Goal: Task Accomplishment & Management: Use online tool/utility

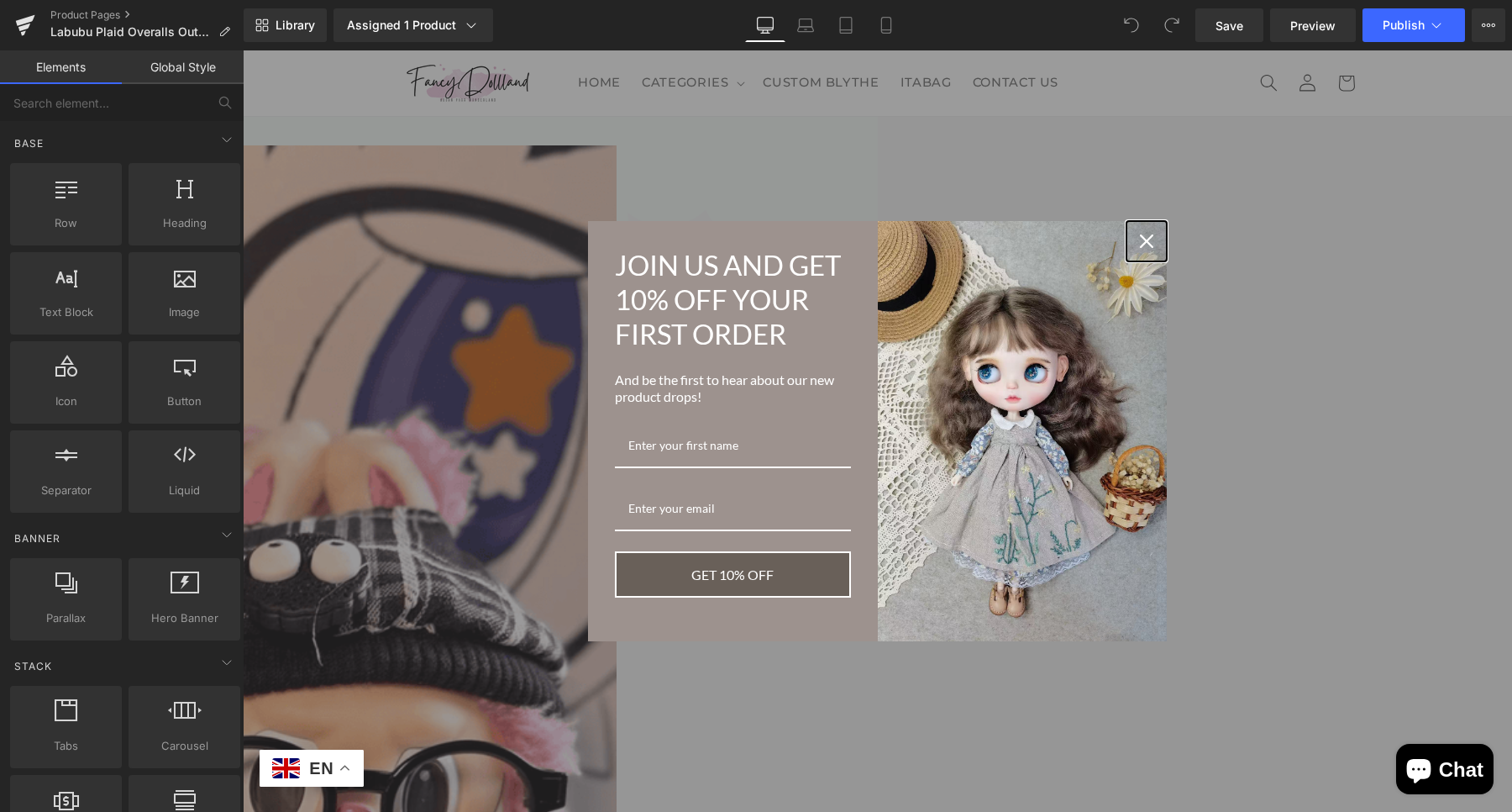
click at [1139, 234] on icon "close icon" at bounding box center [1146, 241] width 13 height 13
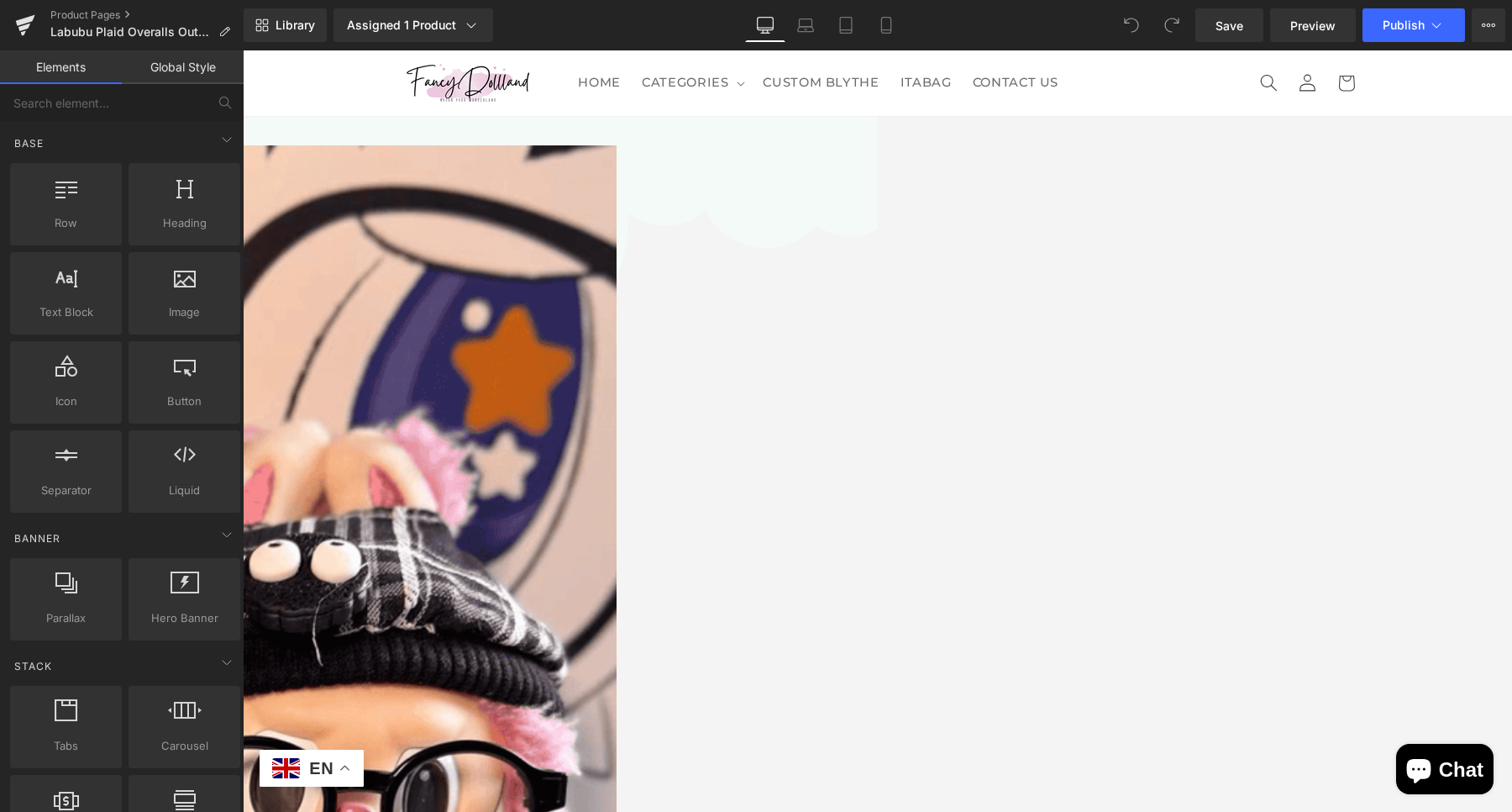
click at [243, 51] on icon at bounding box center [243, 51] width 0 height 0
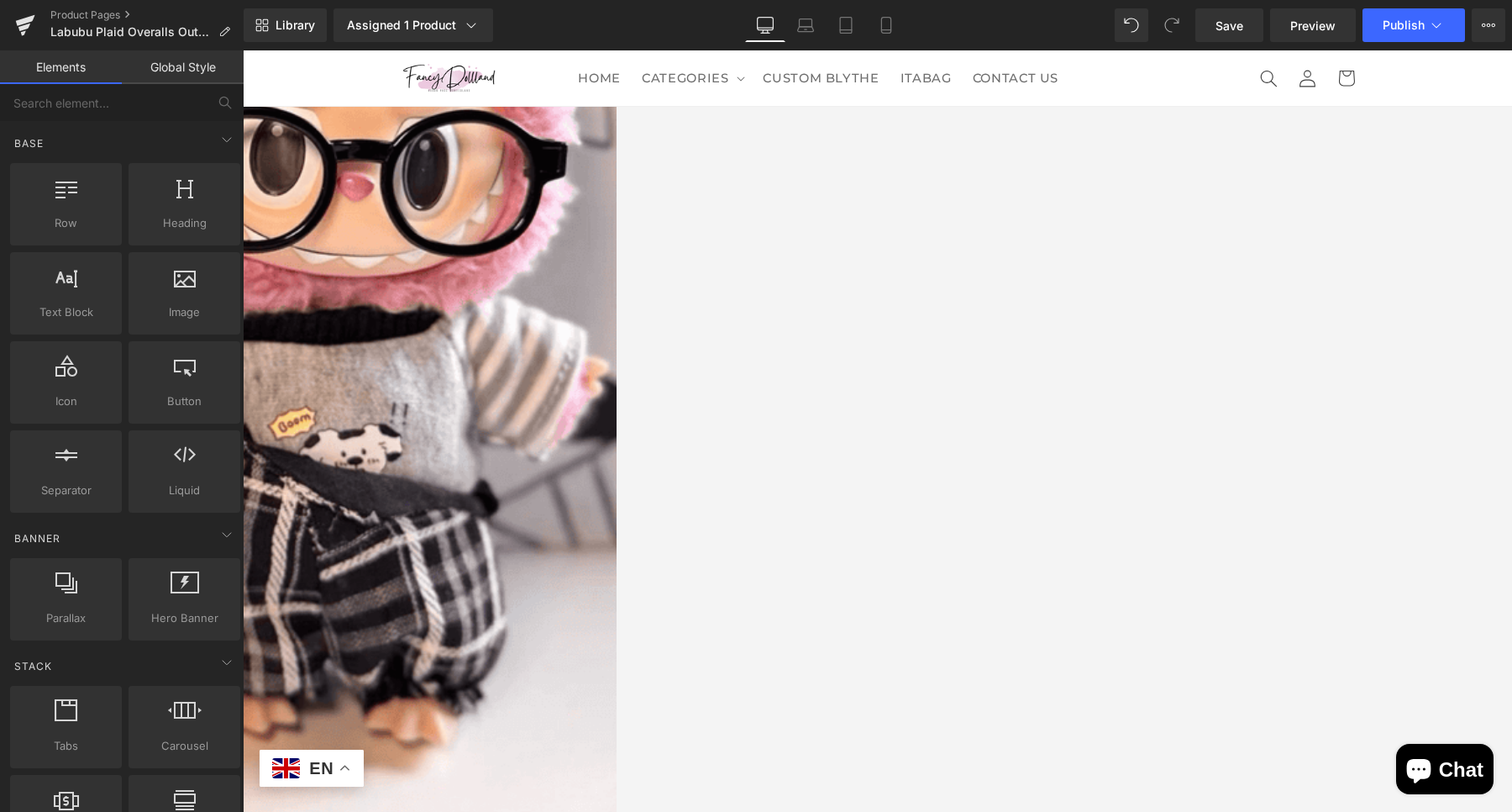
scroll to position [95, 0]
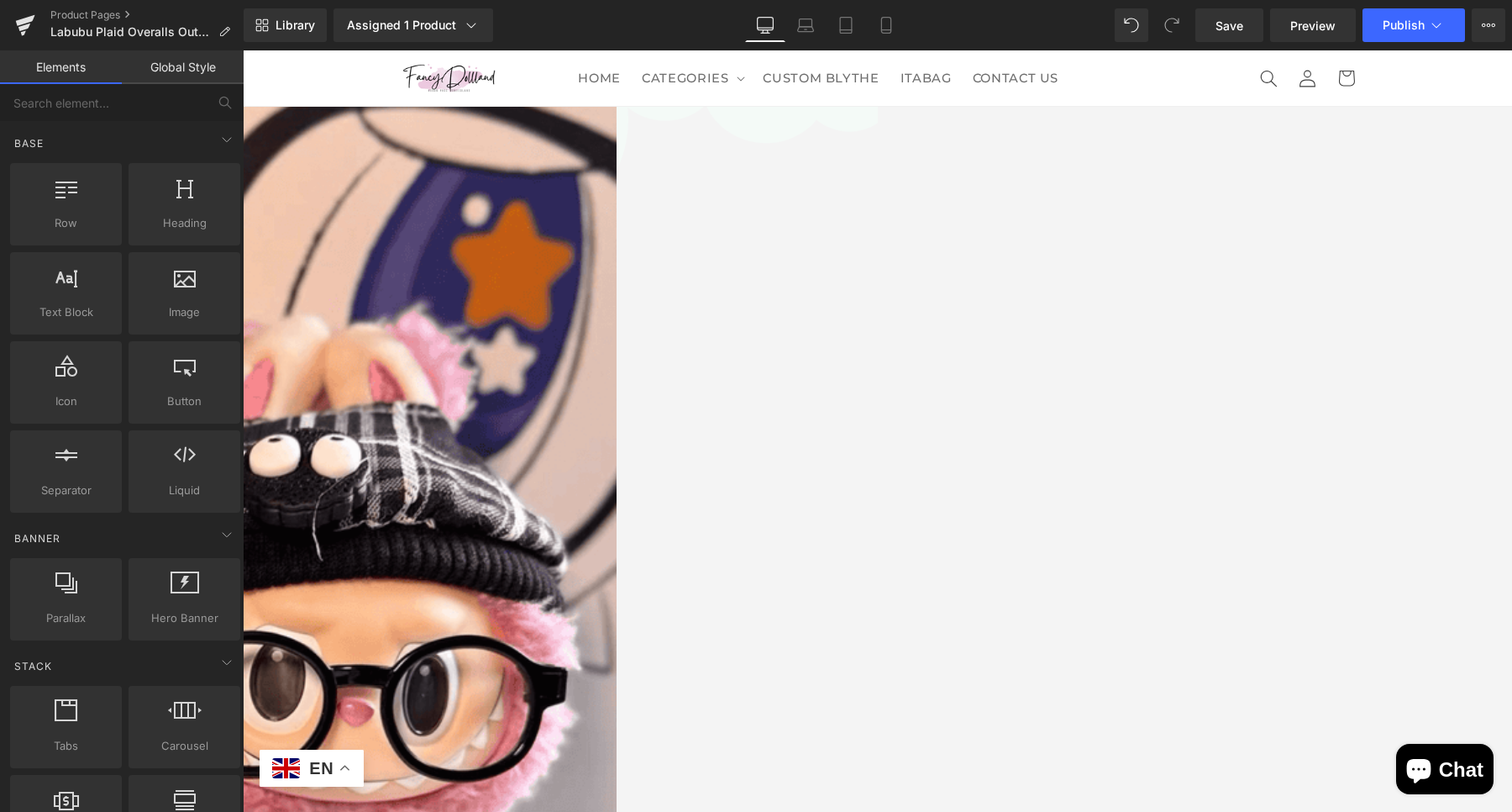
click at [243, 51] on span "(P) Price" at bounding box center [243, 51] width 0 height 0
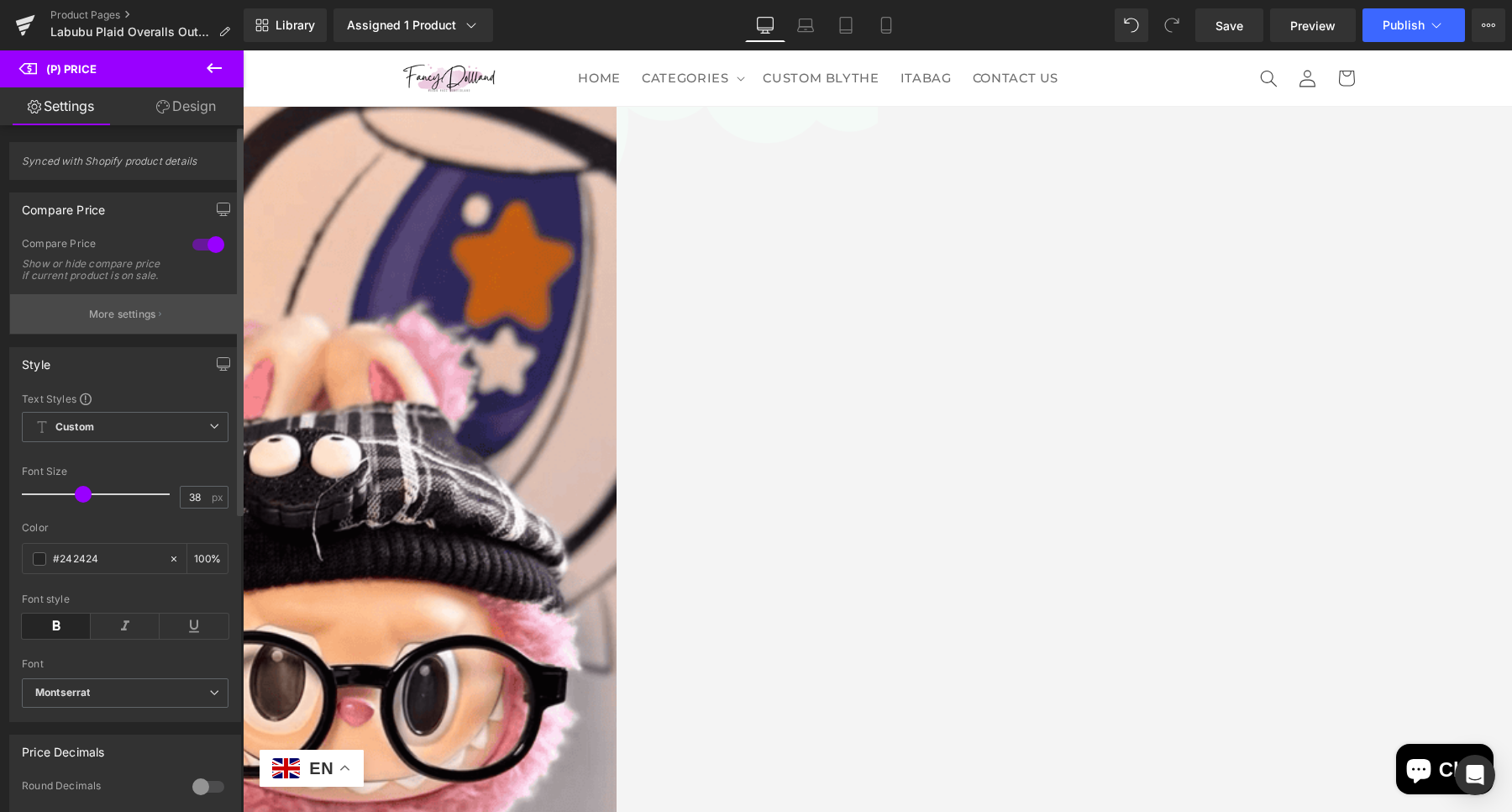
click at [123, 334] on button "More settings" at bounding box center [126, 314] width 231 height 39
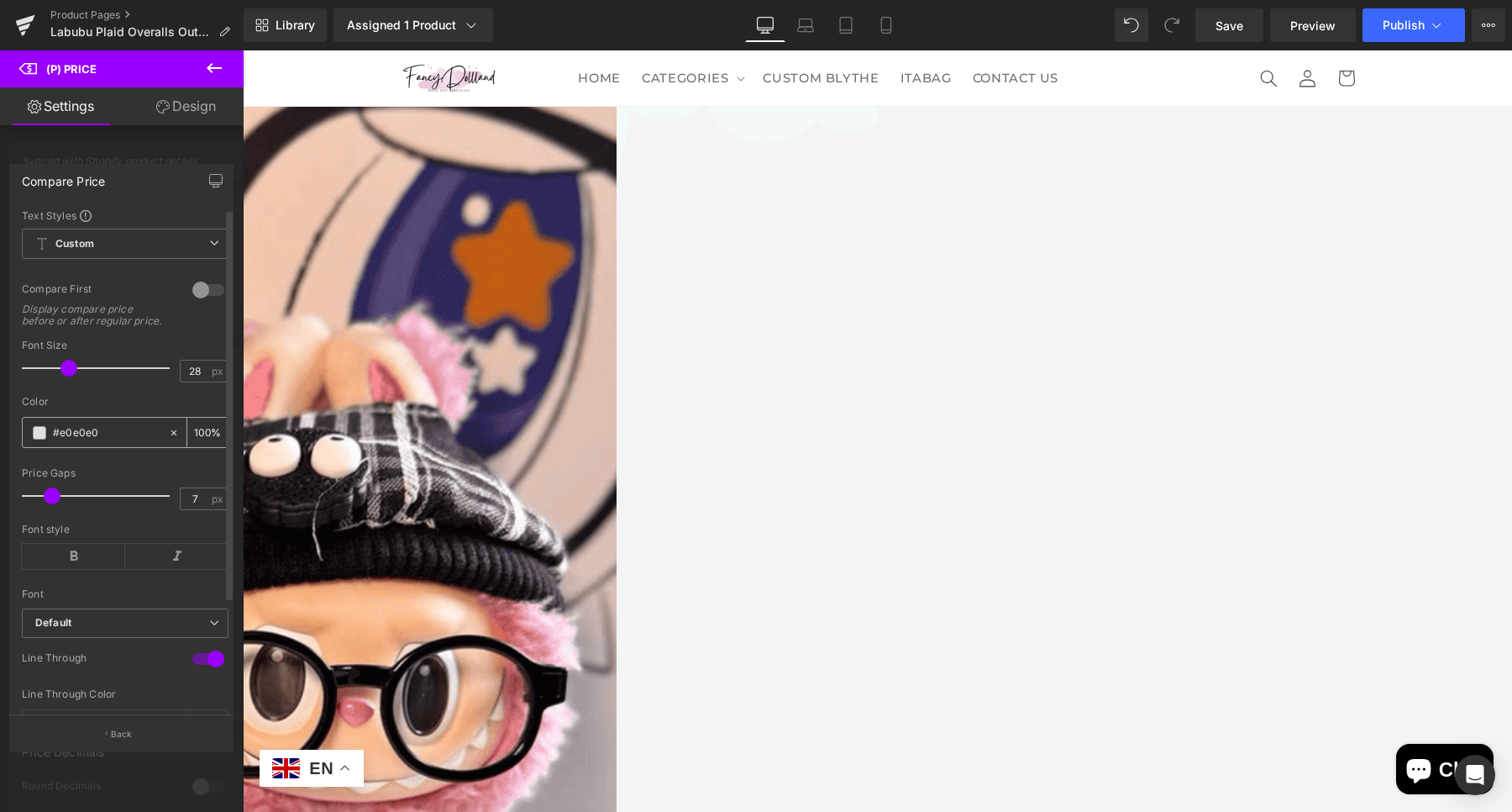
click at [40, 439] on span at bounding box center [39, 433] width 13 height 13
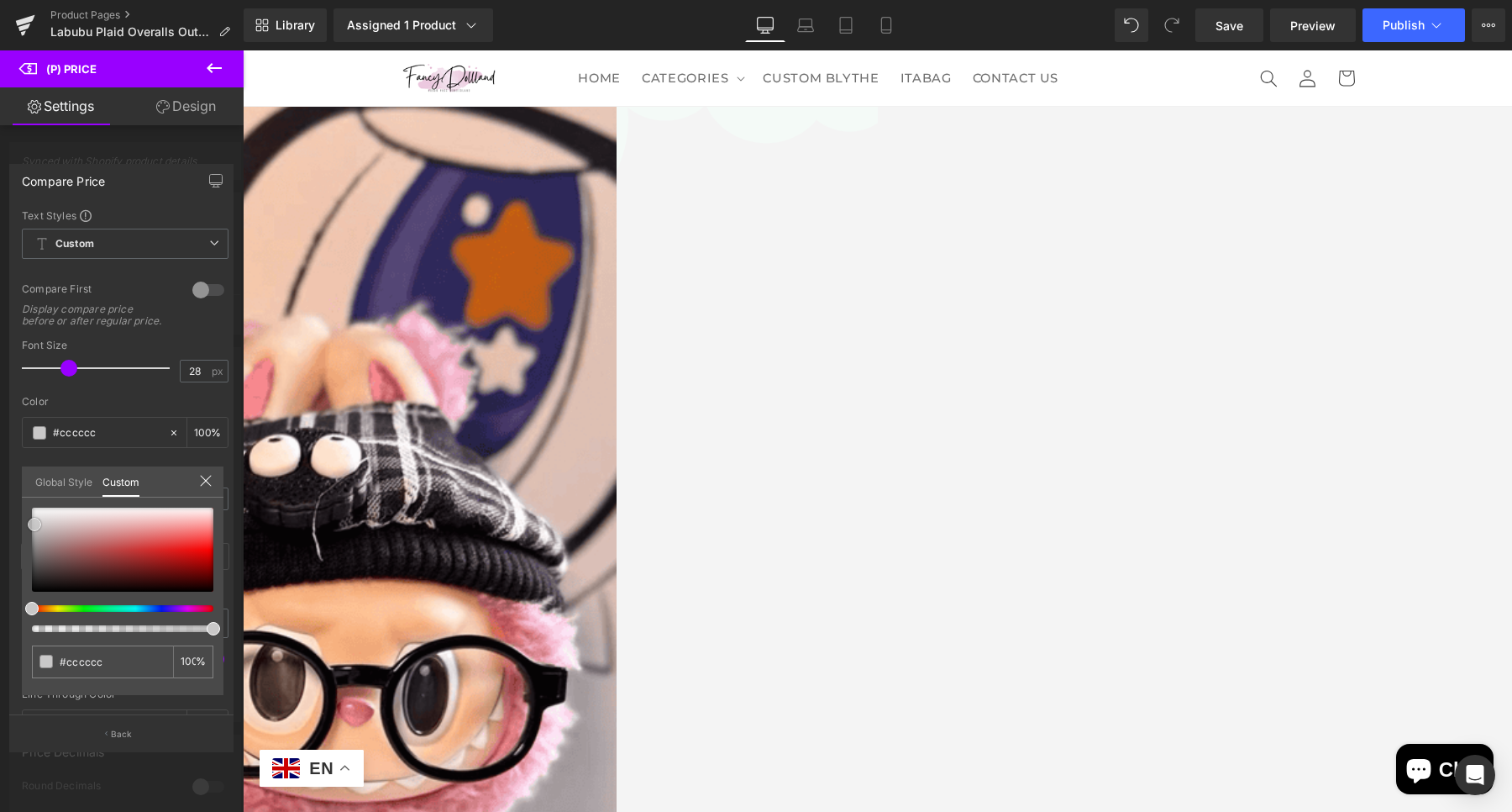
type input "#cccccc"
type input "#c9c8c8"
type input "#c9c4c4"
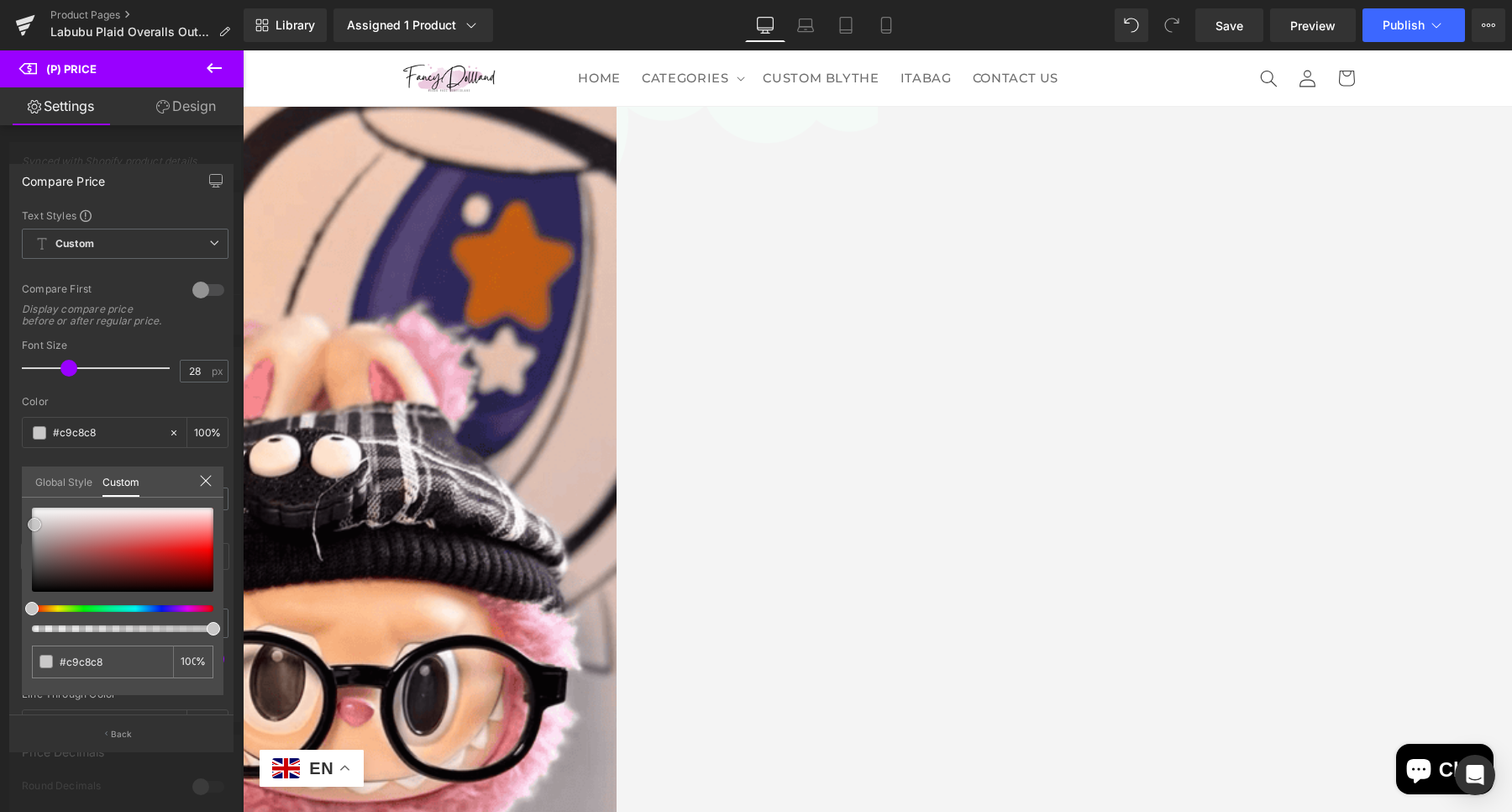
type input "#c9c4c4"
type input "#c6c2c2"
type input "#c7c1c1"
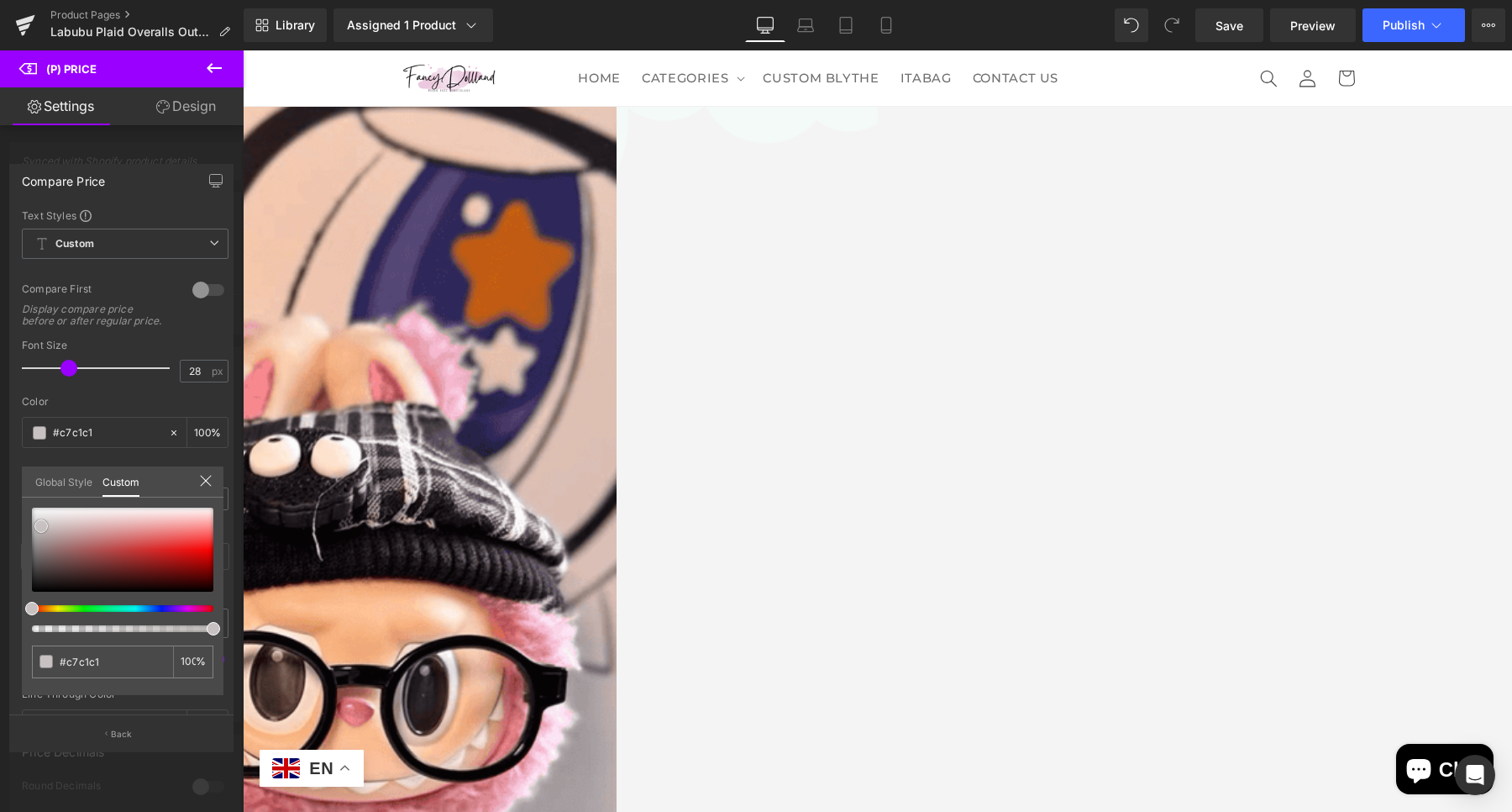
type input "#c6bdbd"
type input "#c4baba"
type input "#c0b3b3"
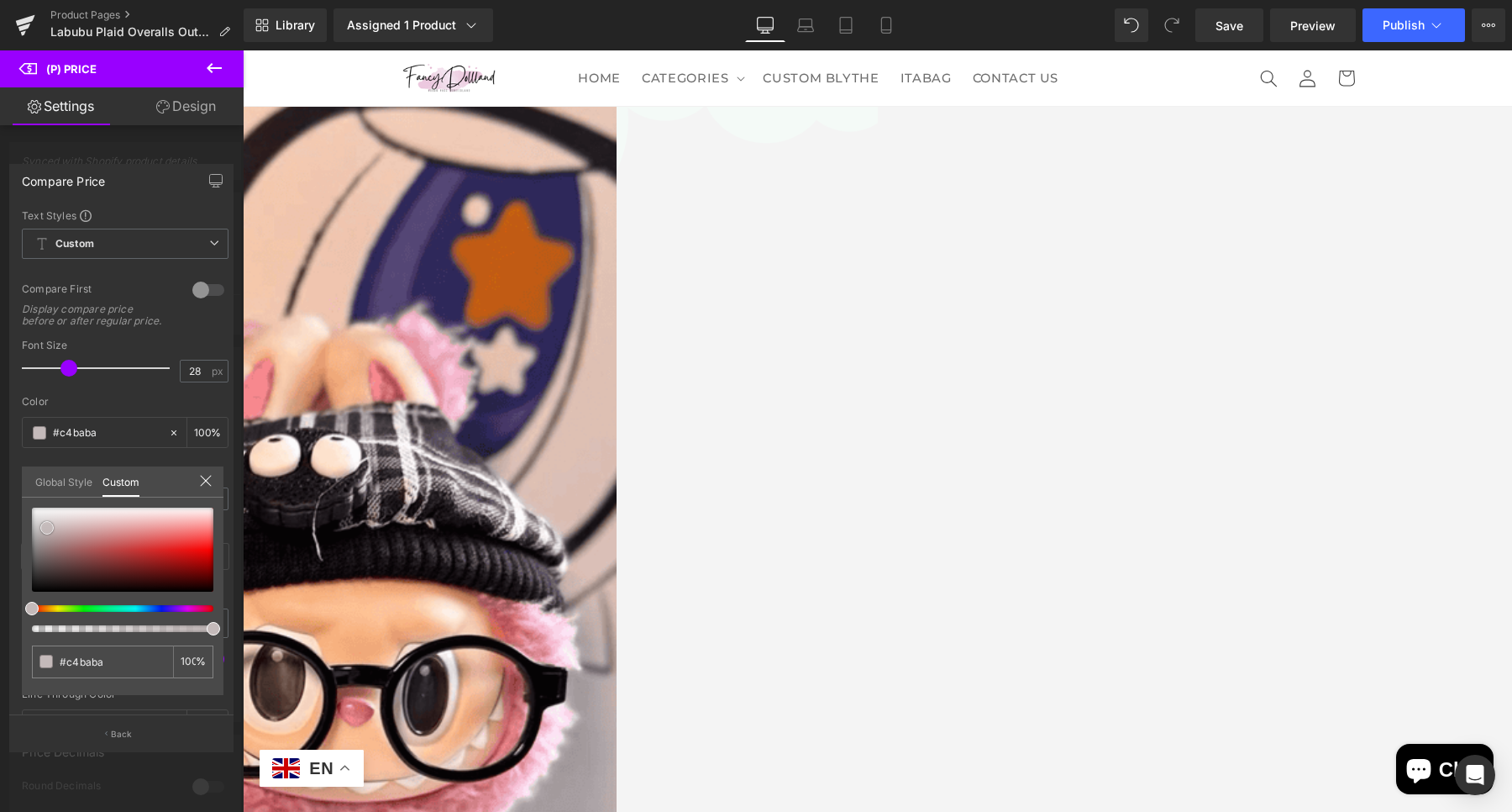
type input "#c0b3b3"
type input "#9c8181"
type input "#8d8181"
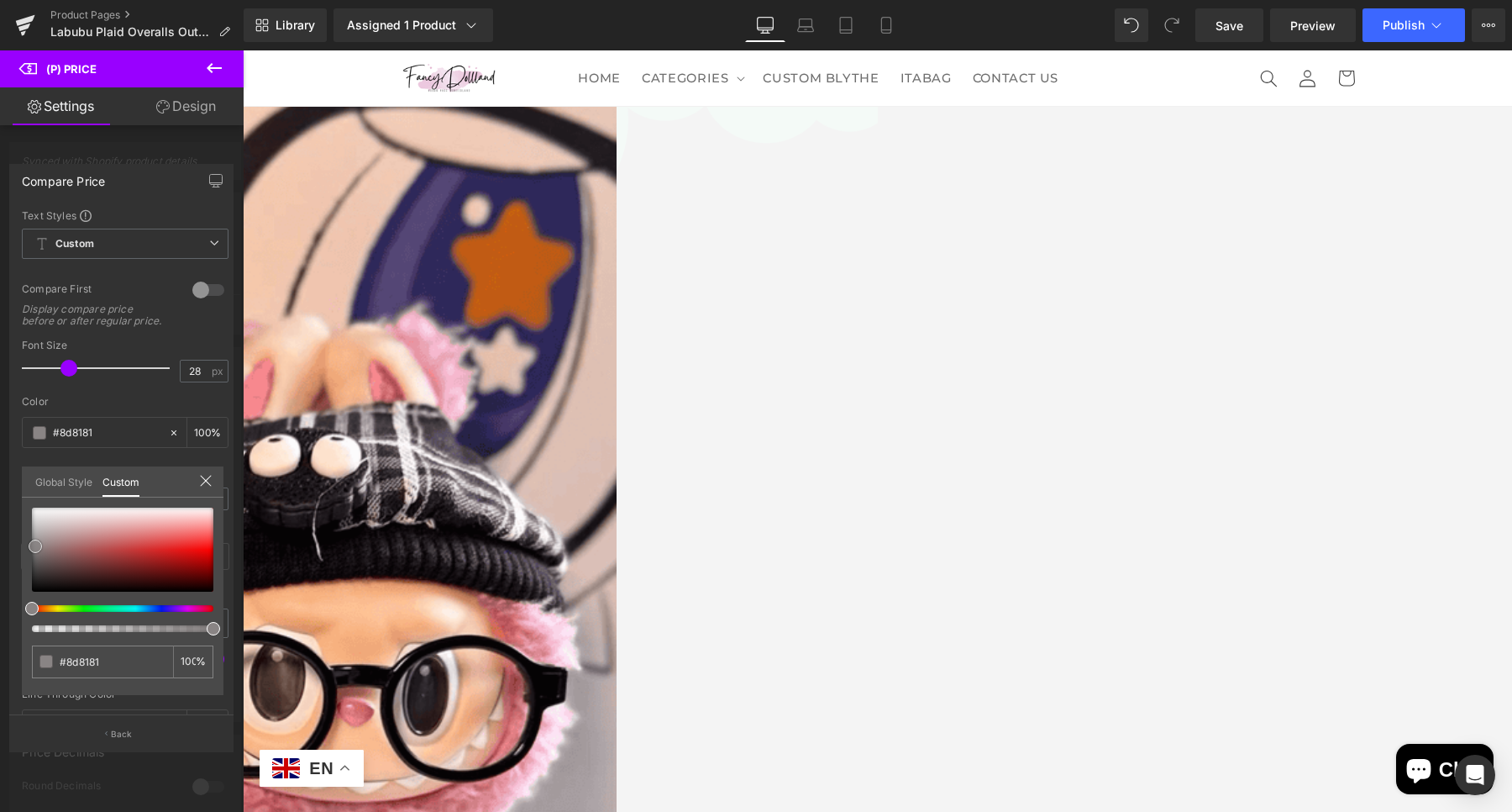
type input "#918c8c"
type input "#9c9595"
type input "#a19b9b"
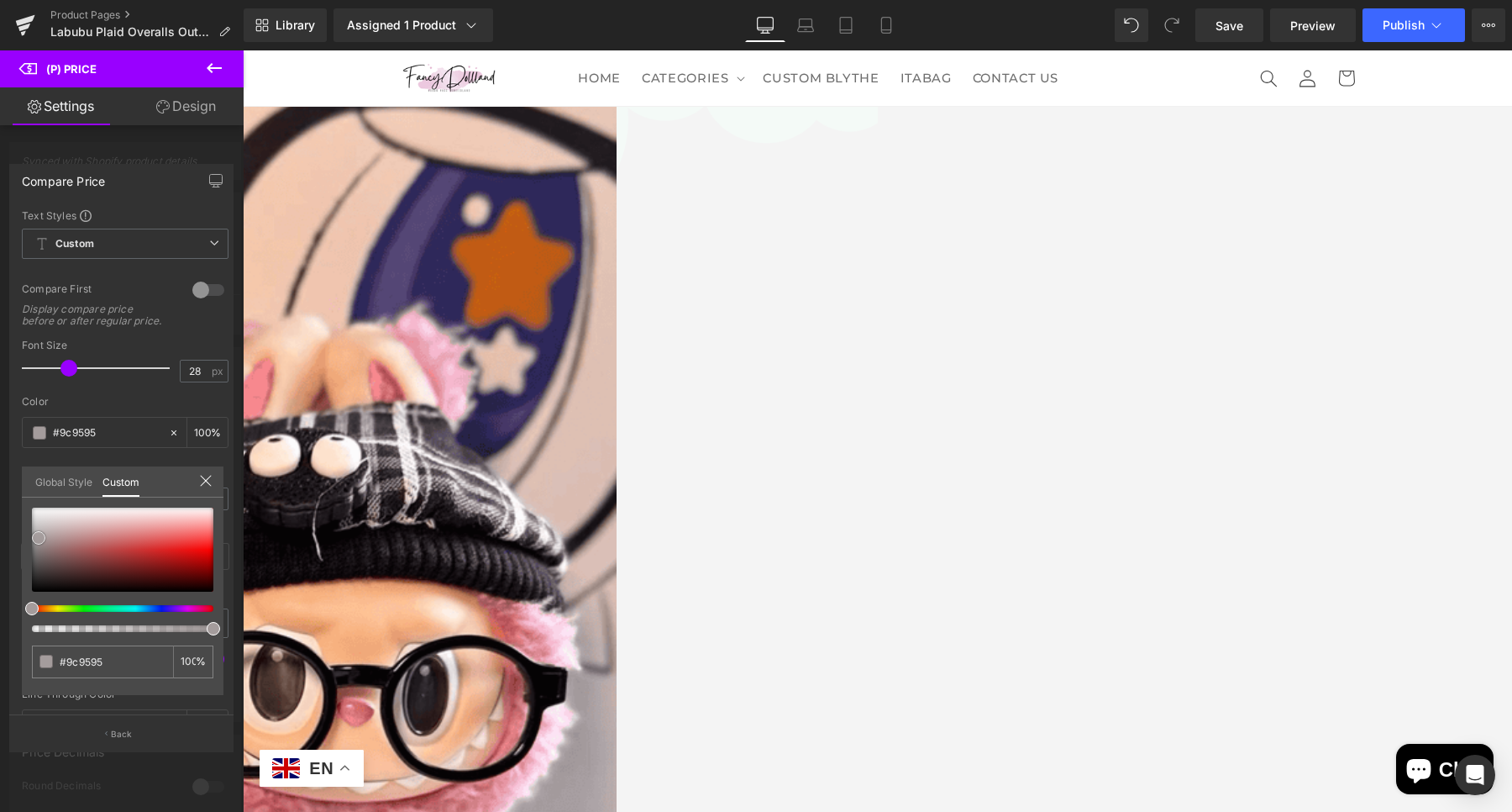
type input "#a19b9b"
type input "#a49c9c"
type input "#a79e9e"
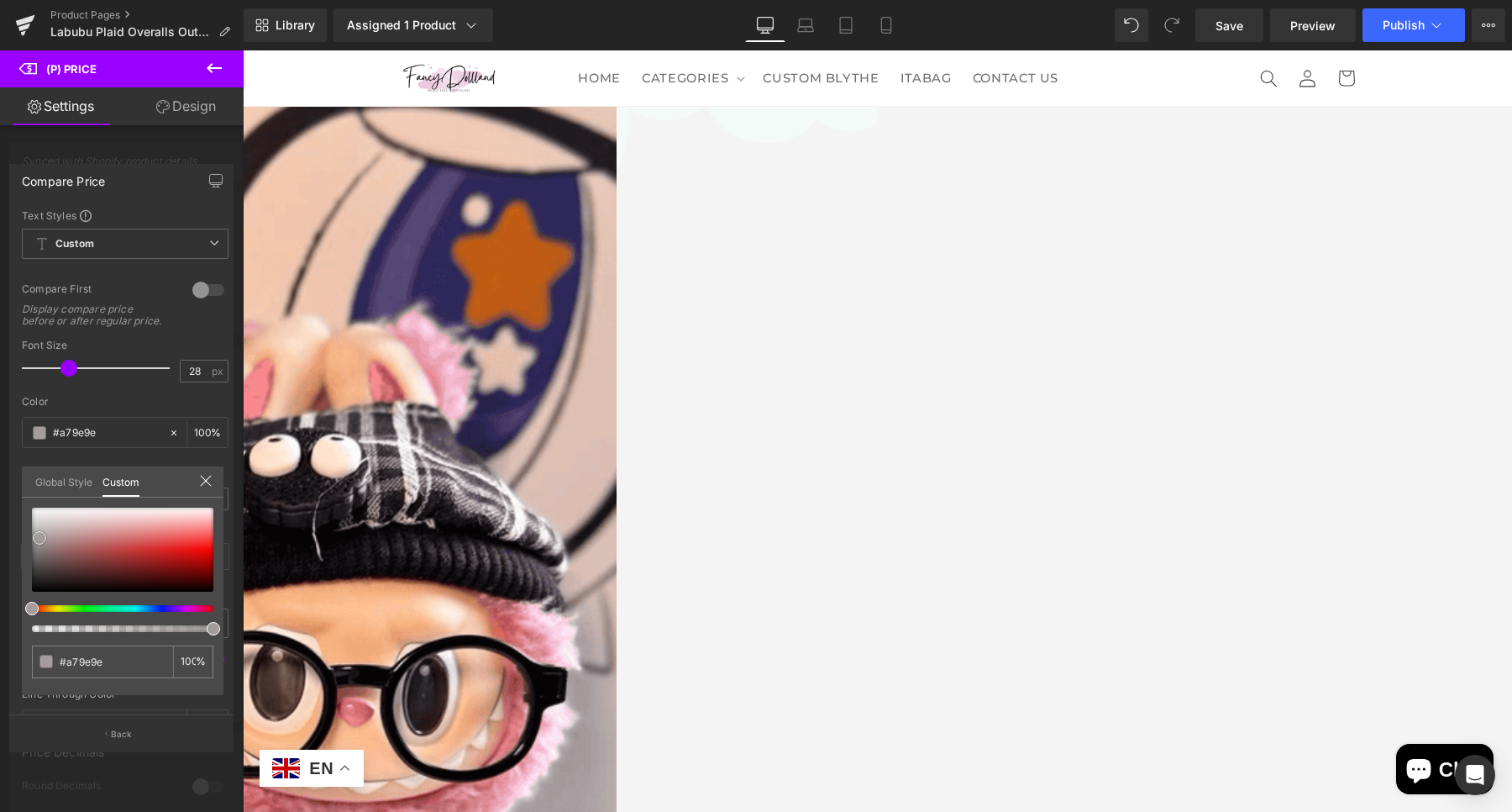
type input "#a29494"
drag, startPoint x: 33, startPoint y: 519, endPoint x: 197, endPoint y: 461, distance: 174.0
click at [46, 542] on span at bounding box center [45, 539] width 13 height 13
type input "#a19595"
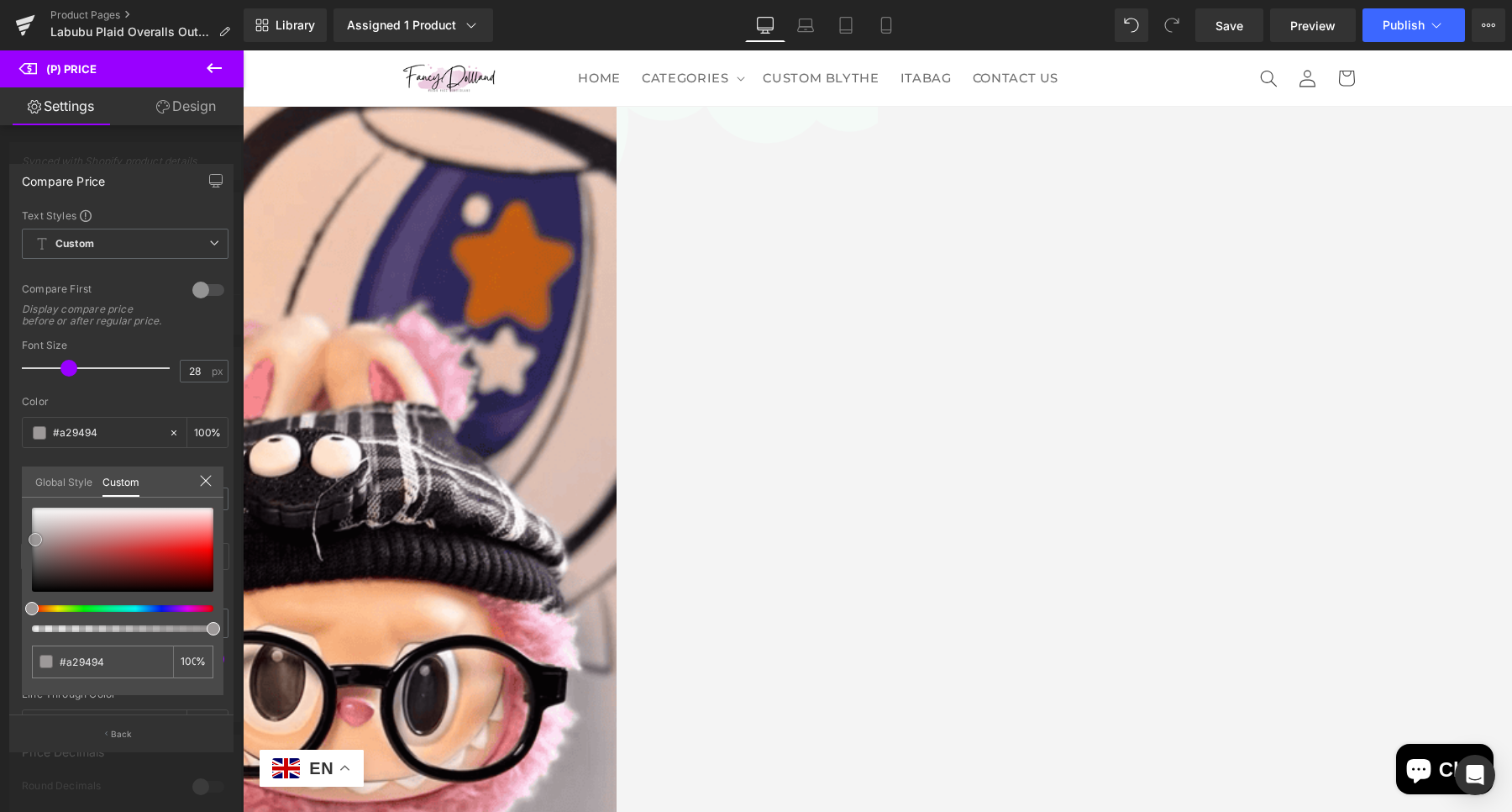
type input "#a19595"
type input "#9d9999"
click at [37, 536] on span at bounding box center [35, 539] width 13 height 13
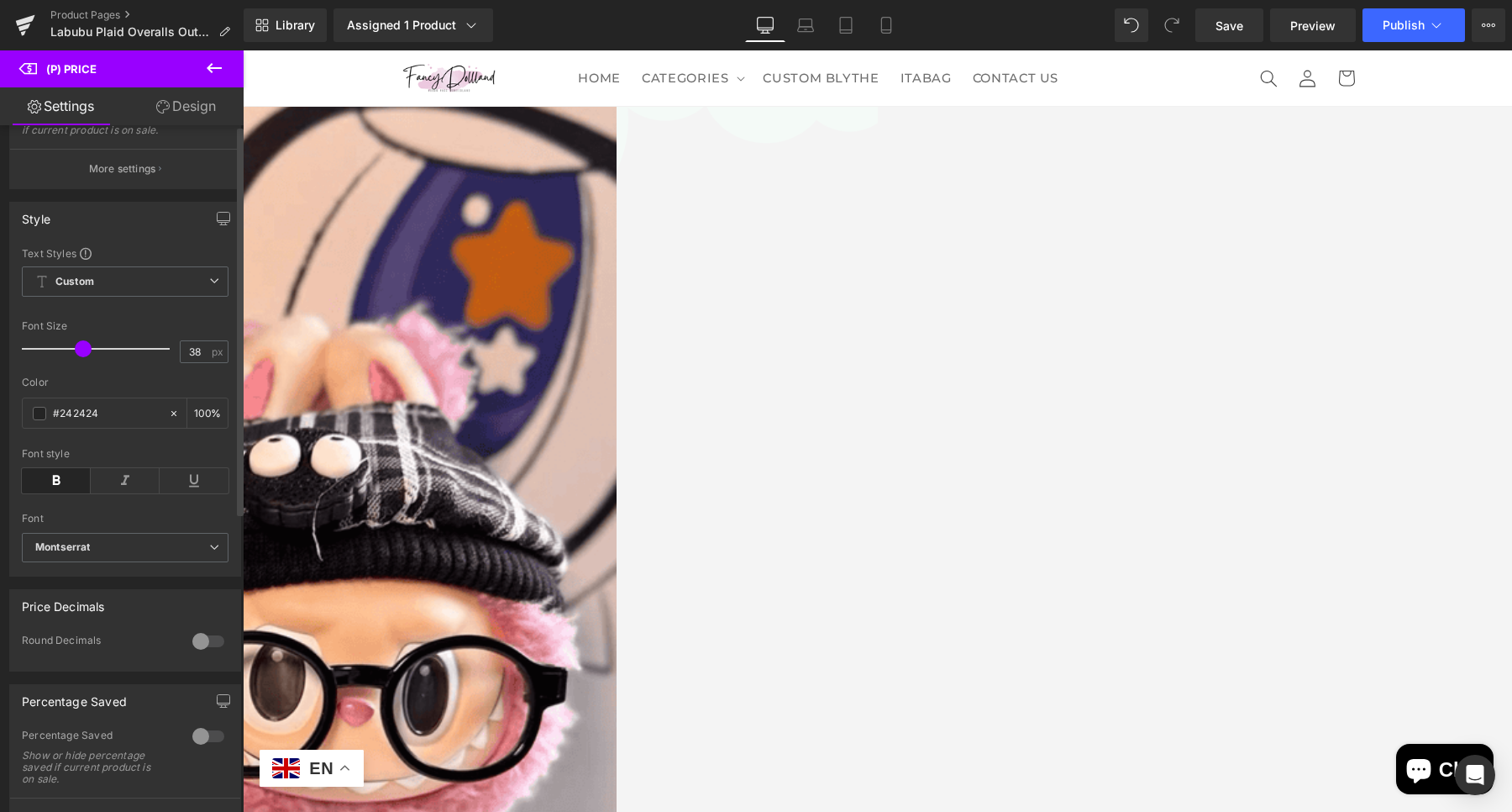
scroll to position [0, 0]
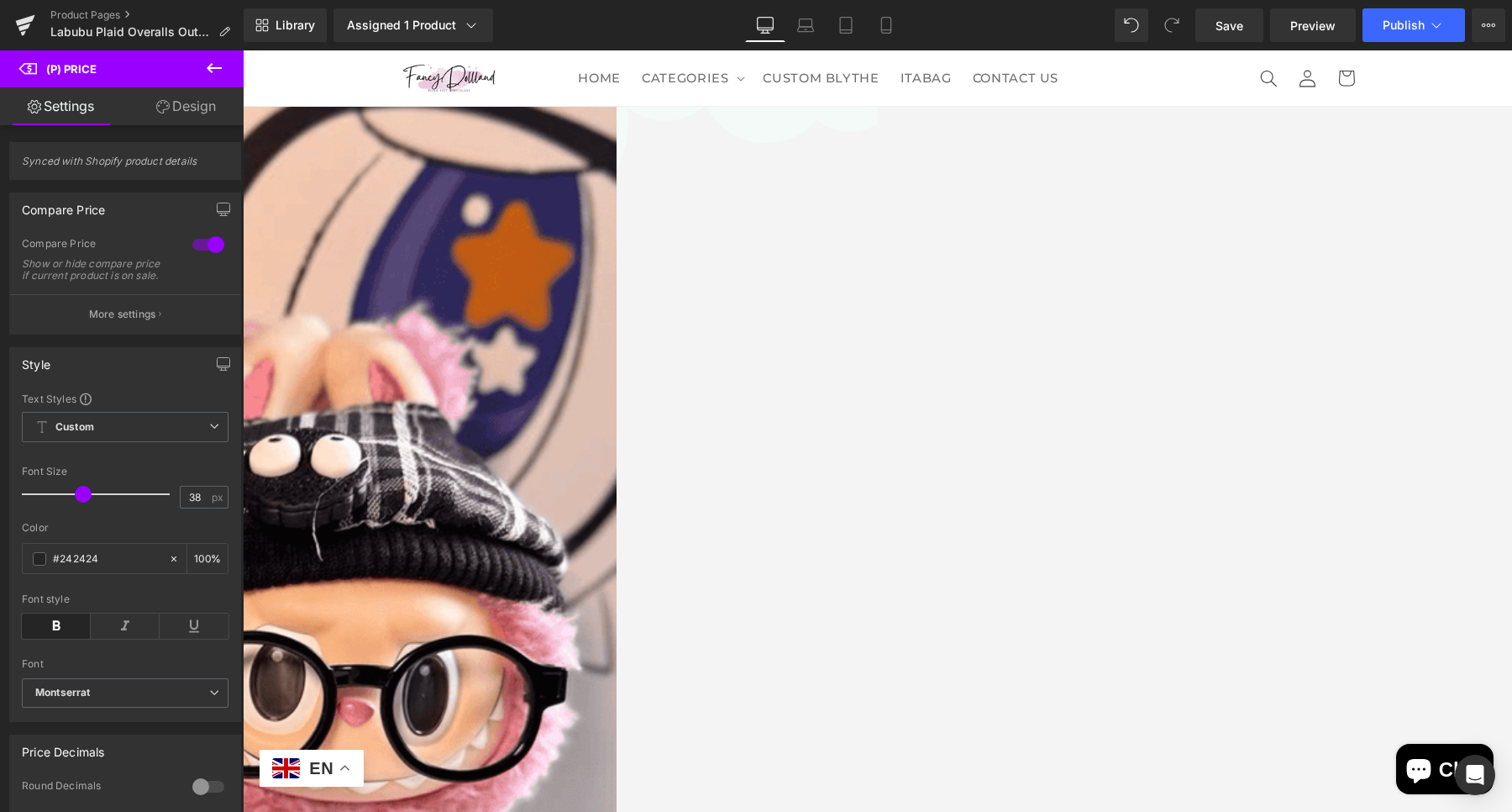
click at [243, 51] on span "(P) Cart Button" at bounding box center [243, 51] width 0 height 0
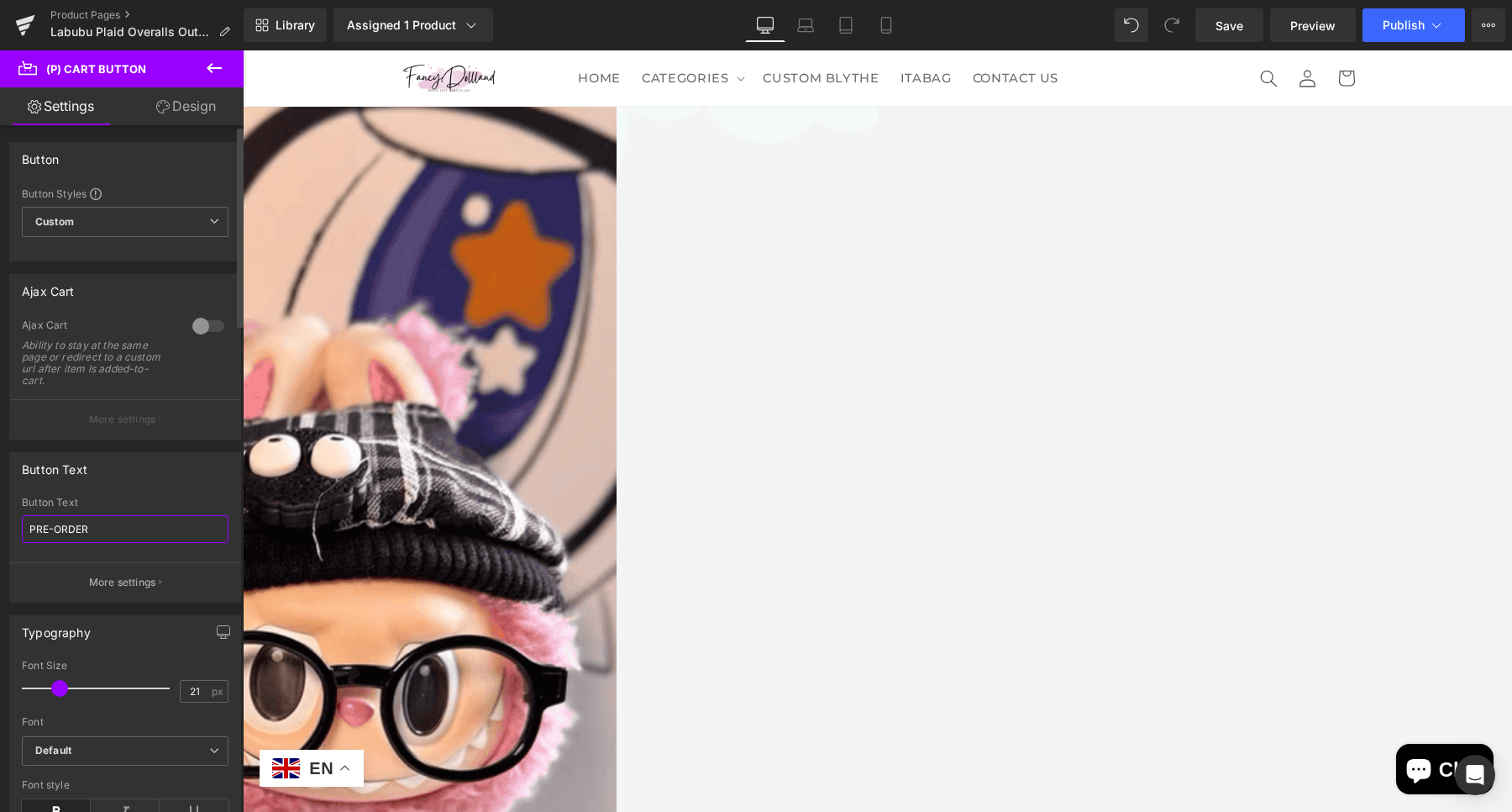
drag, startPoint x: 0, startPoint y: 530, endPoint x: 0, endPoint y: 505, distance: 25.0
click at [0, 530] on div "Button Text PRE-ORDER Button Text PRE-ORDER More settings" at bounding box center [126, 520] width 252 height 163
type input "SHOP NOW"
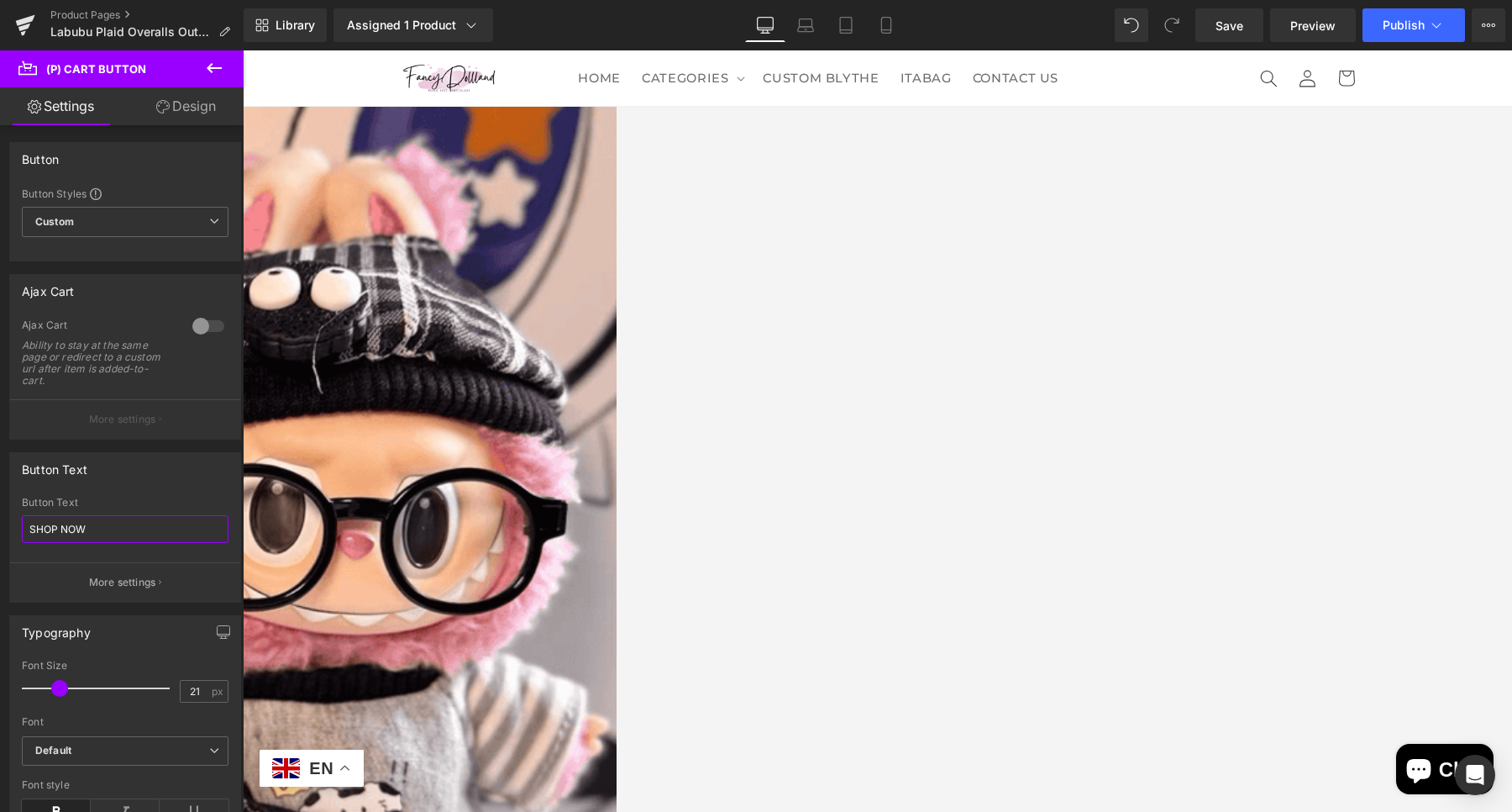
scroll to position [410, 0]
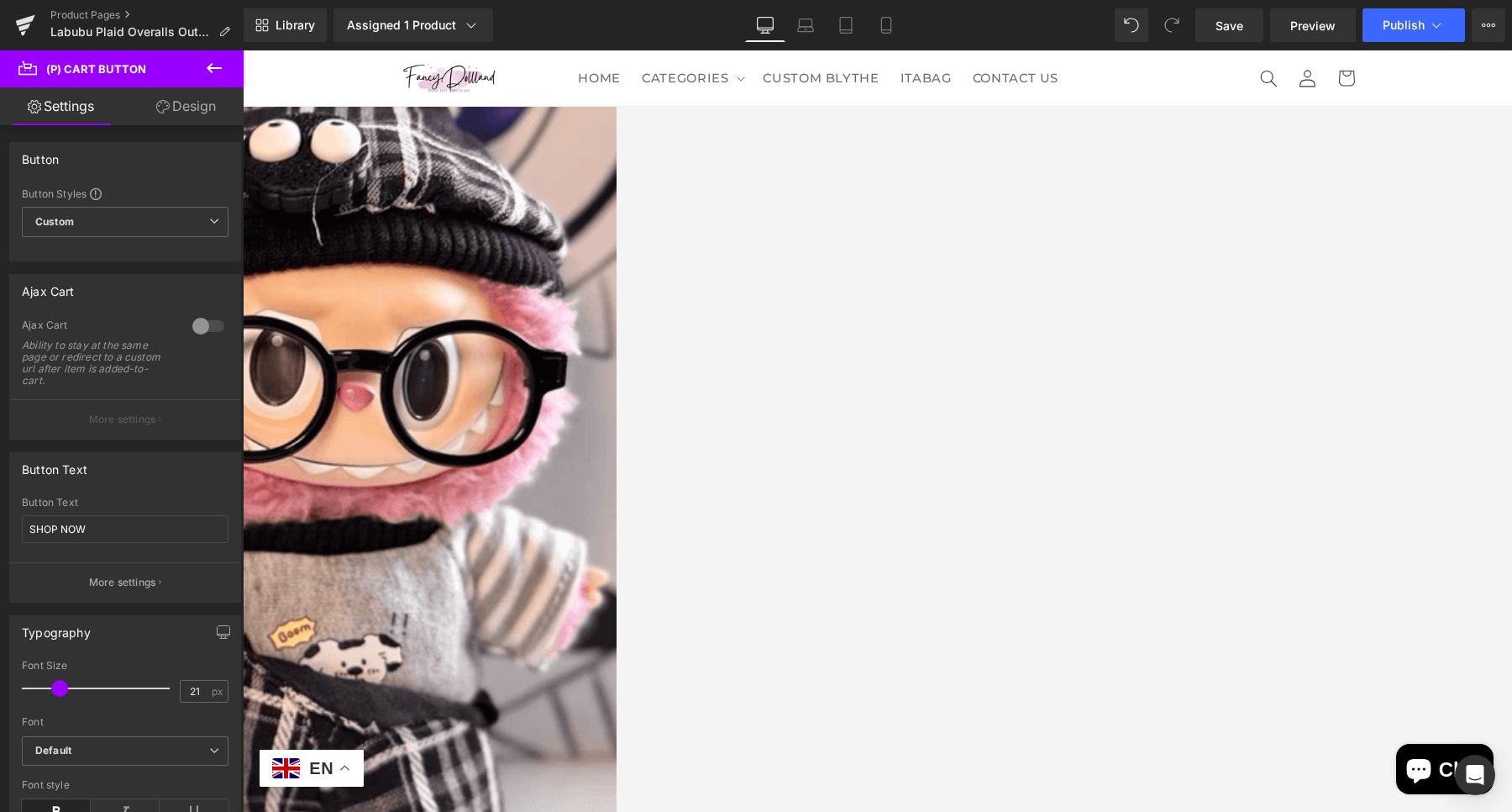
drag, startPoint x: 455, startPoint y: 51, endPoint x: 1041, endPoint y: 241, distance: 616.0
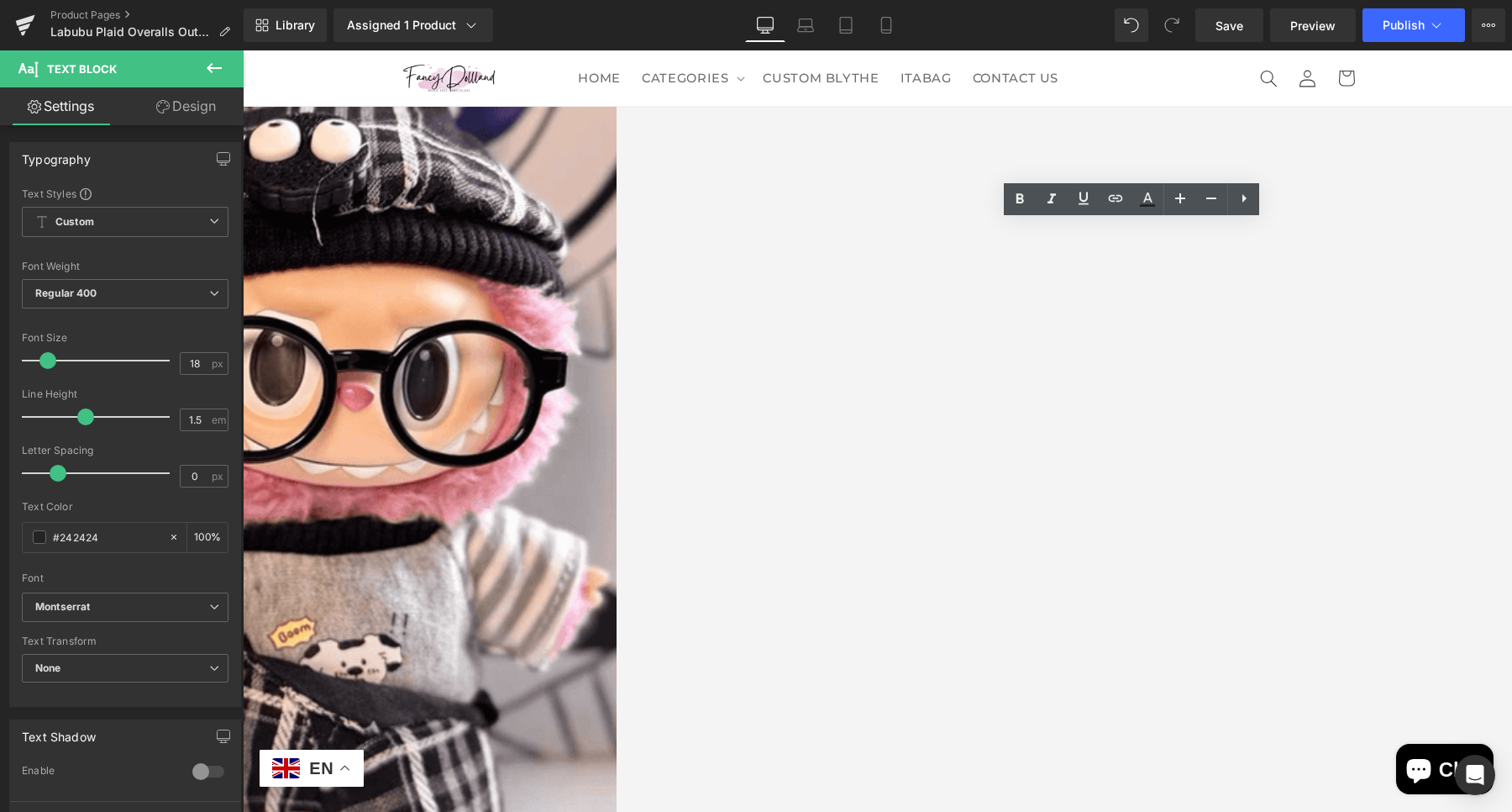
drag, startPoint x: 1054, startPoint y: 235, endPoint x: 914, endPoint y: 227, distance: 140.2
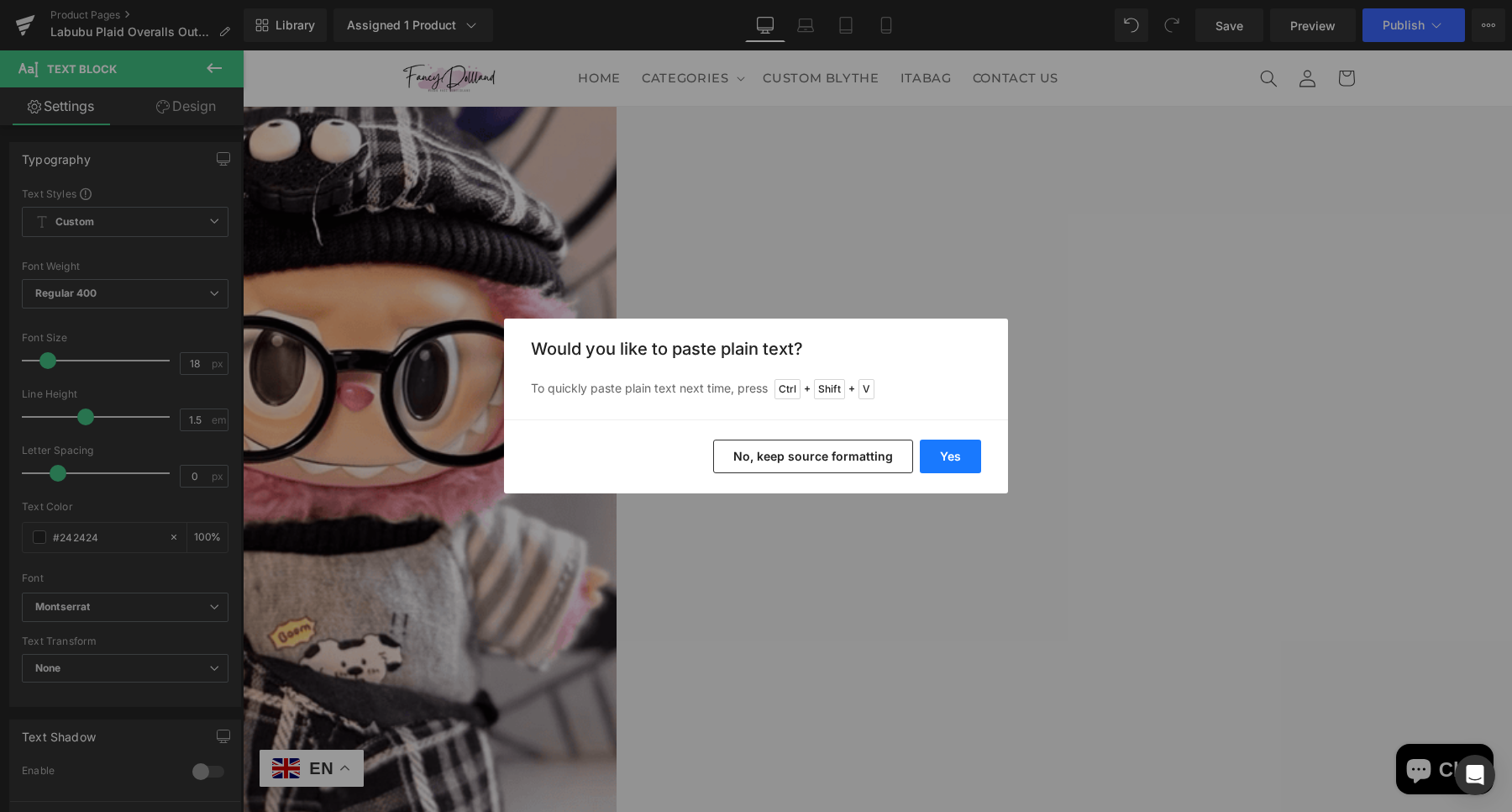
drag, startPoint x: 968, startPoint y: 458, endPoint x: 1027, endPoint y: 285, distance: 182.8
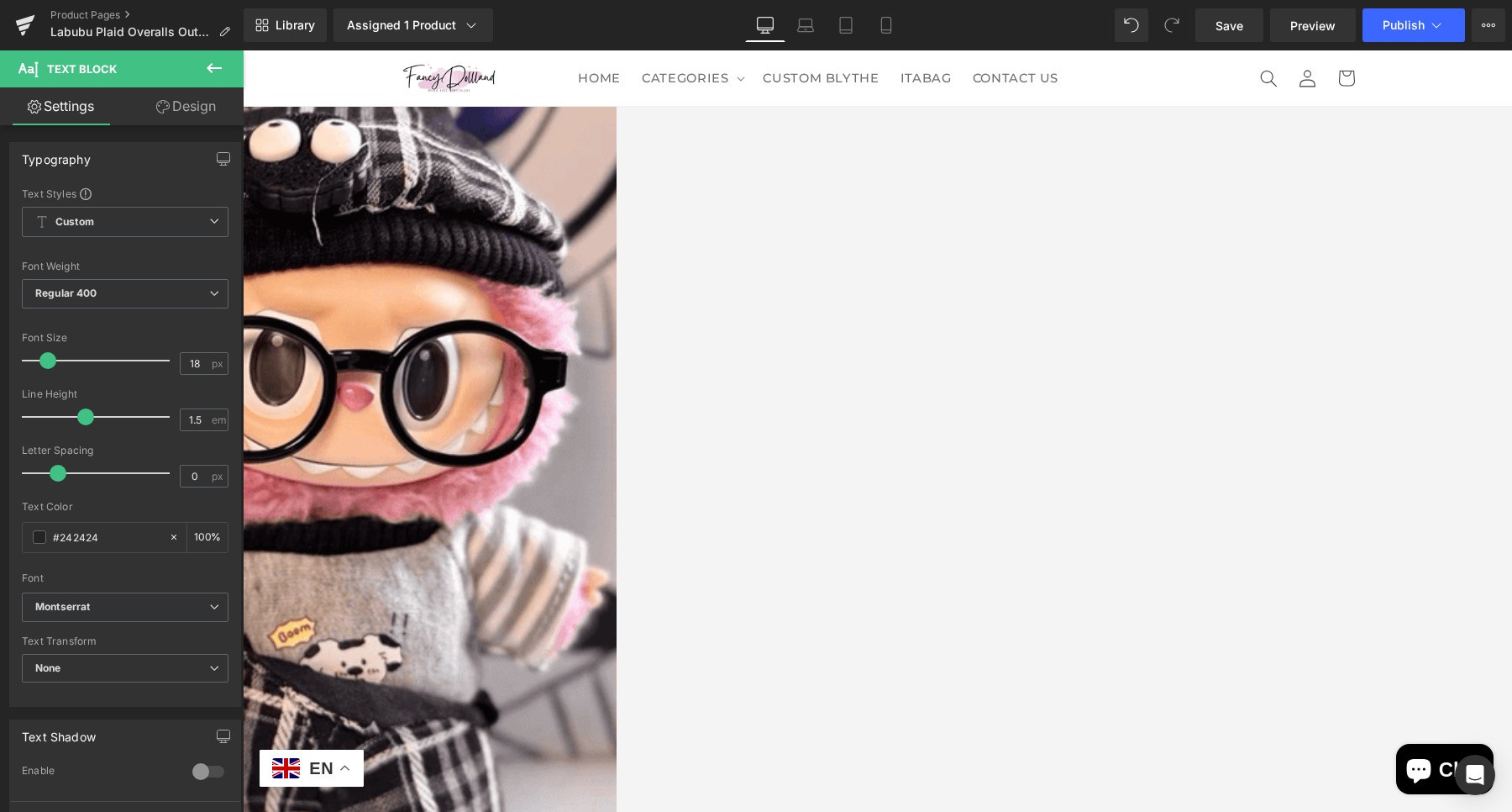
drag, startPoint x: 975, startPoint y: 272, endPoint x: 1038, endPoint y: 261, distance: 64.0
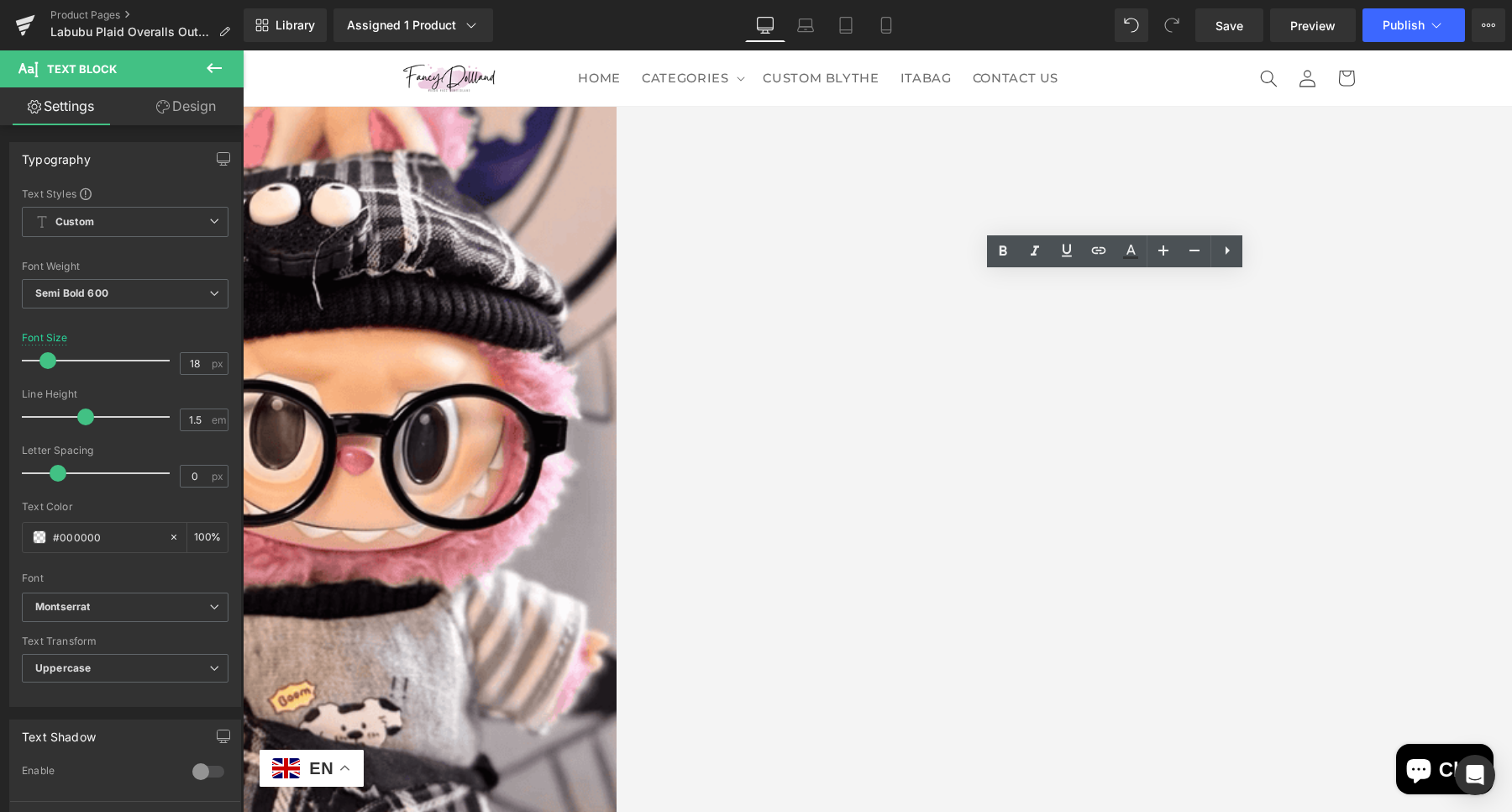
scroll to position [0, 0]
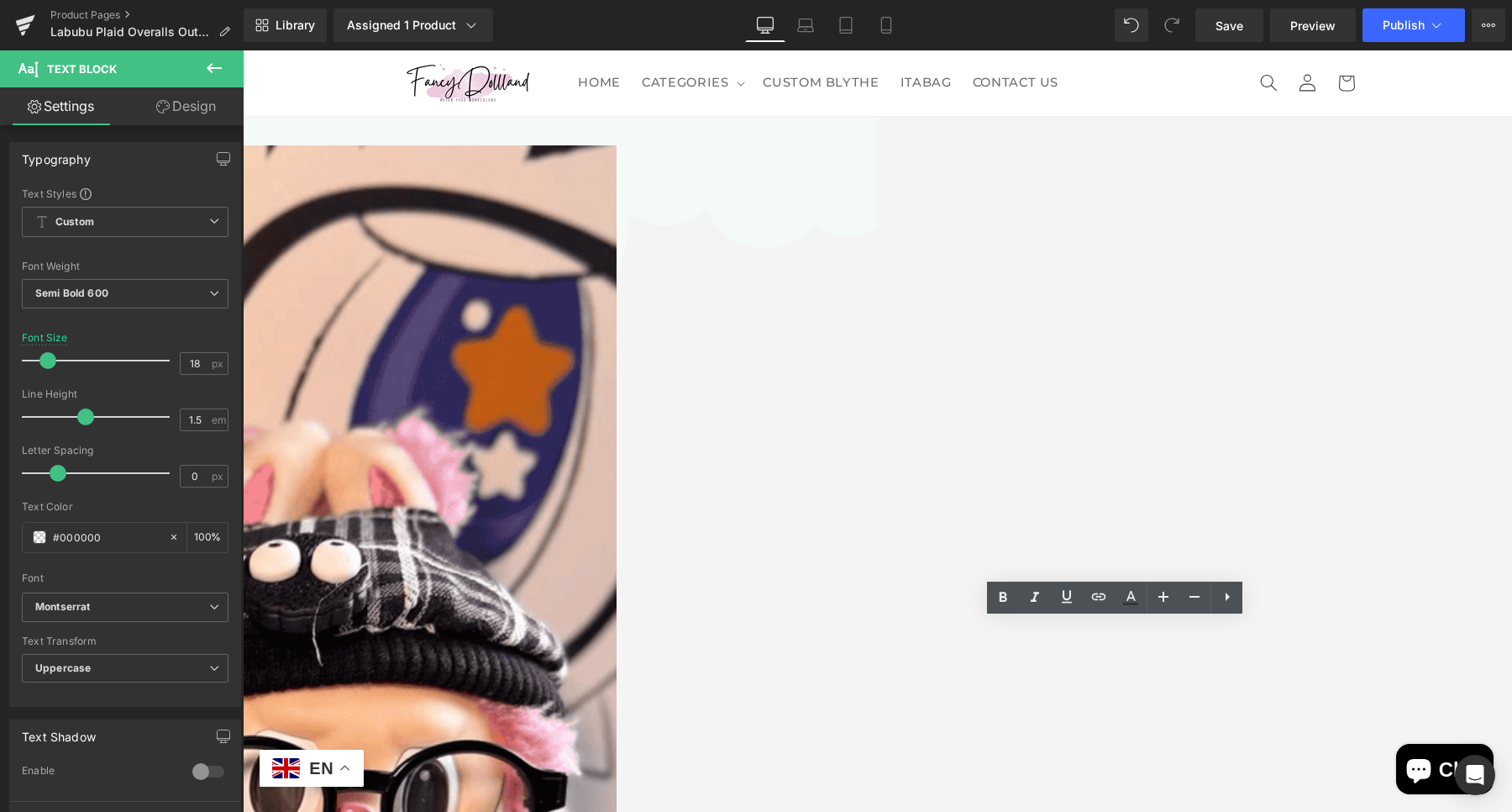
click at [243, 51] on span "Heading" at bounding box center [243, 51] width 0 height 0
click at [243, 51] on link at bounding box center [243, 51] width 0 height 0
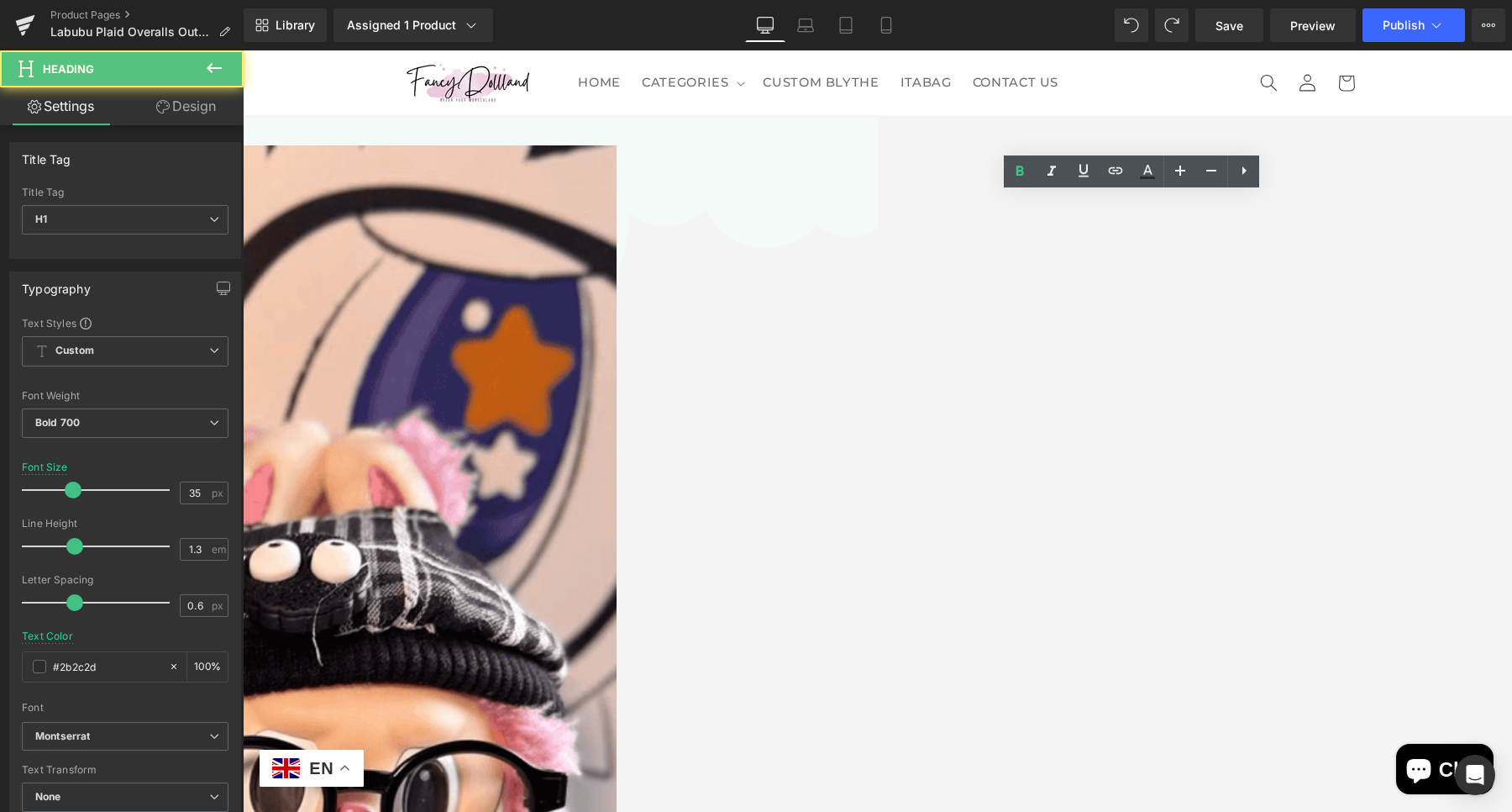
drag, startPoint x: 1251, startPoint y: 215, endPoint x: 1260, endPoint y: 218, distance: 9.5
drag, startPoint x: 1260, startPoint y: 218, endPoint x: 886, endPoint y: 223, distance: 374.0
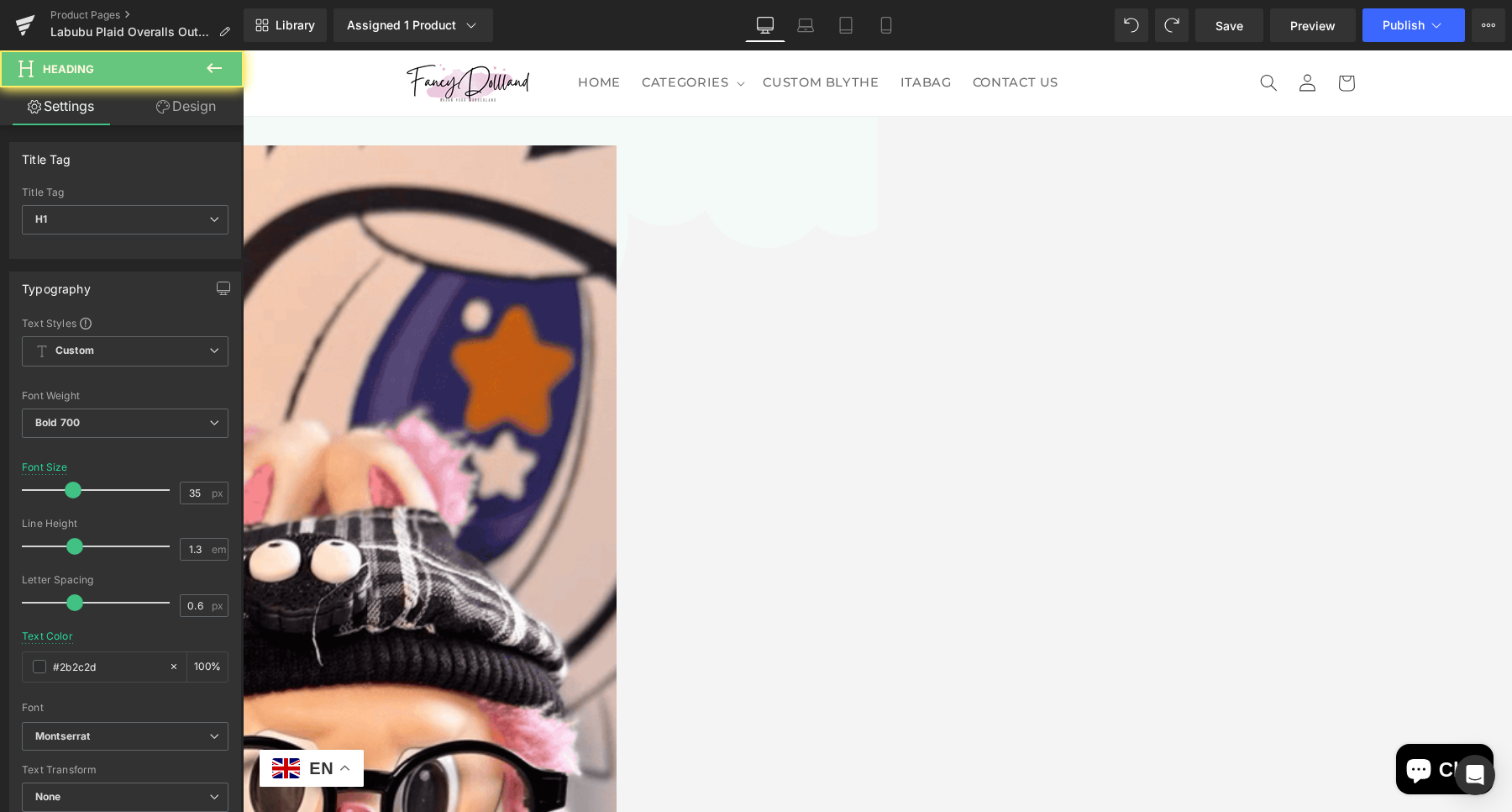
paste div "To enrich screen reader interactions, please activate Accessibility in Grammarl…"
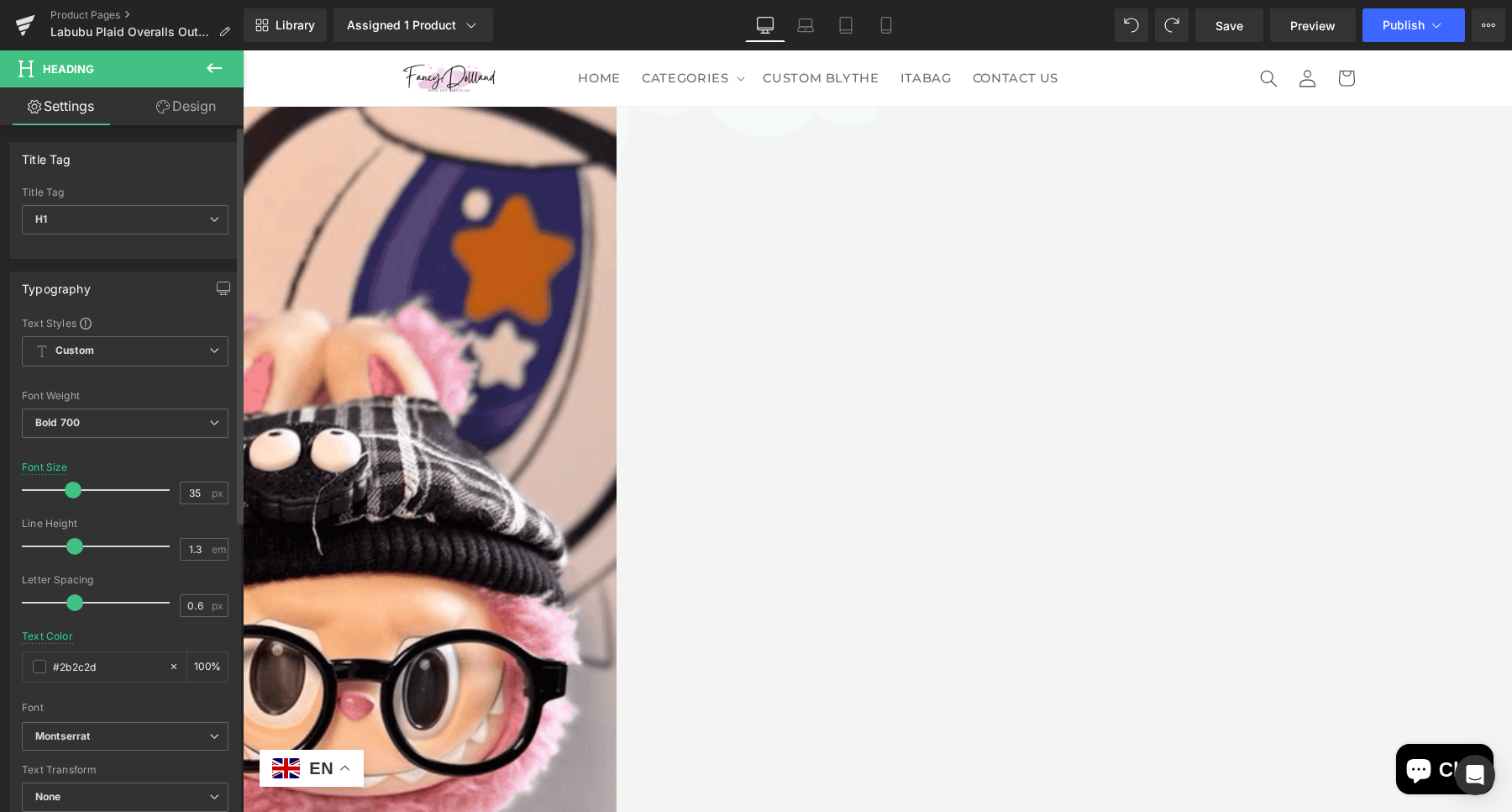
scroll to position [95, 0]
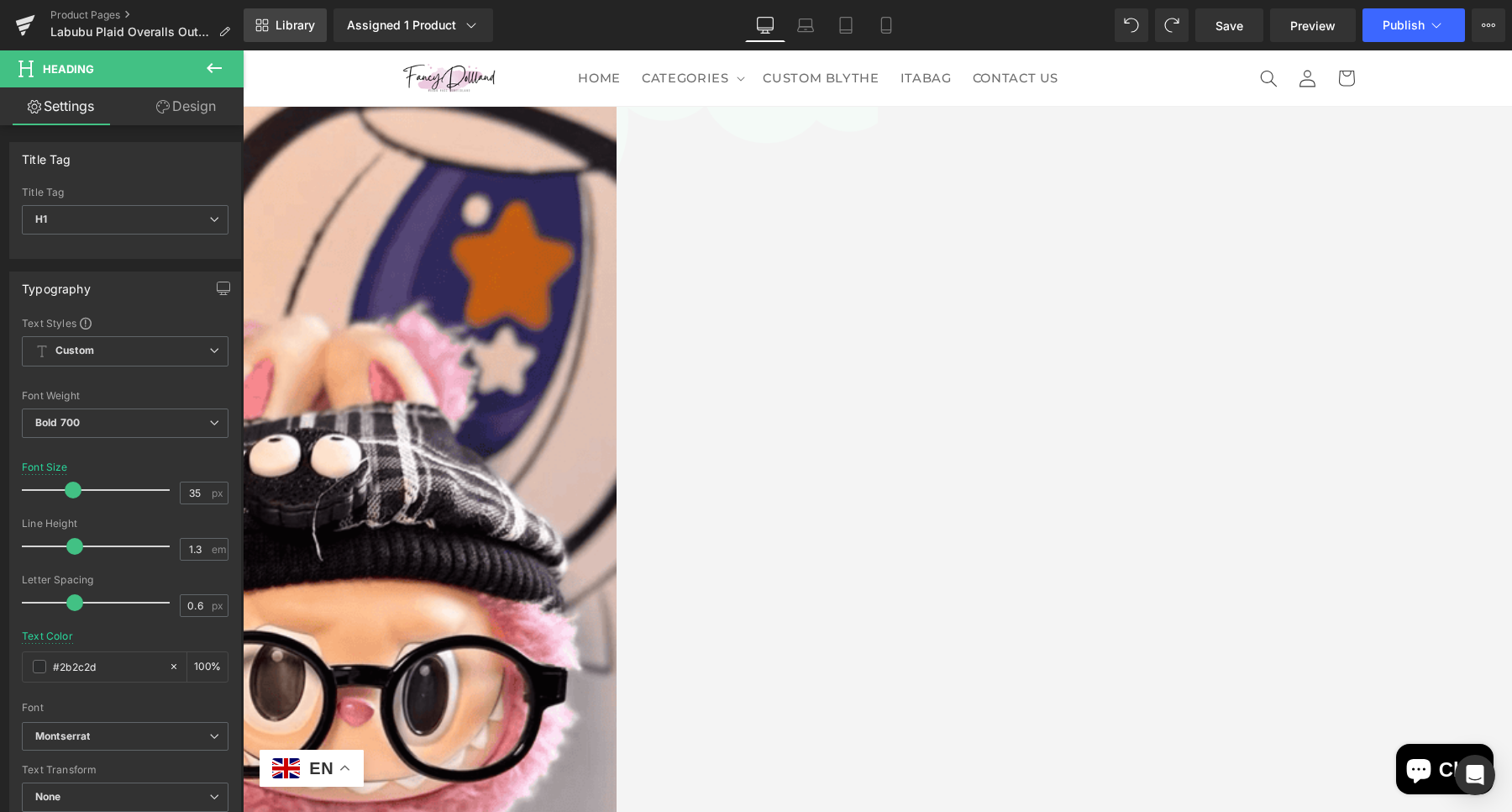
click at [287, 25] on span "Library" at bounding box center [294, 26] width 39 height 15
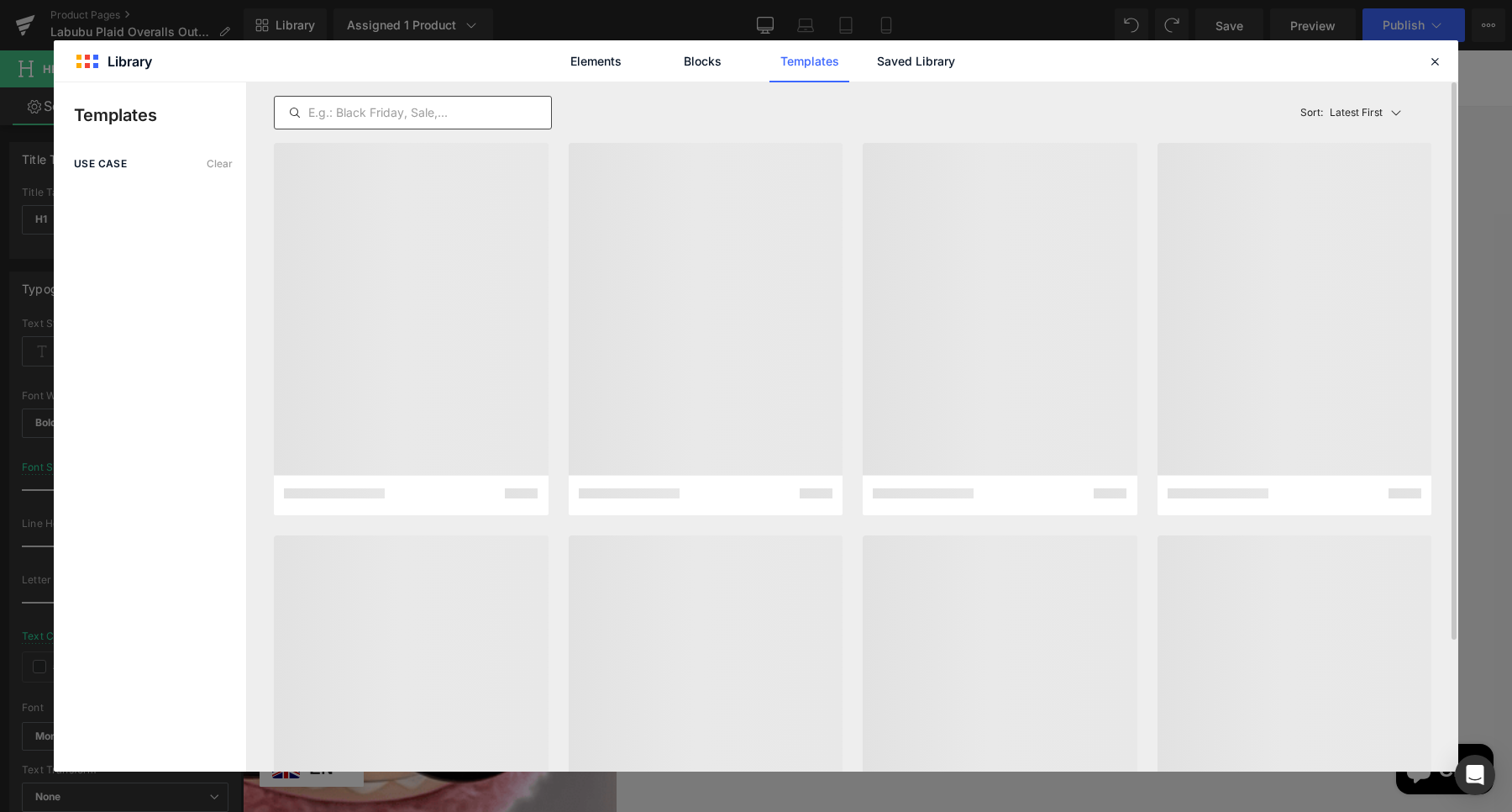
click at [429, 112] on input "text" at bounding box center [413, 112] width 276 height 20
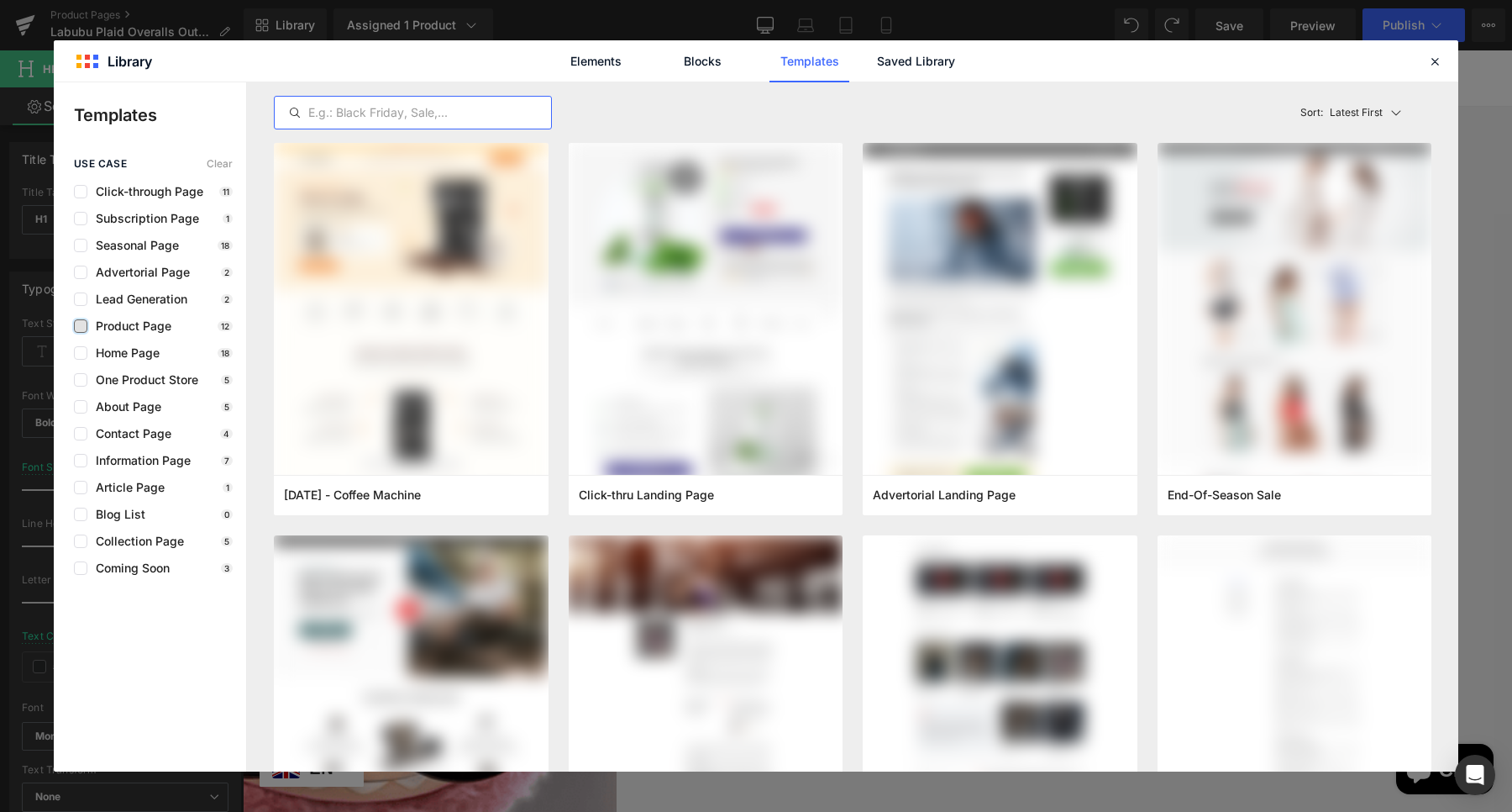
click at [87, 325] on label at bounding box center [81, 326] width 13 height 13
click at [81, 326] on input "checkbox" at bounding box center [81, 326] width 0 height 0
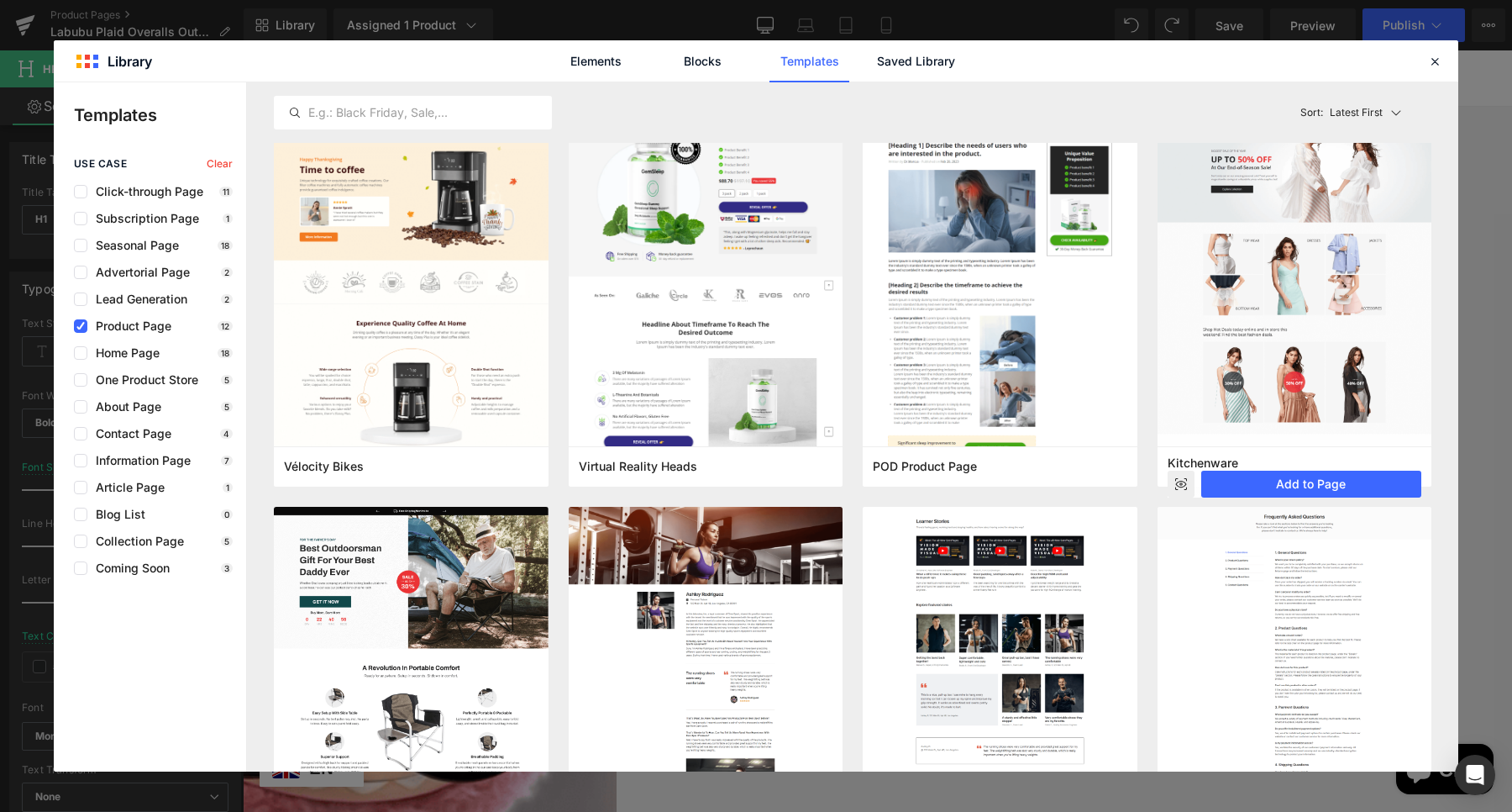
scroll to position [554, 0]
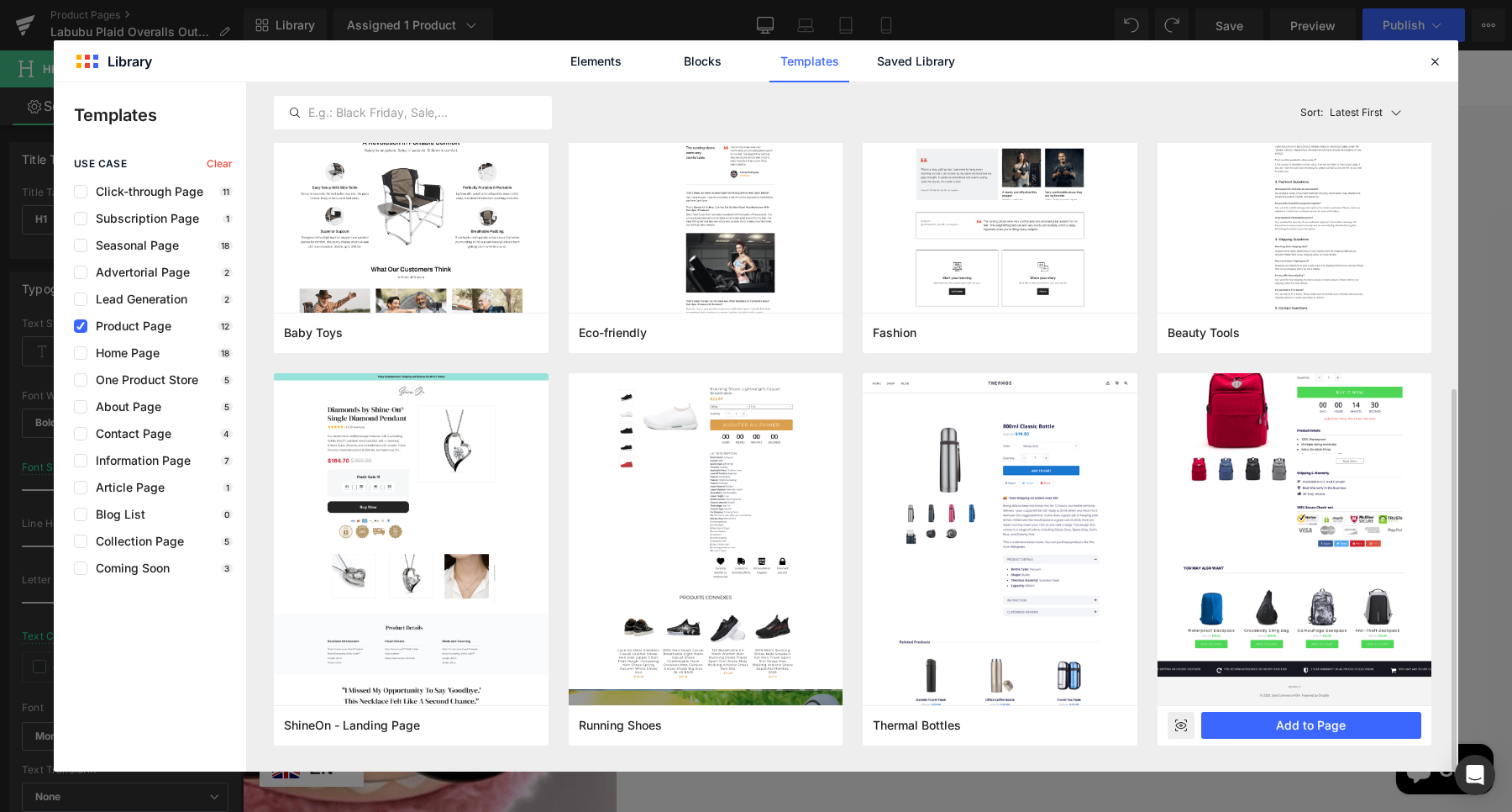
click at [1187, 721] on rect at bounding box center [1180, 725] width 27 height 27
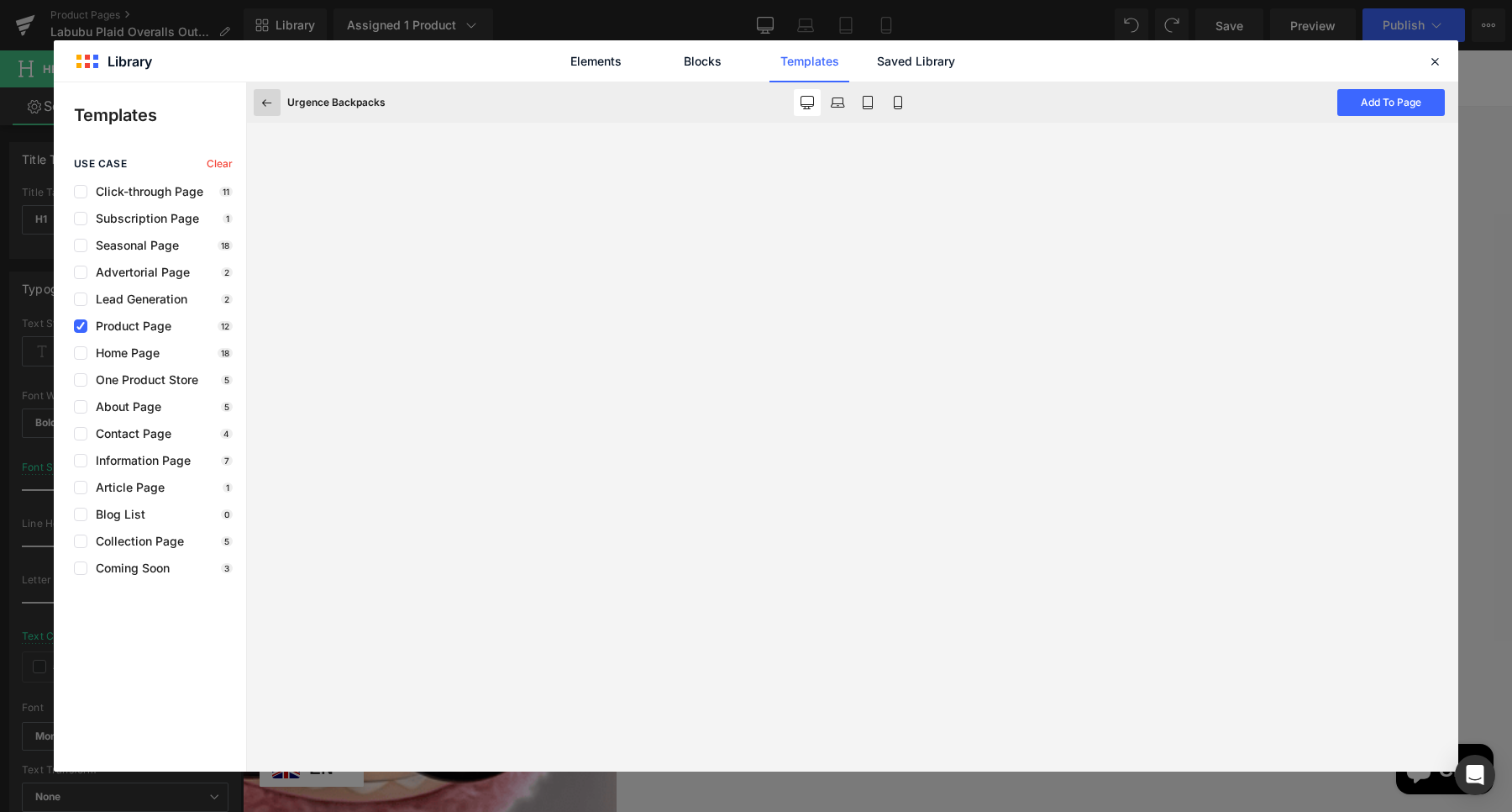
click at [253, 109] on button at bounding box center [267, 102] width 27 height 27
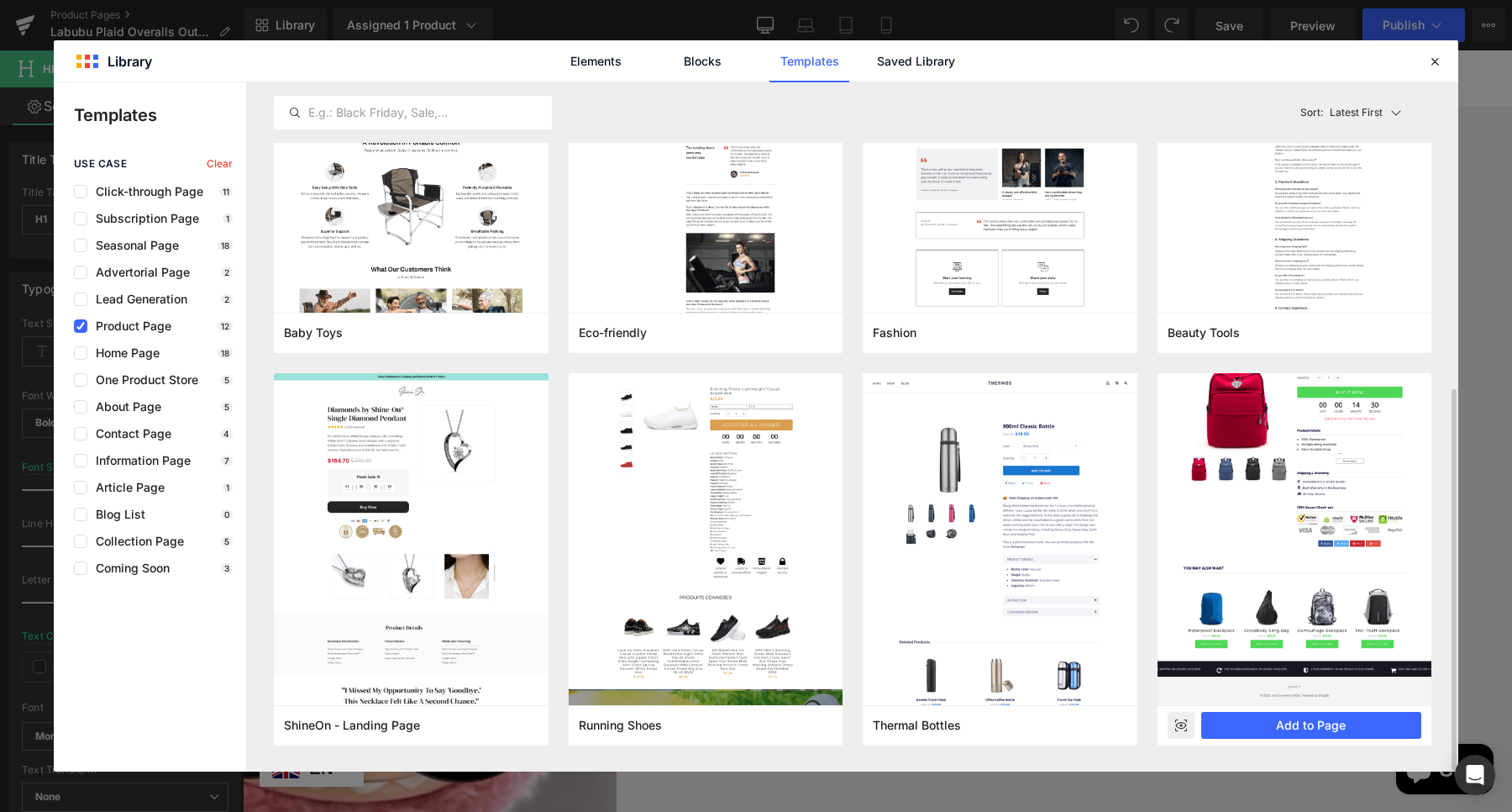
click at [1174, 731] on rect at bounding box center [1180, 725] width 27 height 27
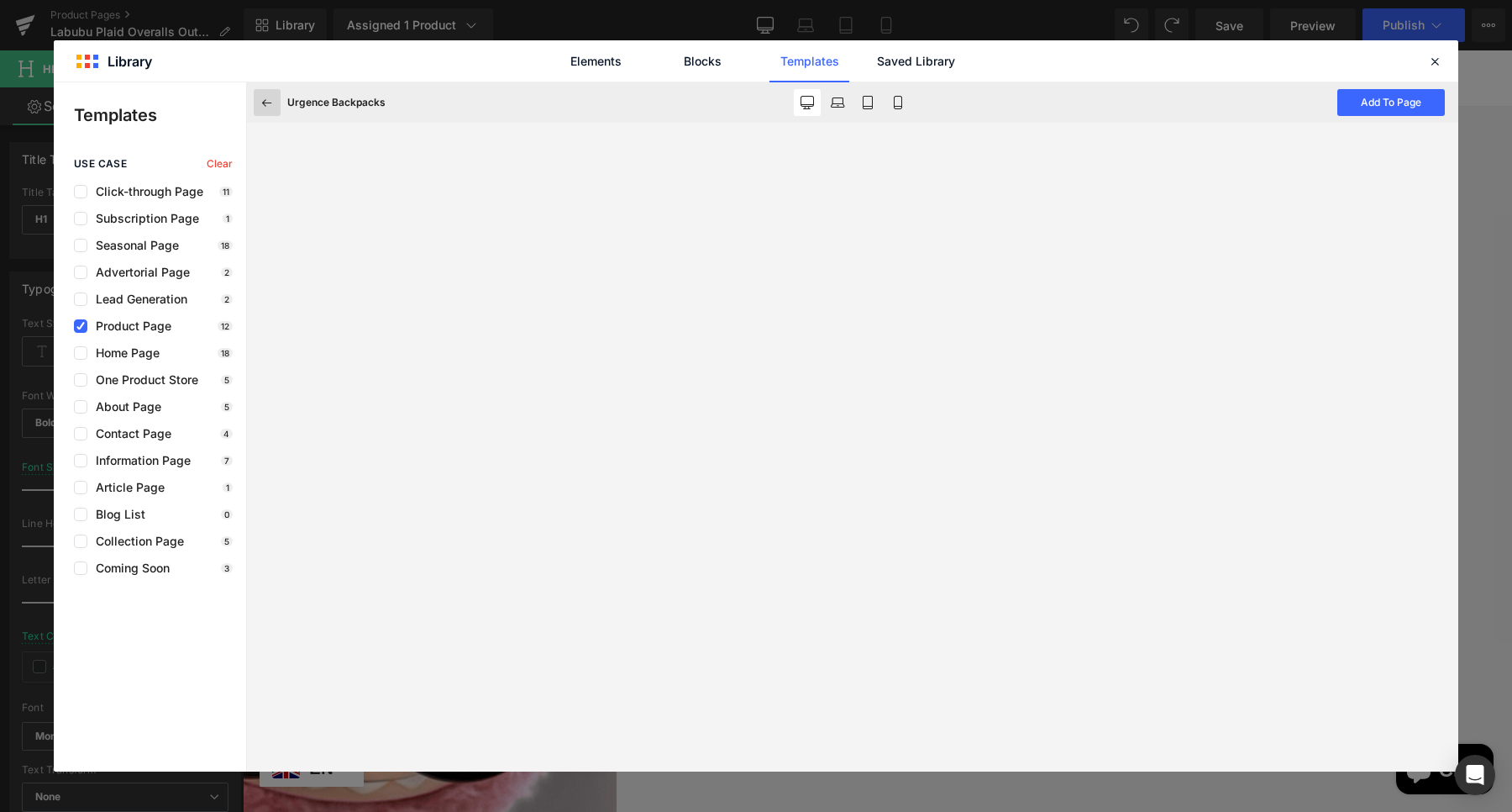
click at [266, 106] on icon at bounding box center [267, 103] width 15 height 15
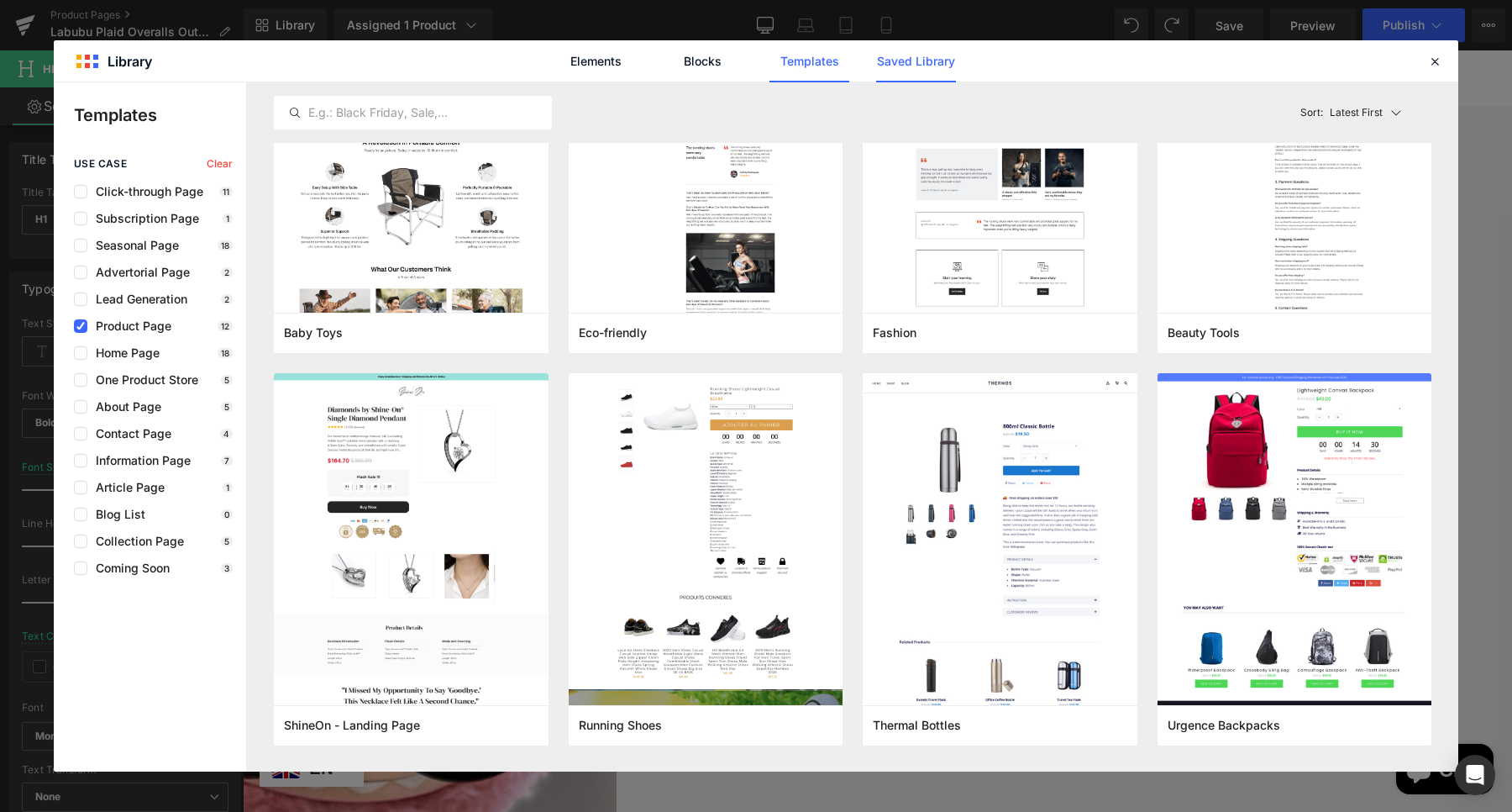
click at [939, 61] on link "Saved Library" at bounding box center [916, 61] width 80 height 42
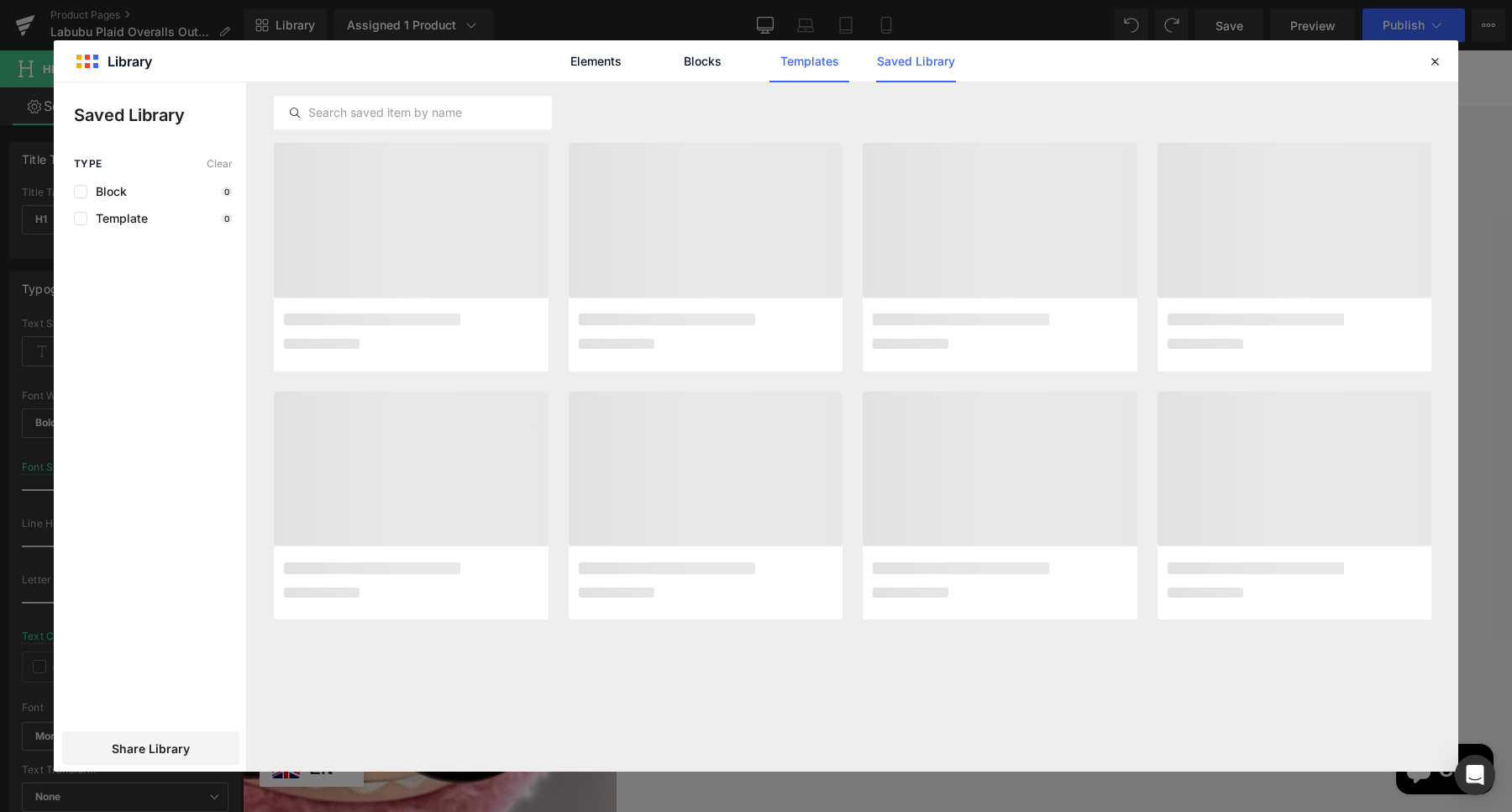
click at [794, 60] on link "Templates" at bounding box center [809, 61] width 80 height 42
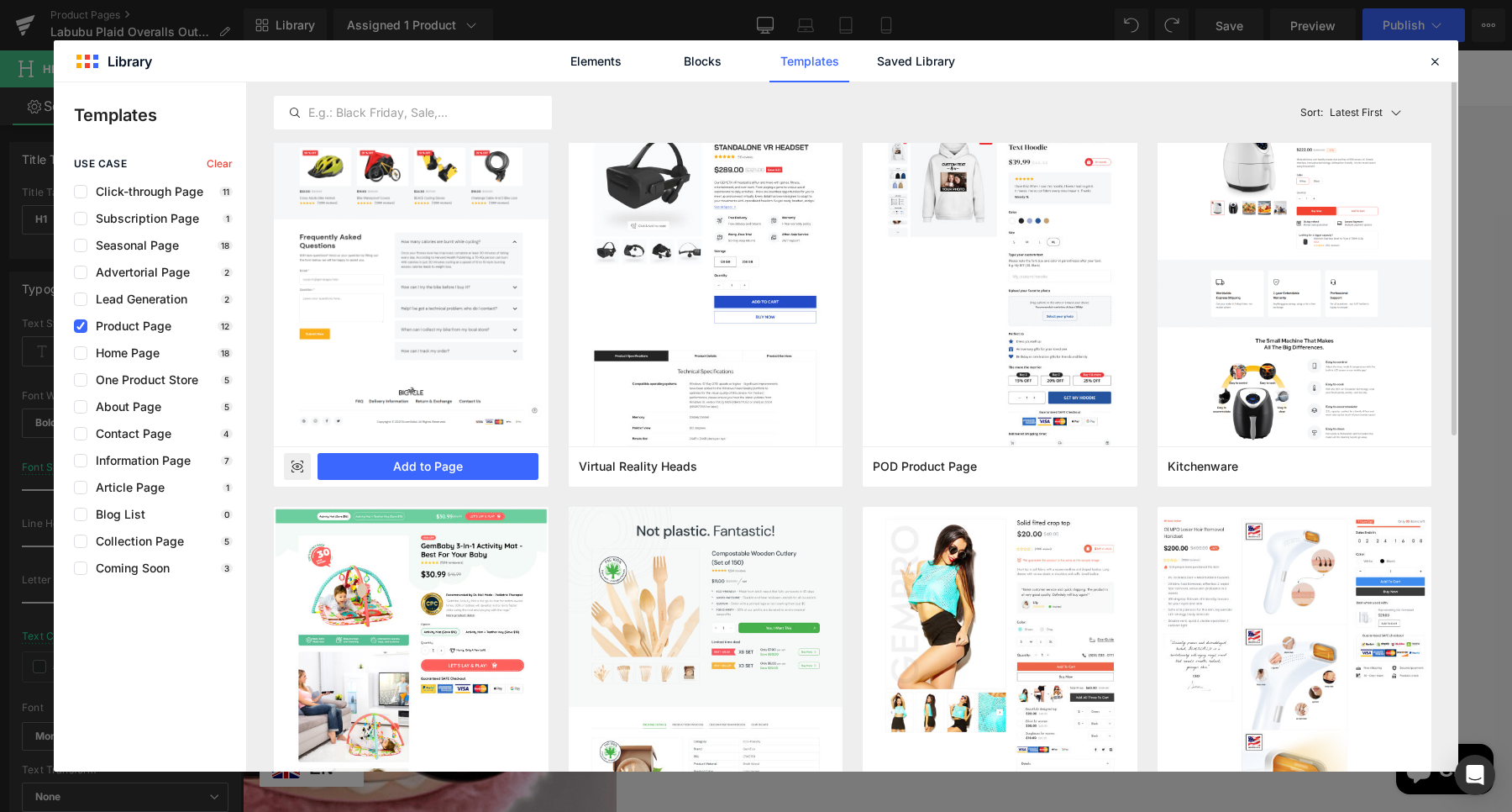
scroll to position [0, 0]
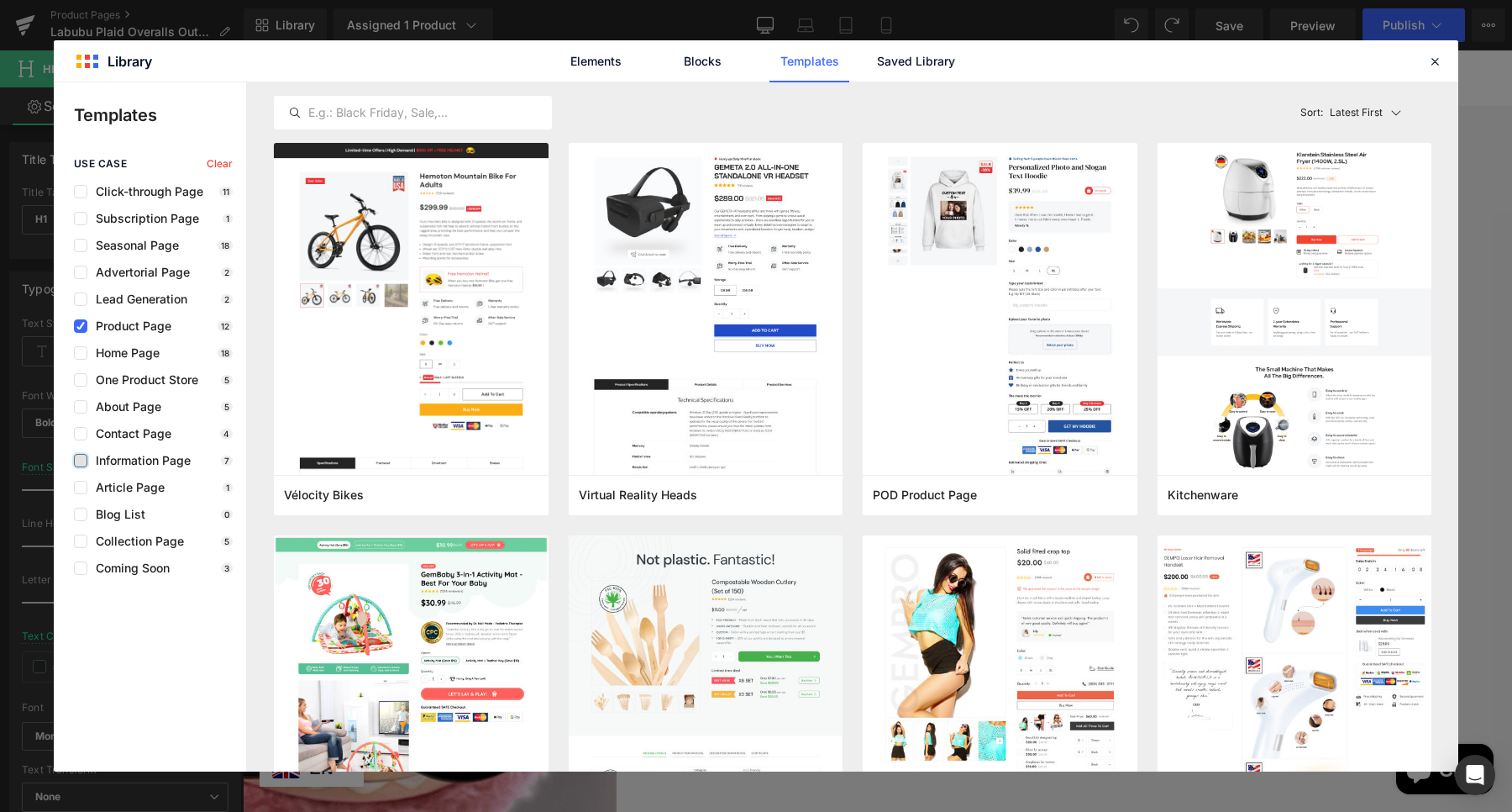
click at [81, 461] on label at bounding box center [81, 460] width 13 height 13
click at [81, 460] on input "checkbox" at bounding box center [81, 460] width 0 height 0
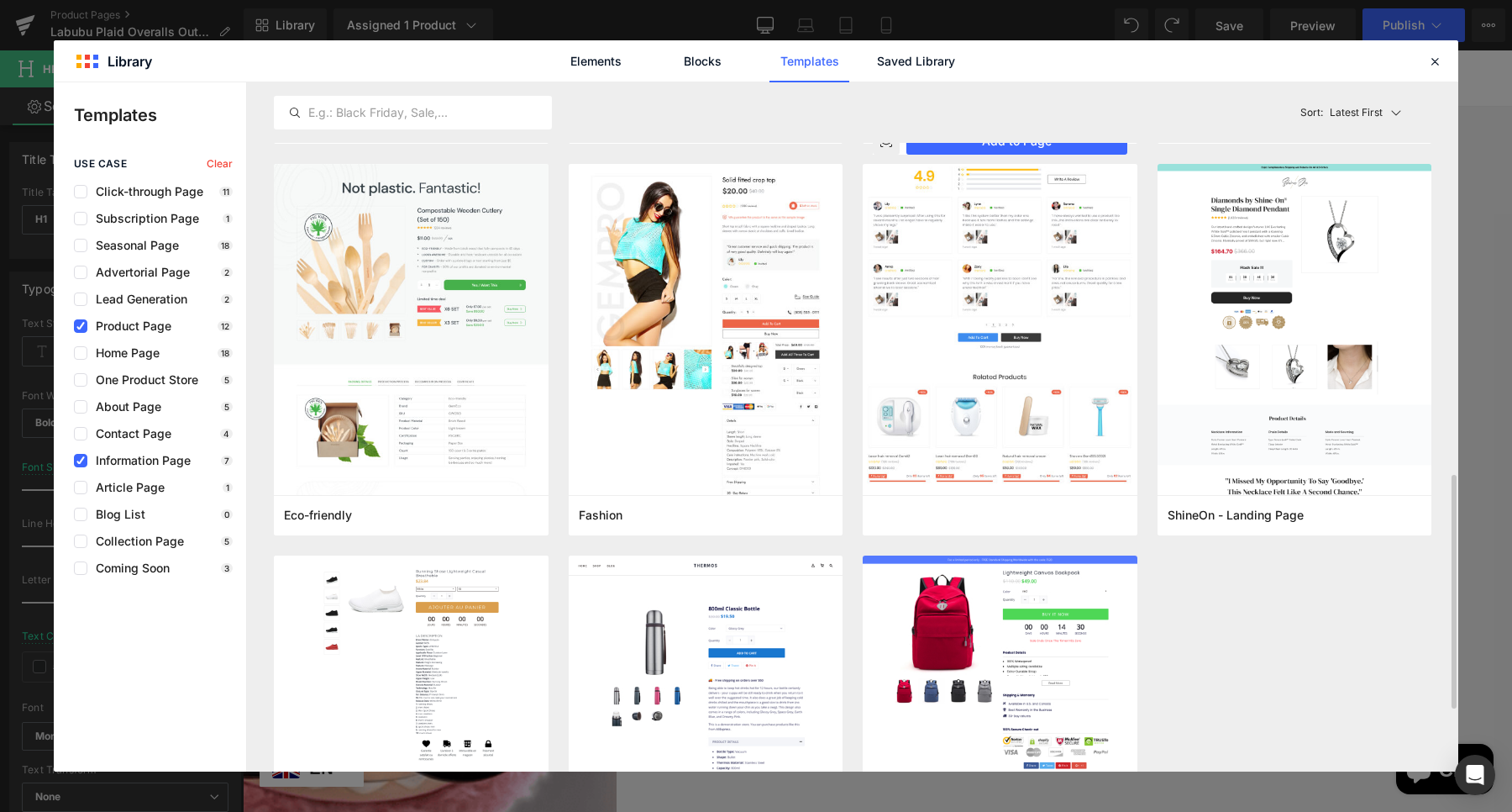
scroll to position [1337, 0]
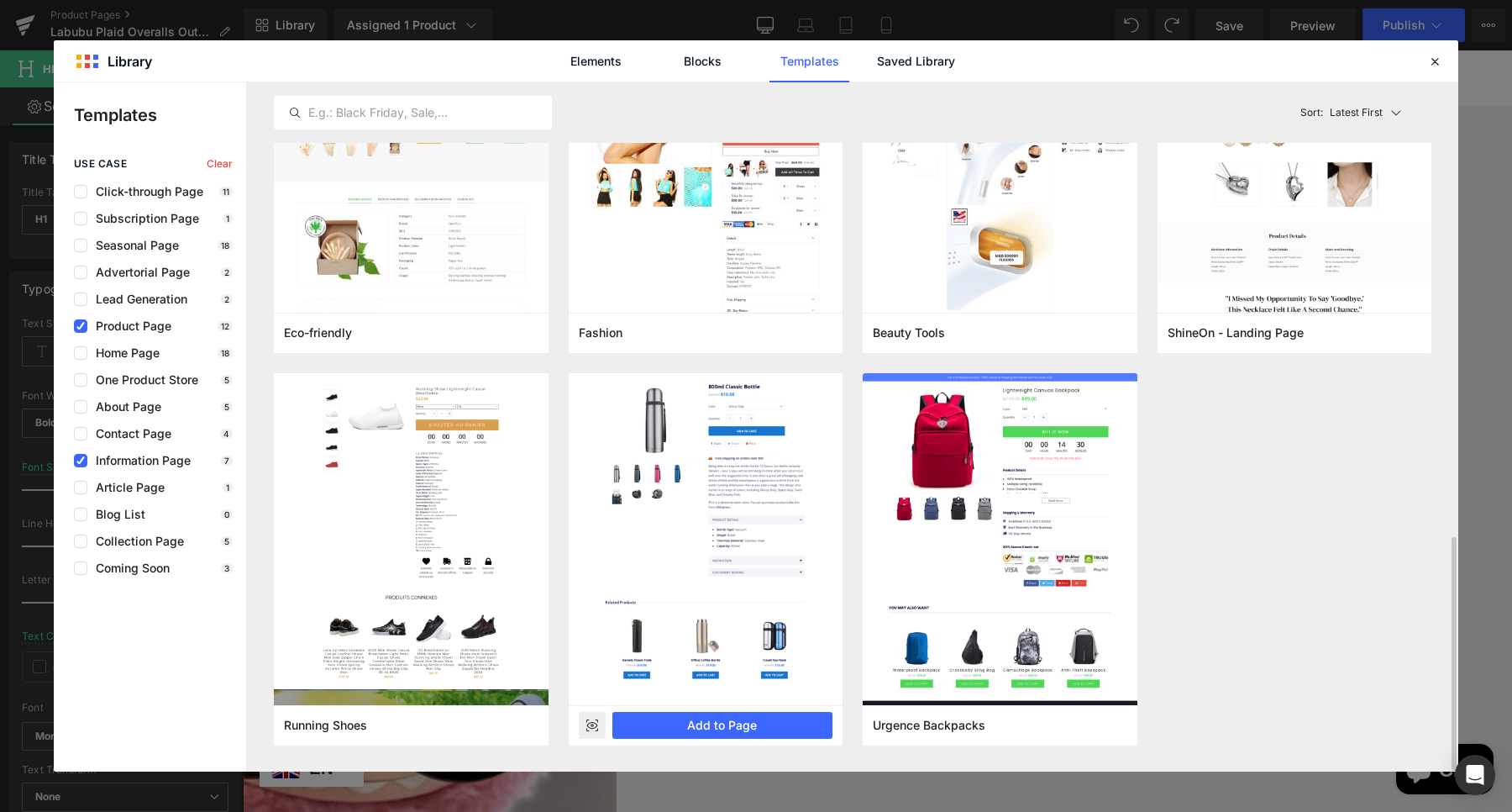
click at [580, 731] on rect at bounding box center [592, 725] width 27 height 27
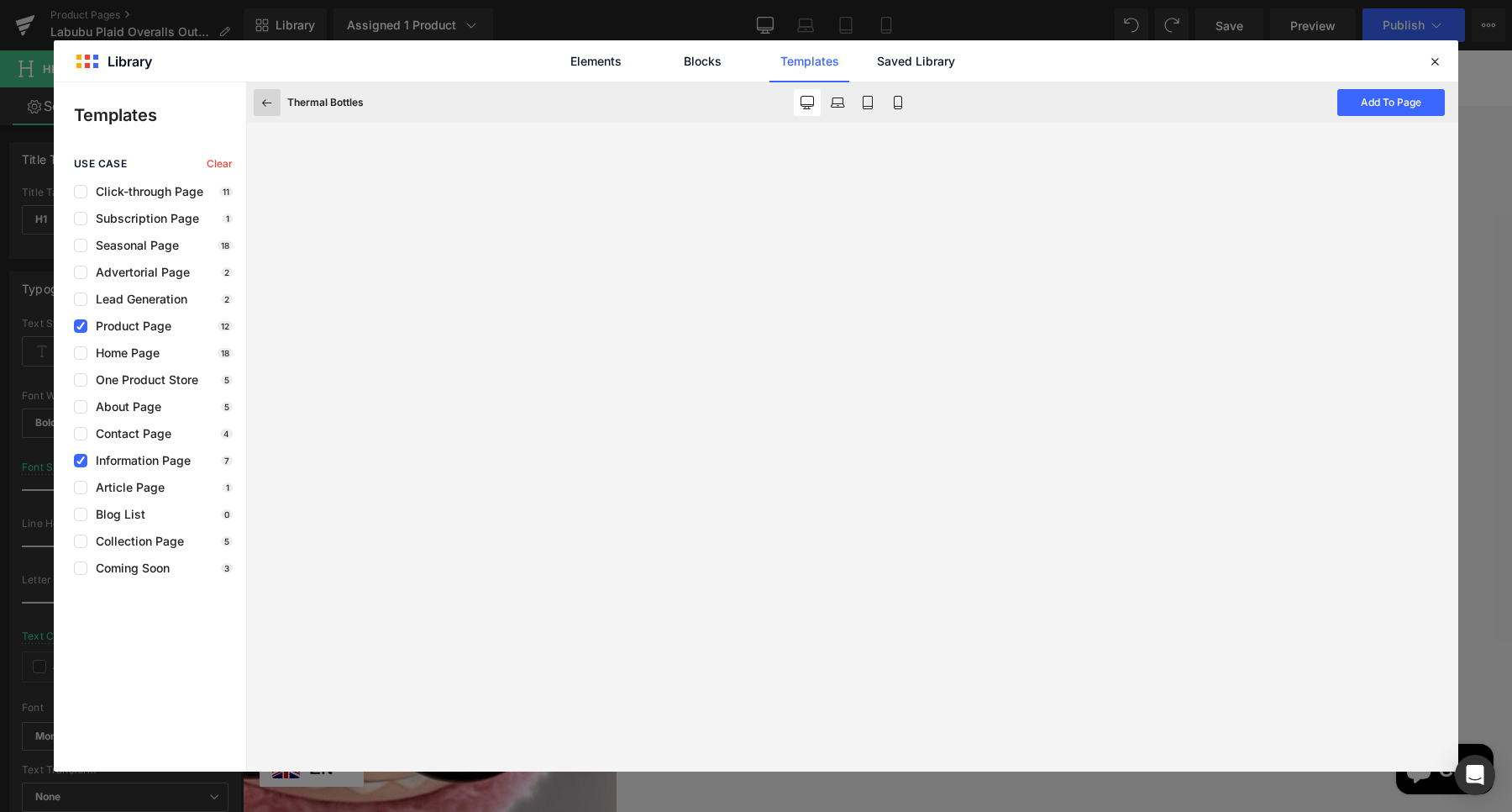
click at [269, 102] on icon at bounding box center [267, 103] width 15 height 15
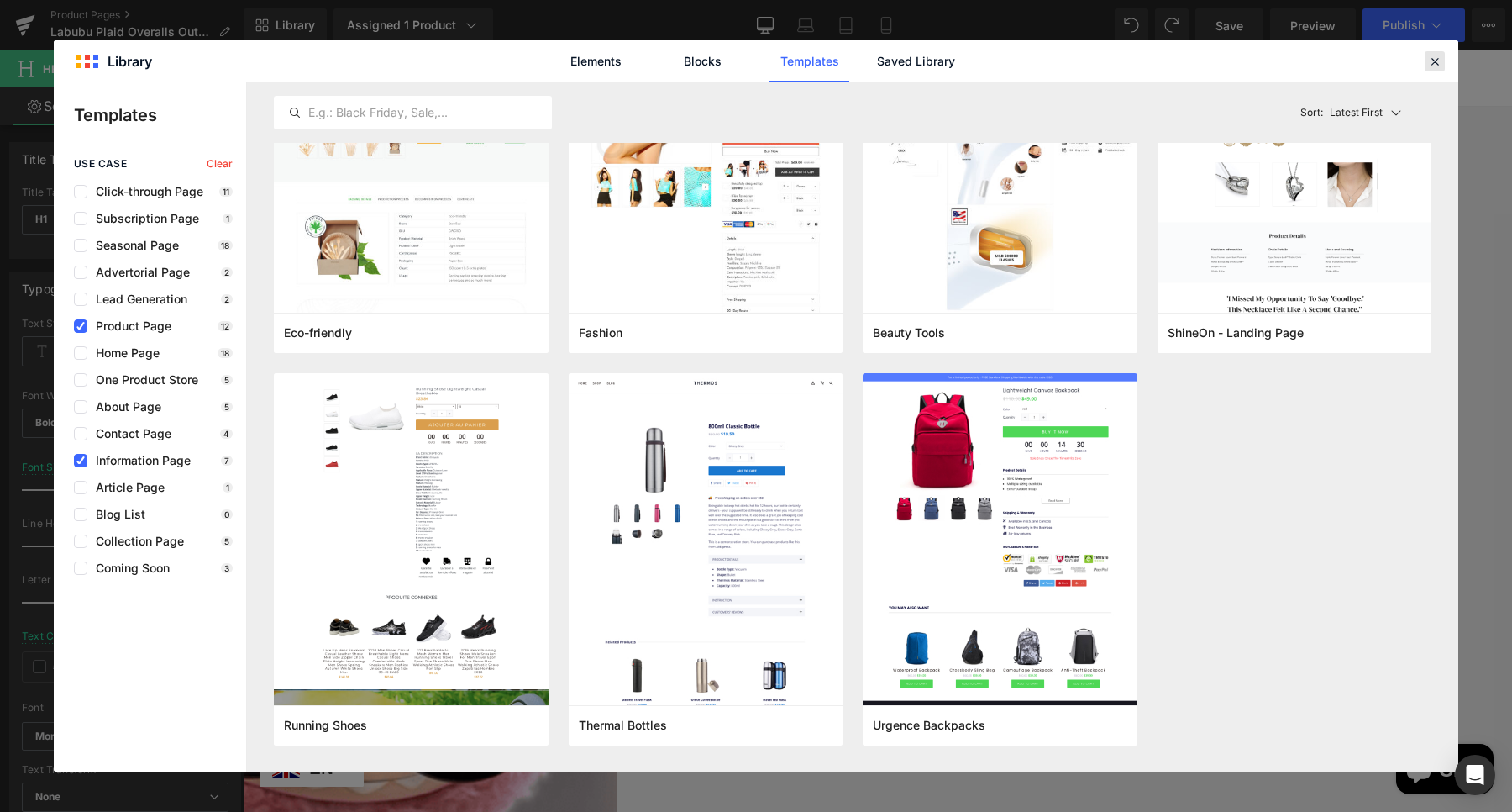
click at [1429, 65] on icon at bounding box center [1435, 61] width 15 height 15
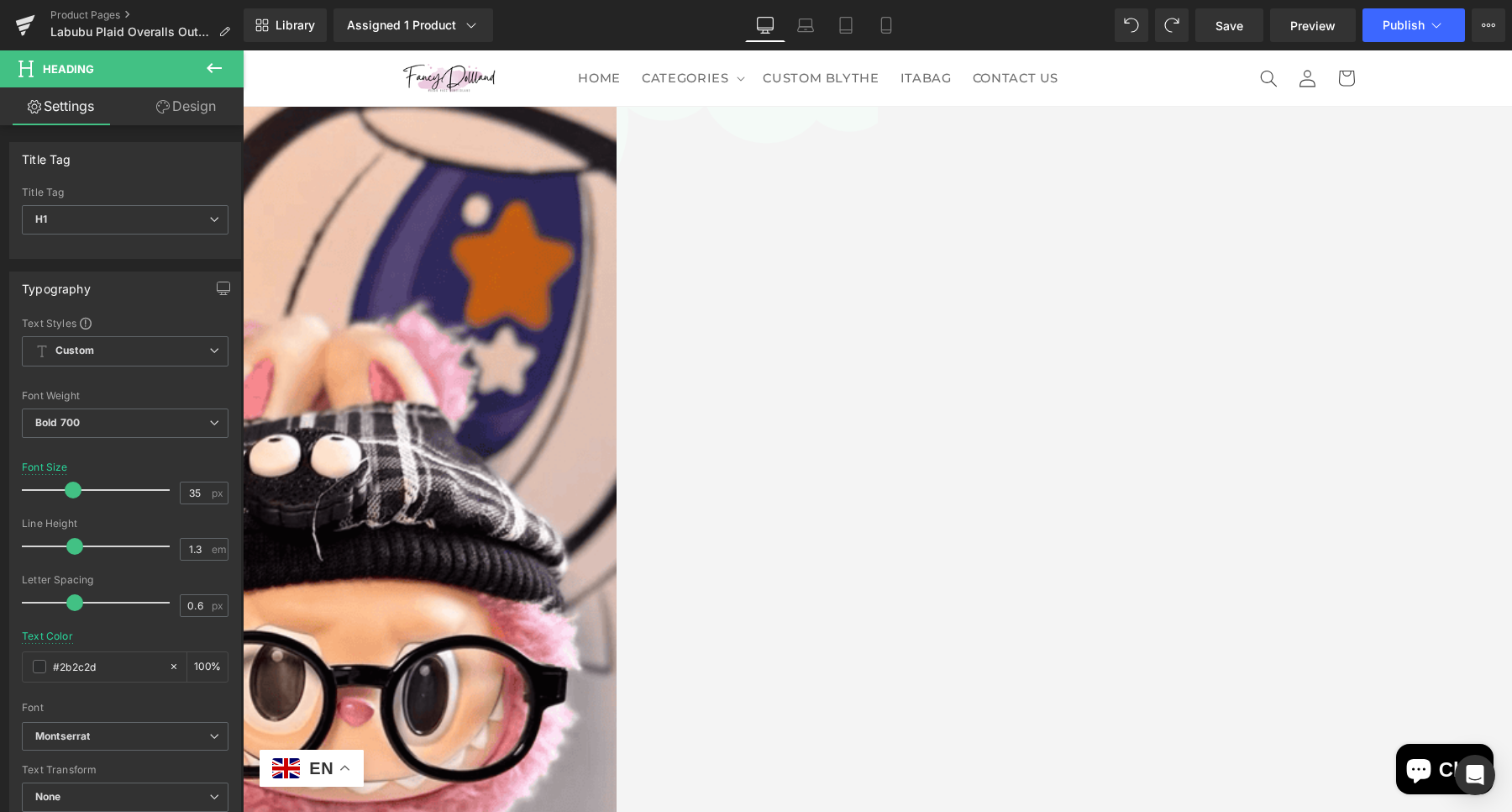
click at [226, 72] on button at bounding box center [214, 69] width 59 height 37
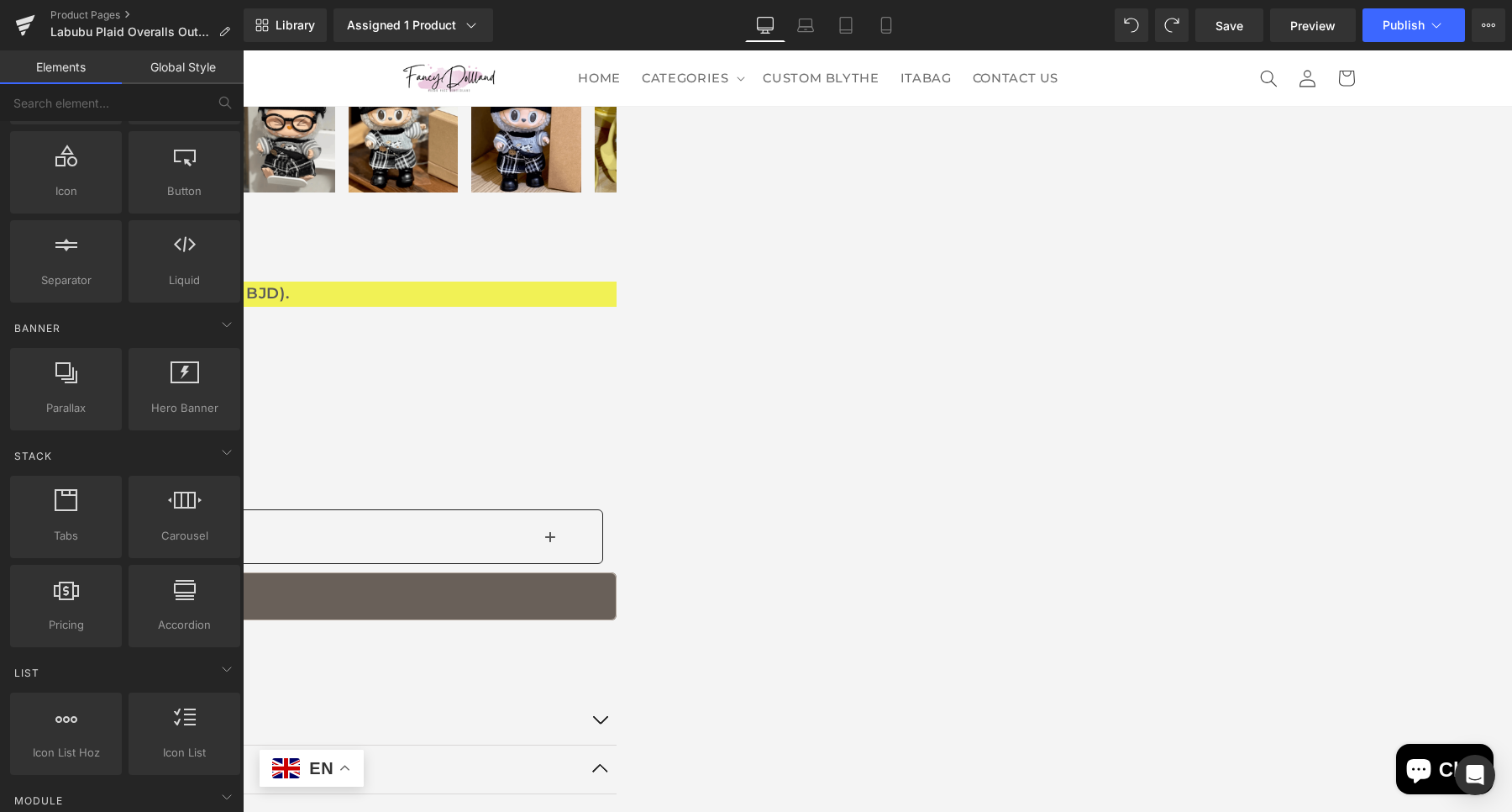
scroll to position [1985, 0]
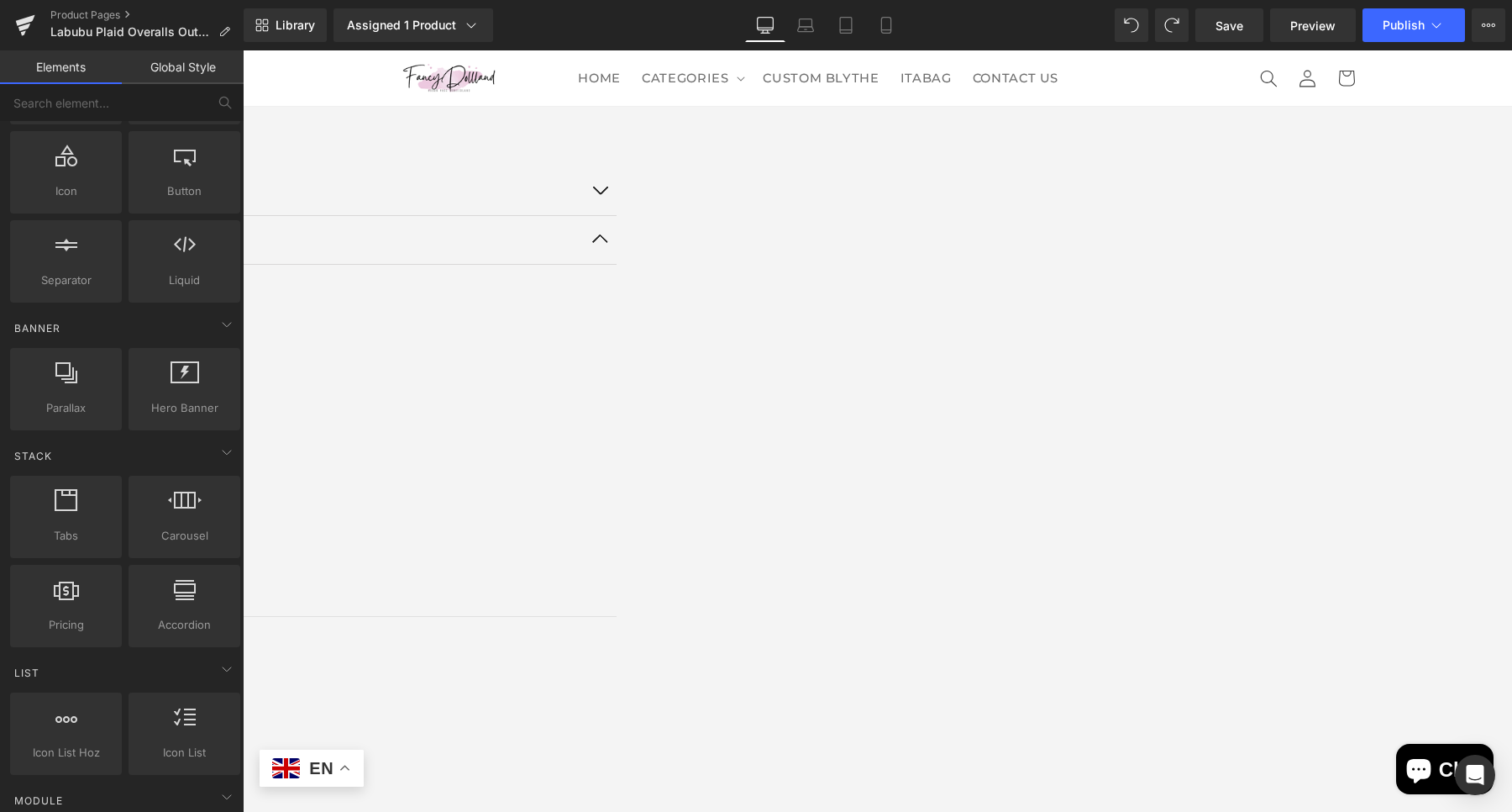
click at [243, 51] on icon at bounding box center [243, 51] width 0 height 0
click at [243, 51] on link at bounding box center [243, 51] width 0 height 0
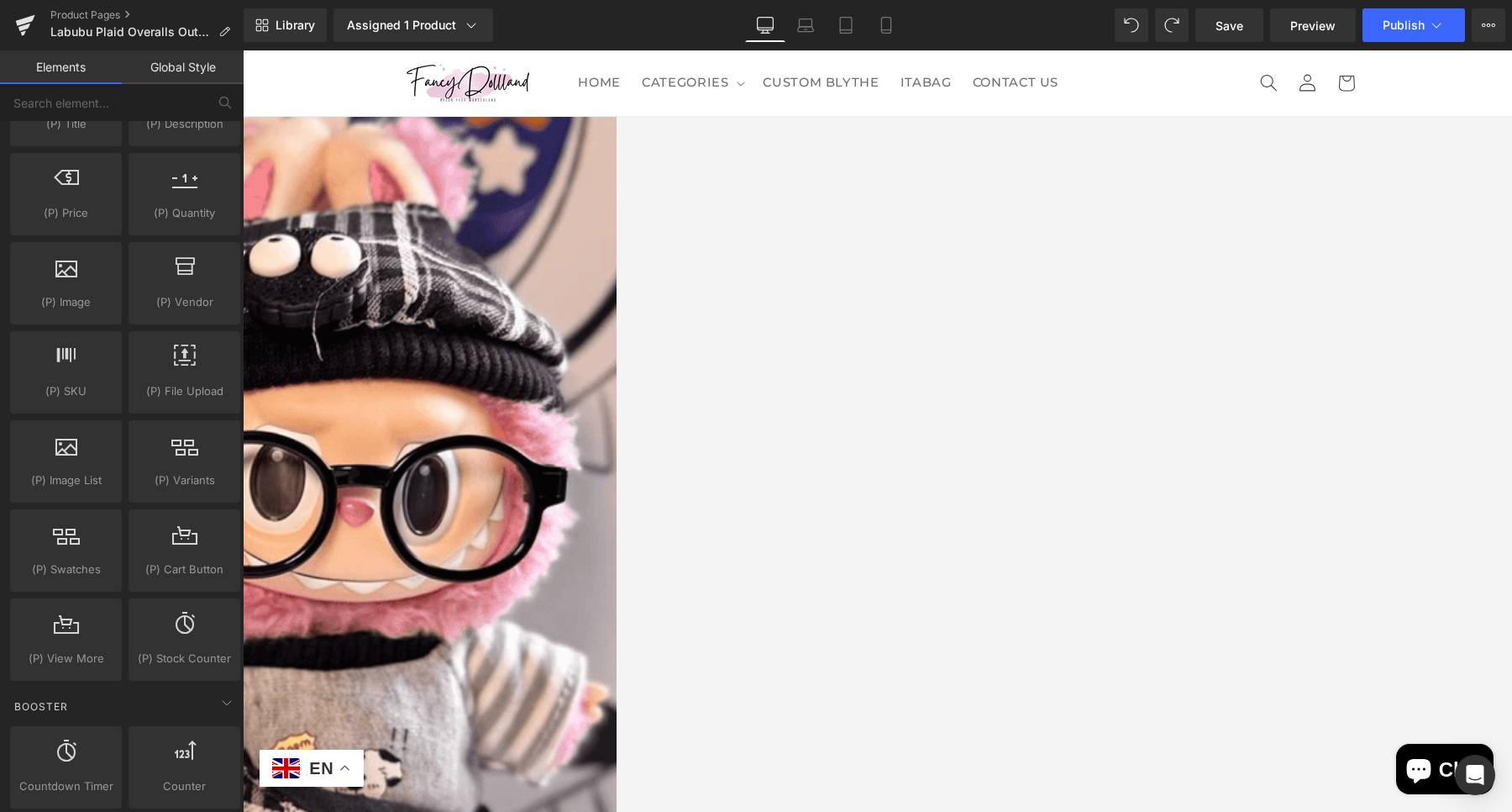
scroll to position [0, 0]
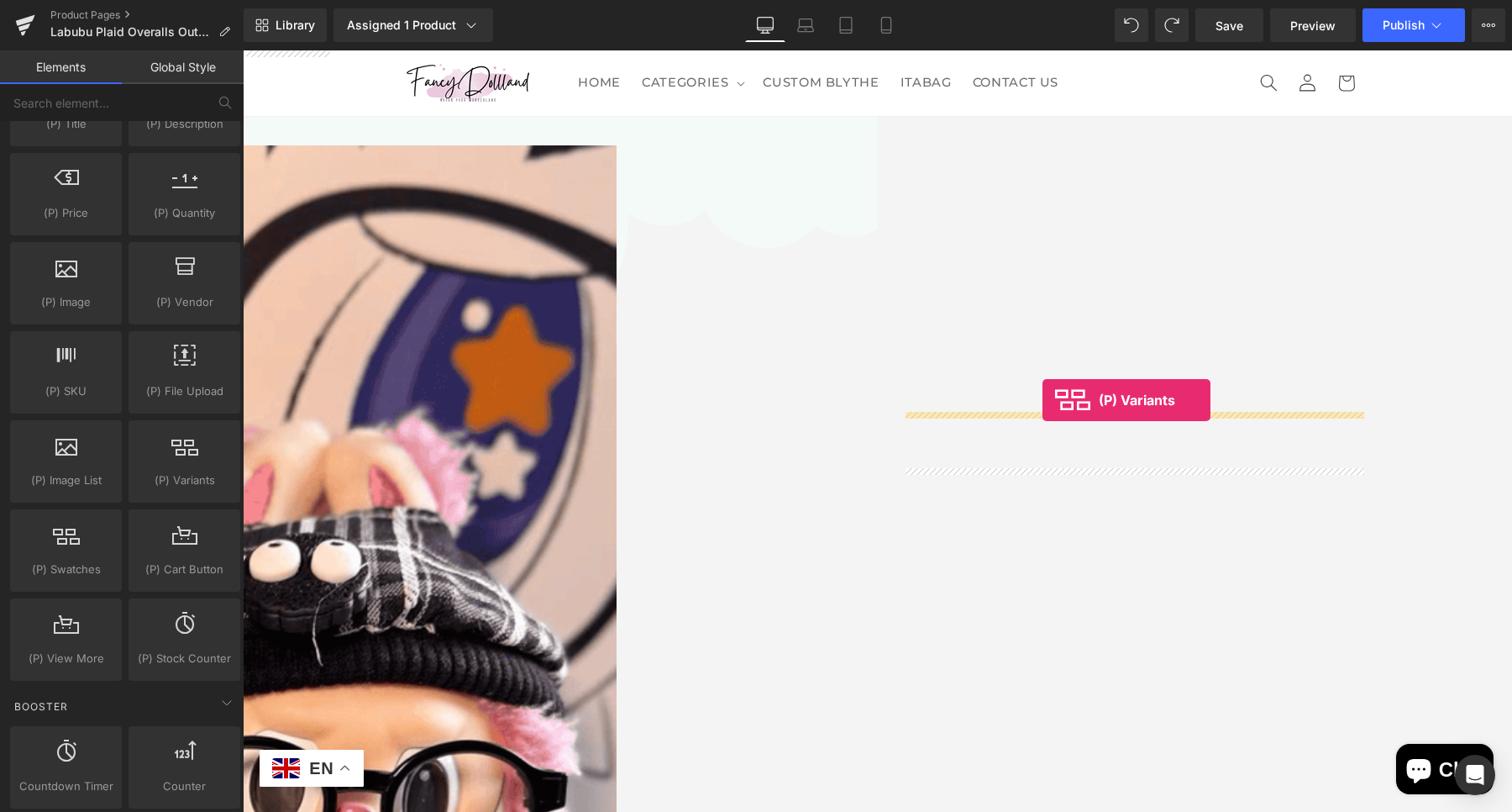
drag, startPoint x: 477, startPoint y: 522, endPoint x: 1042, endPoint y: 400, distance: 578.0
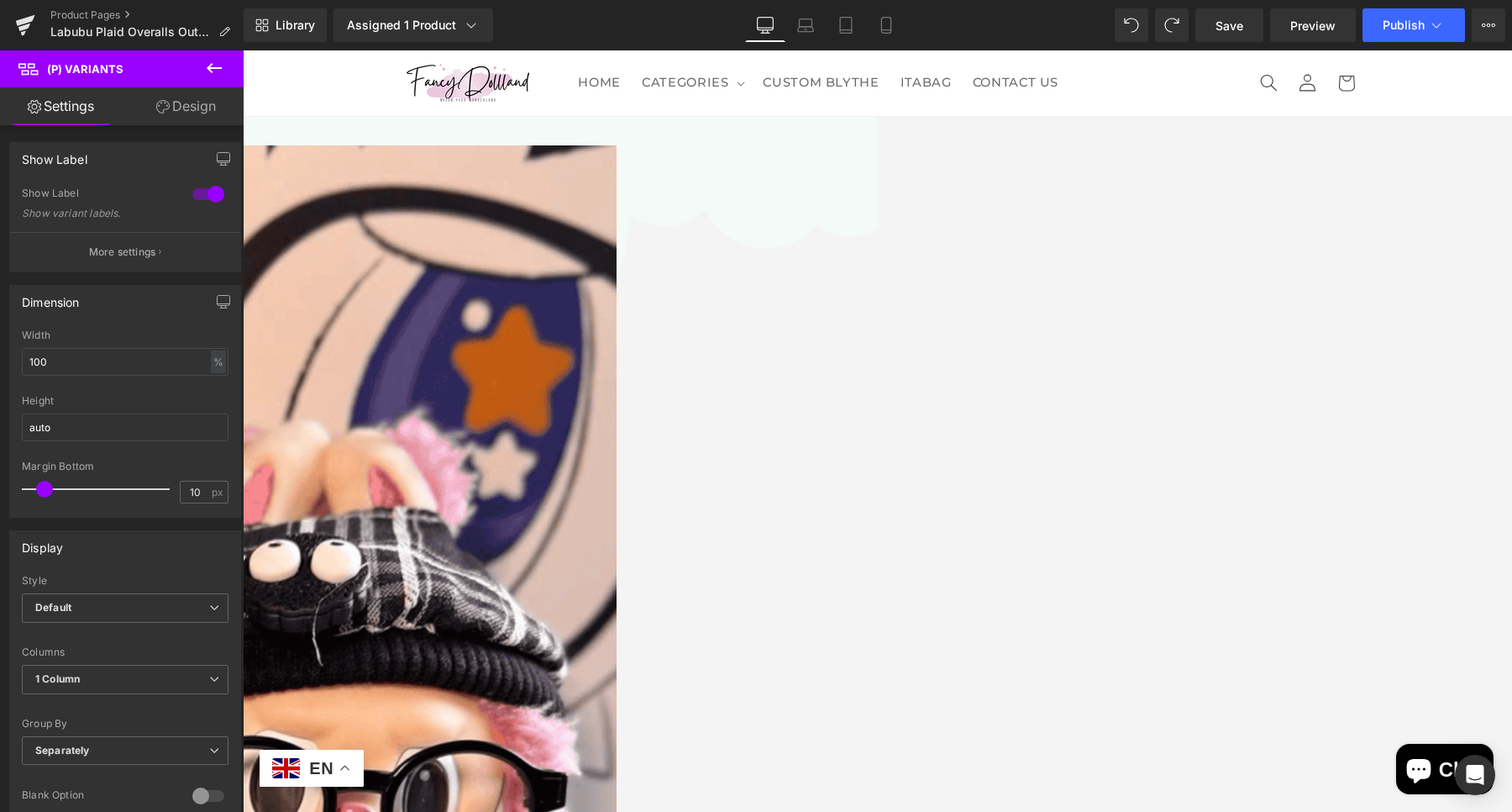
click at [243, 51] on span "(P) Variants" at bounding box center [243, 51] width 0 height 0
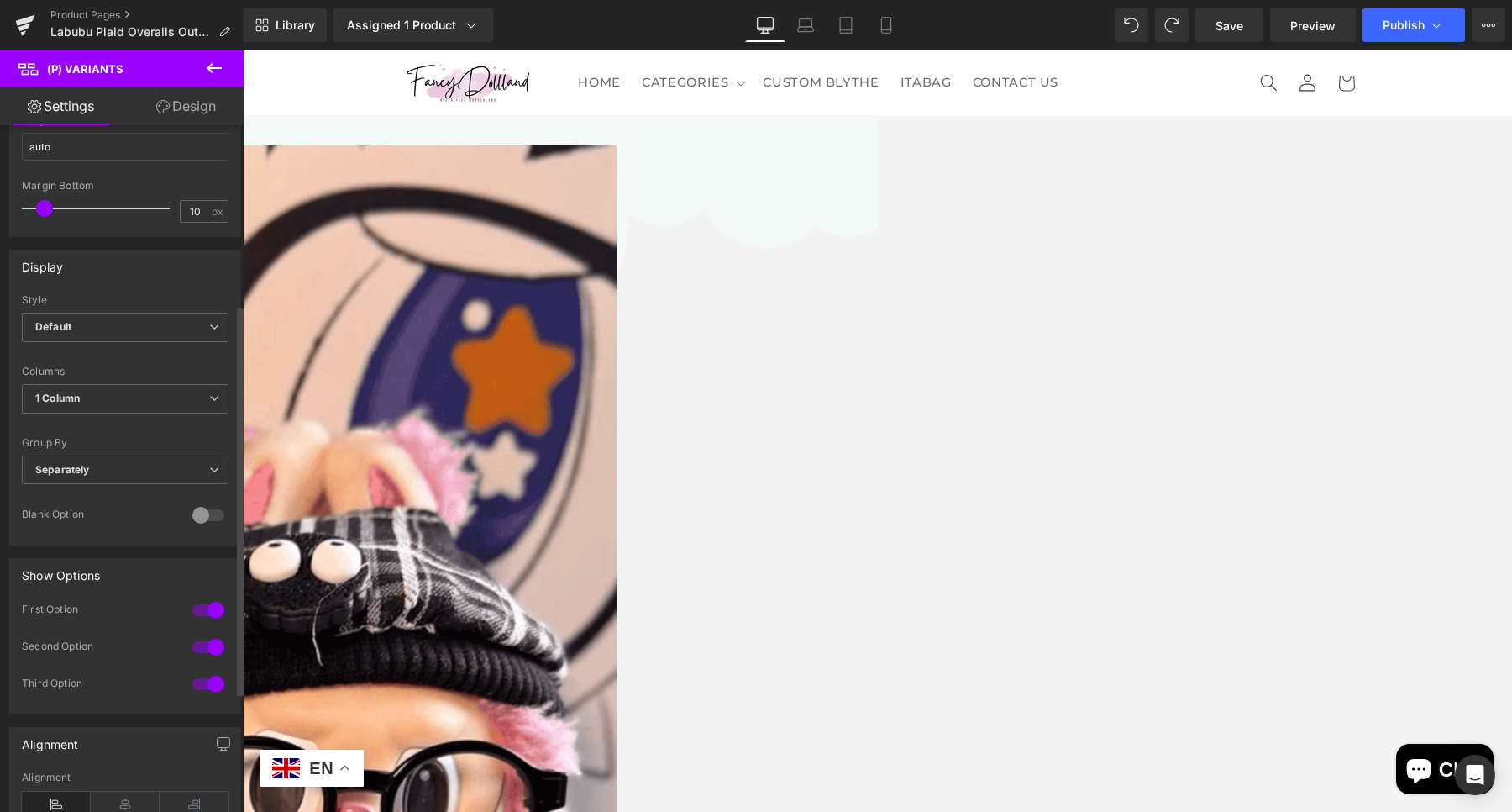
scroll to position [315, 0]
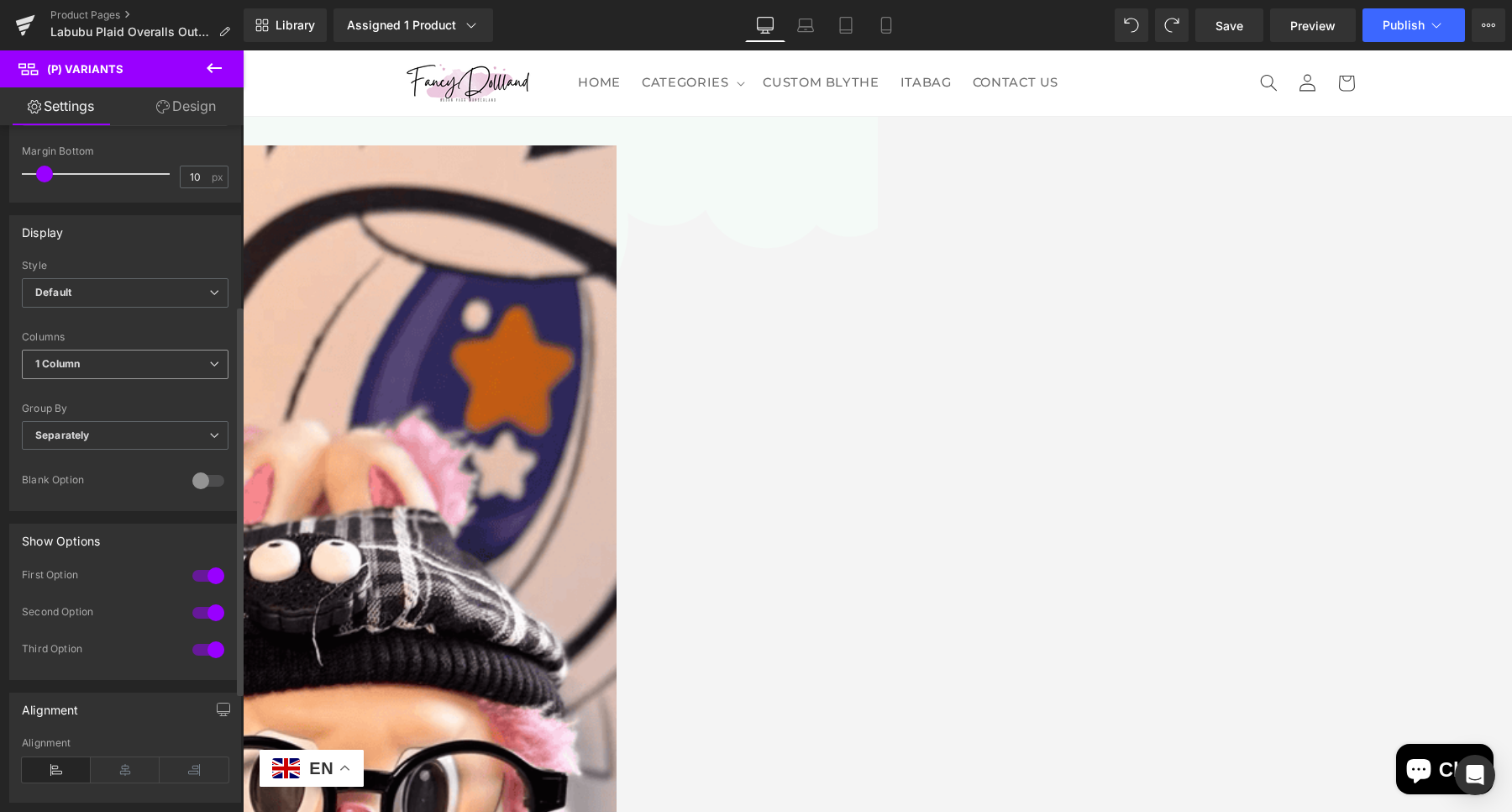
click at [142, 365] on span "1 Column" at bounding box center [125, 364] width 207 height 30
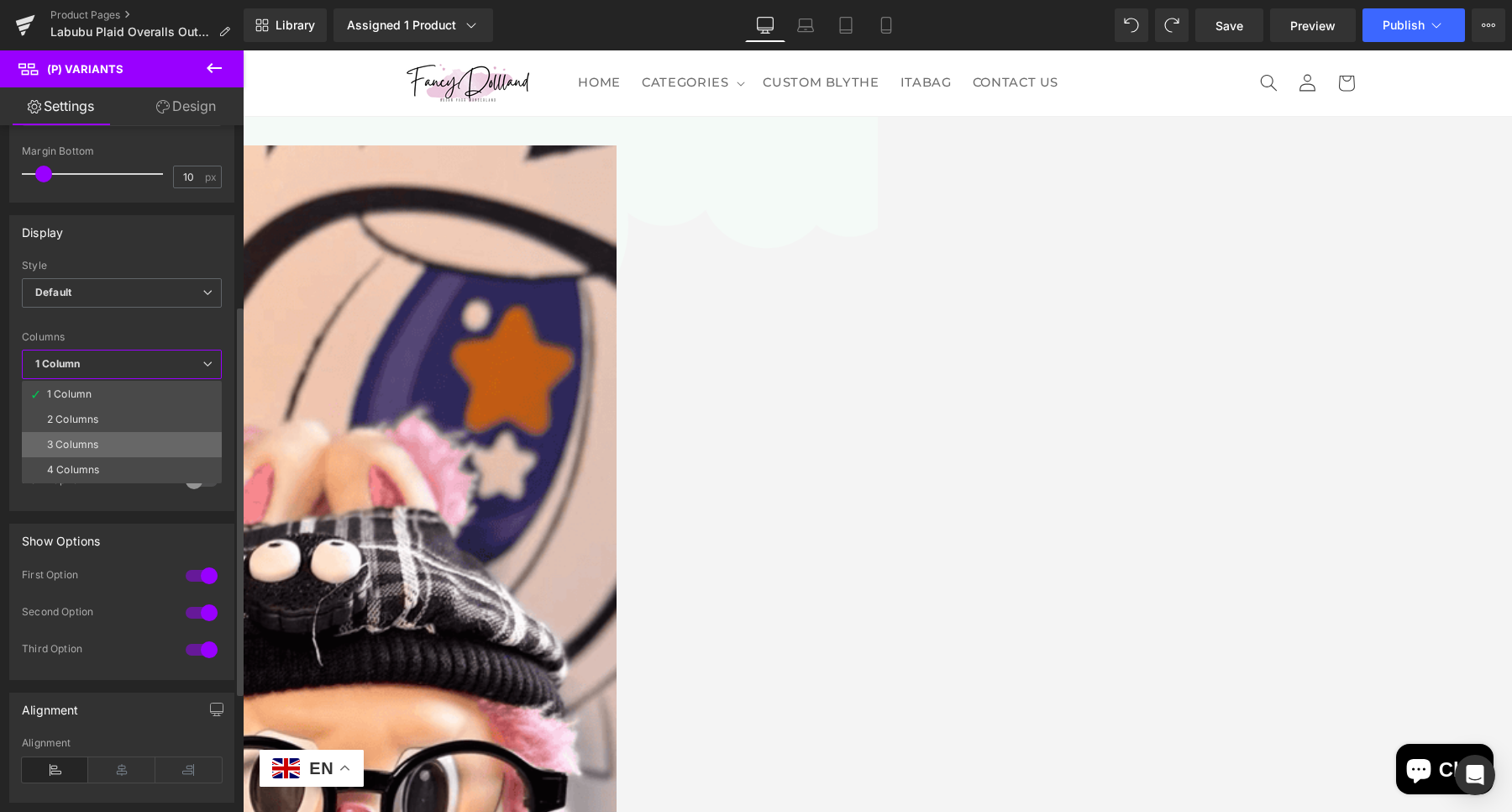
click at [131, 442] on li "3 Columns" at bounding box center [122, 444] width 200 height 25
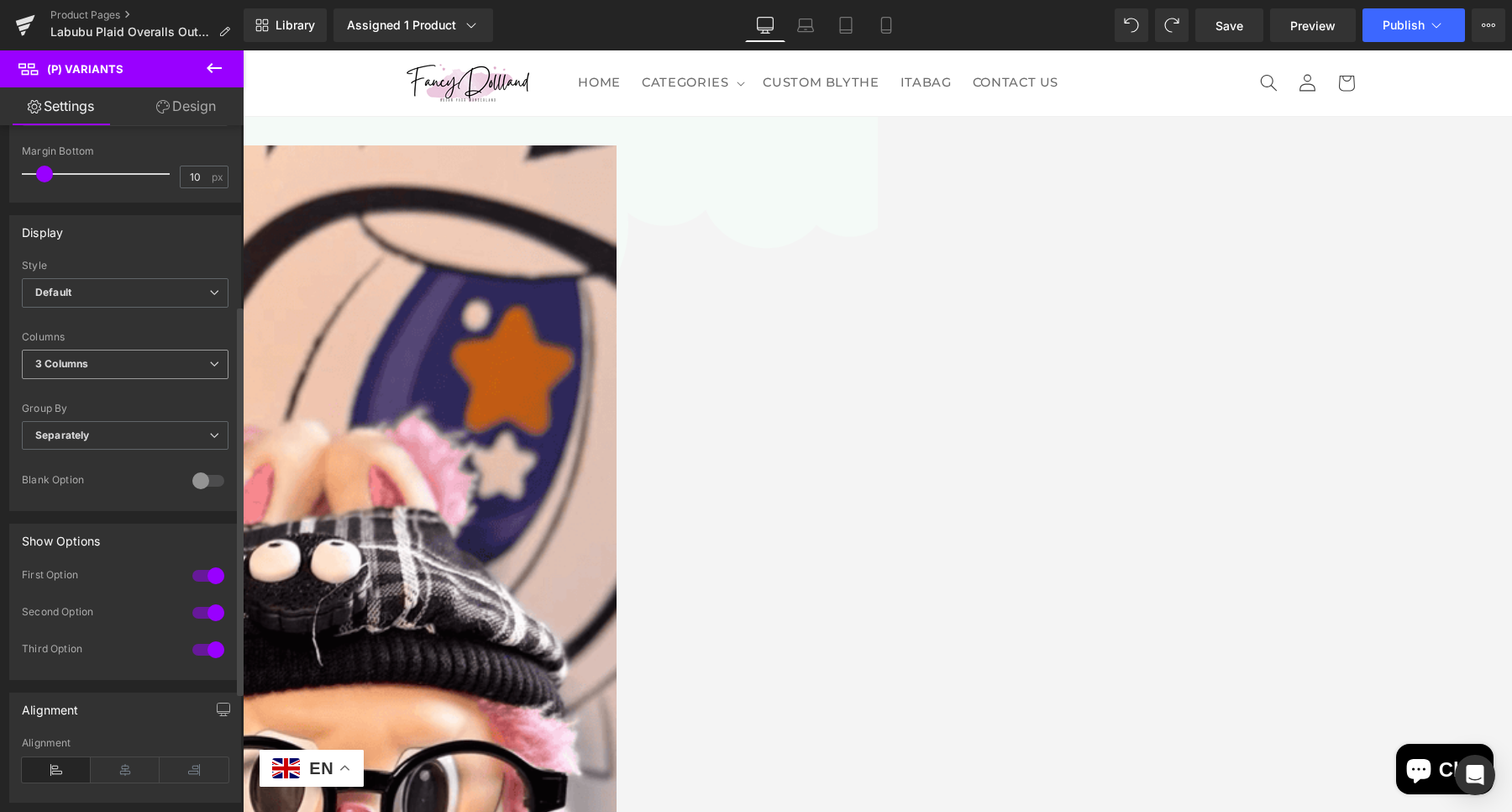
click at [134, 361] on span "3 Columns" at bounding box center [125, 364] width 207 height 30
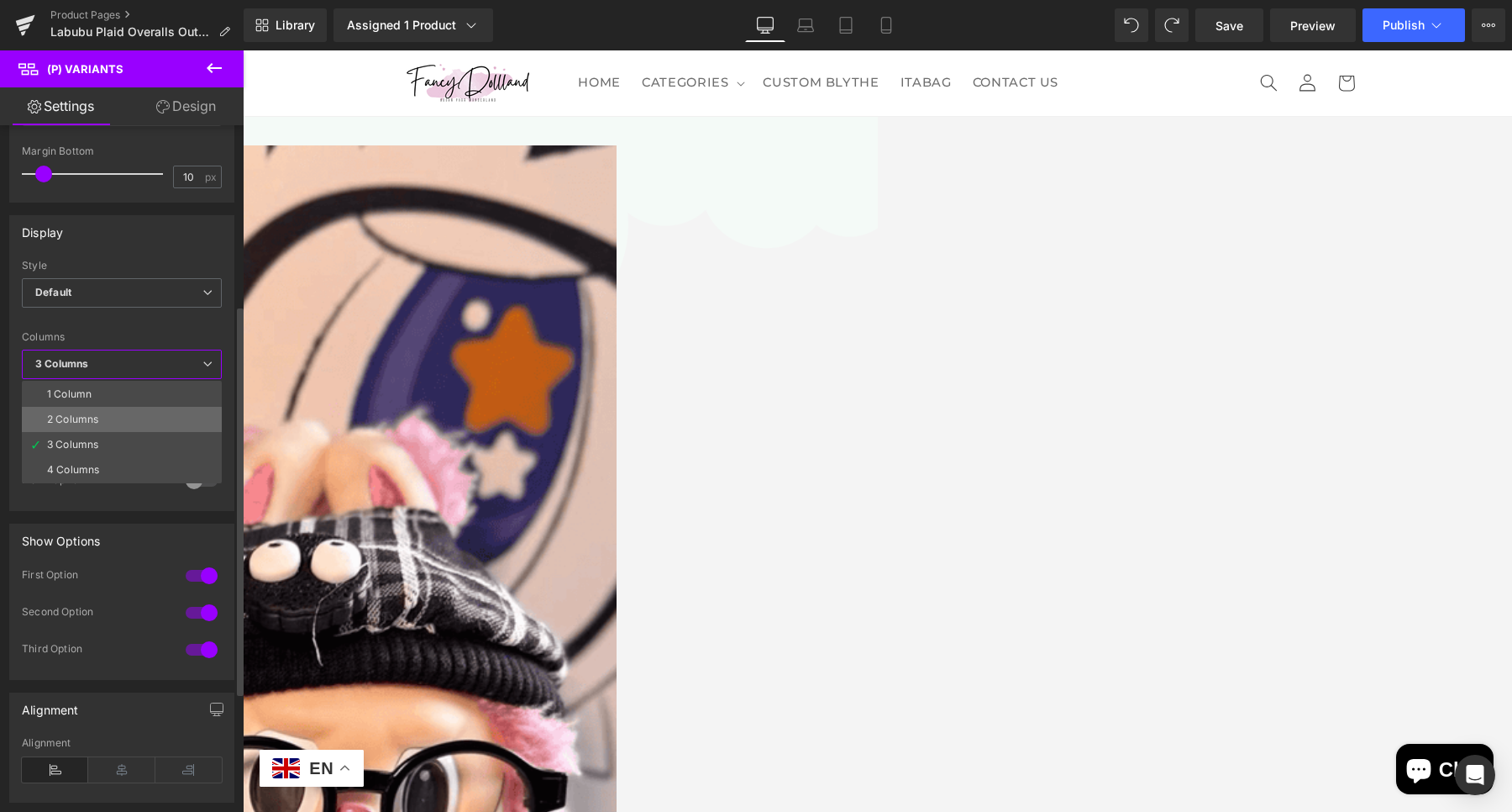
click at [139, 407] on li "2 Columns" at bounding box center [122, 419] width 200 height 25
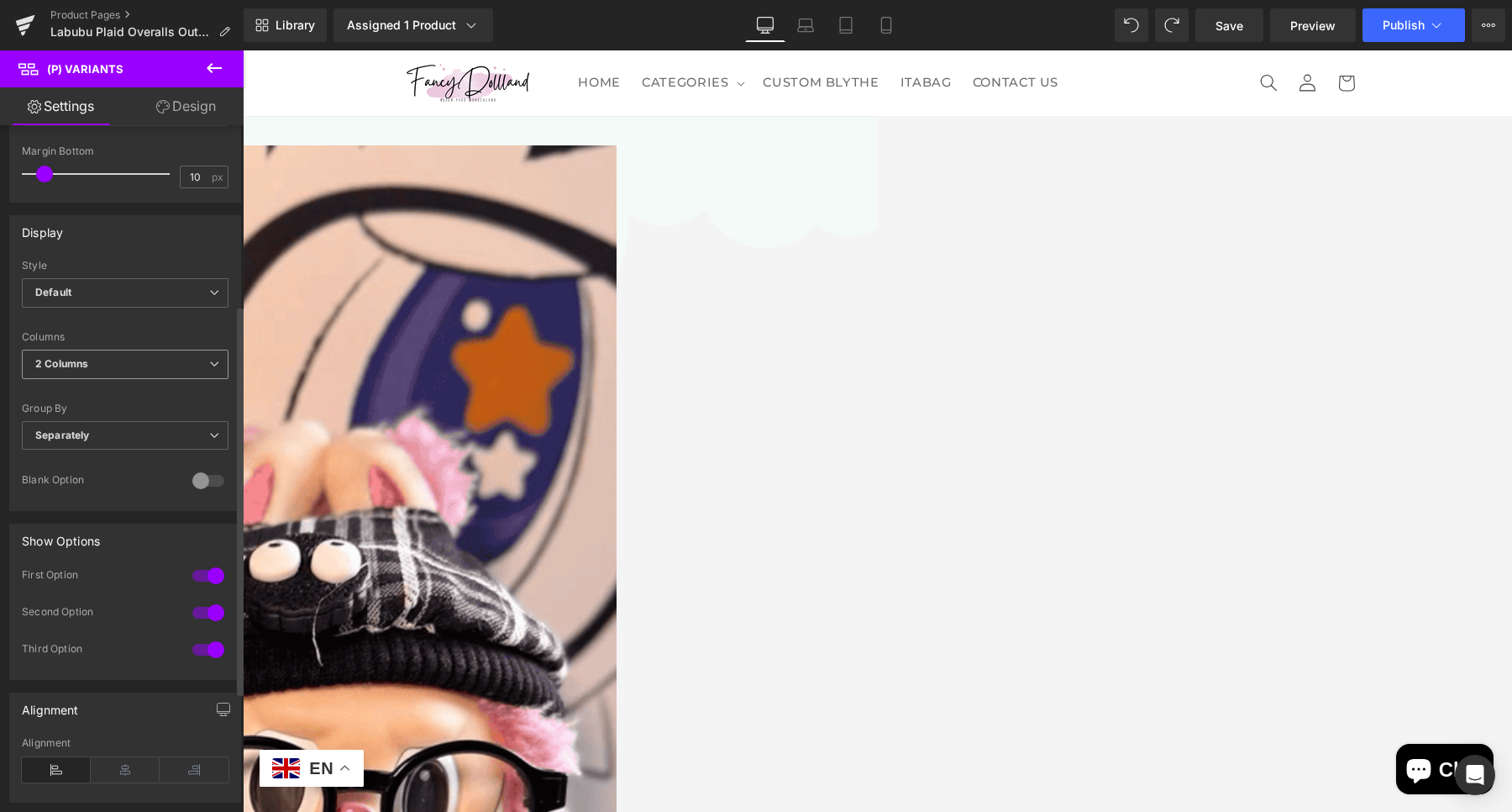
click at [144, 378] on div "2 Columns 1 Column 2 Columns 3 Columns 4 Columns" at bounding box center [125, 369] width 207 height 38
click at [155, 357] on span "2 Columns" at bounding box center [125, 364] width 207 height 30
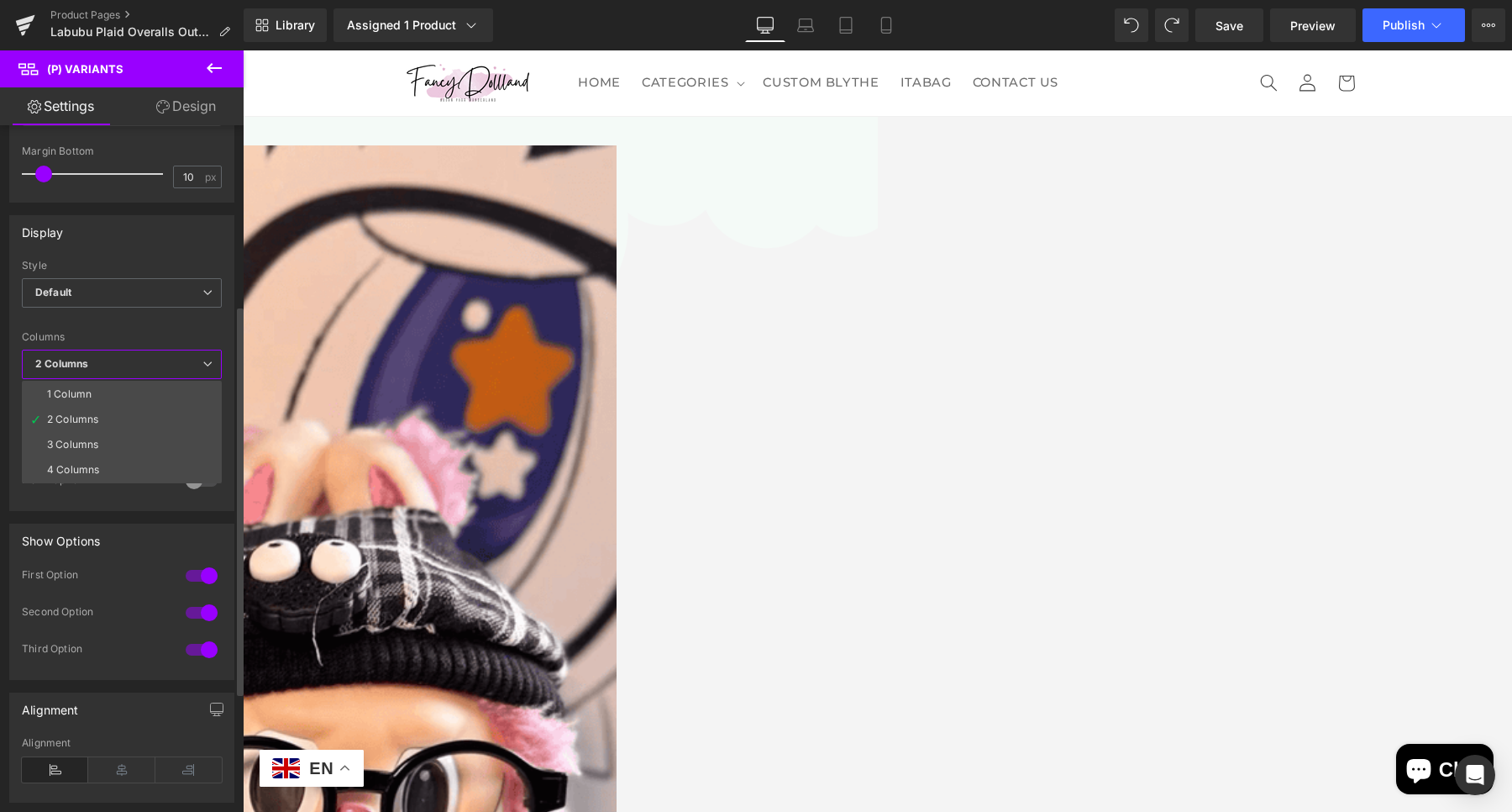
click at [171, 719] on div "Alignment" at bounding box center [122, 708] width 223 height 31
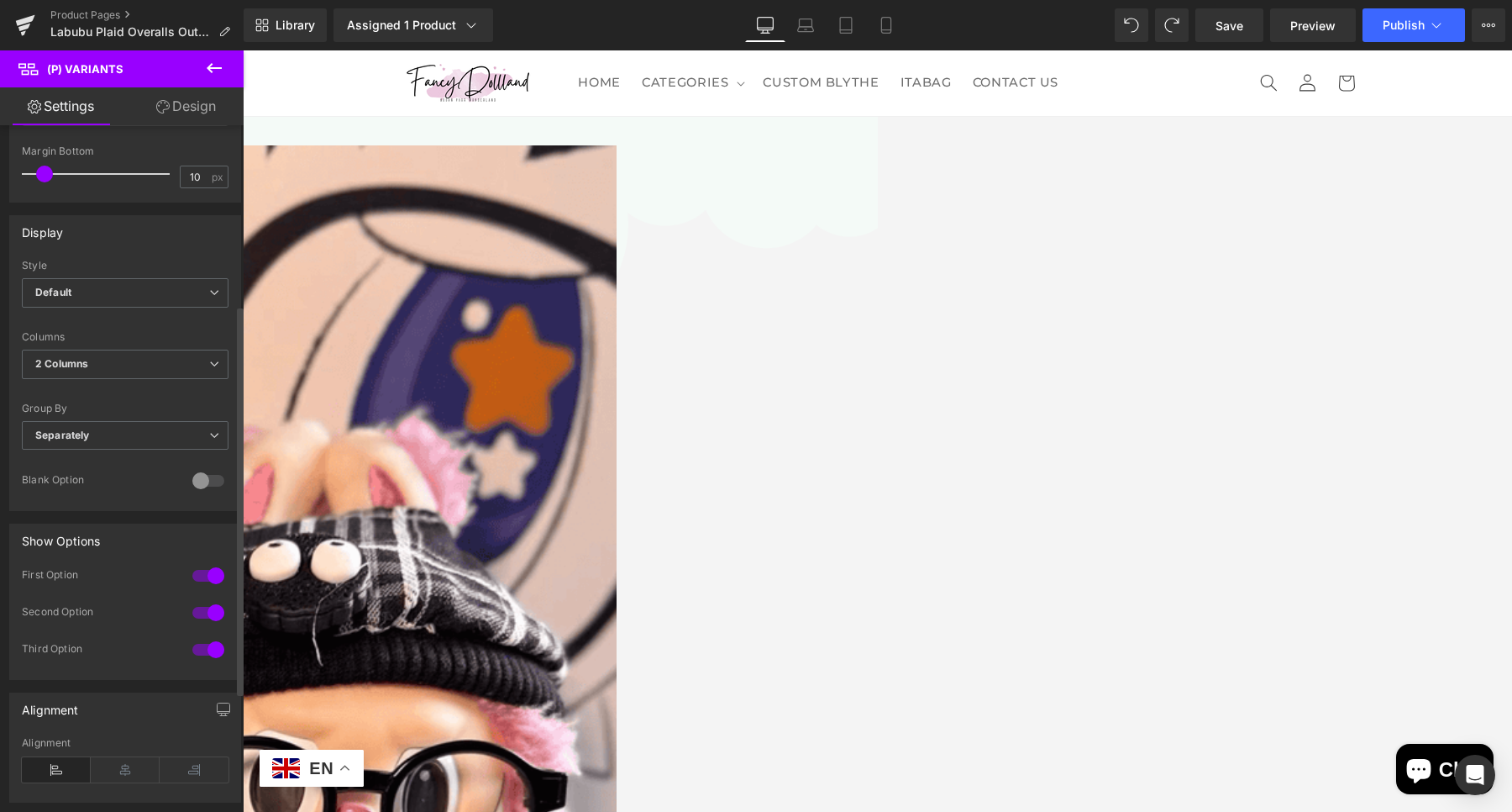
scroll to position [525, 0]
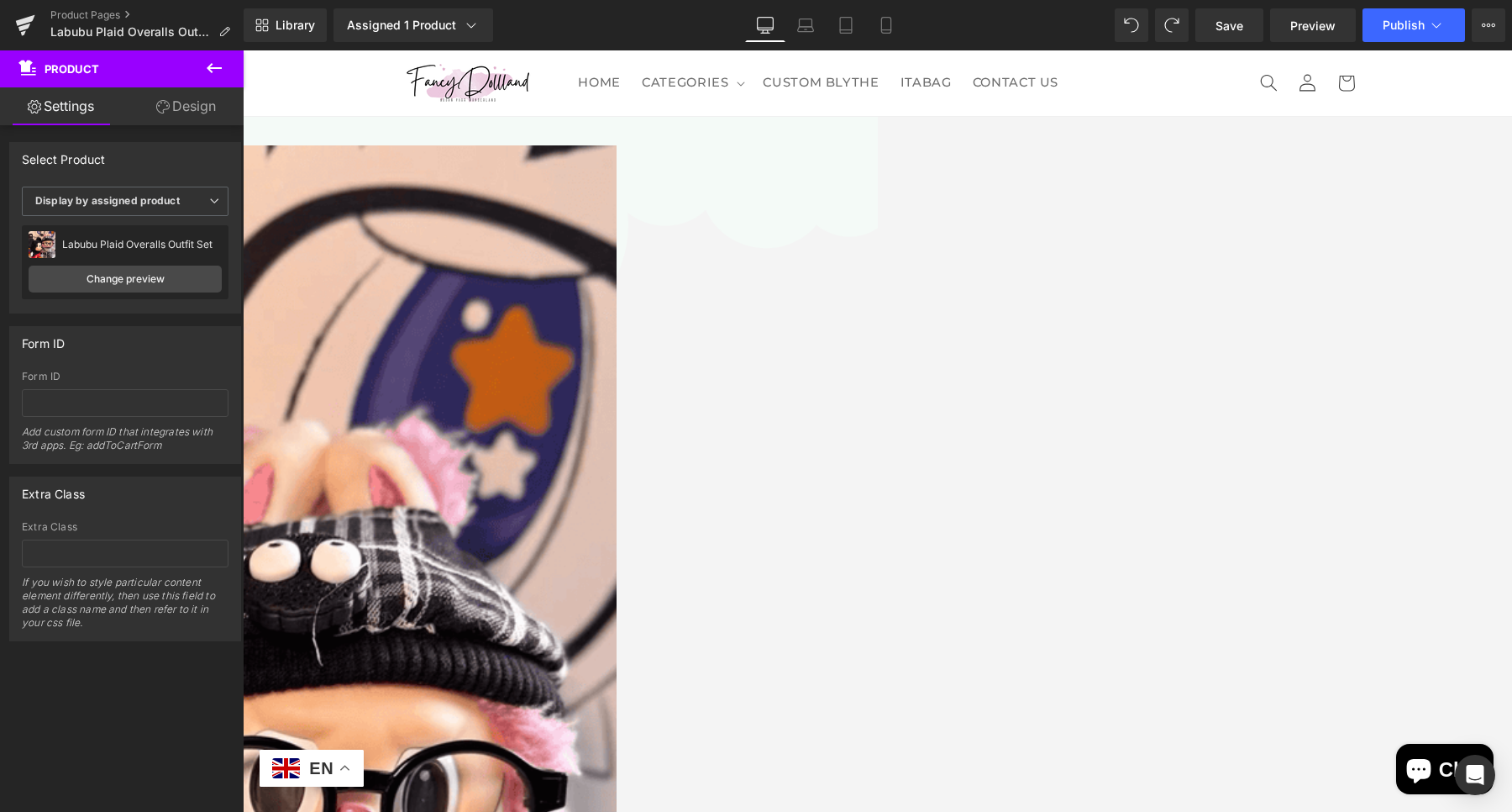
click at [234, 61] on button at bounding box center [214, 69] width 59 height 37
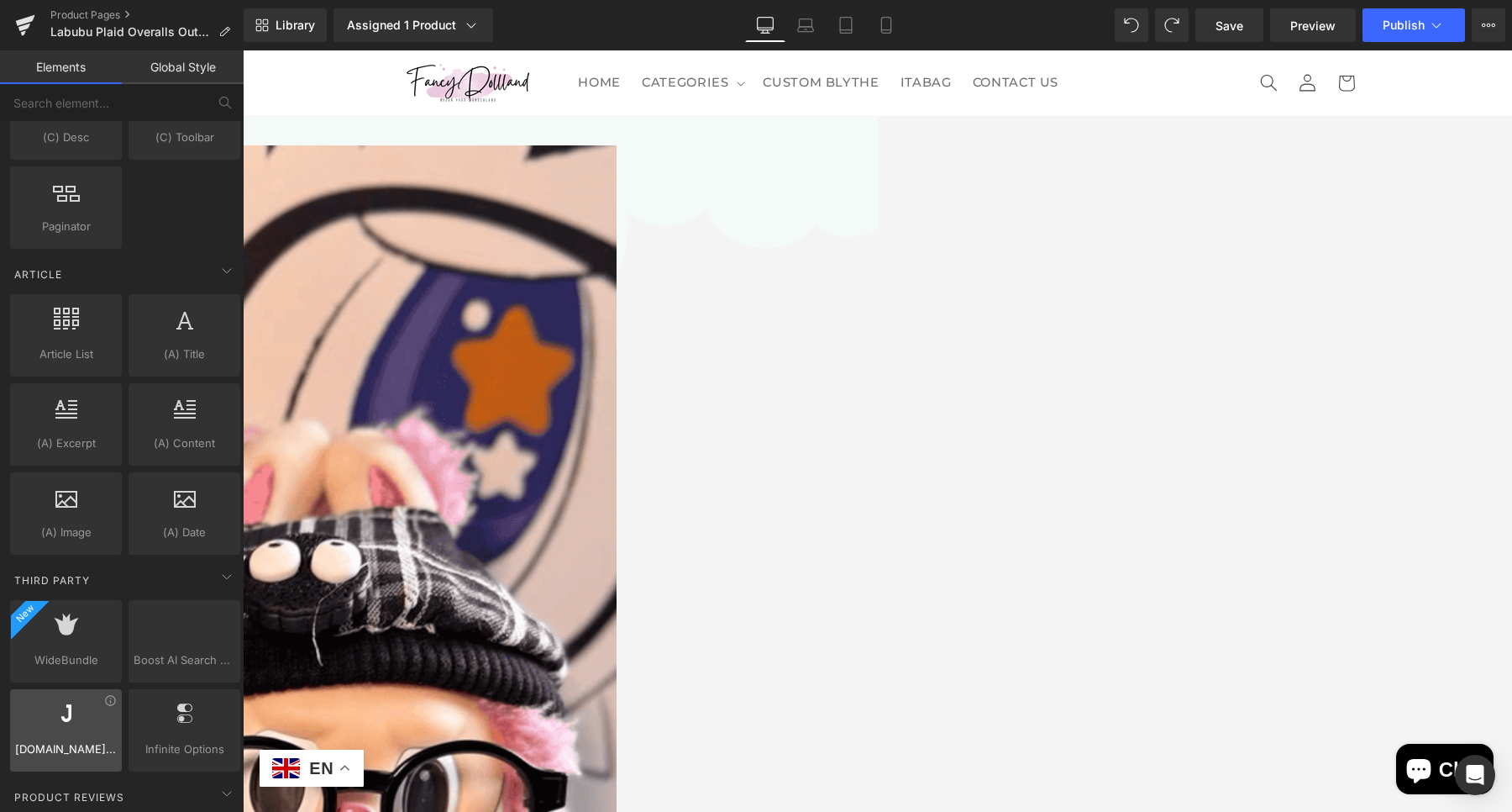
scroll to position [3176, 0]
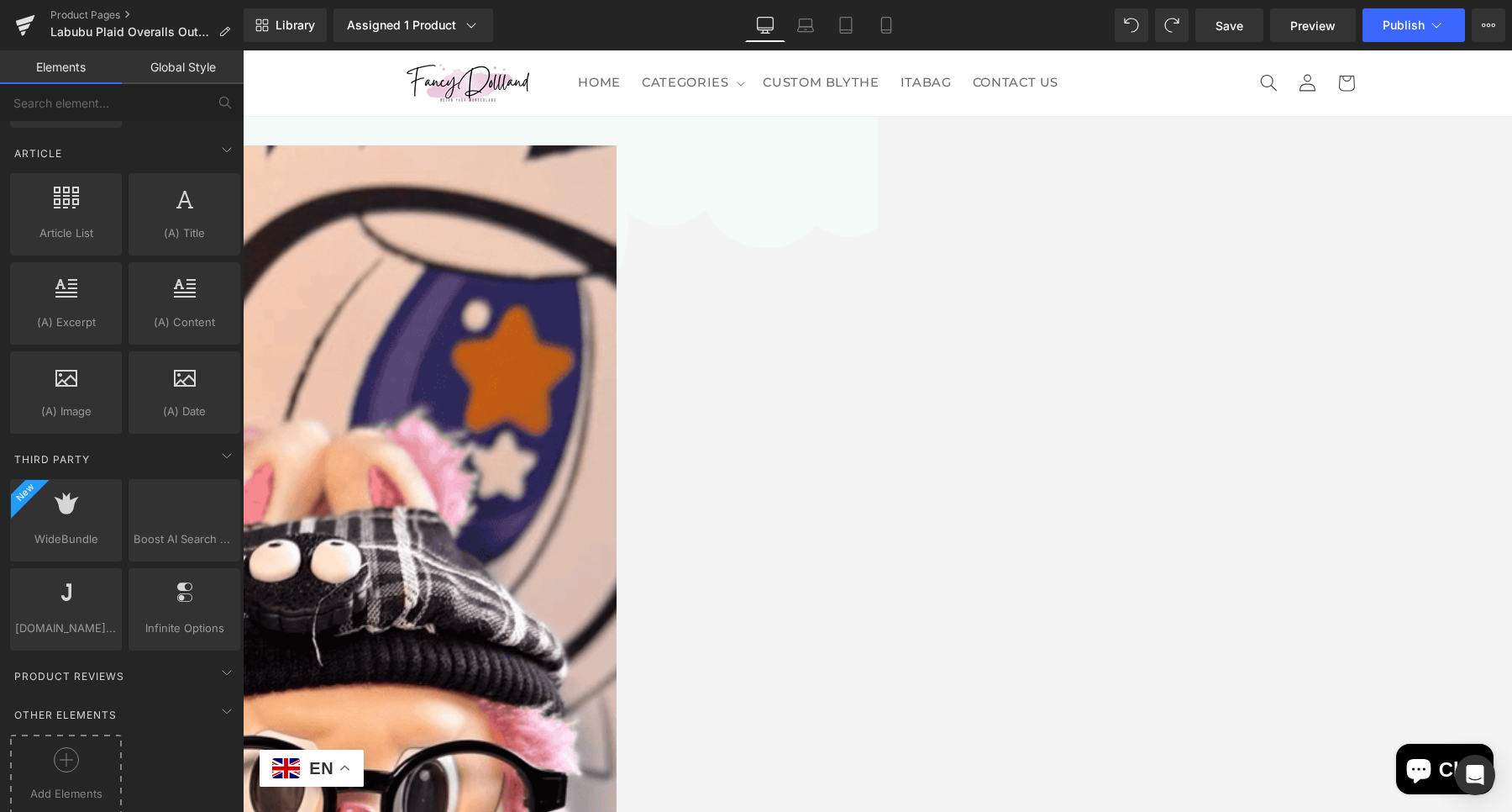
click at [58, 756] on div at bounding box center [66, 766] width 103 height 38
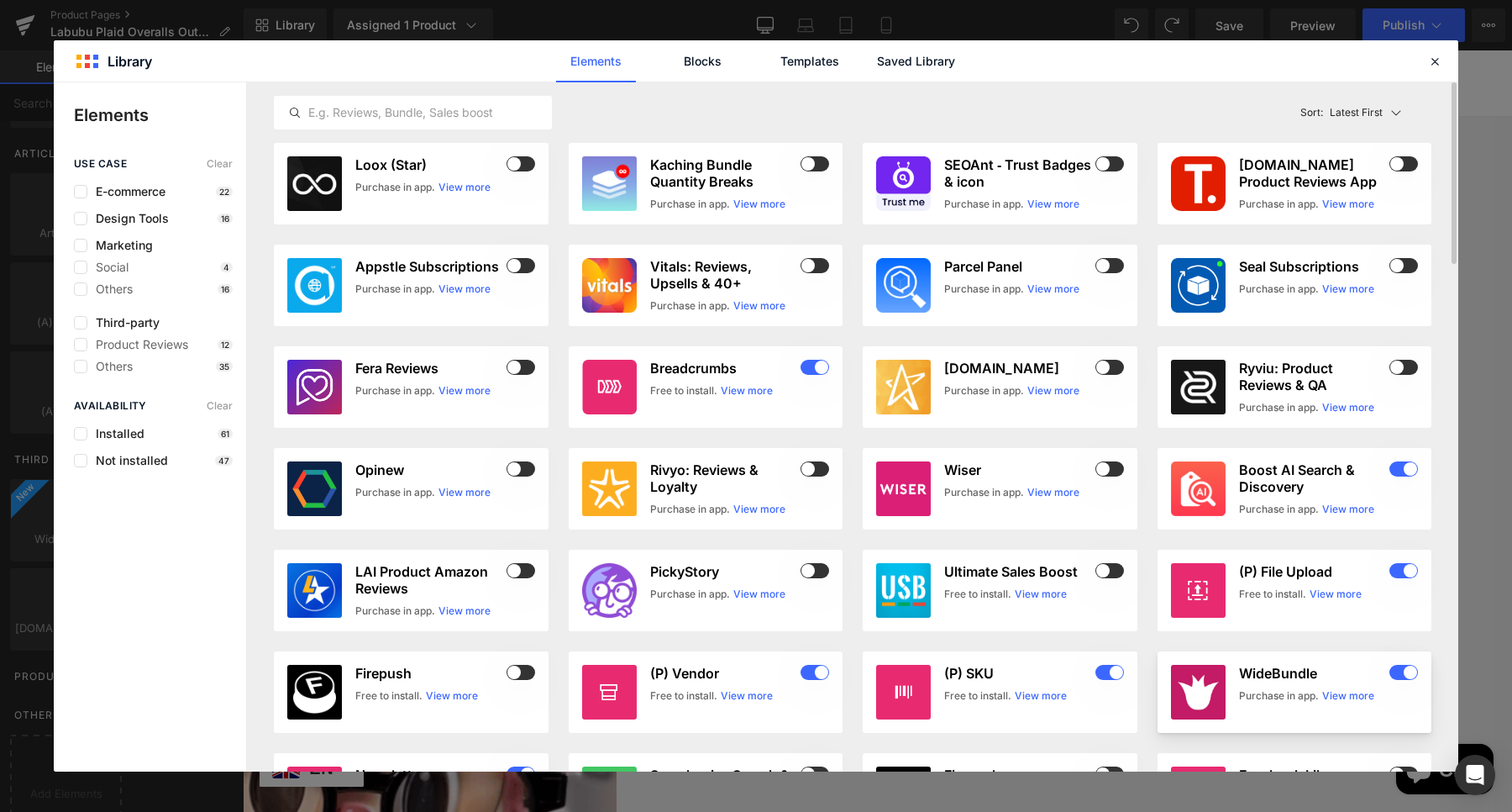
click at [1264, 674] on h3 "WideBundle" at bounding box center [1312, 673] width 148 height 17
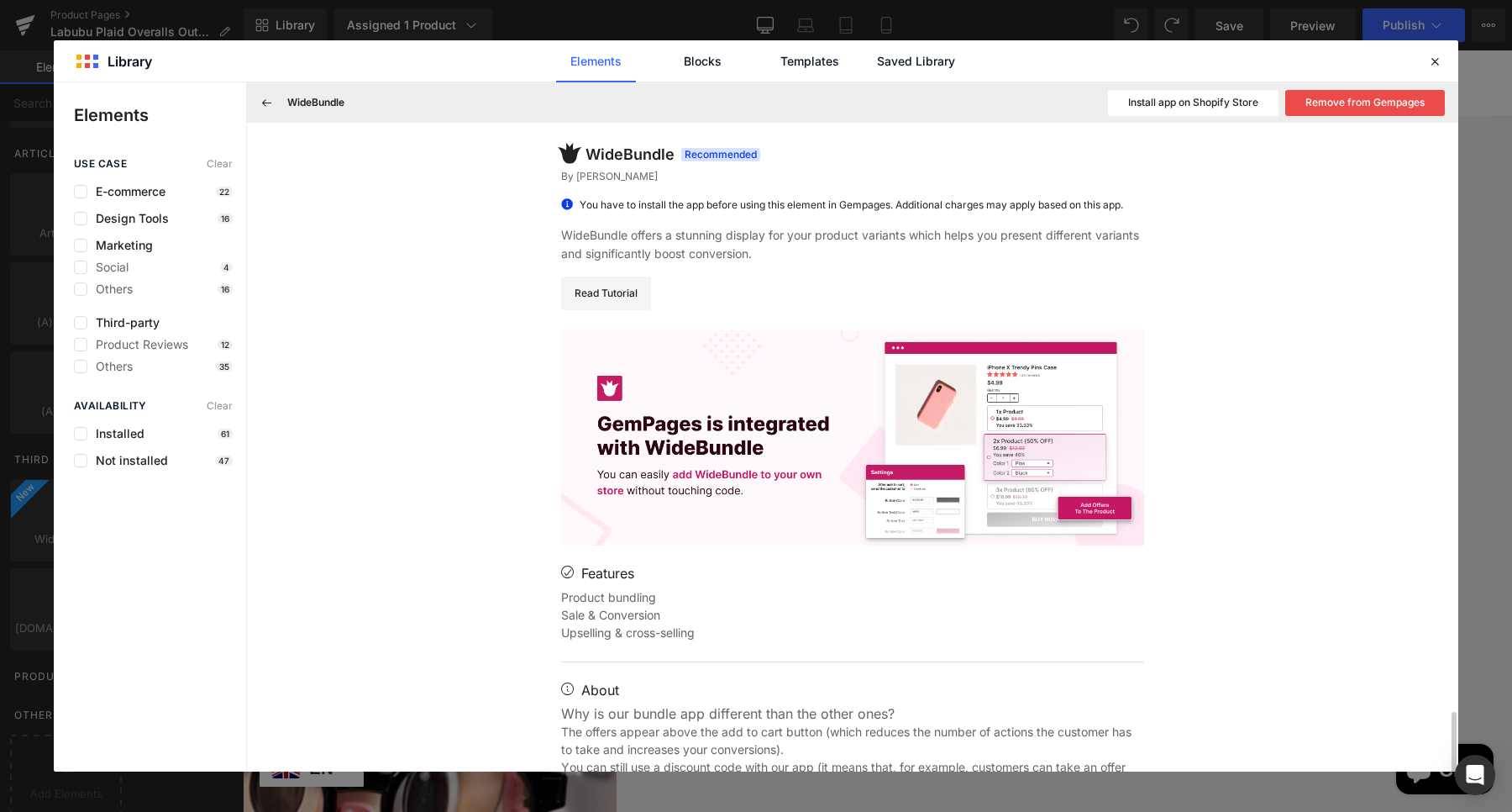
scroll to position [358, 0]
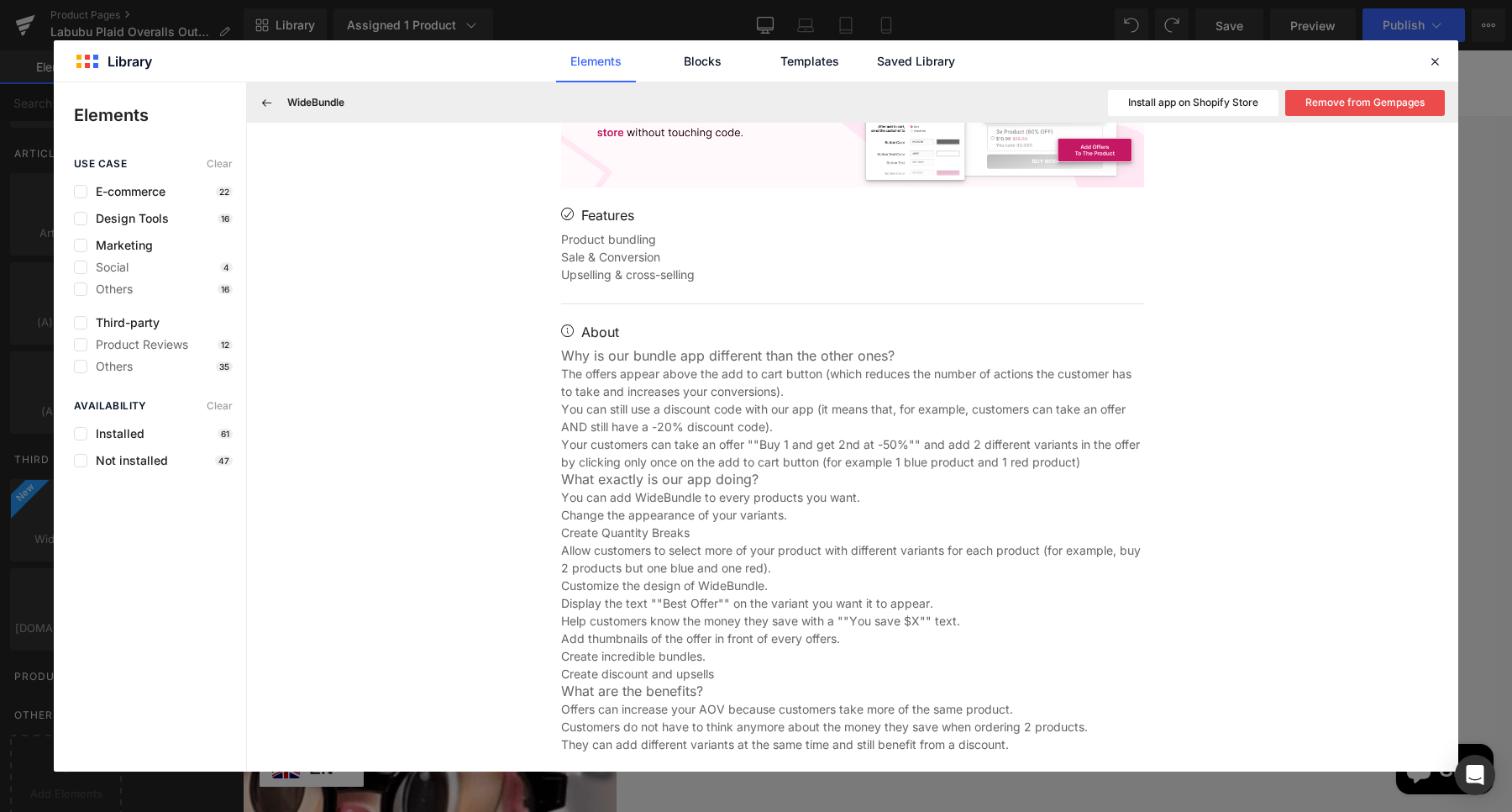
click at [1239, 105] on button "Install app on Shopify Store" at bounding box center [1193, 102] width 171 height 26
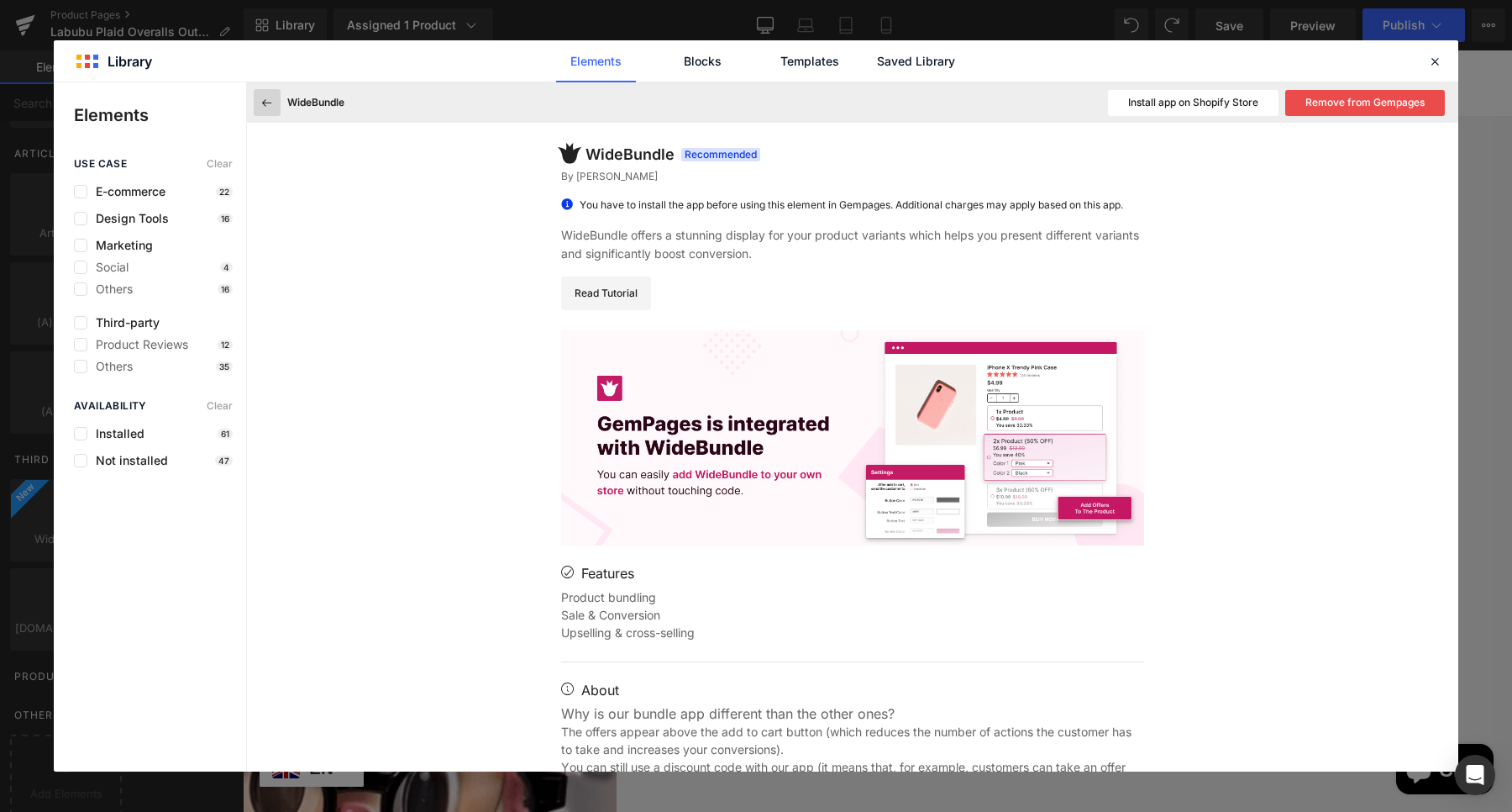
click at [272, 102] on icon at bounding box center [267, 103] width 15 height 15
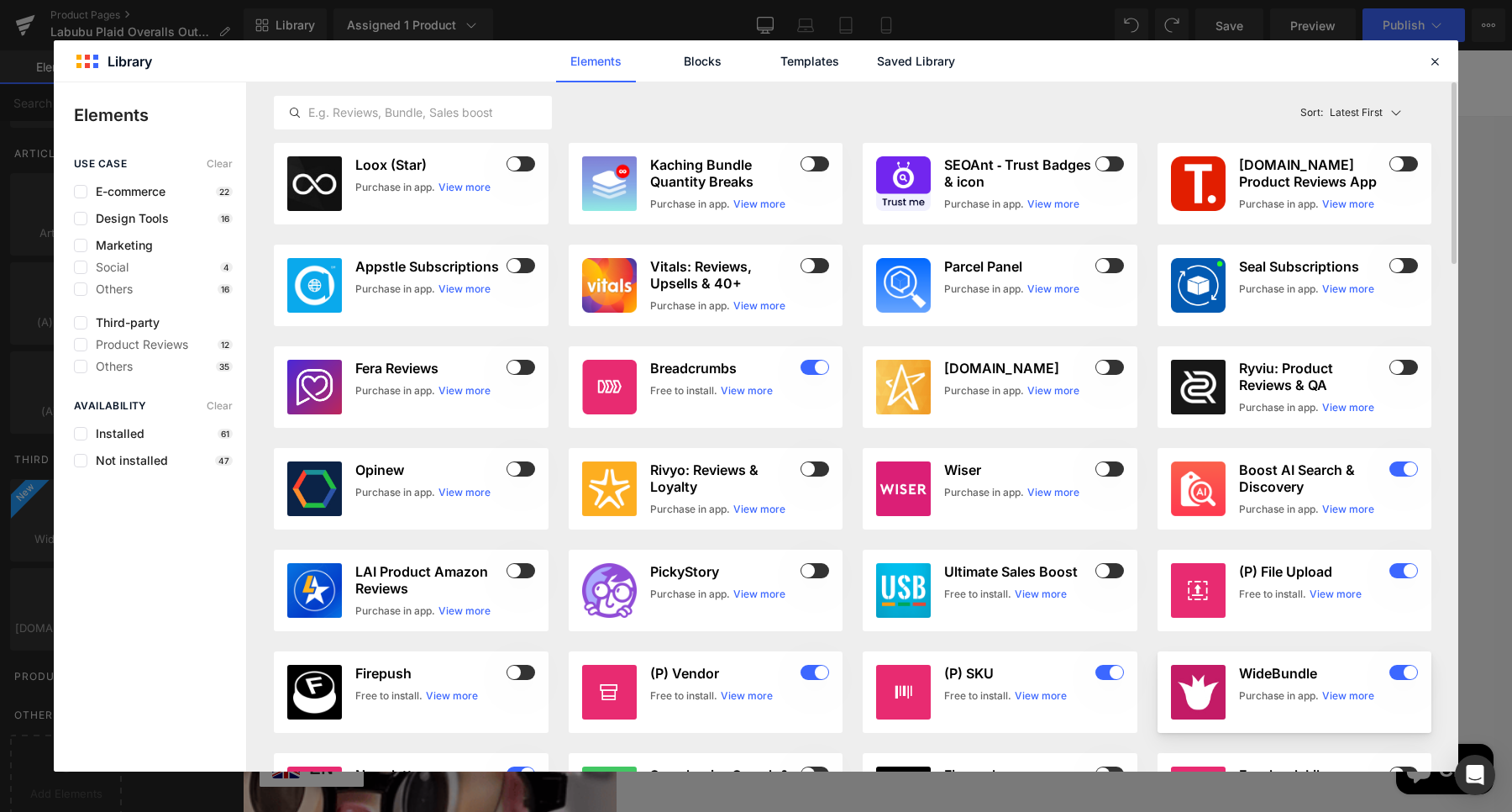
click at [1285, 681] on div "WideBundle Purchase in app. View more" at bounding box center [1328, 691] width 180 height 54
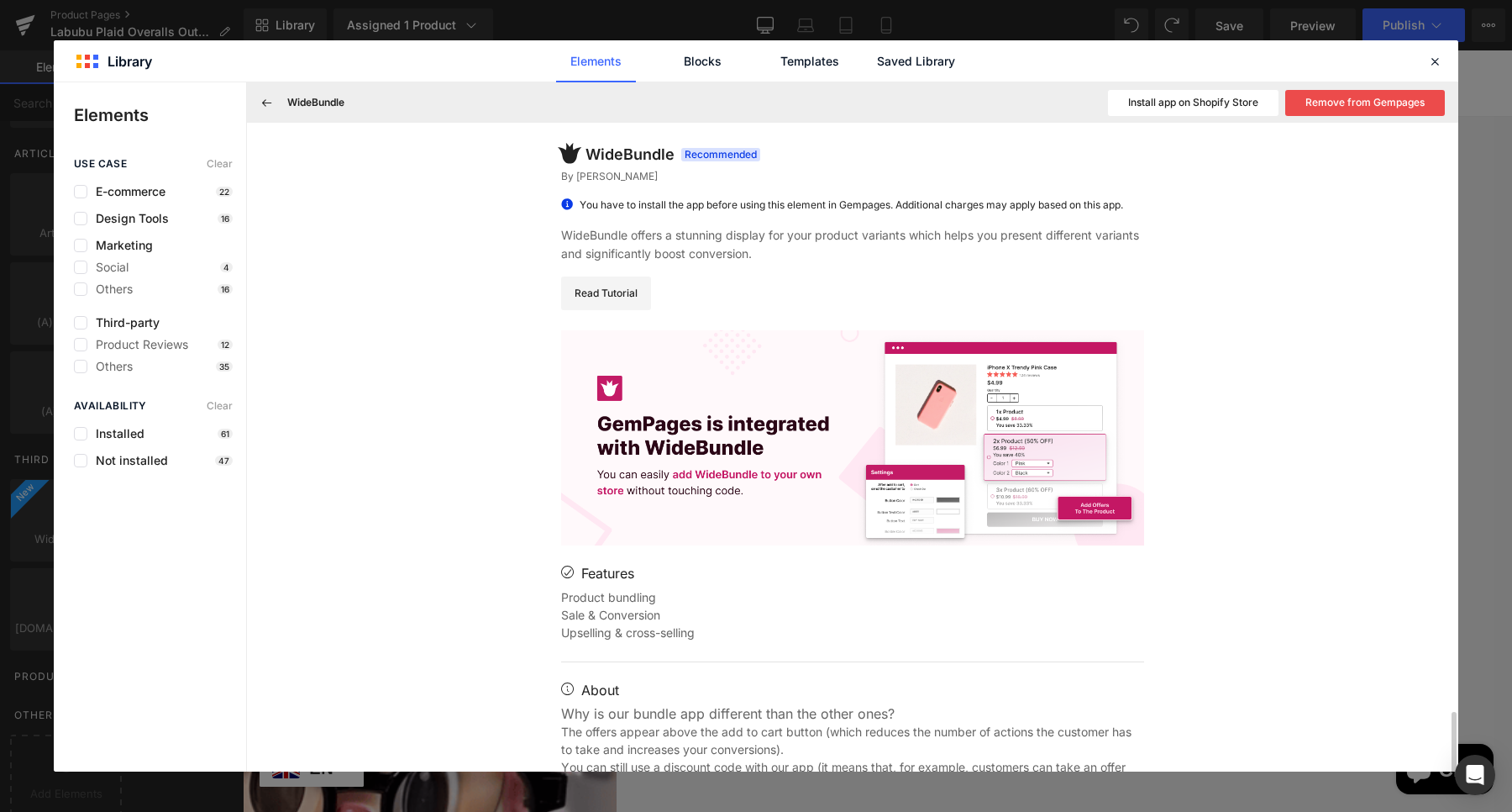
scroll to position [358, 0]
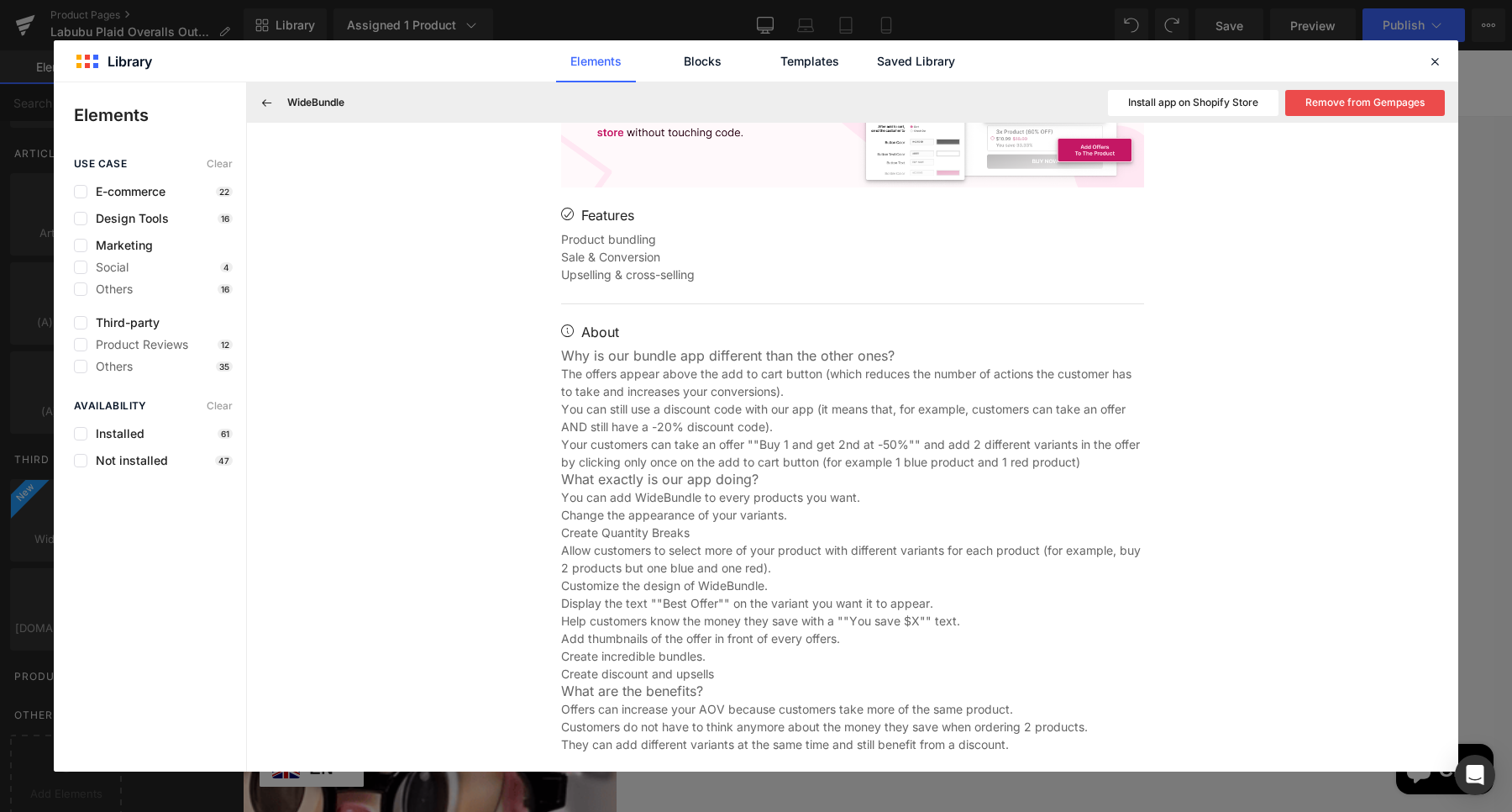
click at [1346, 105] on button "Remove from Gempages" at bounding box center [1364, 102] width 159 height 26
click at [1190, 102] on div "Install app on Shopify Store Removing" at bounding box center [1280, 102] width 329 height 28
click at [1190, 102] on button "Install app on Shopify Store" at bounding box center [1201, 102] width 171 height 26
click at [1198, 102] on button "Install app on Shopify Store" at bounding box center [1201, 102] width 171 height 26
click at [1359, 109] on button "Add To Page" at bounding box center [1369, 102] width 151 height 26
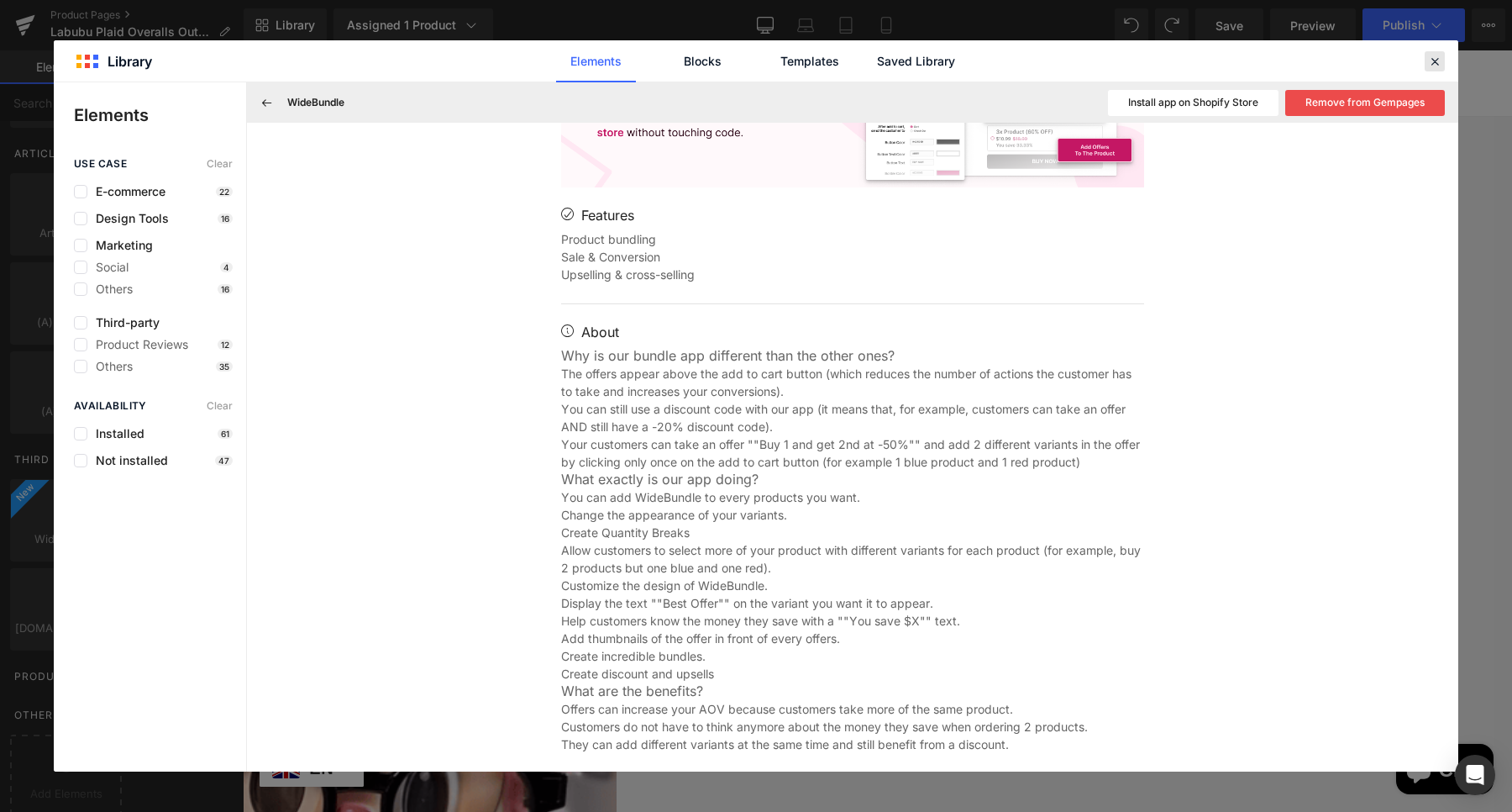
drag, startPoint x: 1432, startPoint y: 64, endPoint x: 1190, endPoint y: 13, distance: 247.3
click at [1433, 64] on icon at bounding box center [1435, 61] width 15 height 15
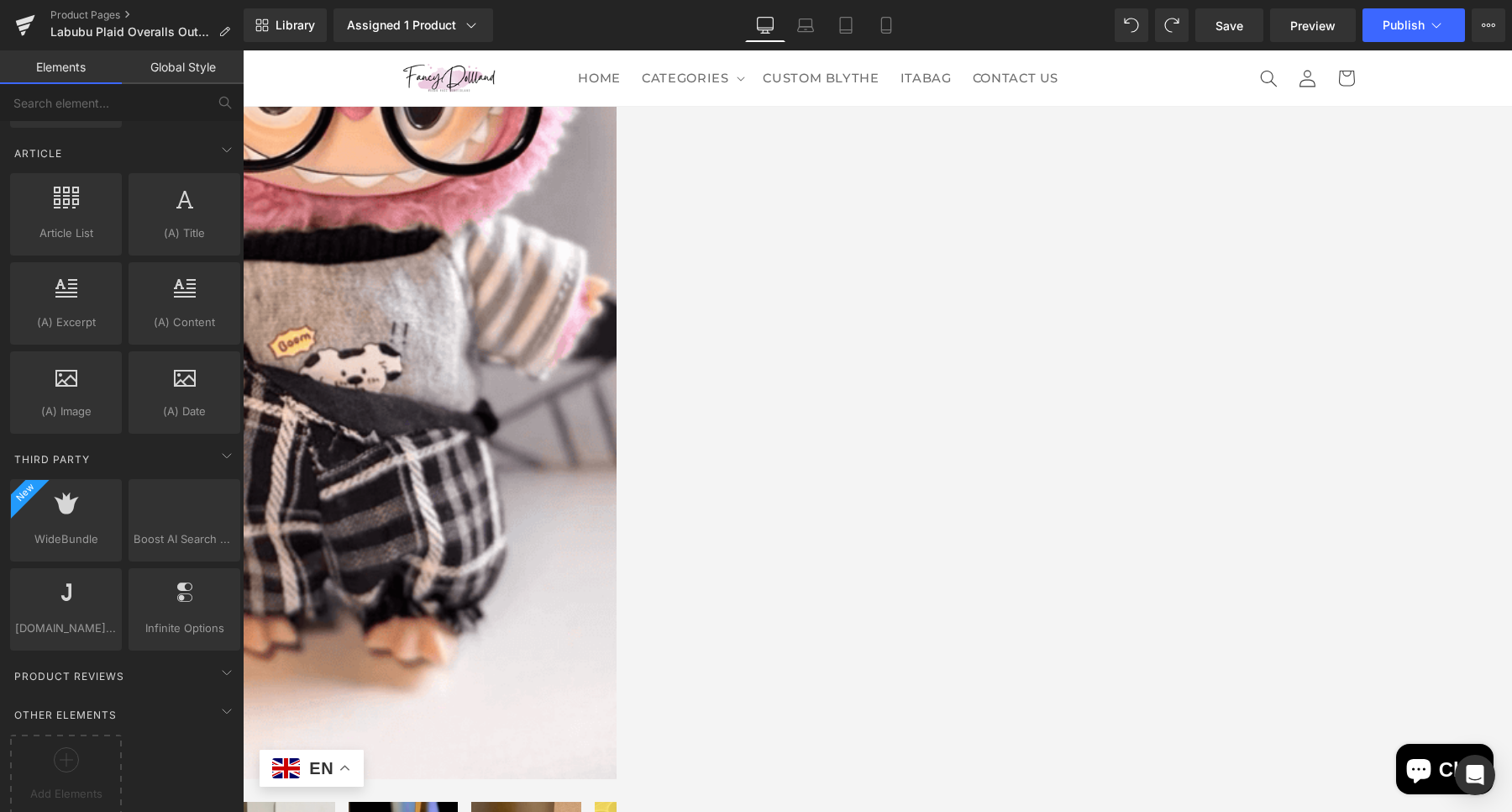
scroll to position [725, 0]
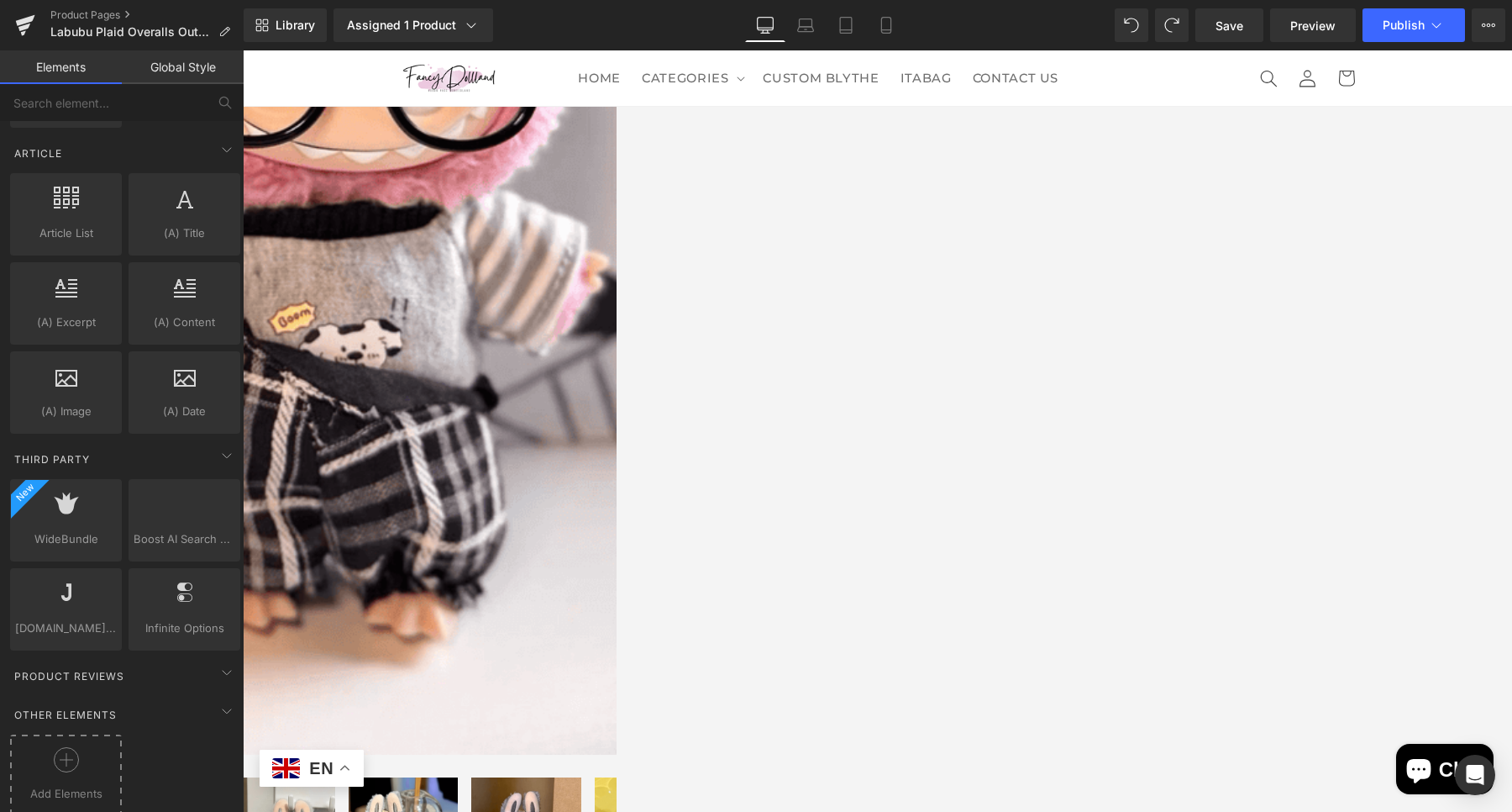
click at [64, 747] on icon at bounding box center [66, 760] width 25 height 25
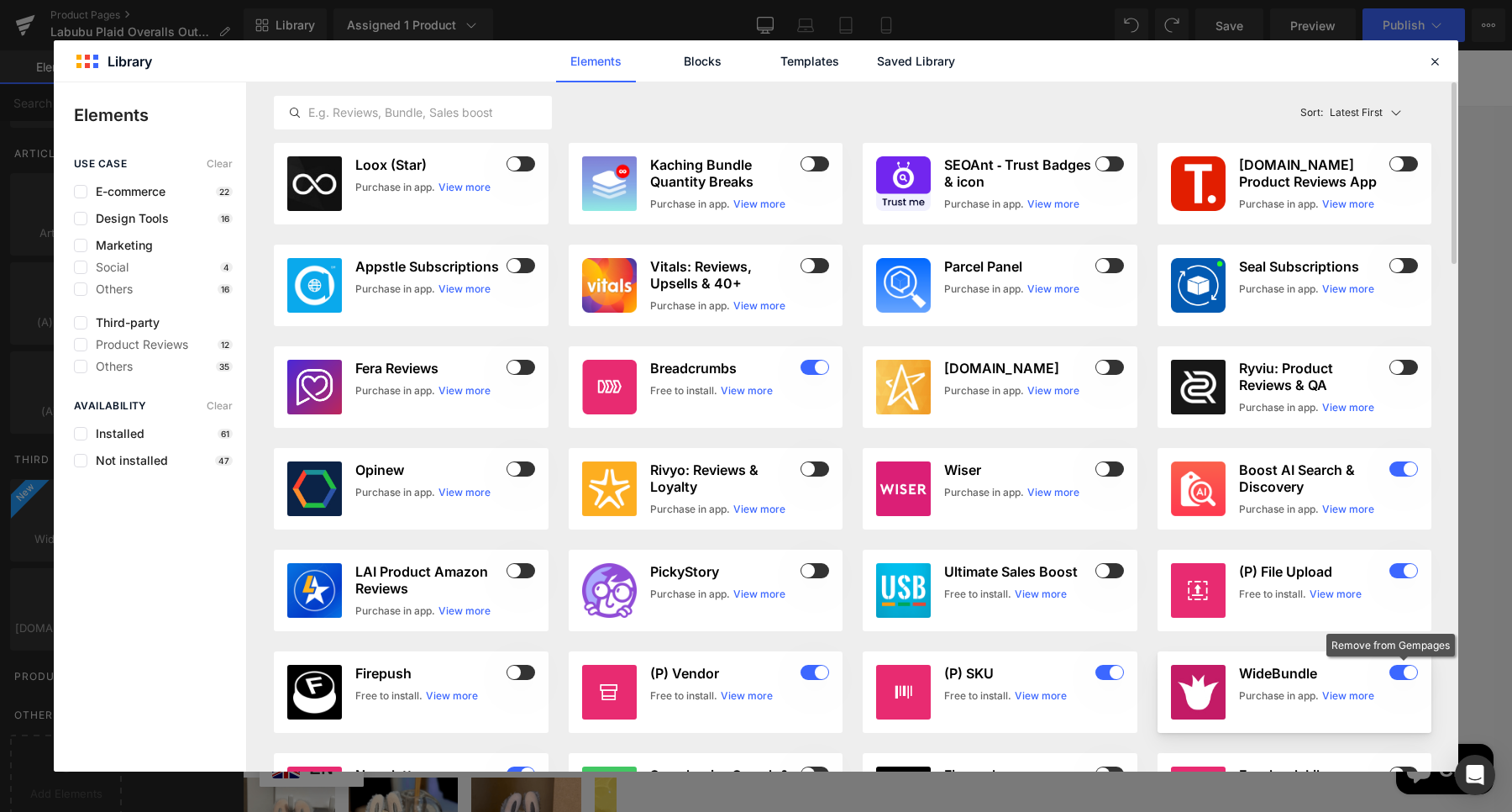
click at [1389, 675] on span at bounding box center [1403, 672] width 29 height 15
click at [1402, 675] on span at bounding box center [1403, 672] width 29 height 15
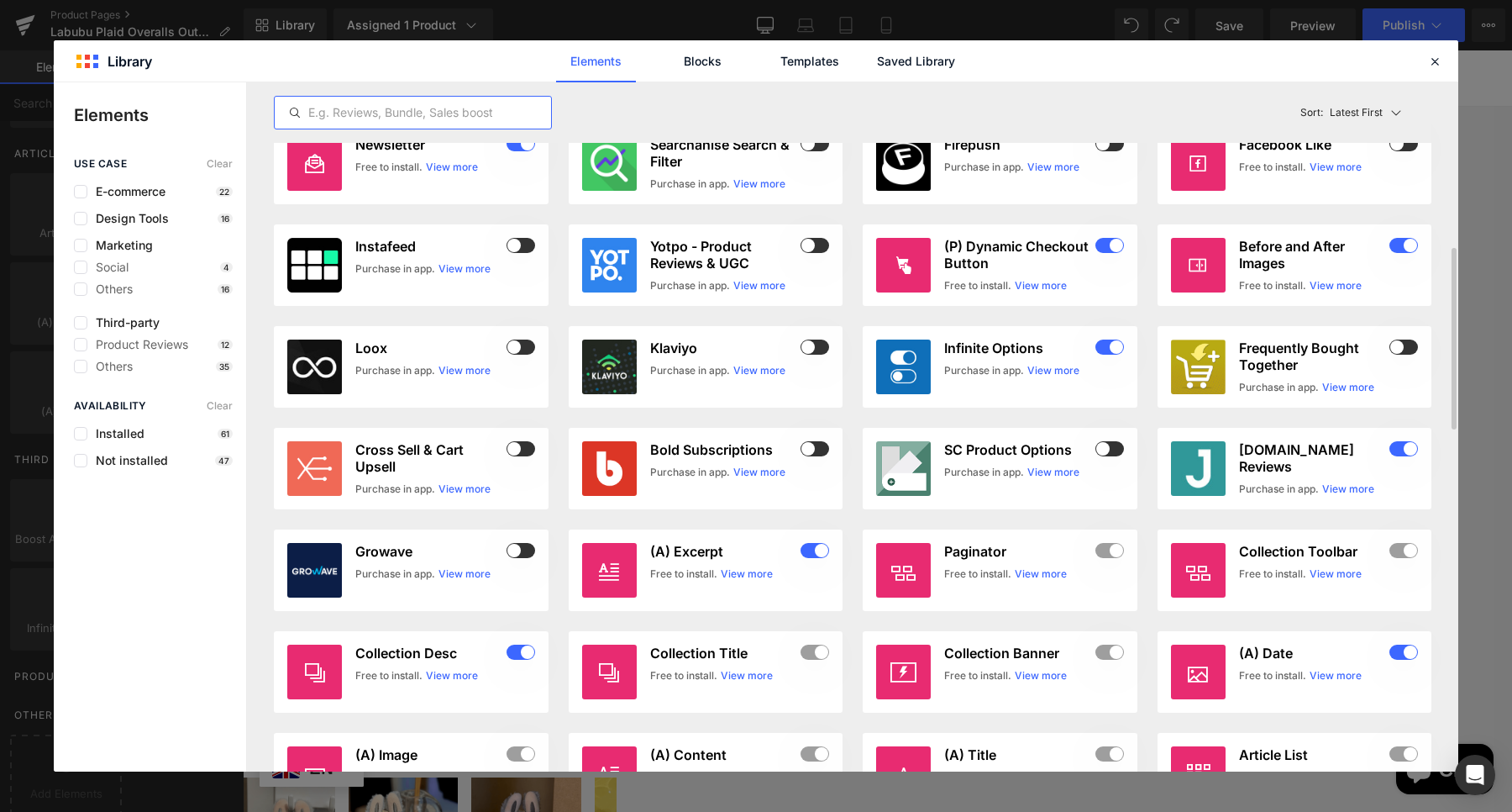
drag, startPoint x: 395, startPoint y: 116, endPoint x: 400, endPoint y: 124, distance: 9.4
click at [397, 116] on input "text" at bounding box center [413, 112] width 276 height 20
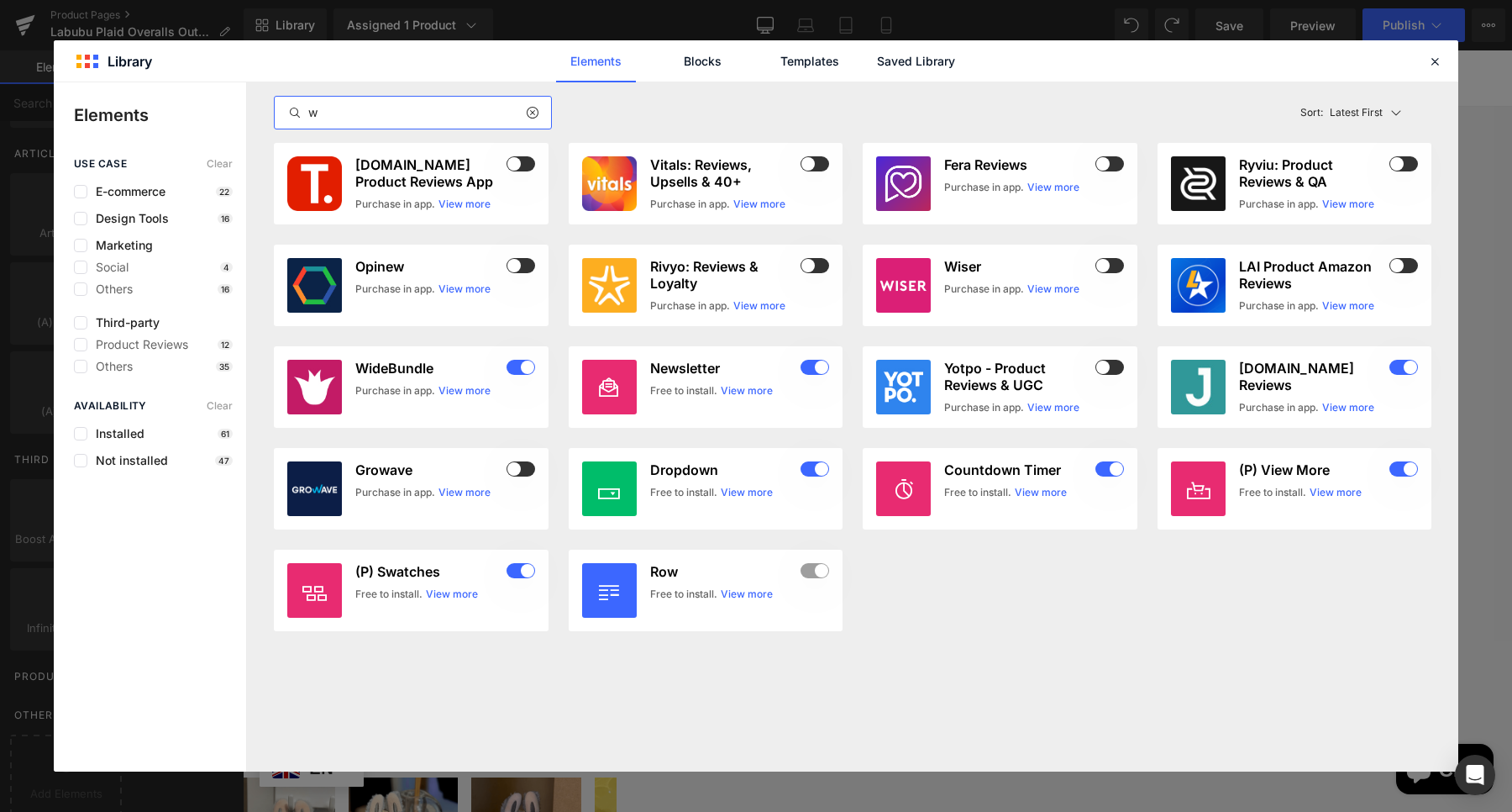
scroll to position [0, 0]
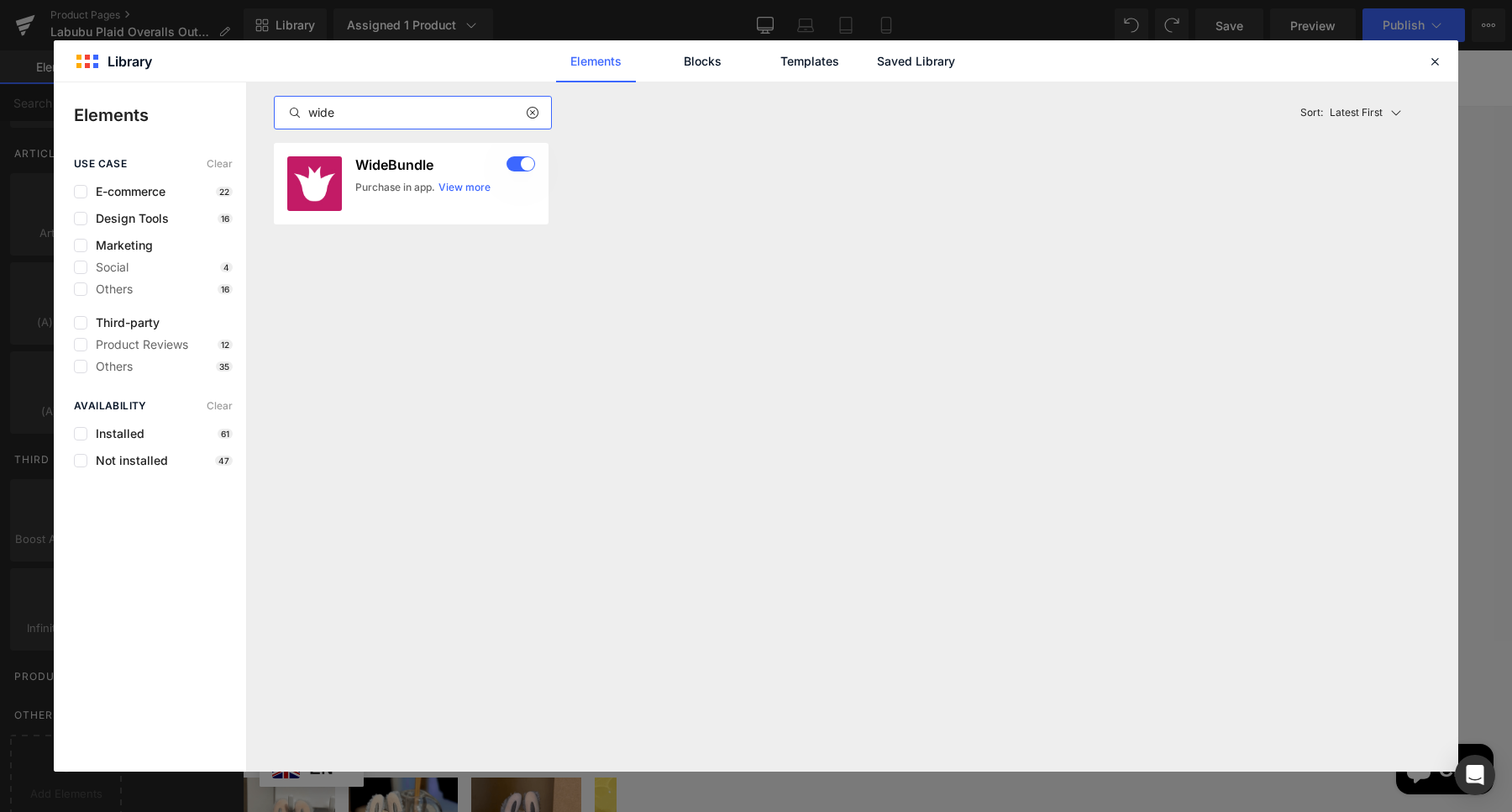
type input "wide"
click at [412, 191] on div "Purchase in app." at bounding box center [395, 188] width 80 height 15
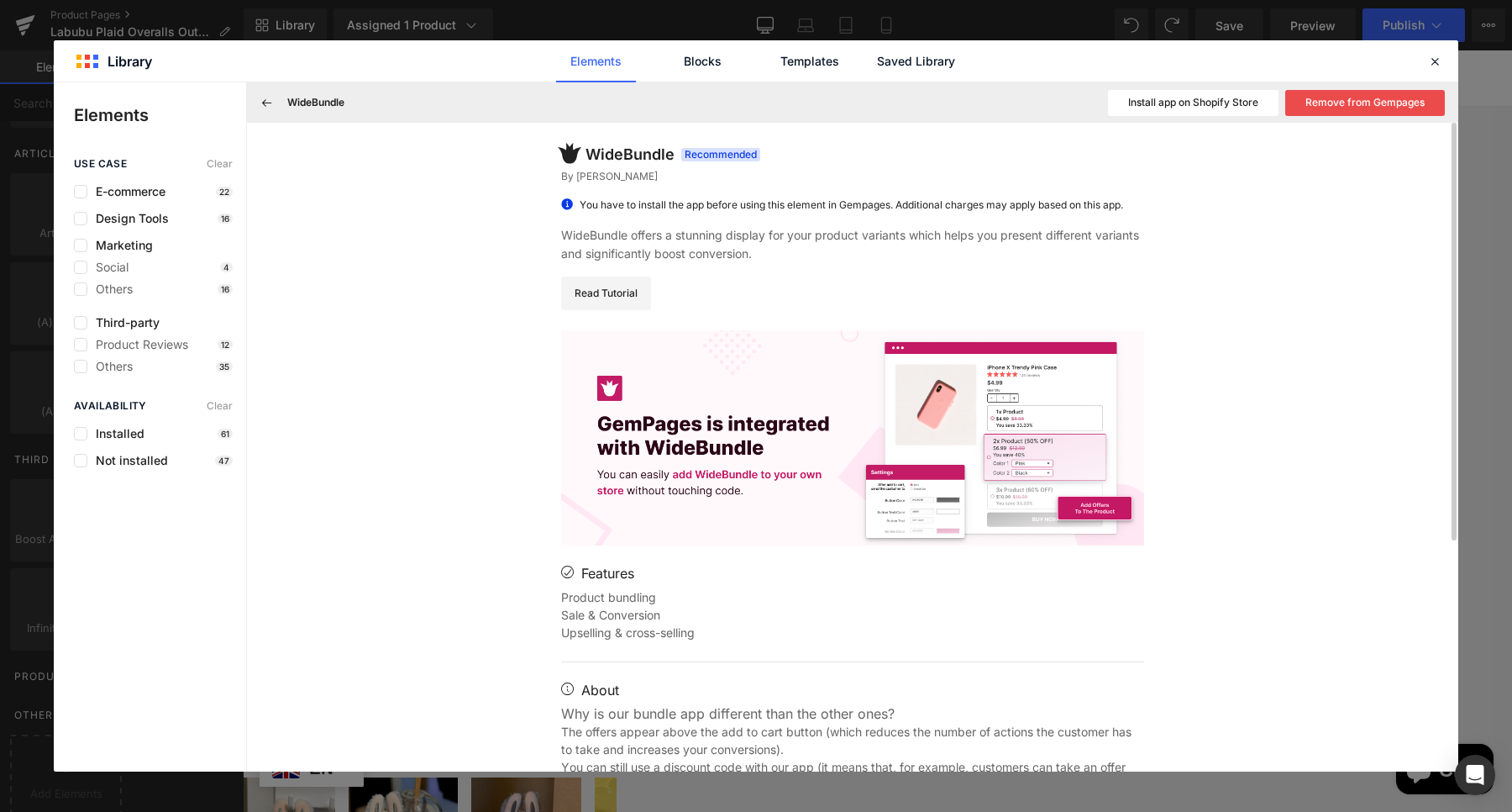
scroll to position [358, 0]
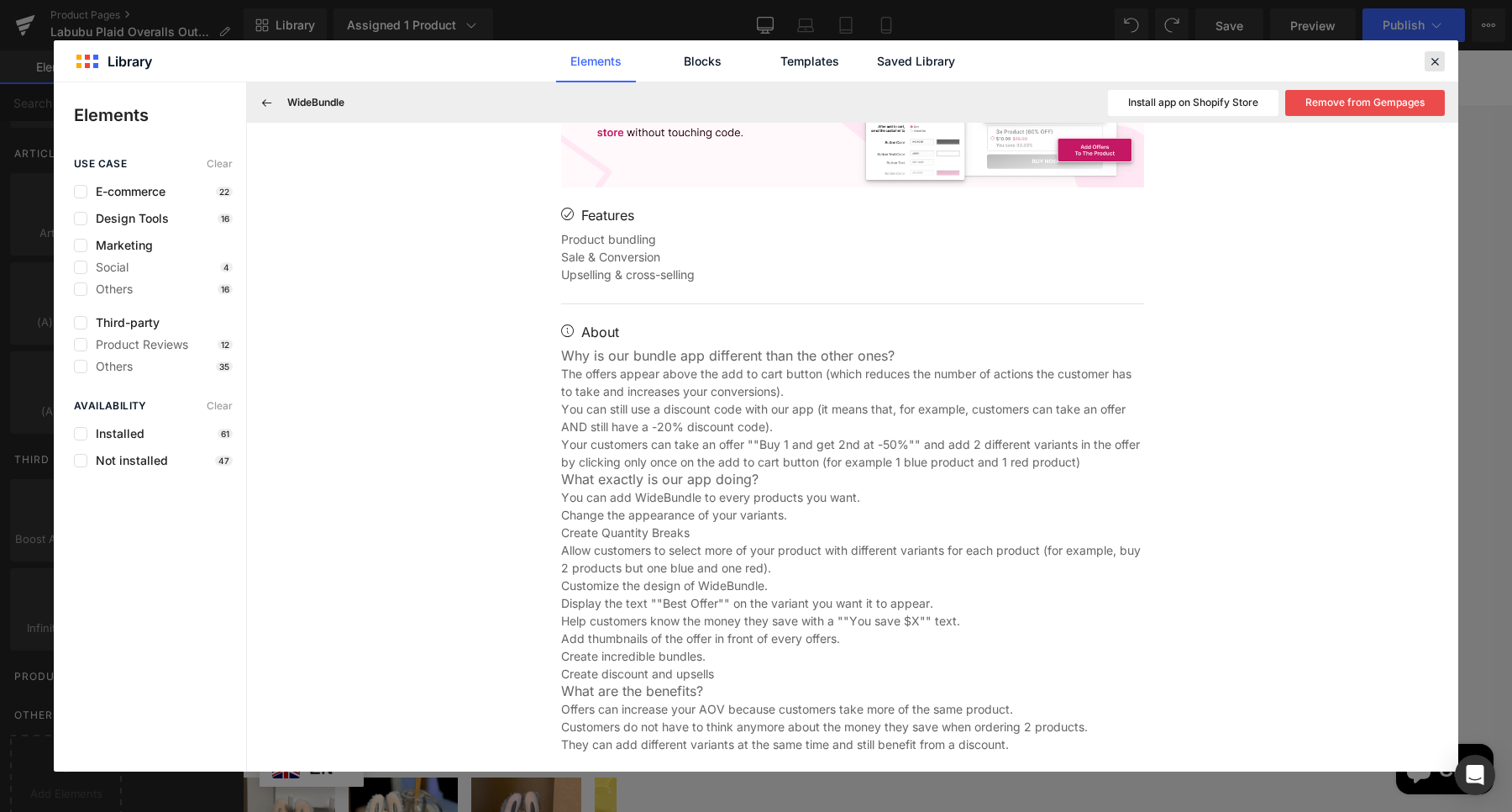
click at [1429, 65] on icon at bounding box center [1435, 61] width 15 height 15
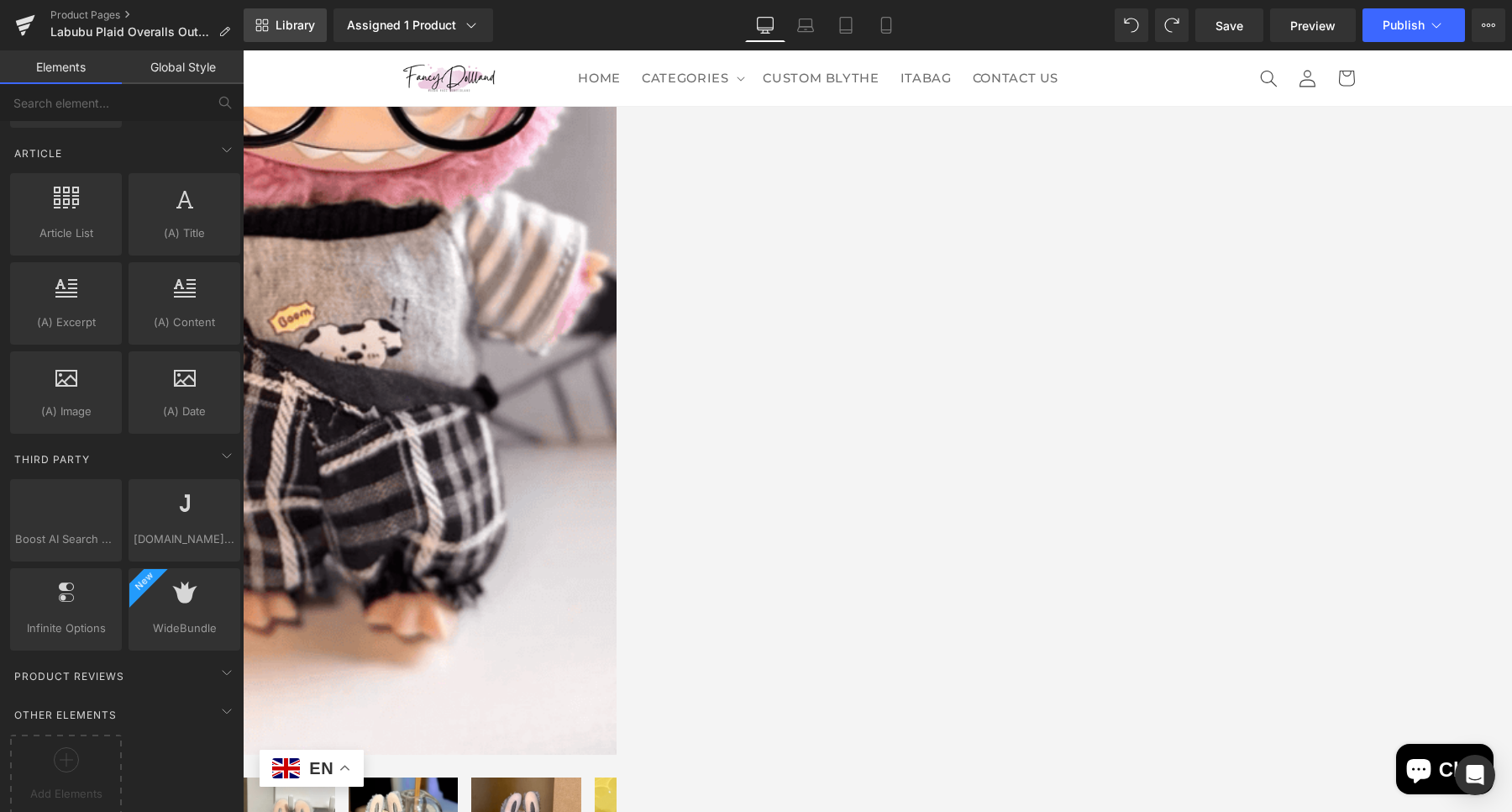
click at [259, 19] on icon at bounding box center [262, 25] width 13 height 13
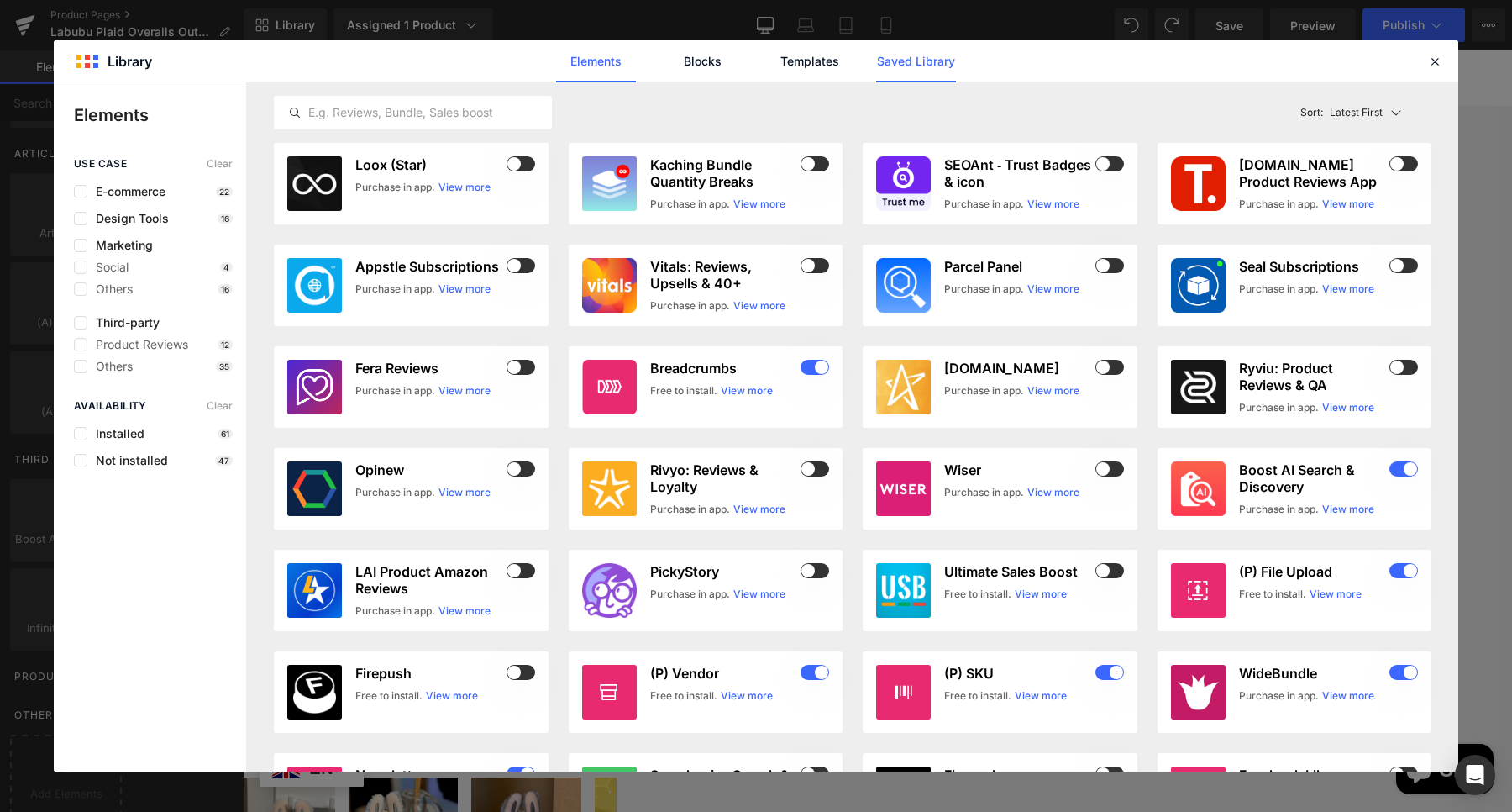
click at [909, 59] on link "Saved Library" at bounding box center [916, 61] width 80 height 42
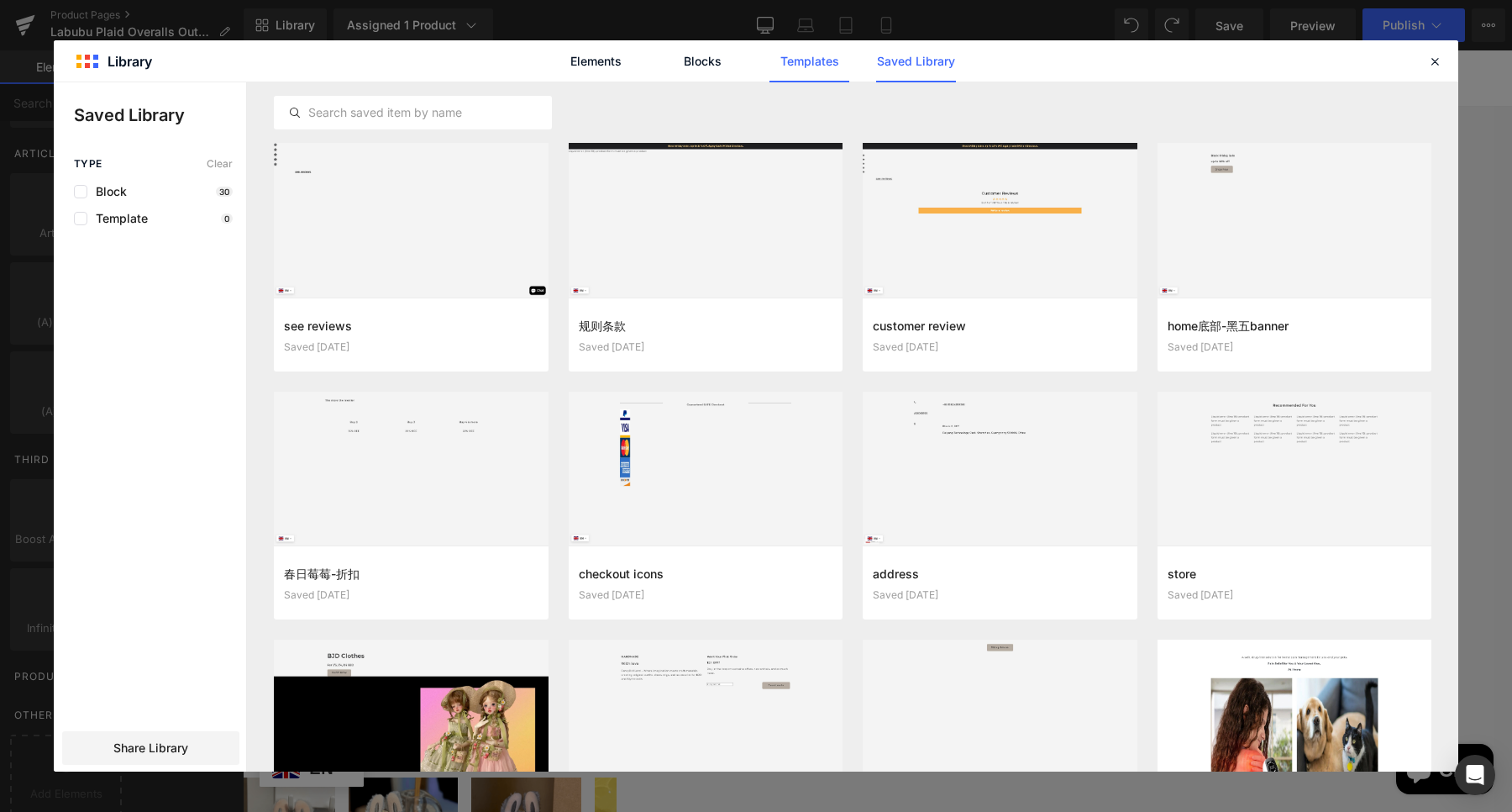
click at [799, 67] on link "Templates" at bounding box center [809, 61] width 80 height 42
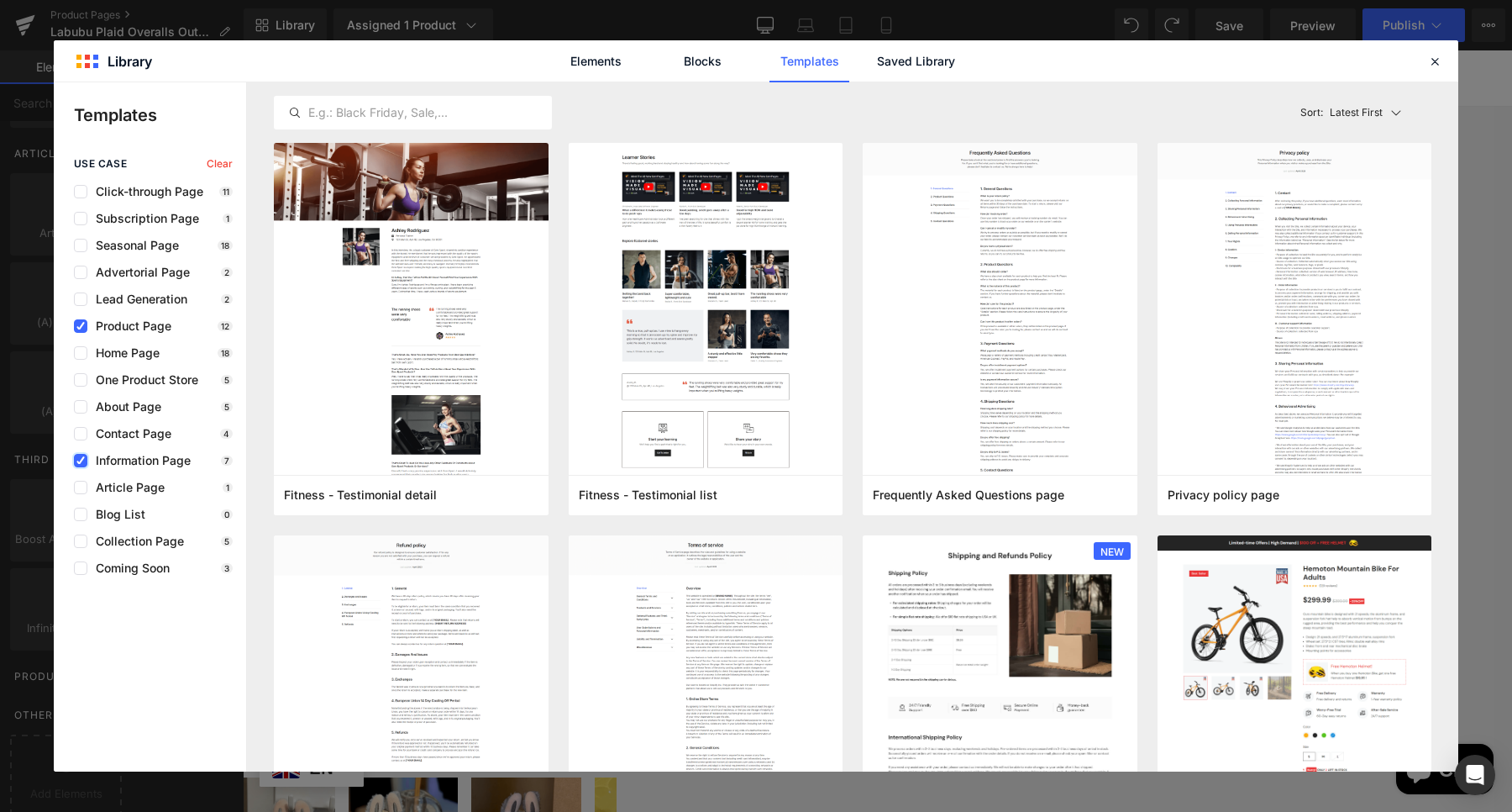
click at [80, 460] on icon at bounding box center [80, 460] width 9 height 0
click at [81, 460] on input "checkbox" at bounding box center [81, 460] width 0 height 0
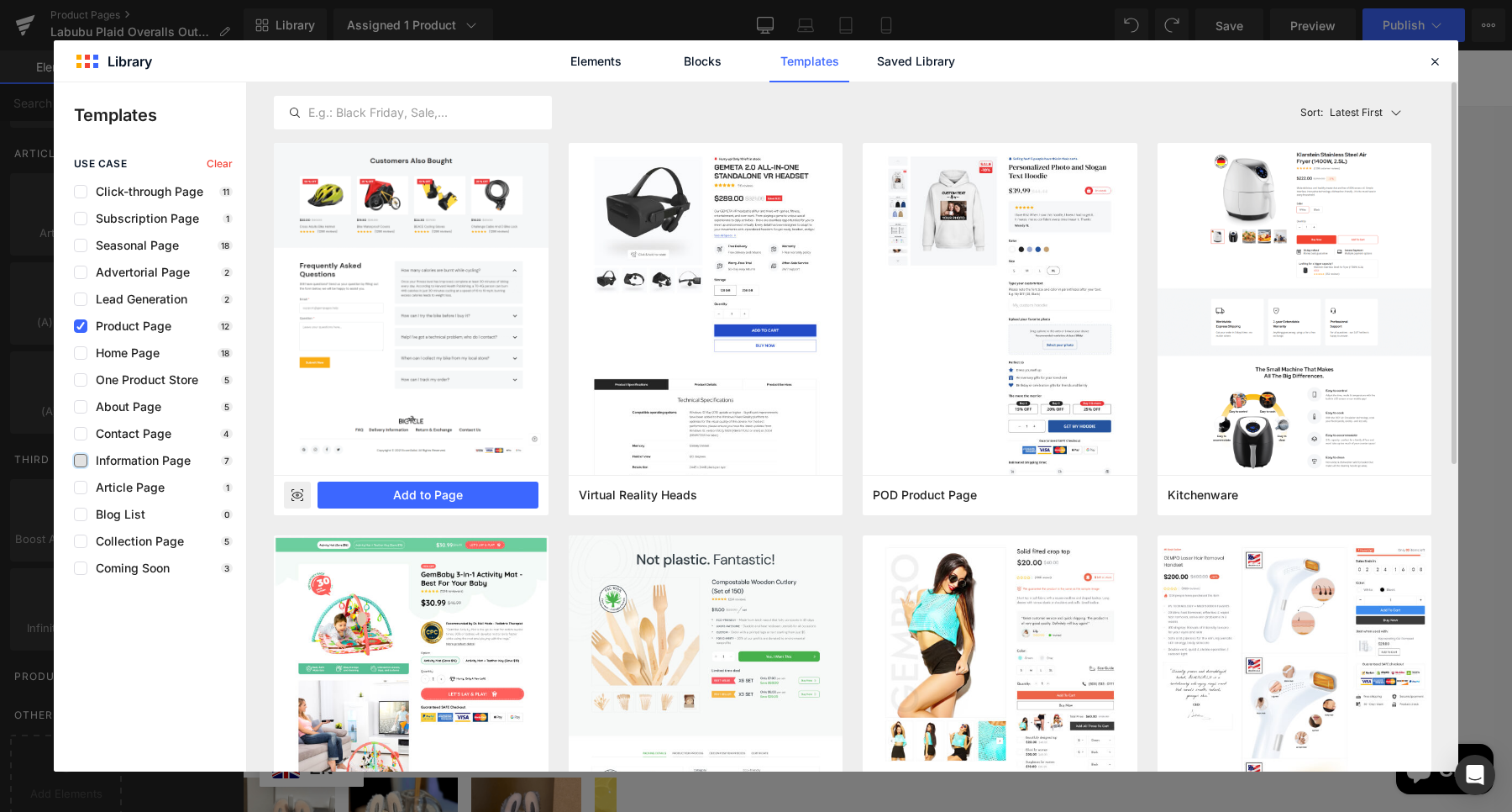
click at [305, 493] on rect at bounding box center [297, 495] width 27 height 27
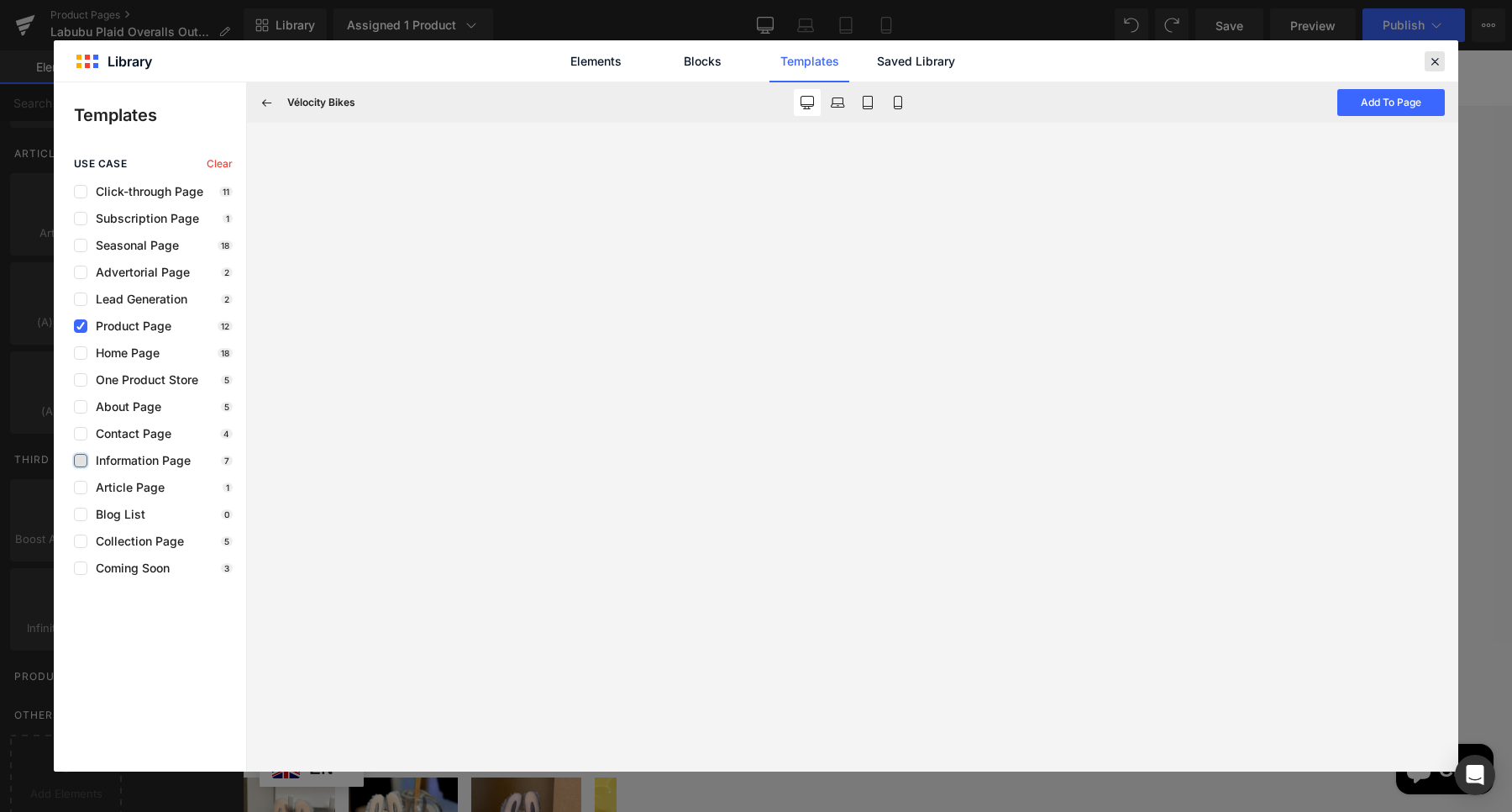
click at [1433, 65] on icon at bounding box center [1435, 61] width 15 height 15
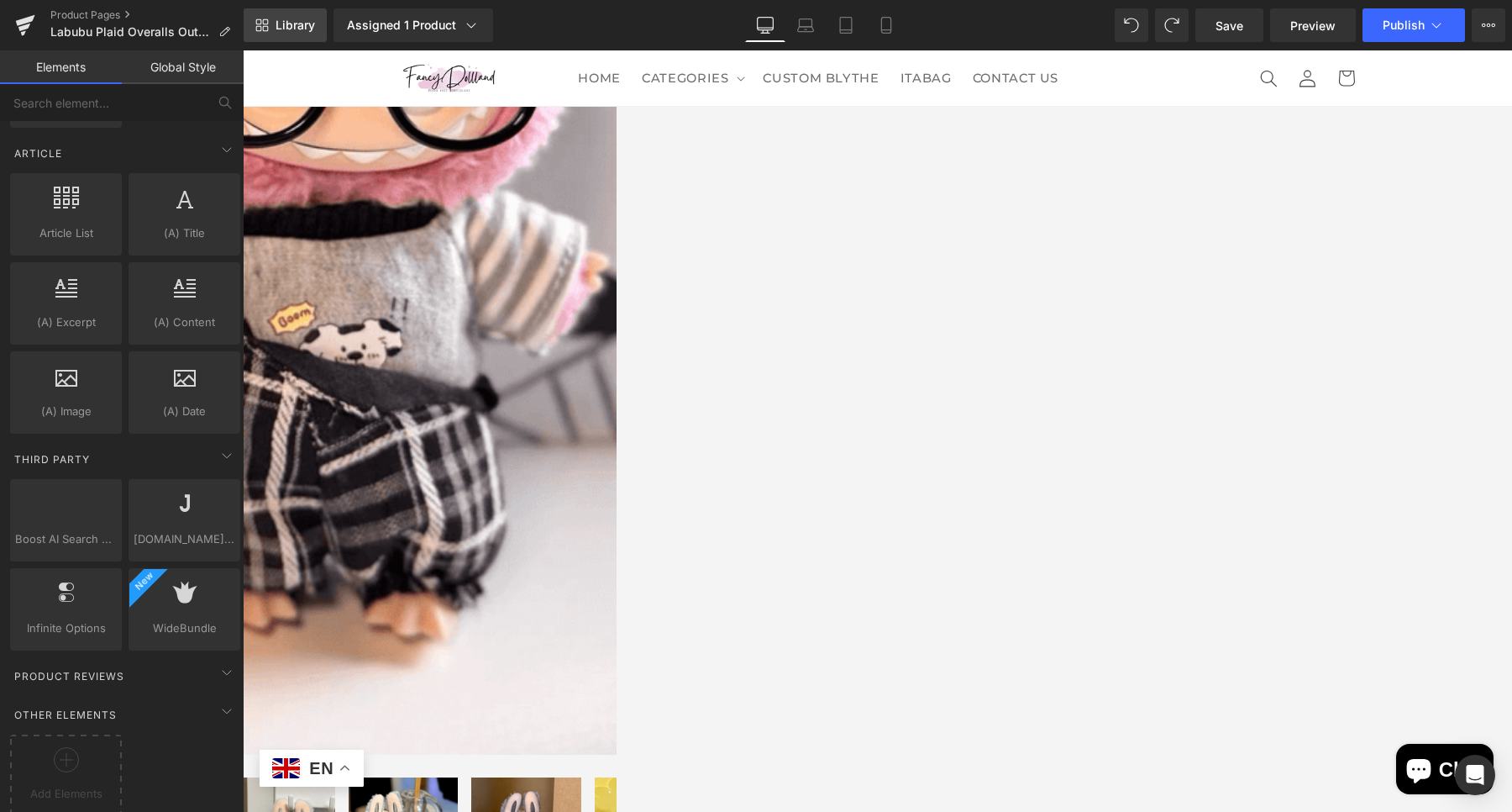
click at [267, 22] on icon at bounding box center [266, 22] width 6 height 6
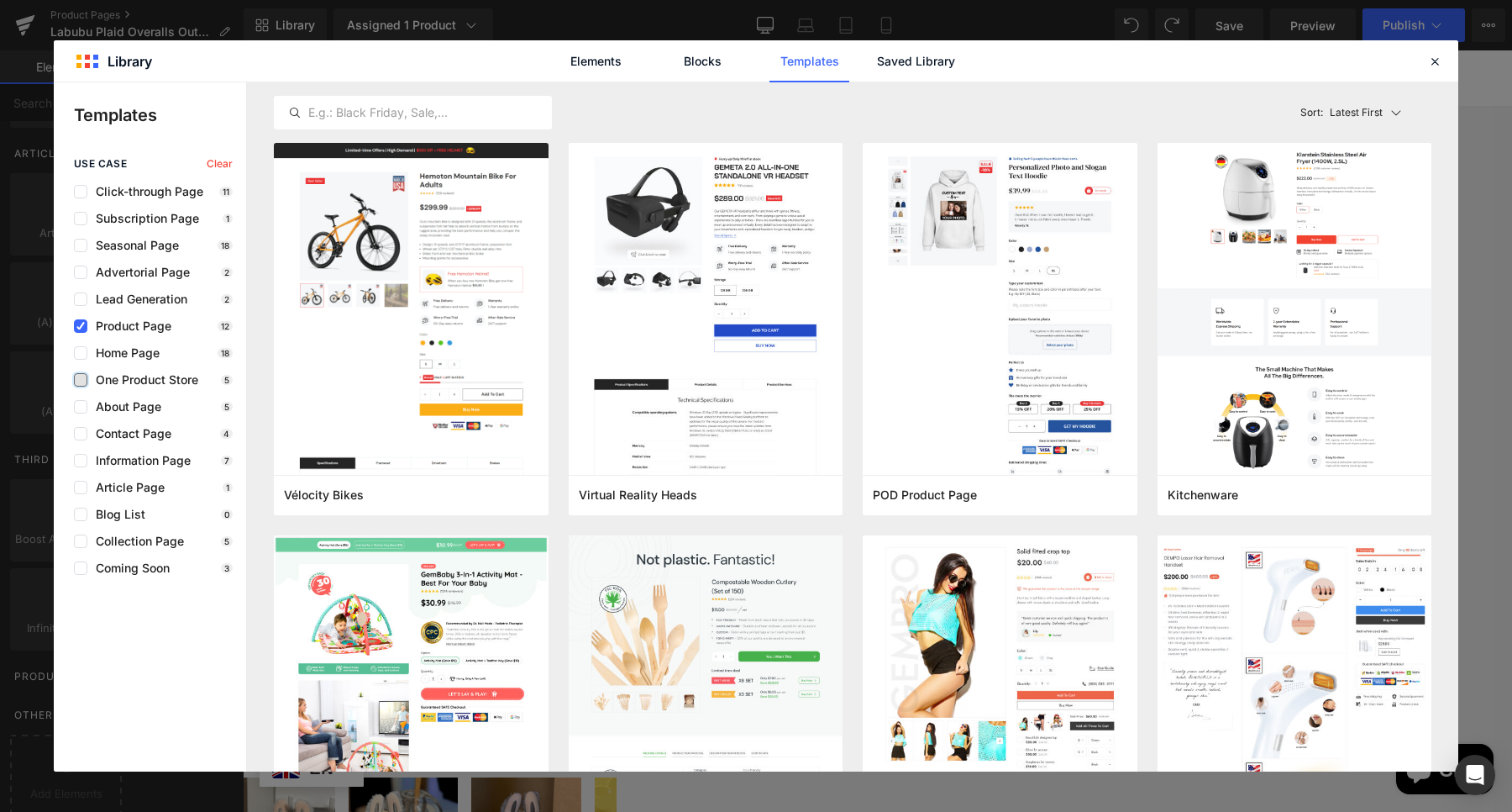
click at [85, 377] on label at bounding box center [81, 379] width 13 height 13
click at [81, 379] on input "checkbox" at bounding box center [81, 379] width 0 height 0
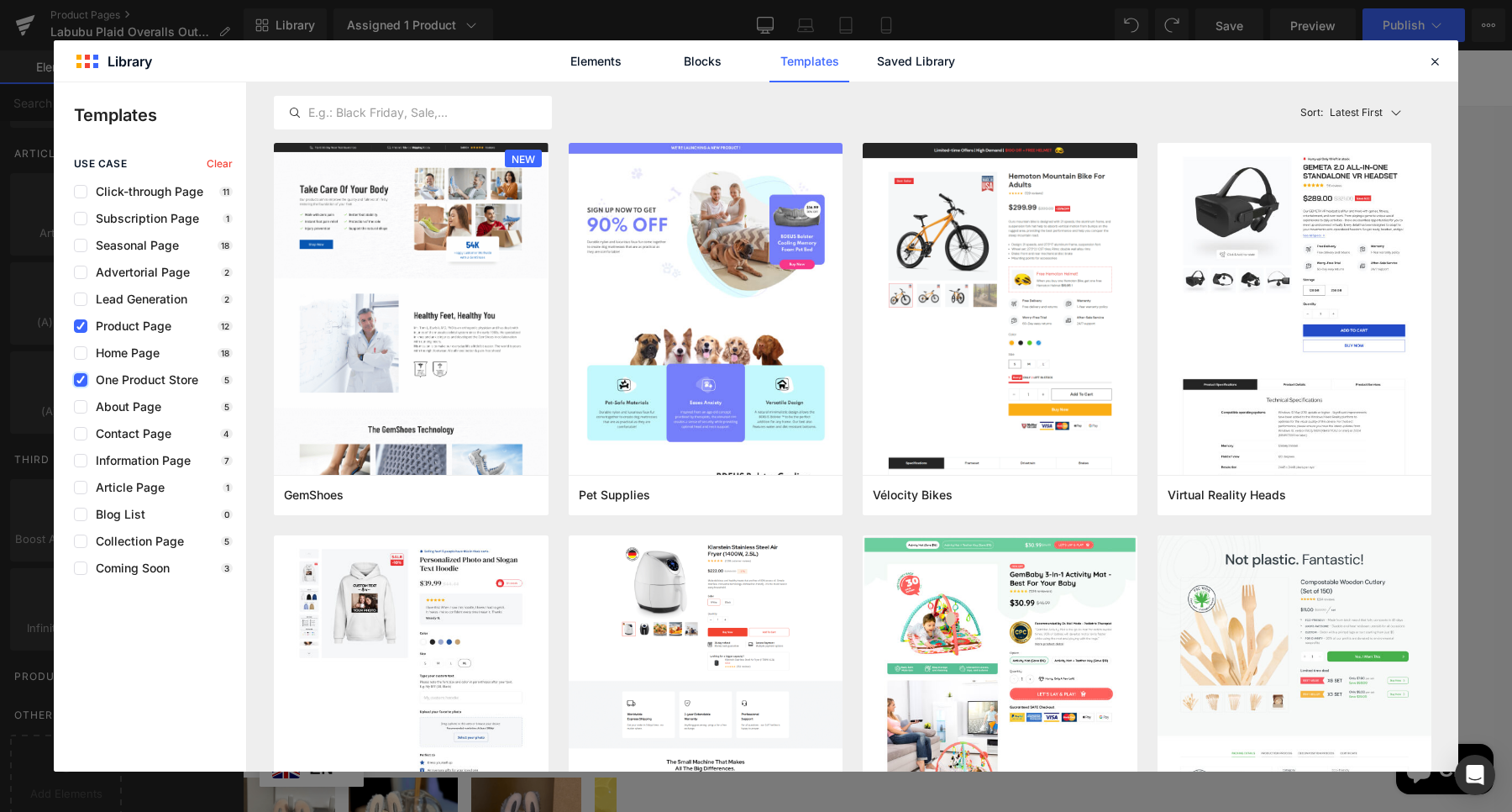
click at [86, 376] on label at bounding box center [81, 379] width 13 height 13
click at [81, 379] on input "checkbox" at bounding box center [81, 379] width 0 height 0
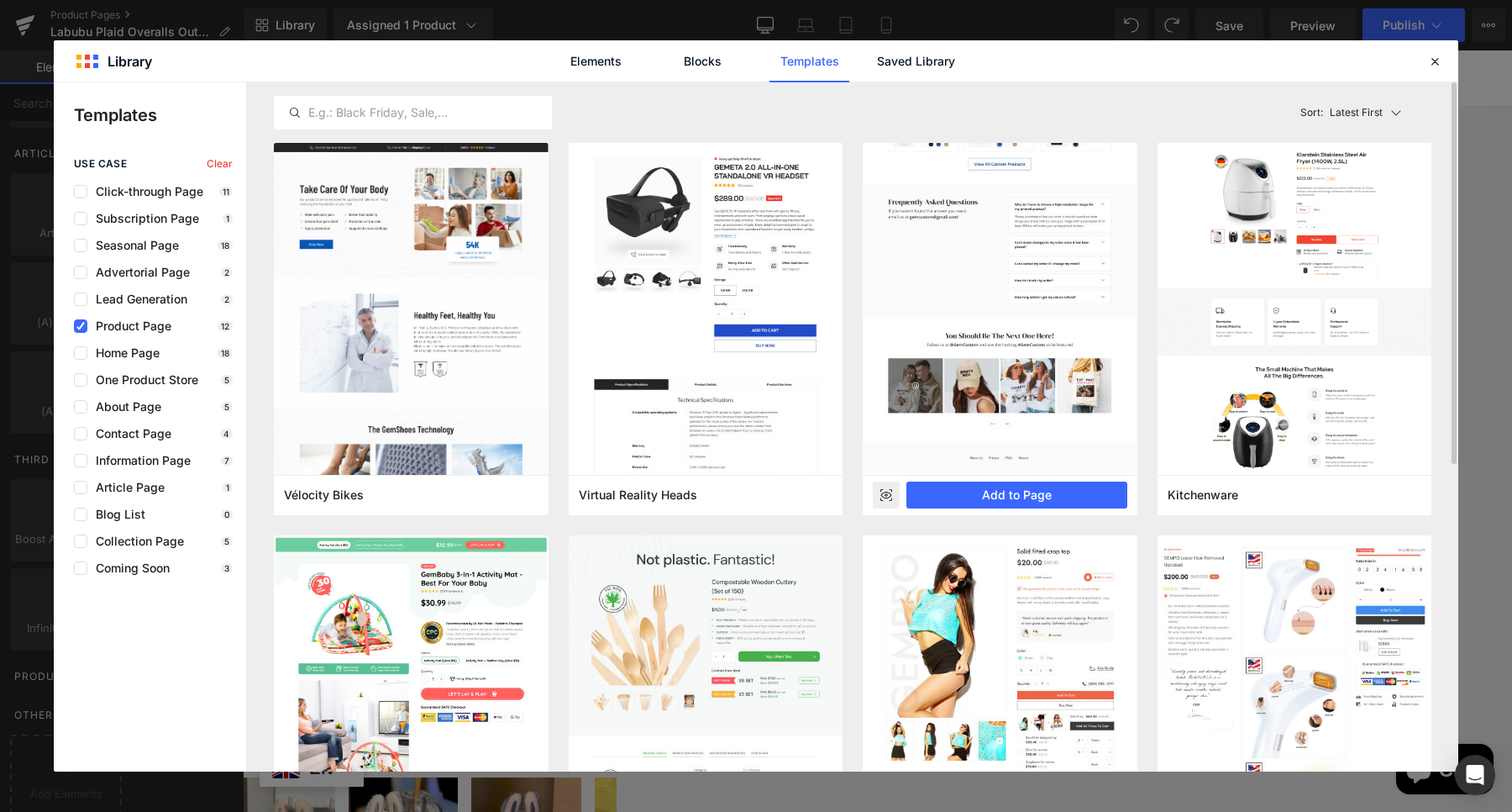
click at [884, 497] on icon at bounding box center [886, 495] width 27 height 28
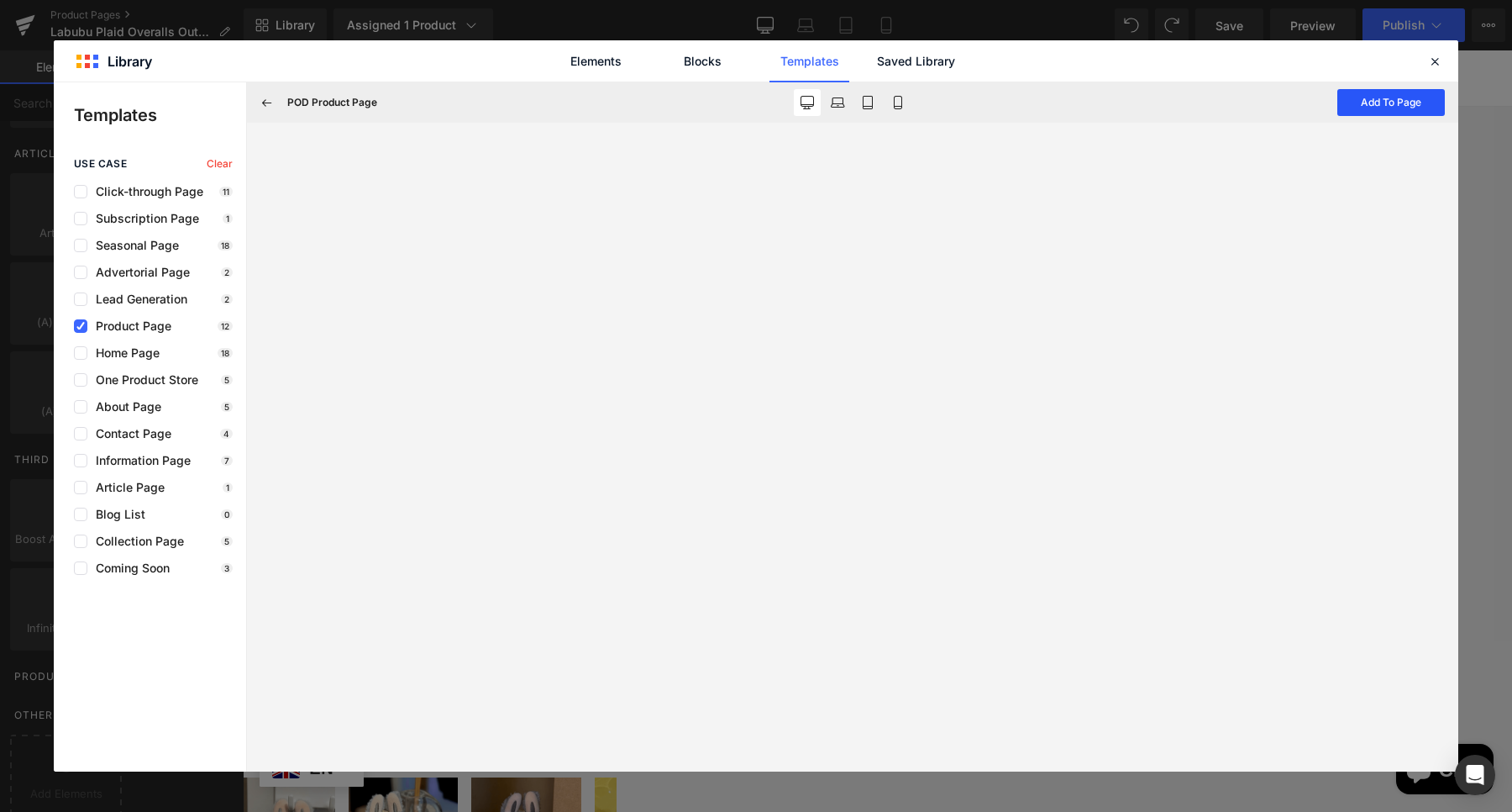
click at [1369, 102] on button "Add To Page" at bounding box center [1390, 102] width 108 height 27
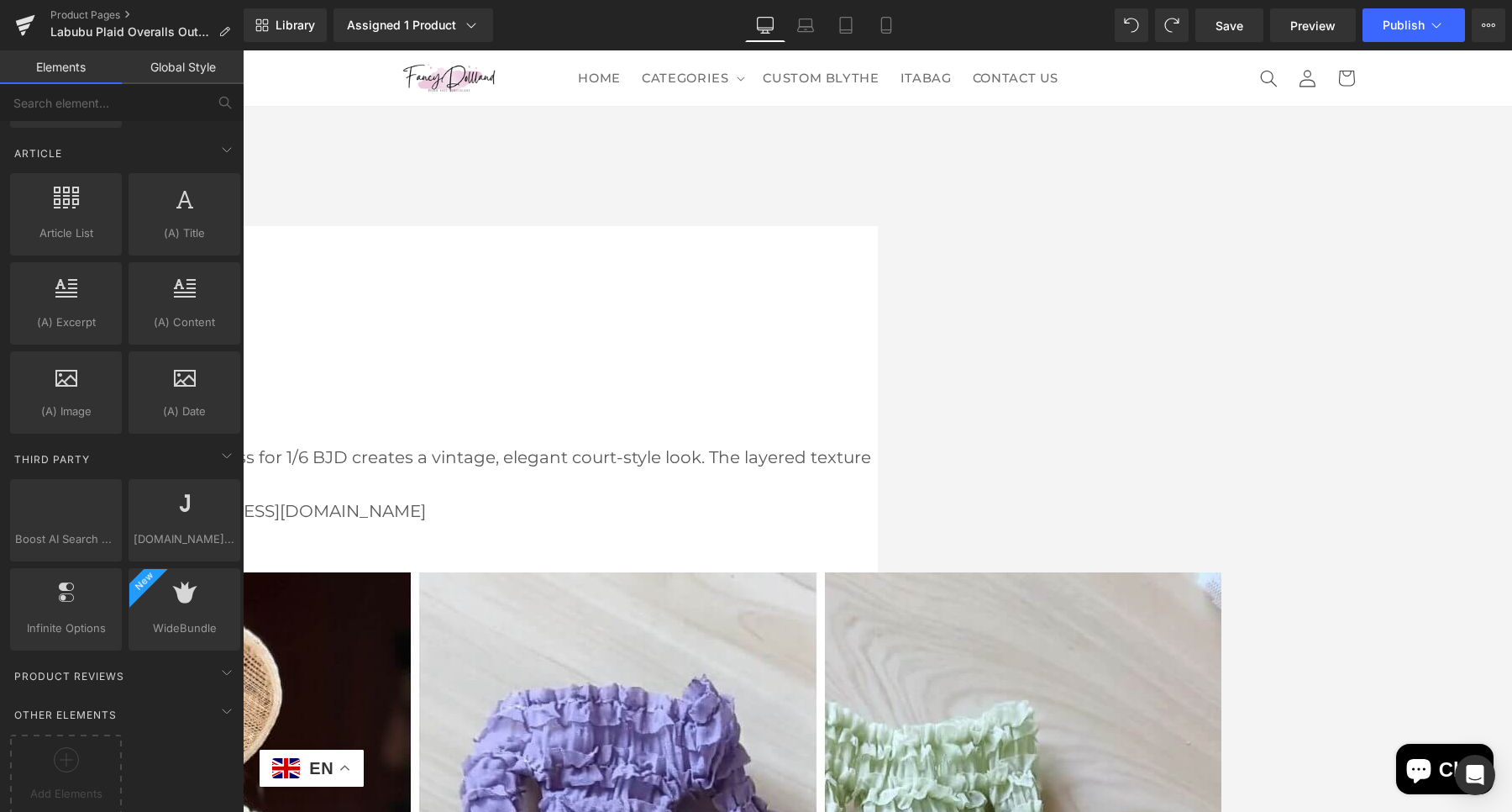
scroll to position [2996, 0]
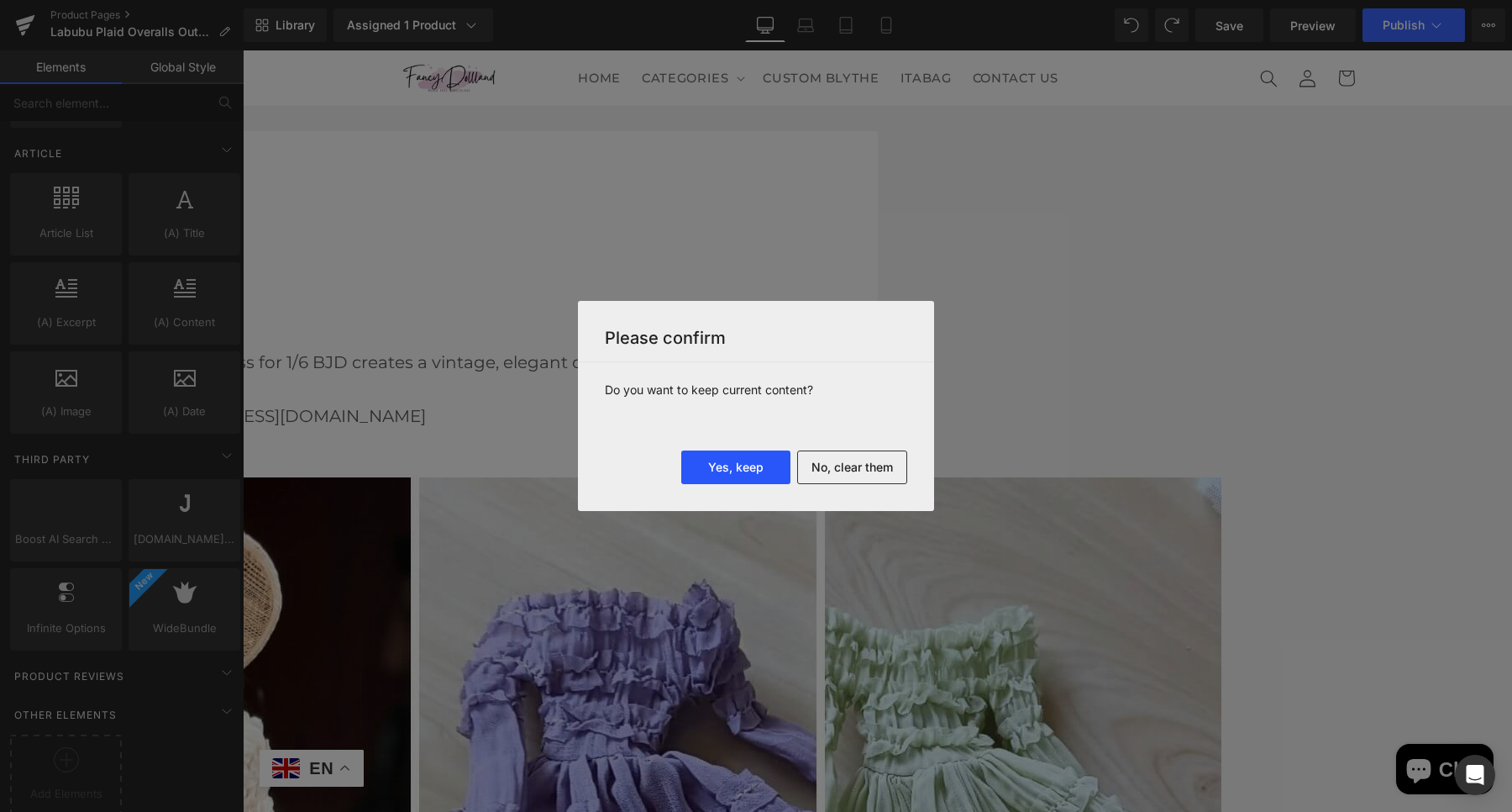
click at [741, 475] on button "Yes, keep" at bounding box center [736, 467] width 110 height 33
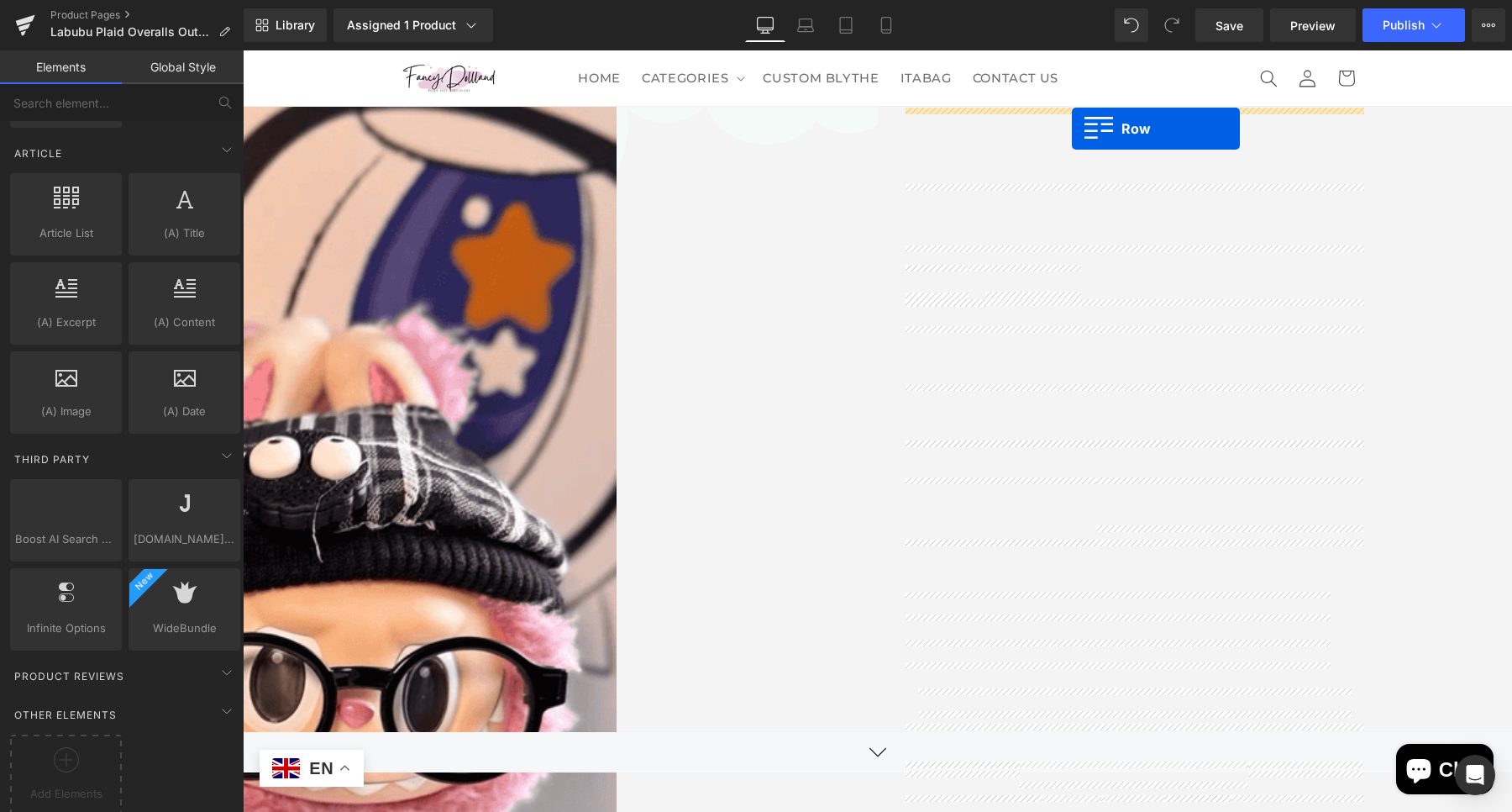
scroll to position [76, 0]
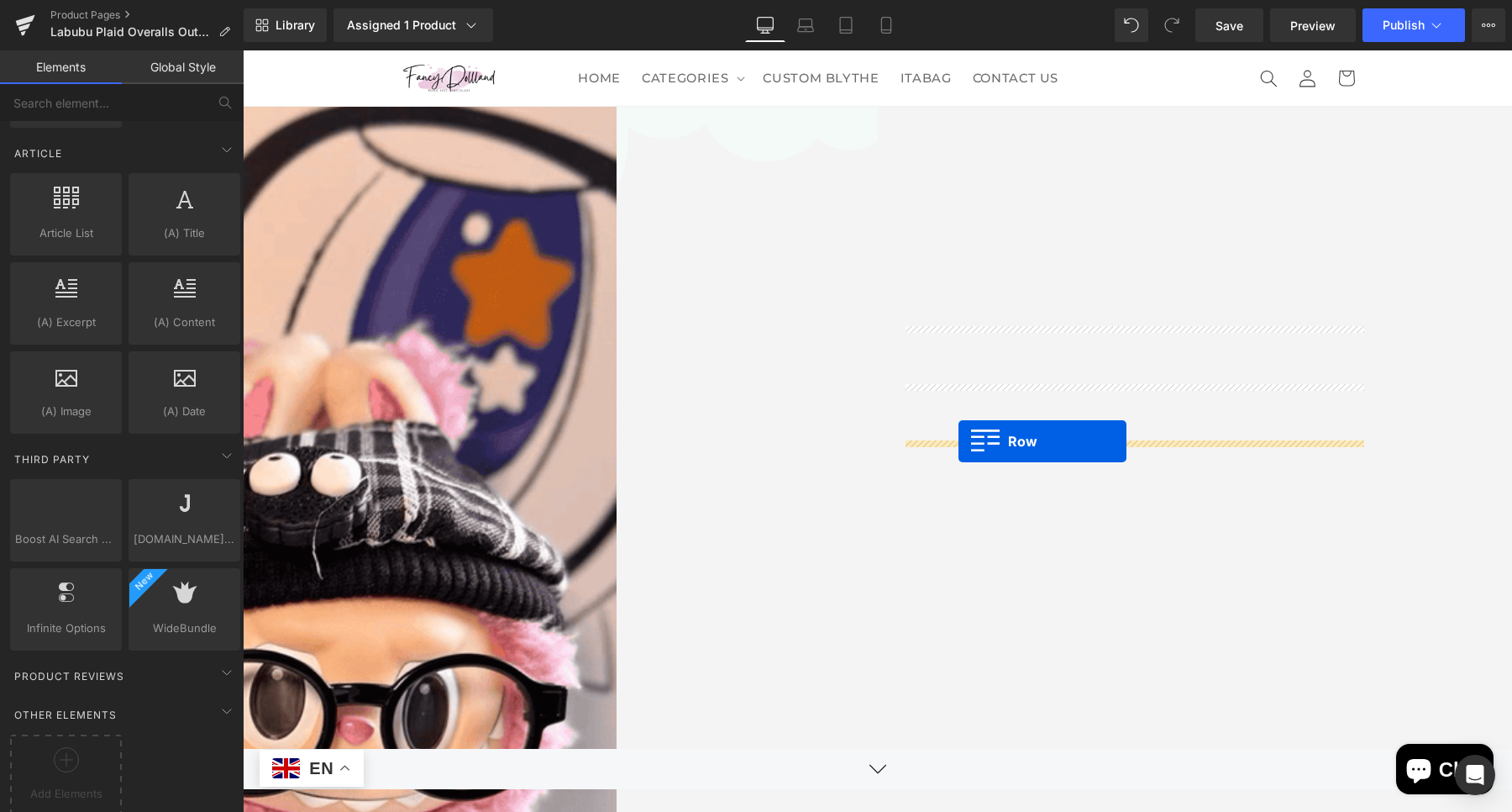
drag, startPoint x: 922, startPoint y: 479, endPoint x: 958, endPoint y: 441, distance: 52.3
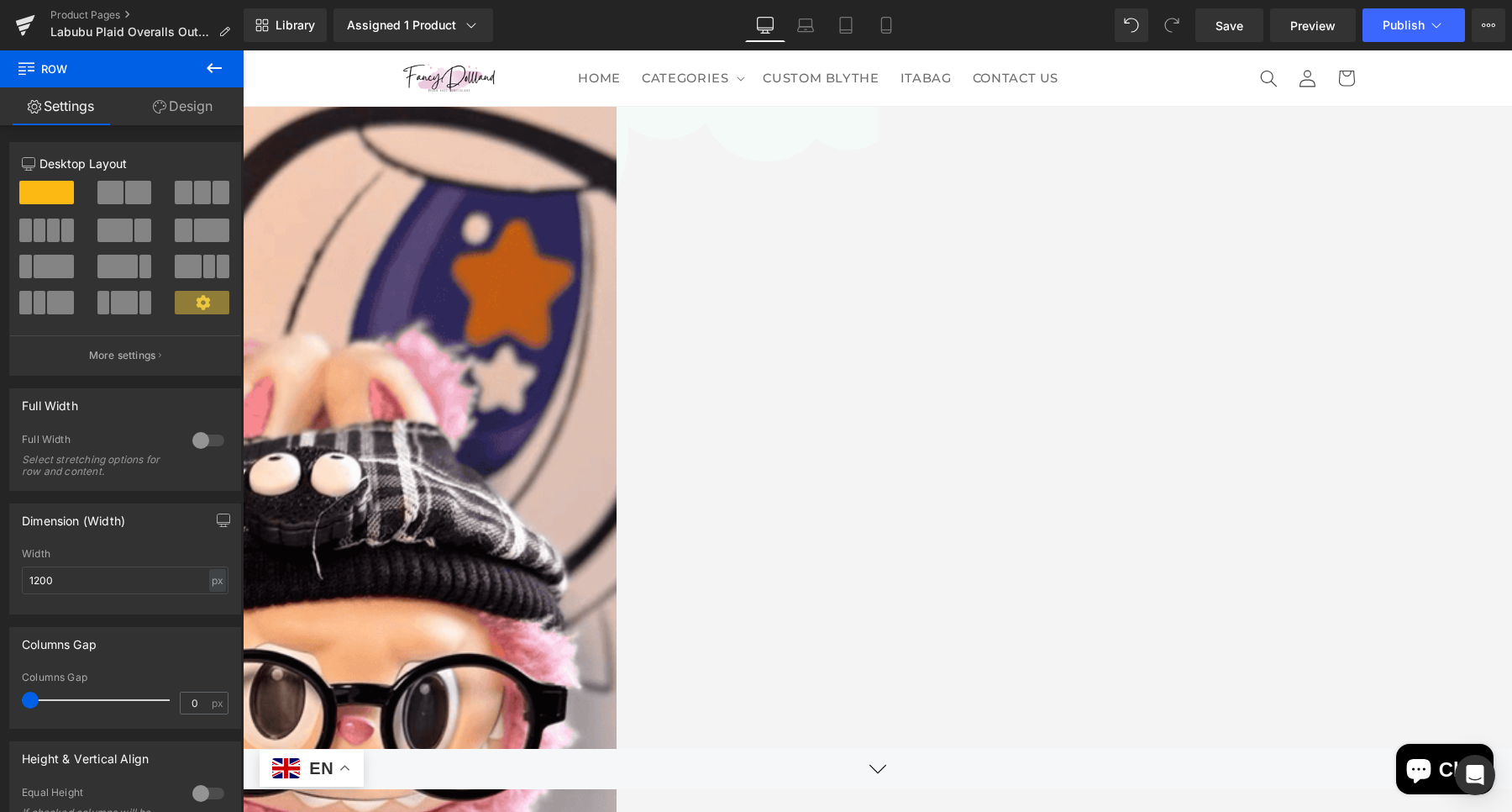
click at [243, 51] on icon at bounding box center [243, 51] width 0 height 0
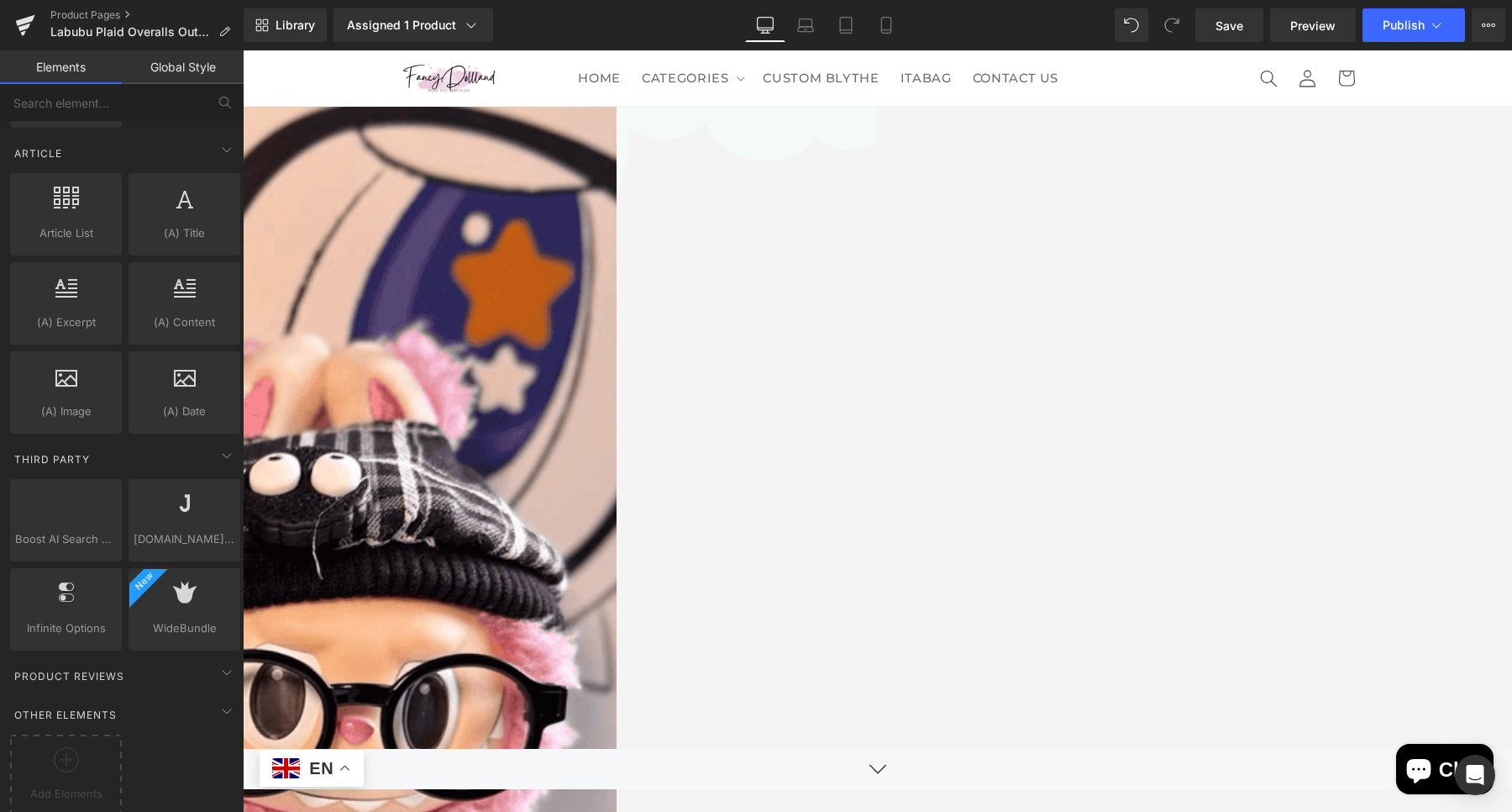
drag, startPoint x: 1170, startPoint y: 218, endPoint x: 1183, endPoint y: 227, distance: 15.8
click at [243, 51] on link at bounding box center [243, 51] width 0 height 0
click at [243, 51] on icon at bounding box center [243, 51] width 0 height 0
click at [243, 51] on span "Text Block" at bounding box center [243, 51] width 0 height 0
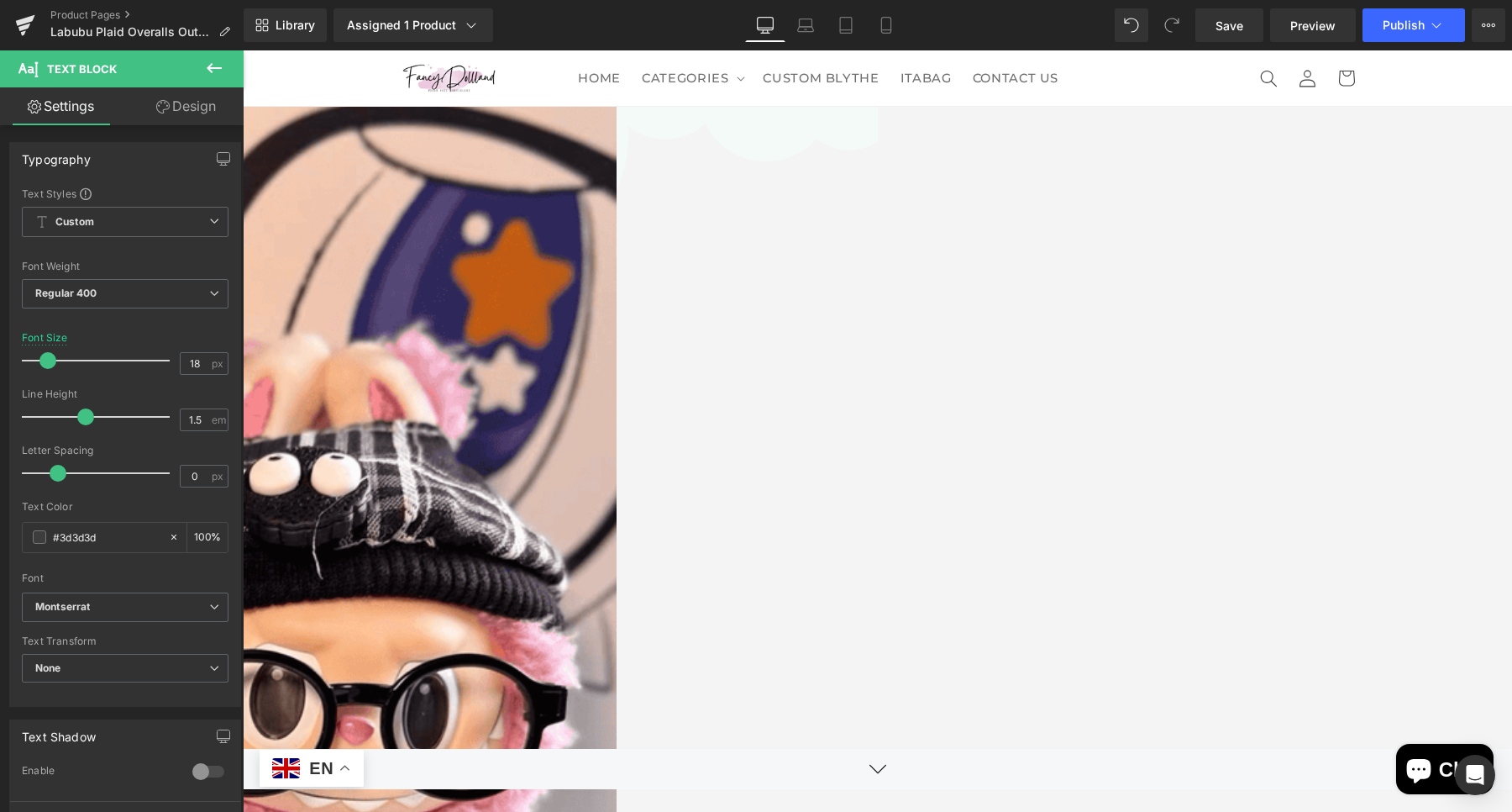
drag, startPoint x: 1172, startPoint y: 355, endPoint x: 1182, endPoint y: 355, distance: 10.0
click at [243, 51] on link at bounding box center [243, 51] width 0 height 0
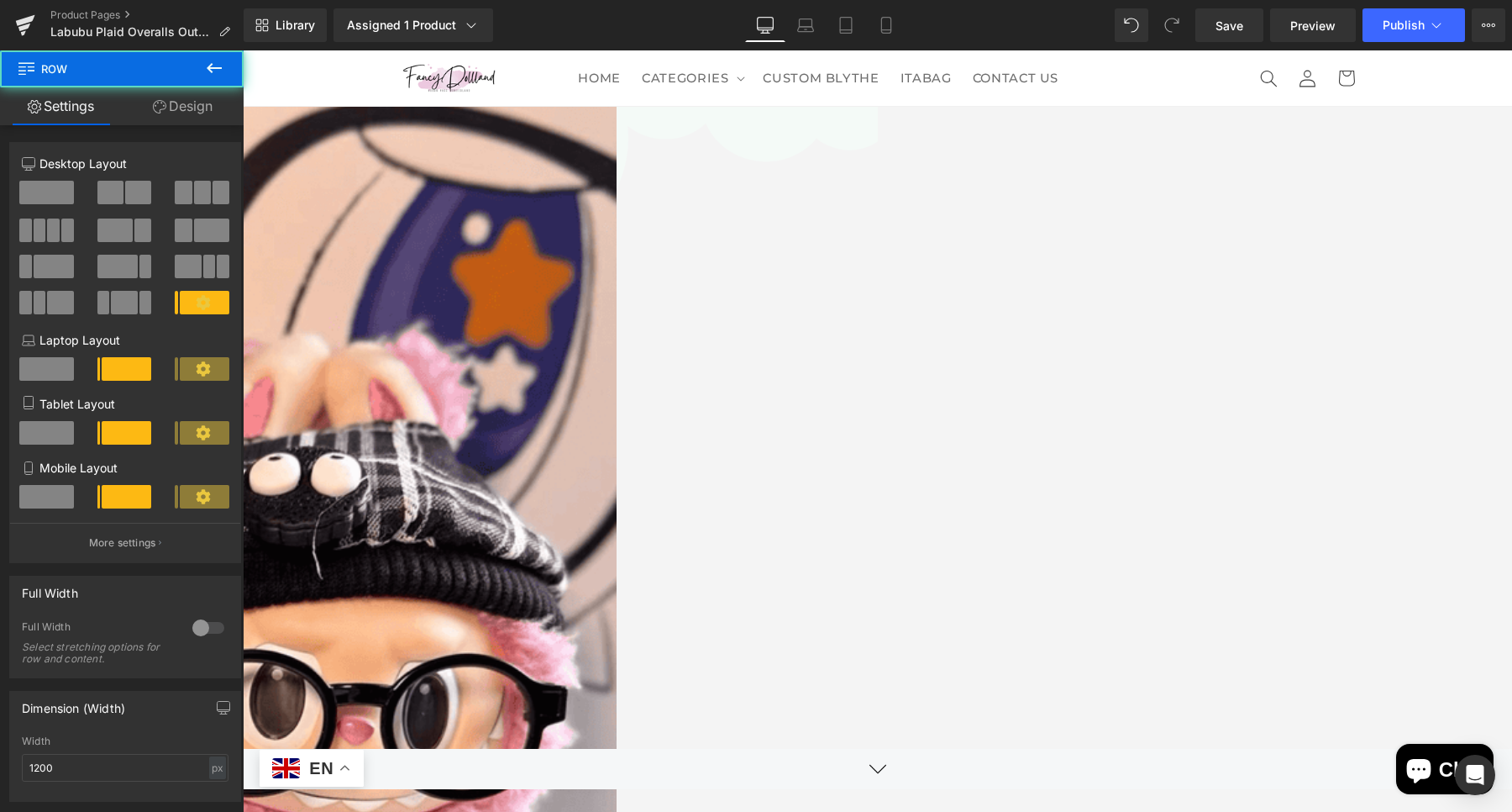
drag, startPoint x: 1028, startPoint y: 365, endPoint x: 1024, endPoint y: 395, distance: 30.3
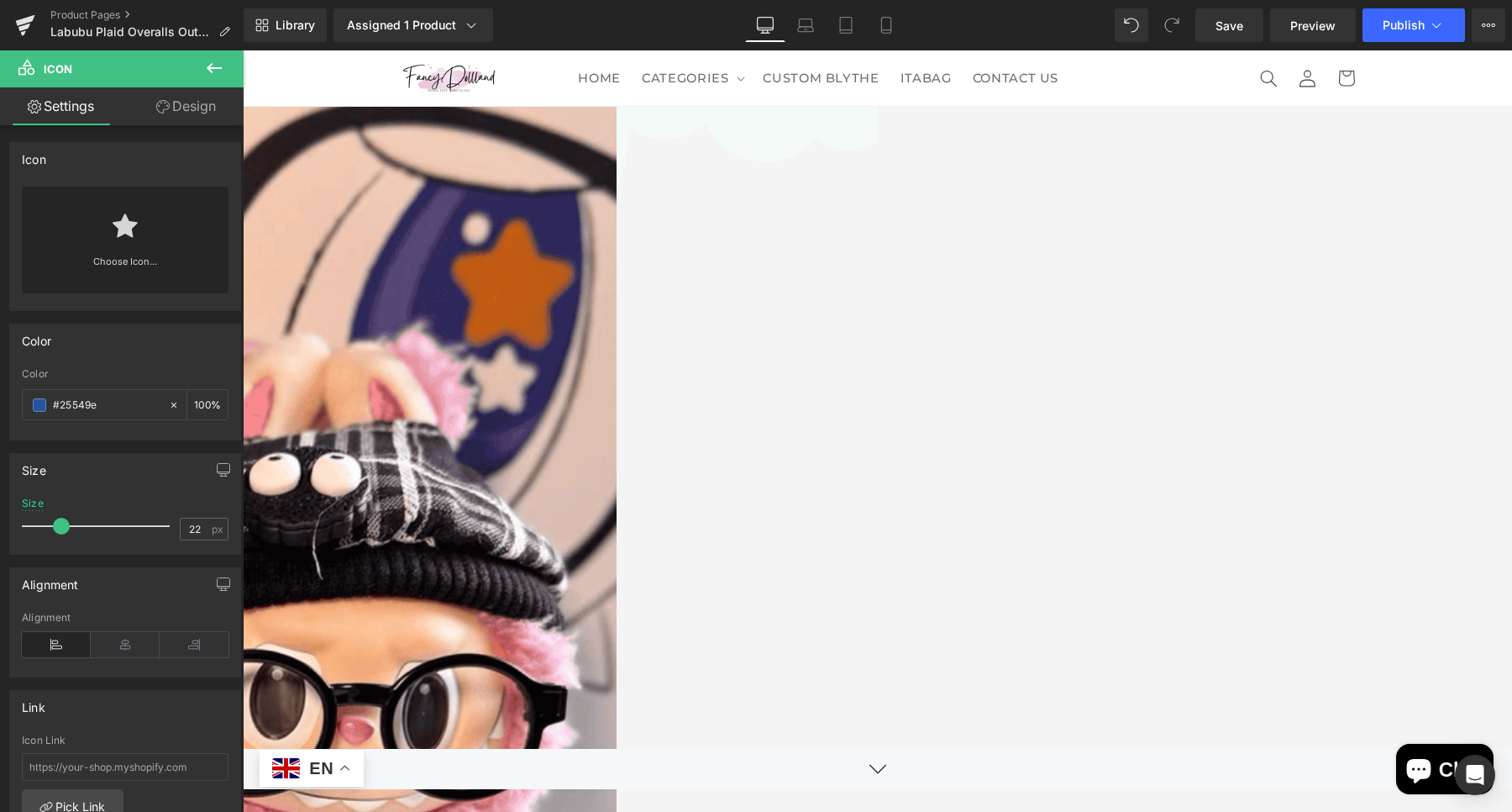
click at [243, 51] on span "Icon" at bounding box center [243, 51] width 0 height 0
click at [119, 246] on link at bounding box center [125, 220] width 27 height 68
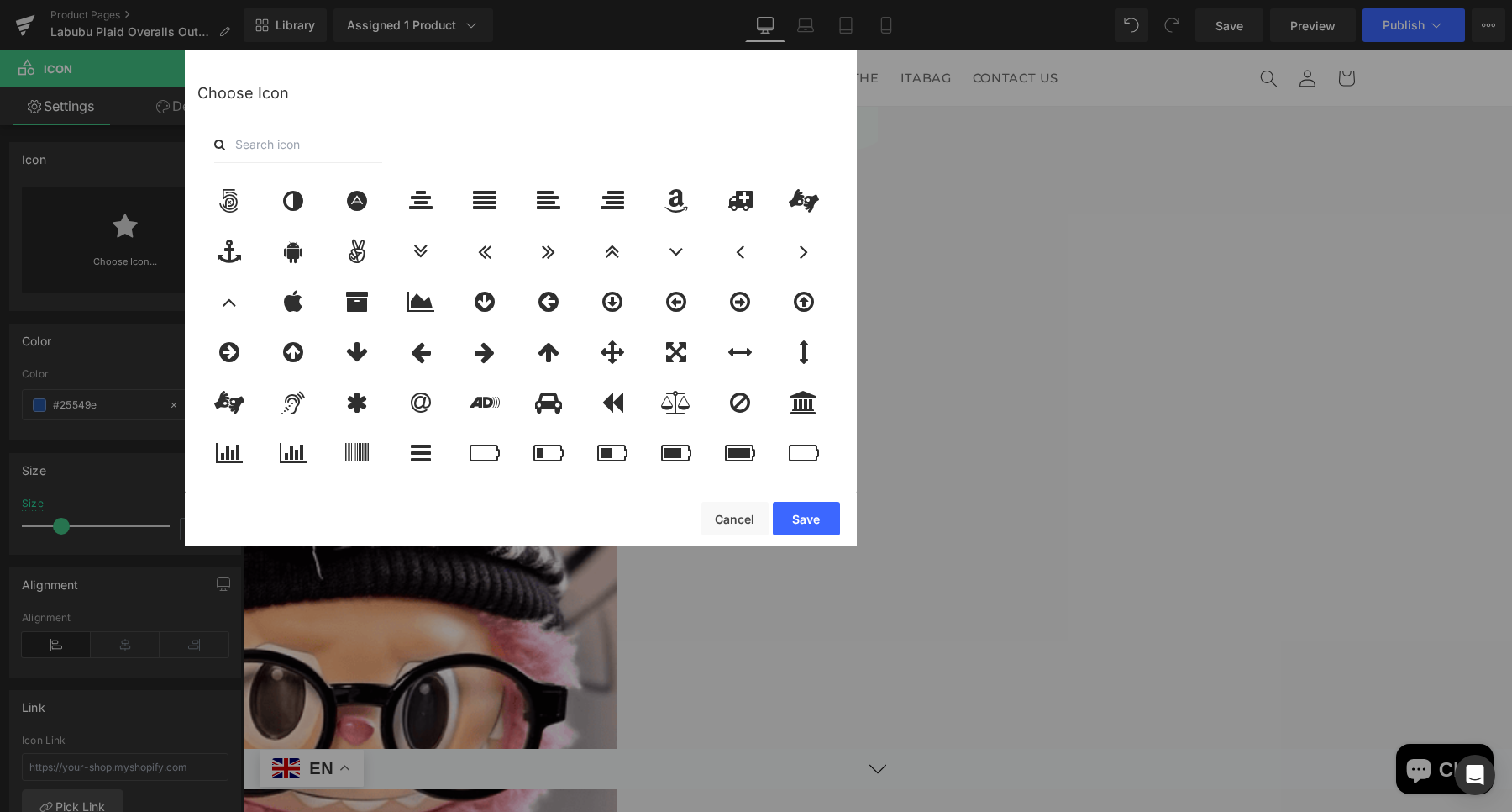
drag, startPoint x: 268, startPoint y: 157, endPoint x: 269, endPoint y: 104, distance: 53.0
click at [266, 146] on input "text" at bounding box center [298, 144] width 168 height 37
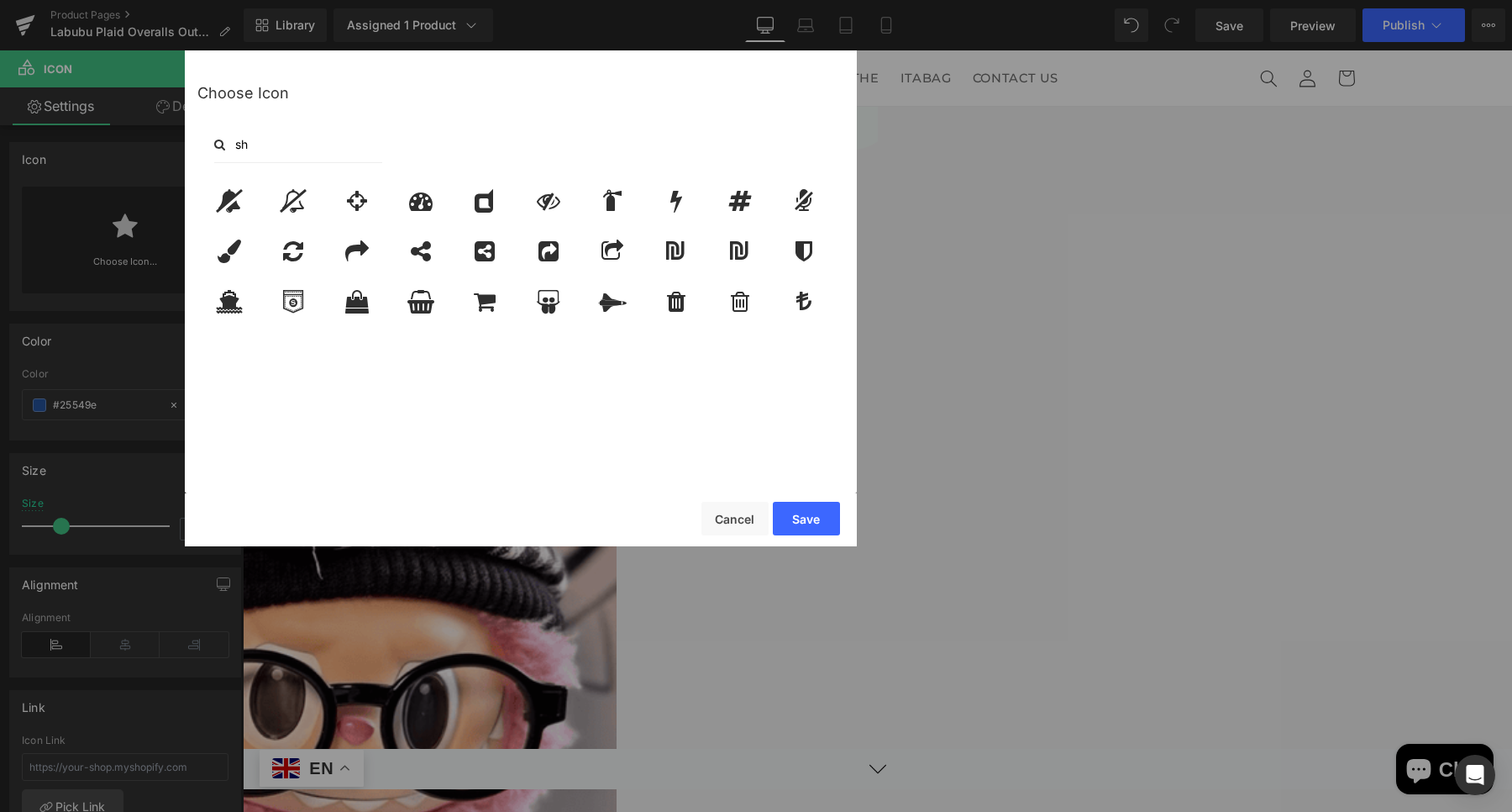
type input "s"
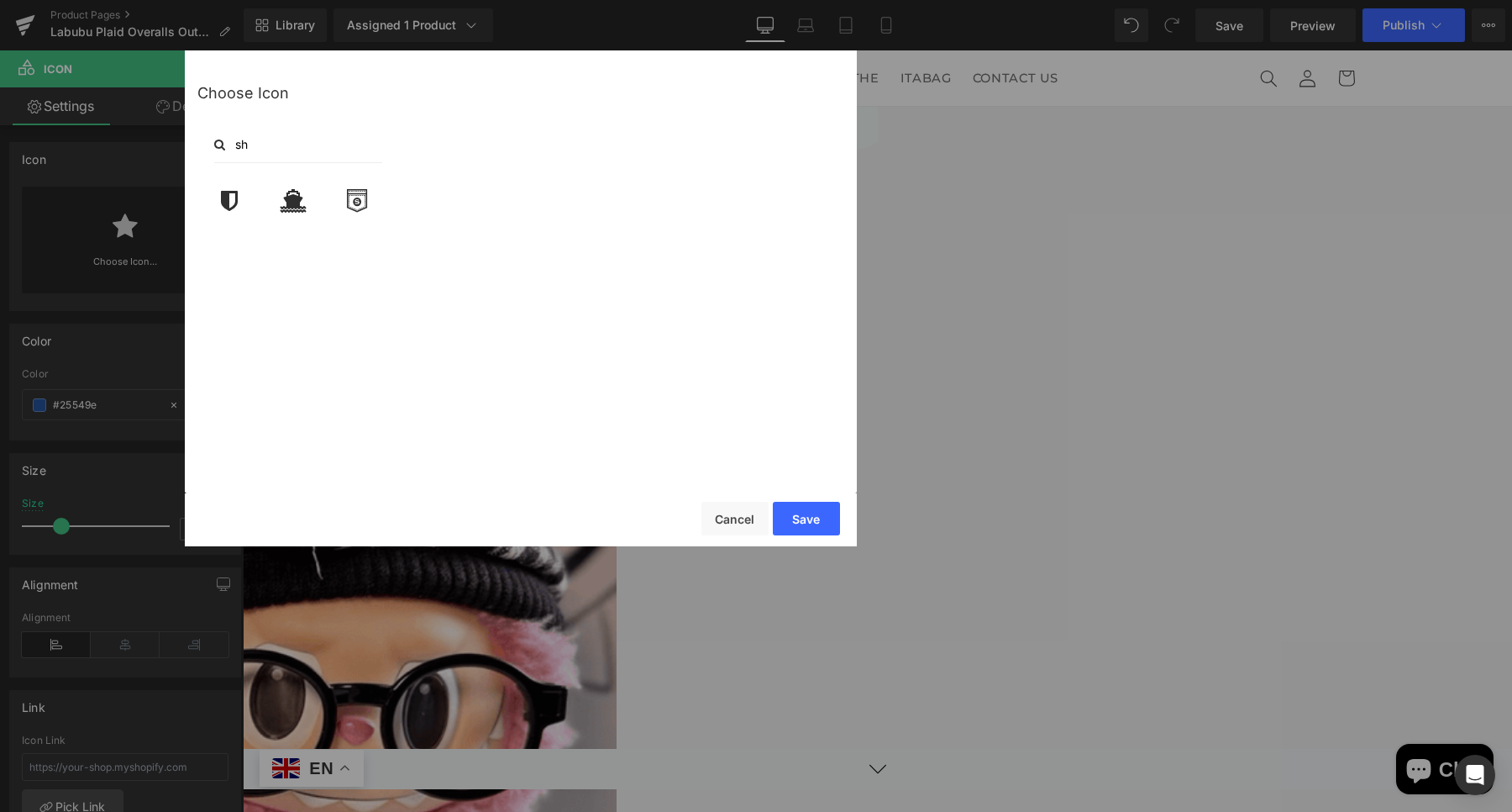
type input "s"
type input "f"
type input "pla"
click at [368, 211] on div at bounding box center [357, 201] width 55 height 42
click at [789, 513] on button "Save" at bounding box center [806, 518] width 68 height 33
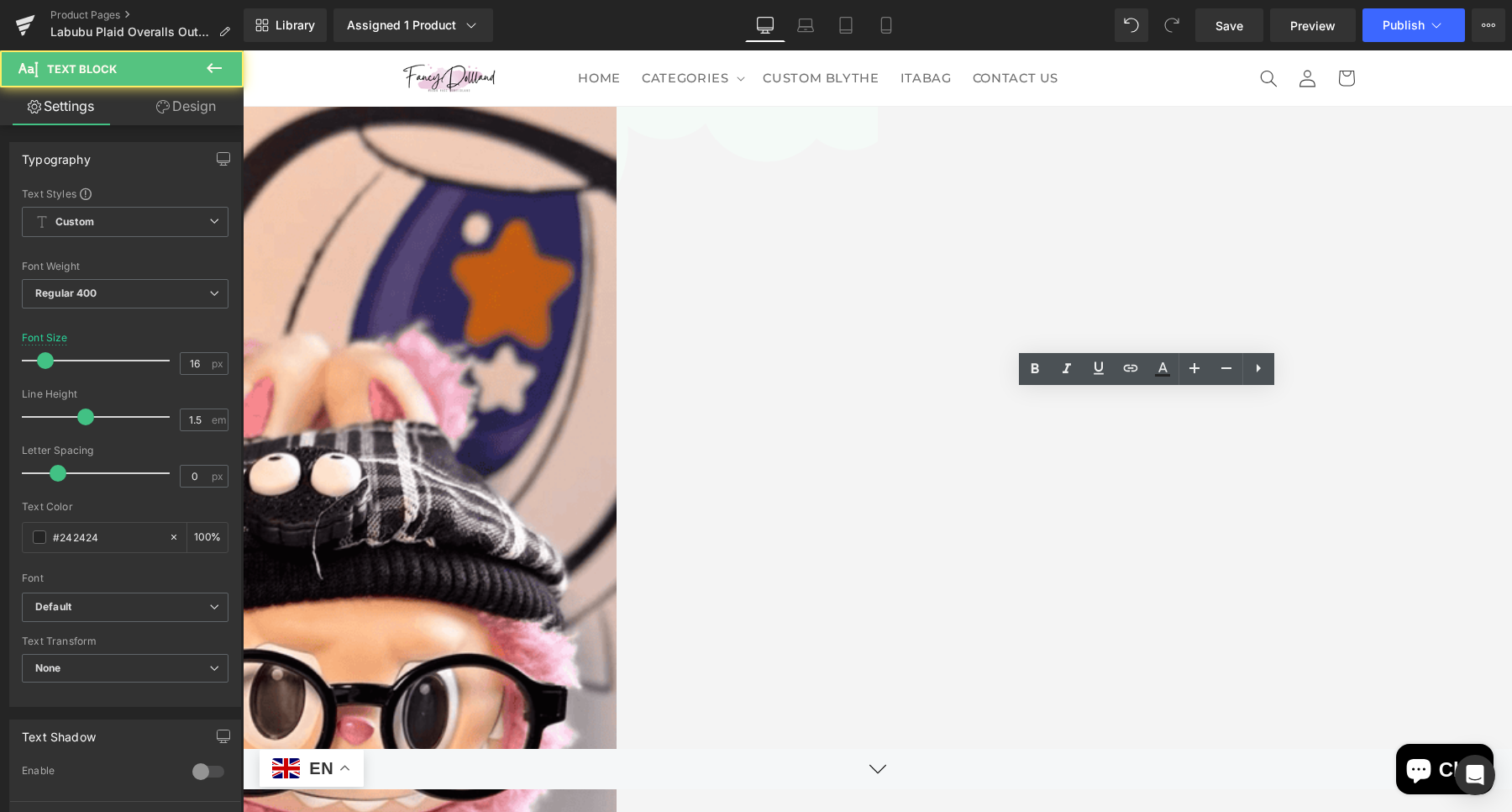
drag, startPoint x: 1061, startPoint y: 400, endPoint x: 935, endPoint y: 396, distance: 126.1
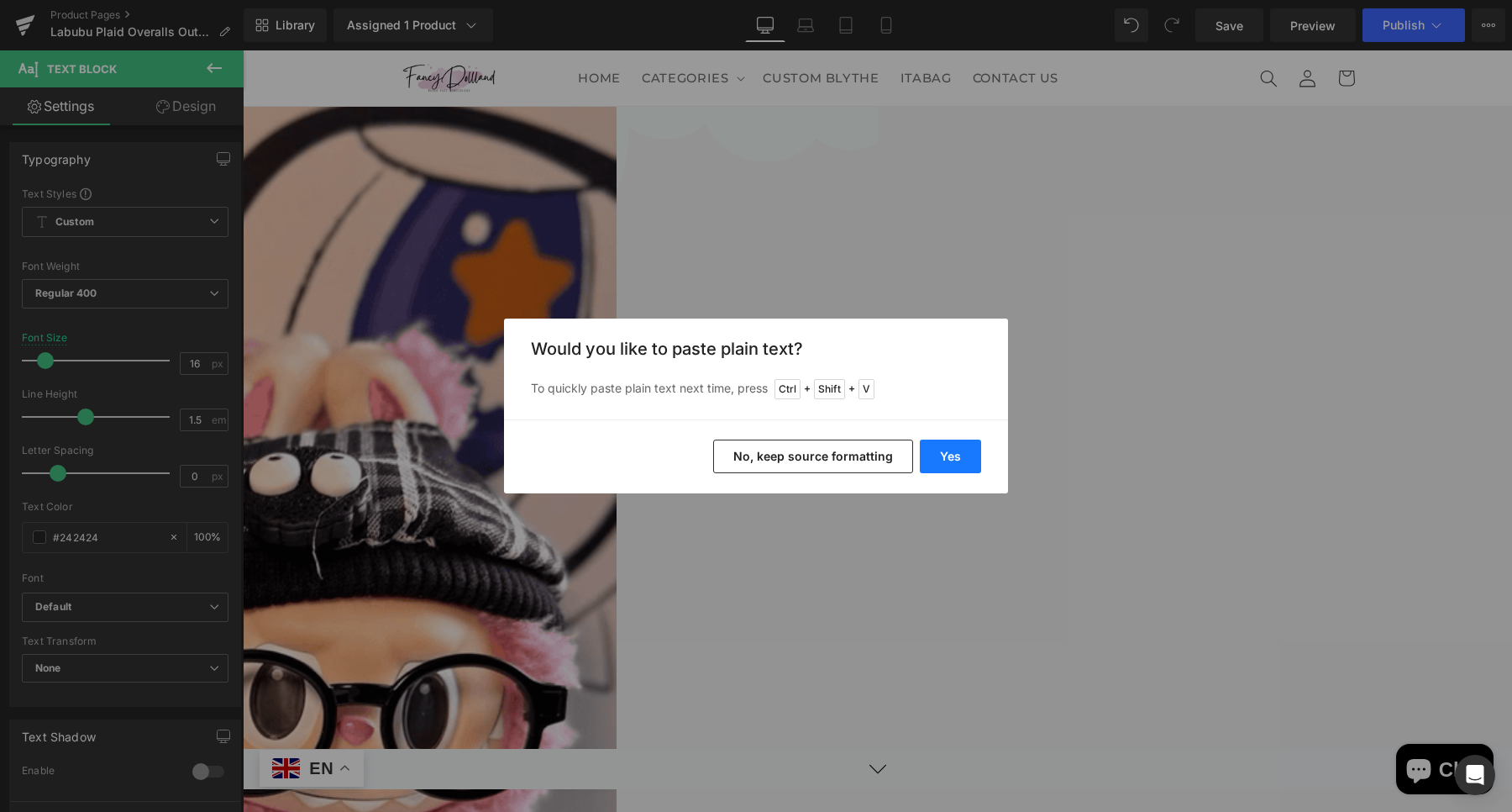
click at [959, 455] on button "Yes" at bounding box center [950, 456] width 61 height 33
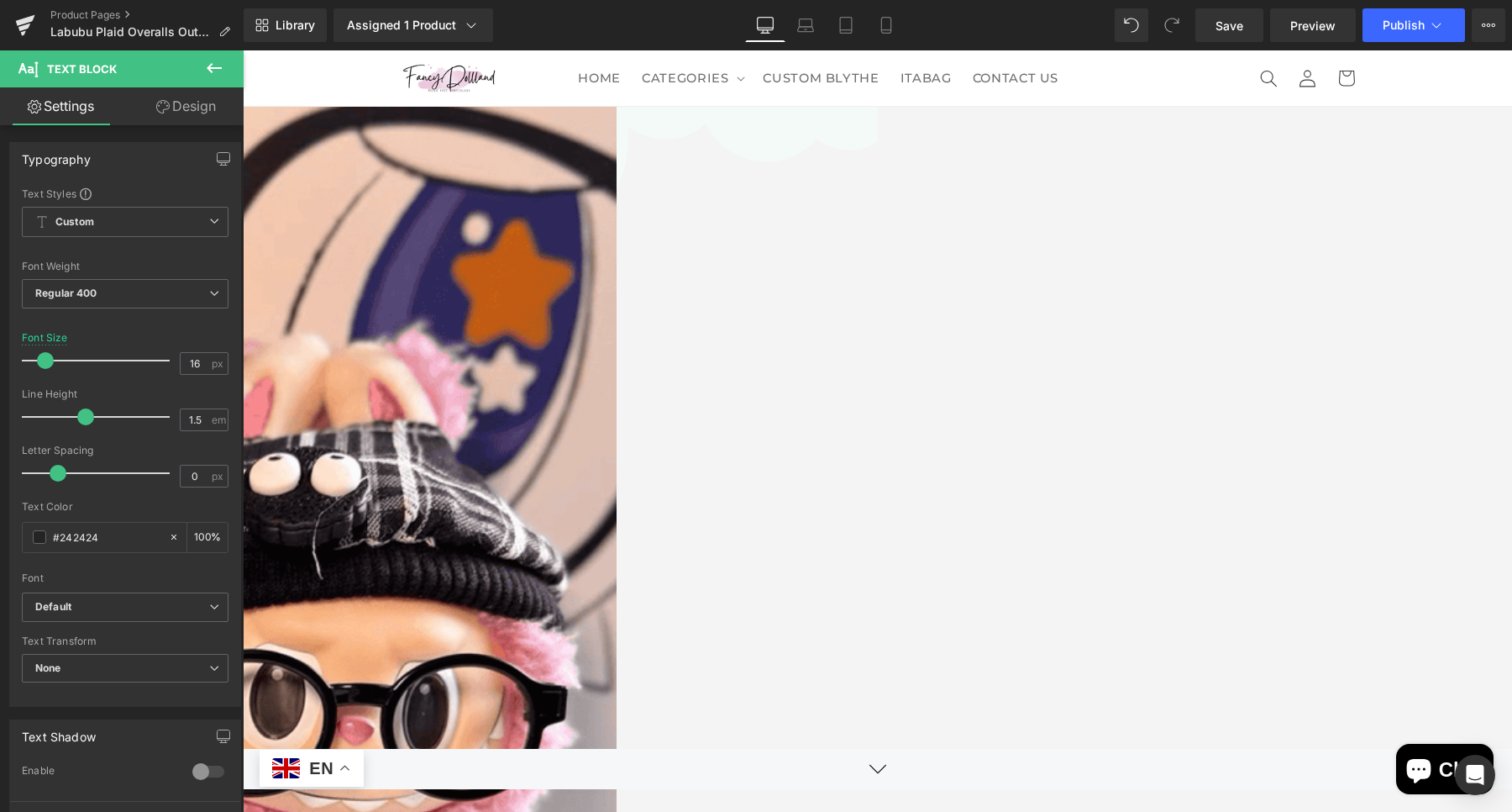
drag, startPoint x: 1063, startPoint y: 452, endPoint x: 1251, endPoint y: 457, distance: 188.1
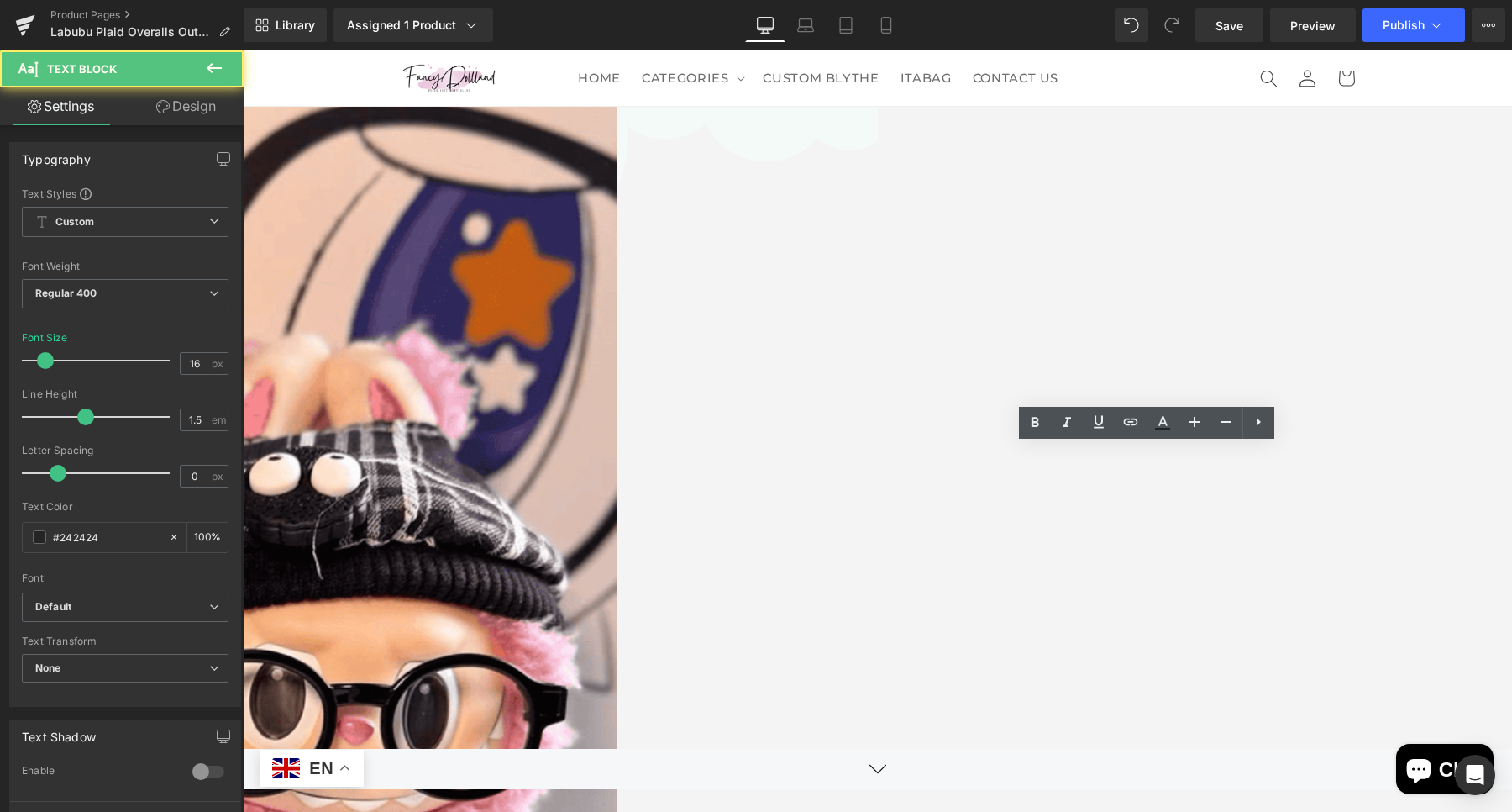
drag, startPoint x: 996, startPoint y: 458, endPoint x: 927, endPoint y: 460, distance: 69.0
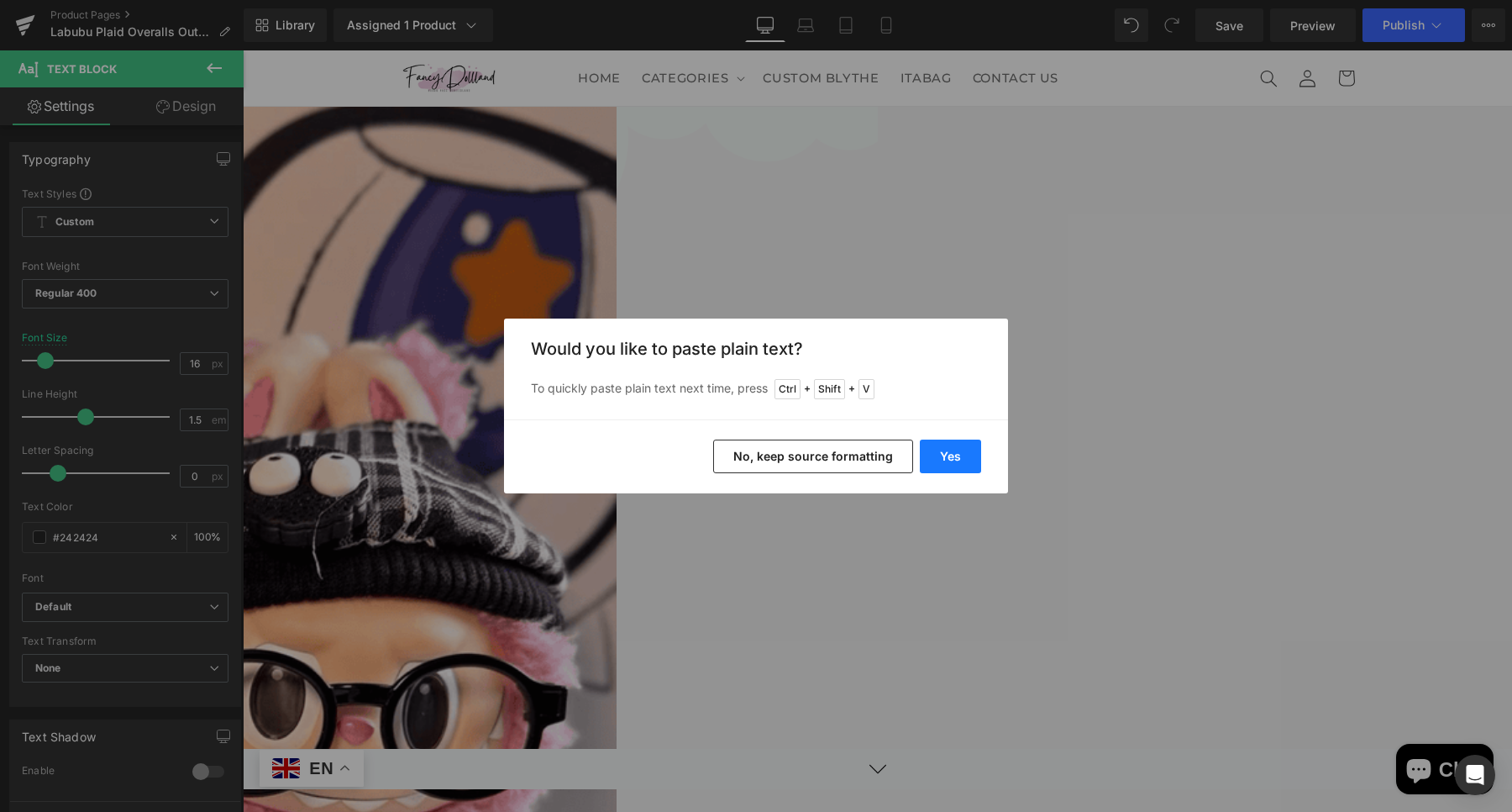
click at [955, 457] on button "Yes" at bounding box center [950, 456] width 61 height 33
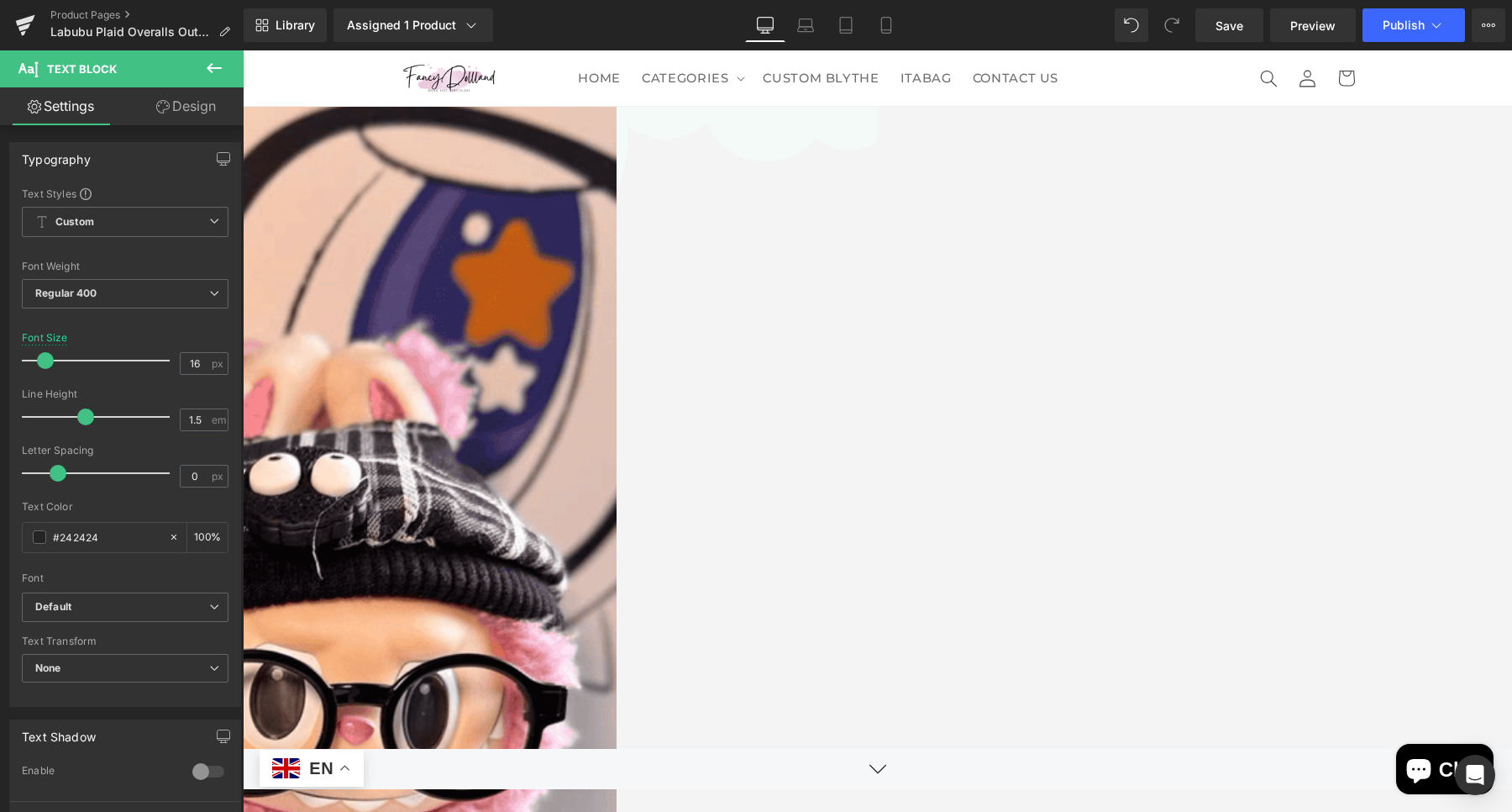
click at [243, 51] on icon at bounding box center [243, 51] width 0 height 0
click at [243, 51] on link at bounding box center [243, 51] width 0 height 0
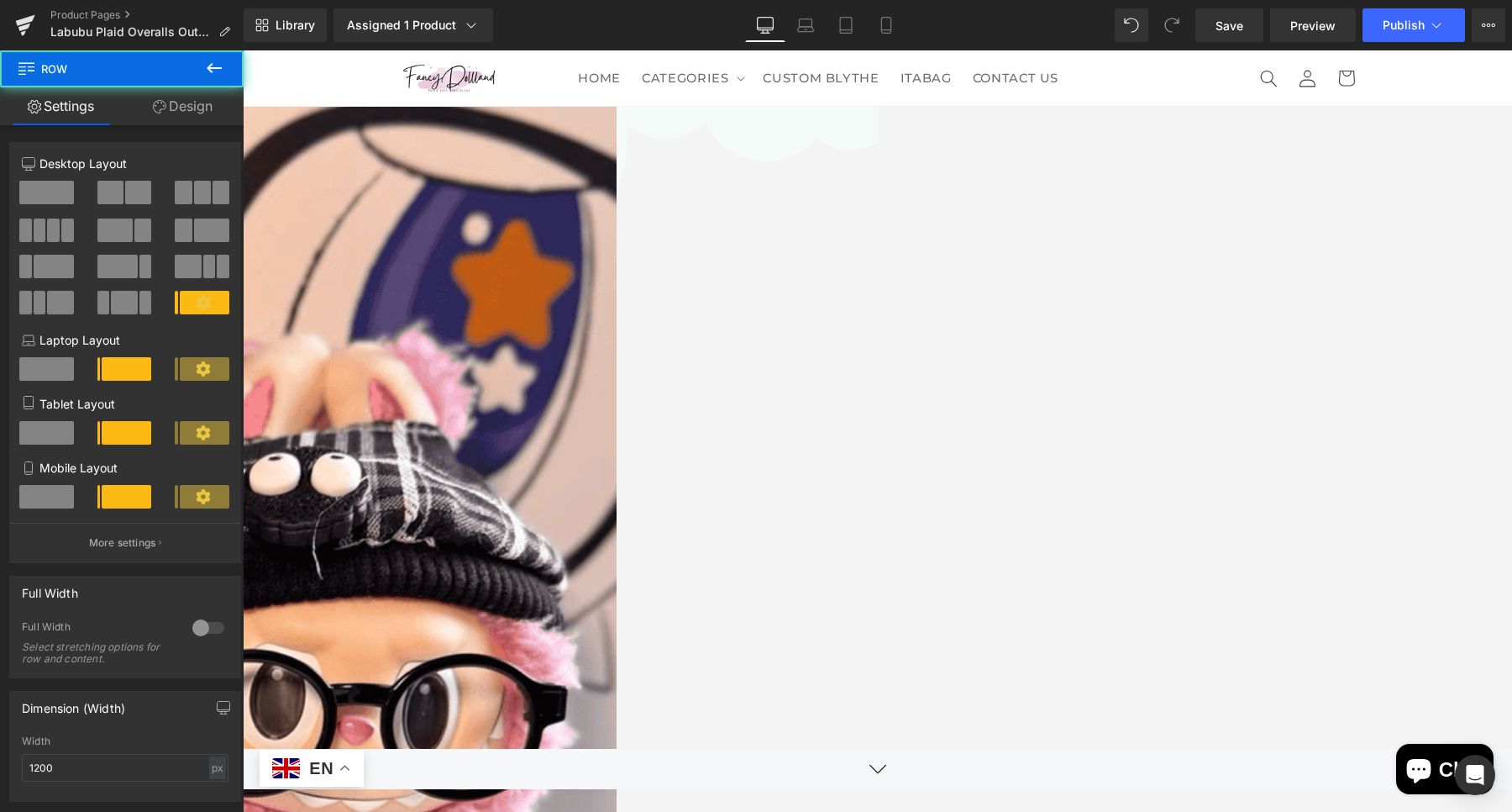
drag, startPoint x: 1086, startPoint y: 382, endPoint x: 1067, endPoint y: 329, distance: 56.3
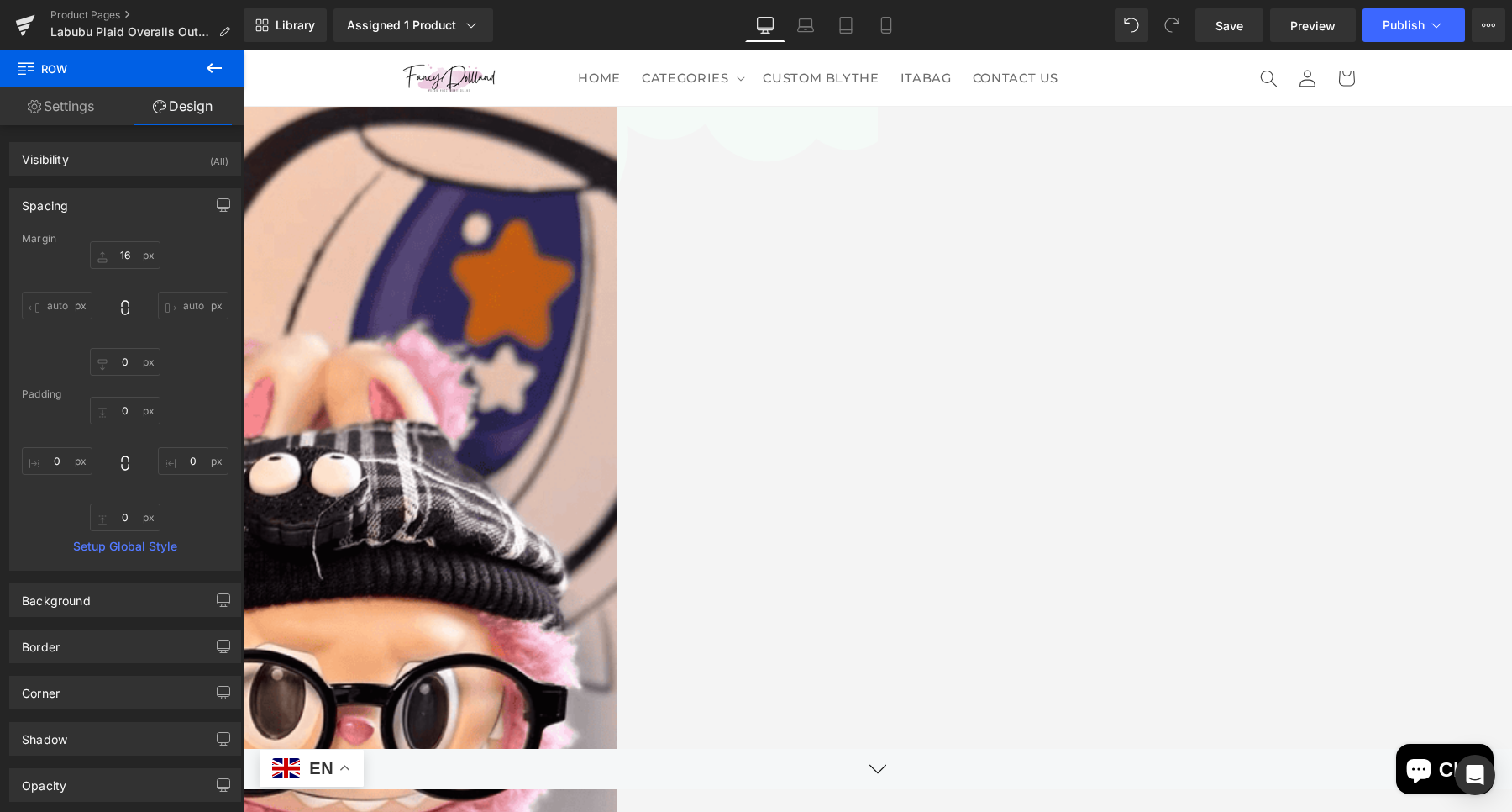
click at [243, 51] on span "Row" at bounding box center [243, 51] width 0 height 0
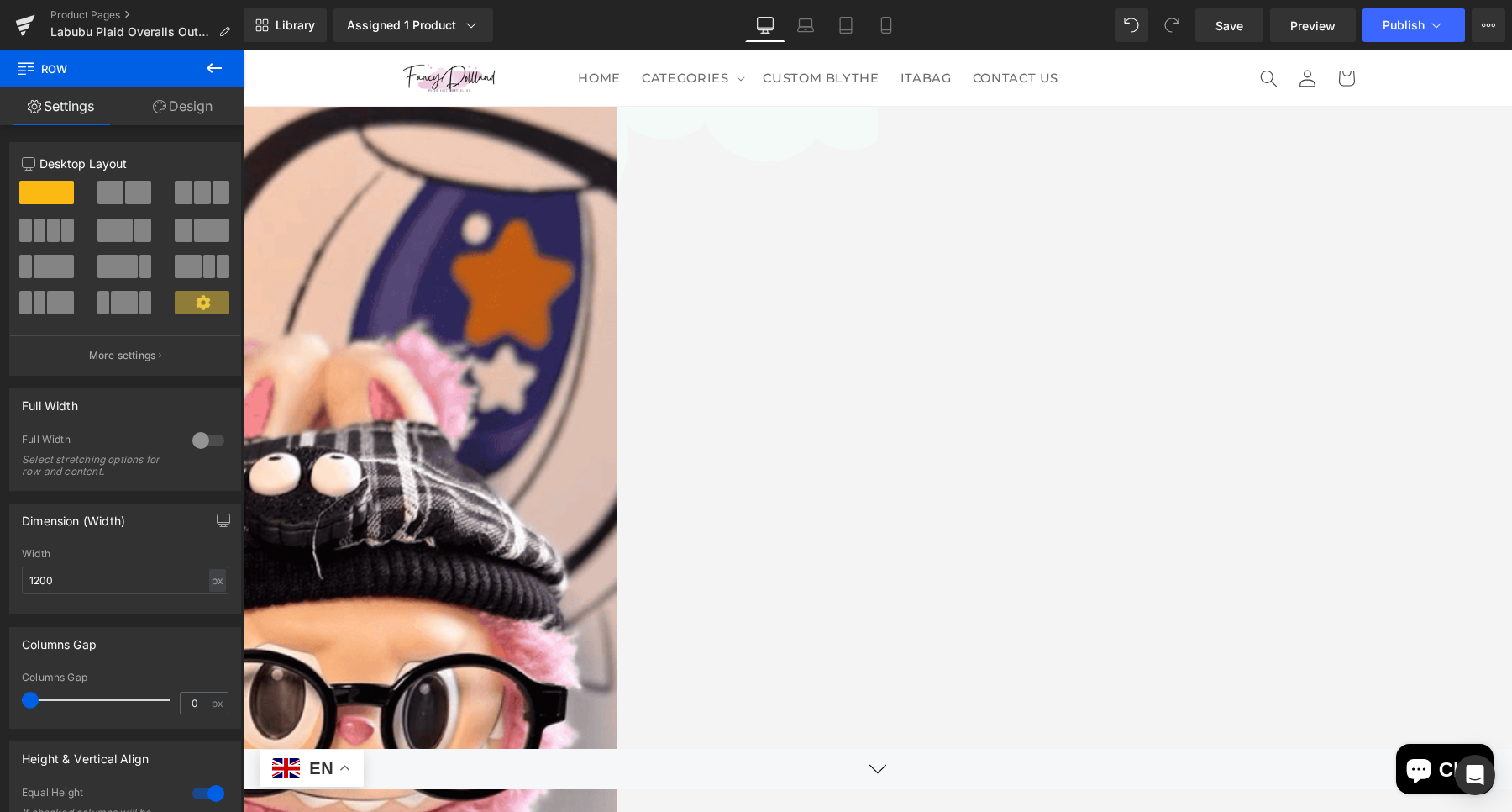
click at [181, 117] on link "Design" at bounding box center [183, 107] width 122 height 38
click at [0, 0] on div "Spacing" at bounding box center [0, 0] width 0 height 0
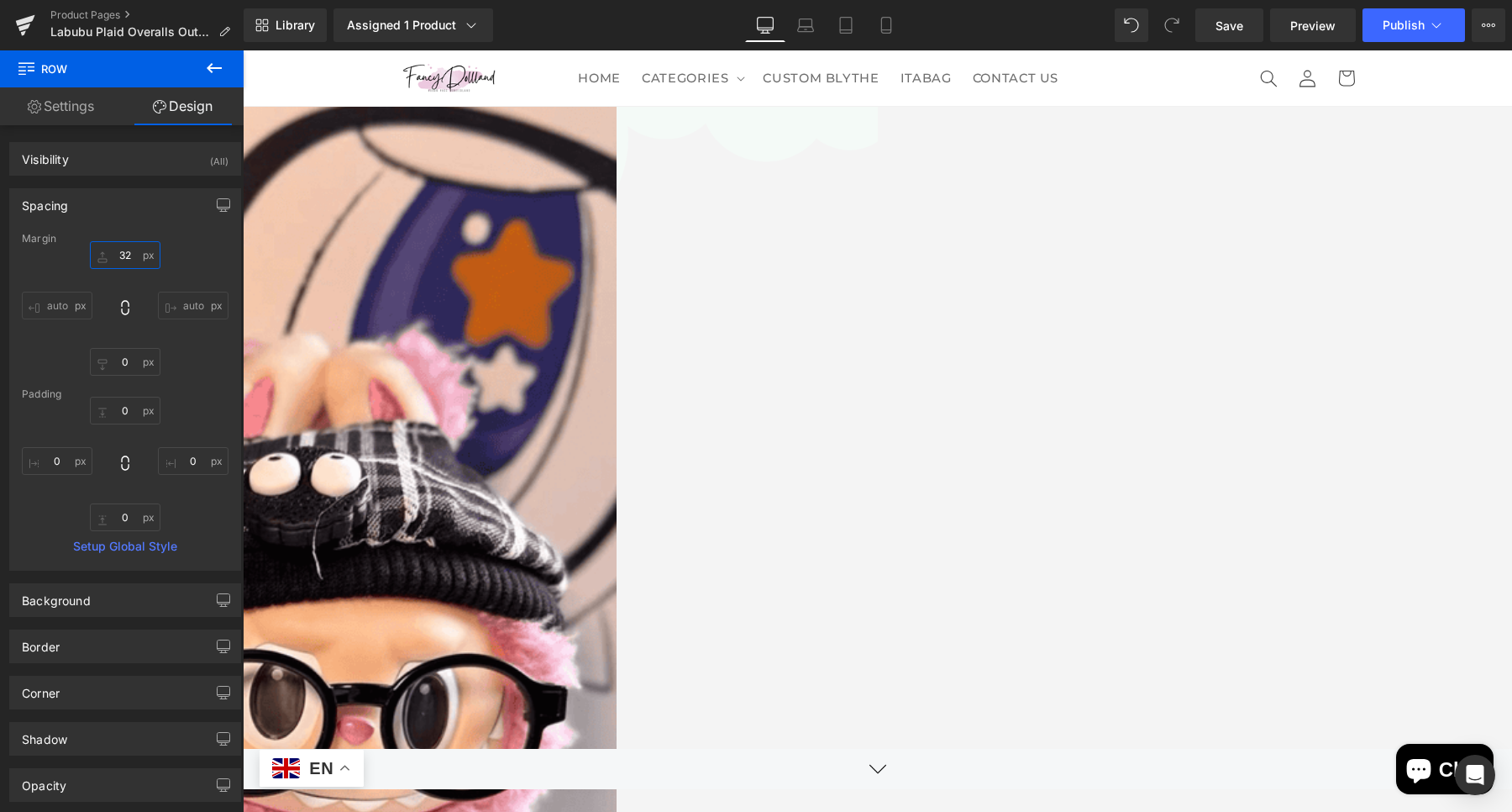
click at [121, 245] on input "text" at bounding box center [125, 254] width 71 height 28
type input "20"
drag, startPoint x: 1074, startPoint y: 354, endPoint x: 1018, endPoint y: 396, distance: 70.0
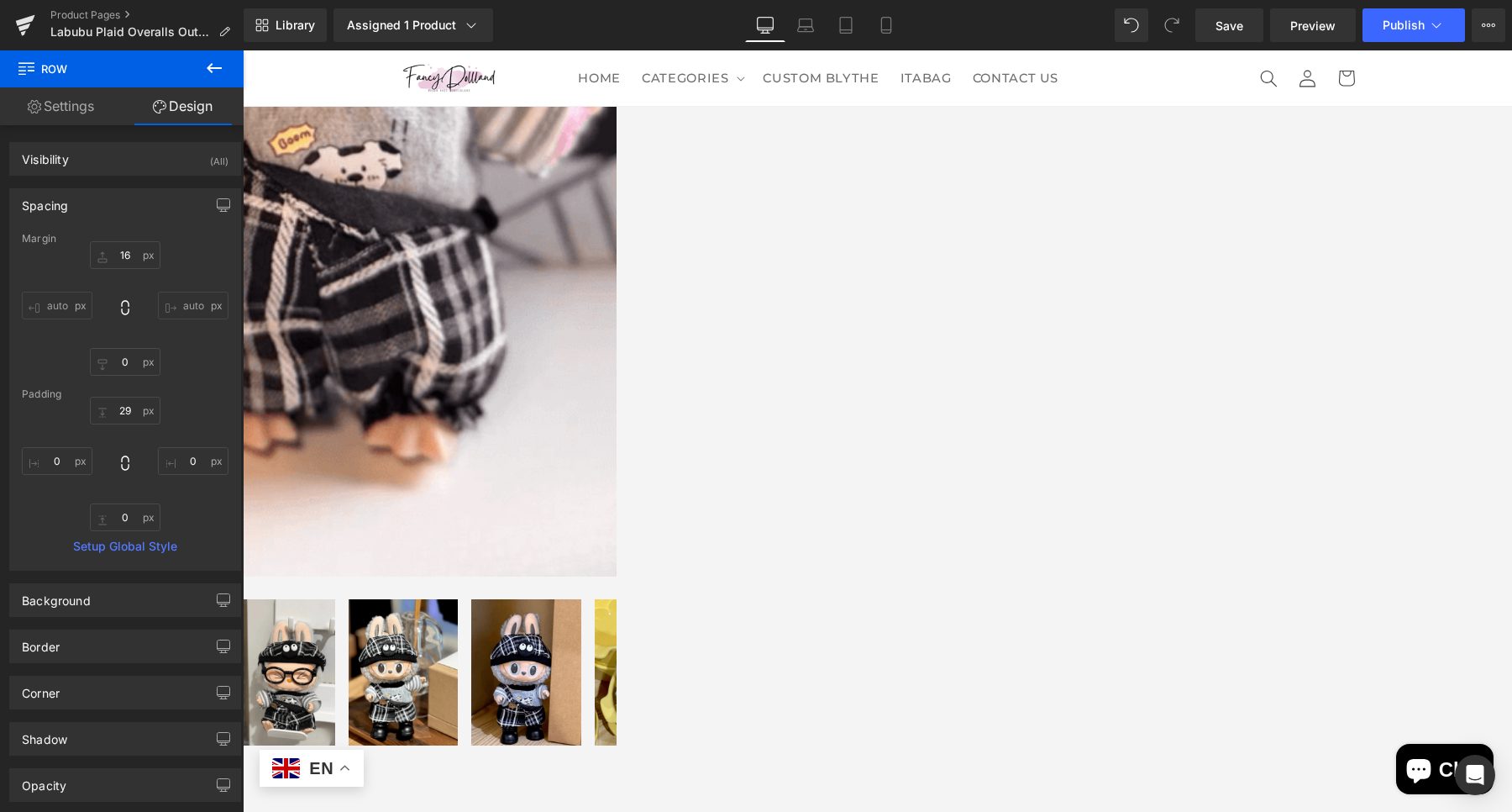
scroll to position [812, 0]
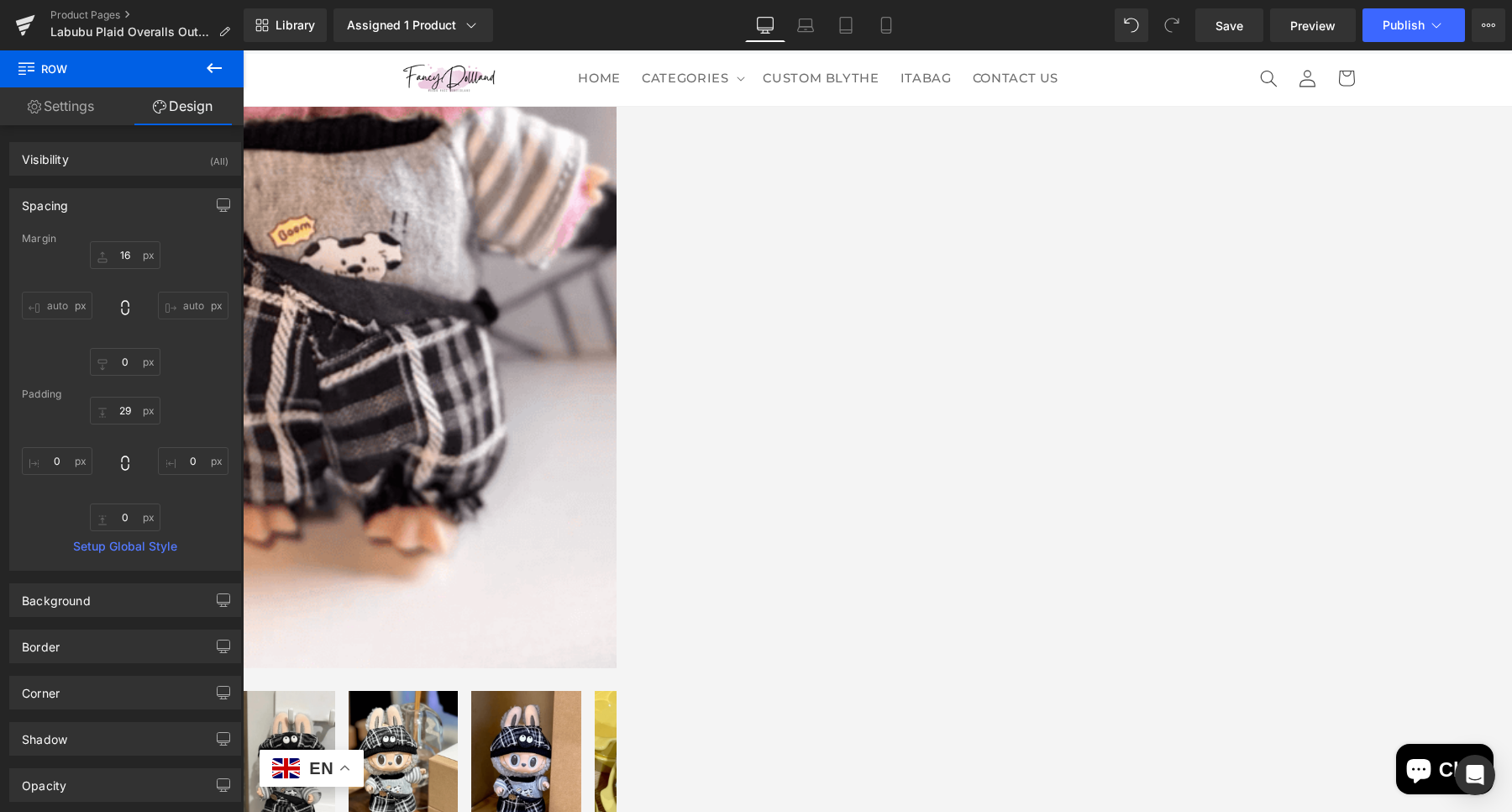
click at [243, 51] on span "Text Block" at bounding box center [243, 51] width 0 height 0
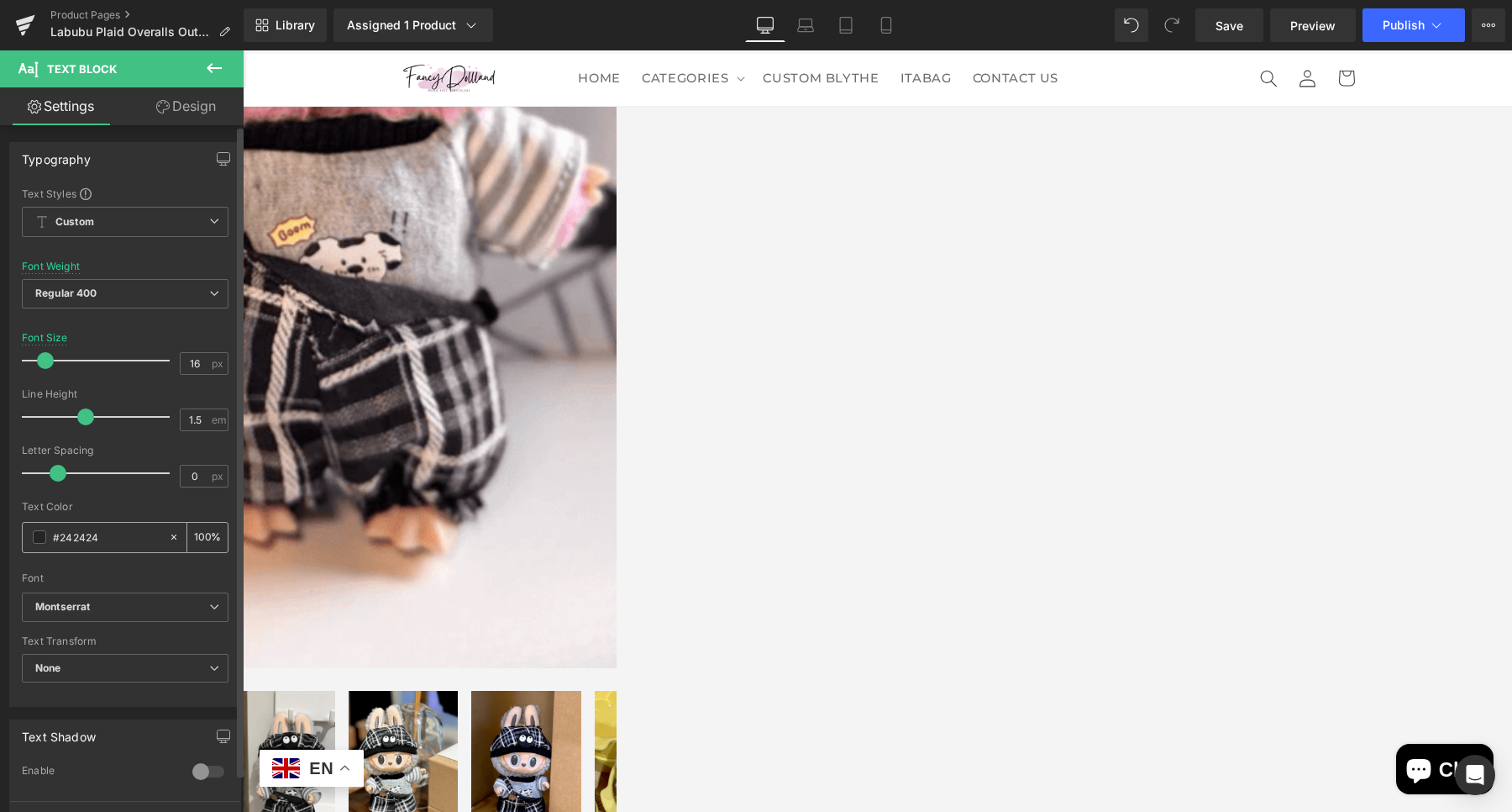
drag, startPoint x: 139, startPoint y: 542, endPoint x: 39, endPoint y: 525, distance: 101.4
click at [39, 525] on div "#242424" at bounding box center [95, 537] width 146 height 30
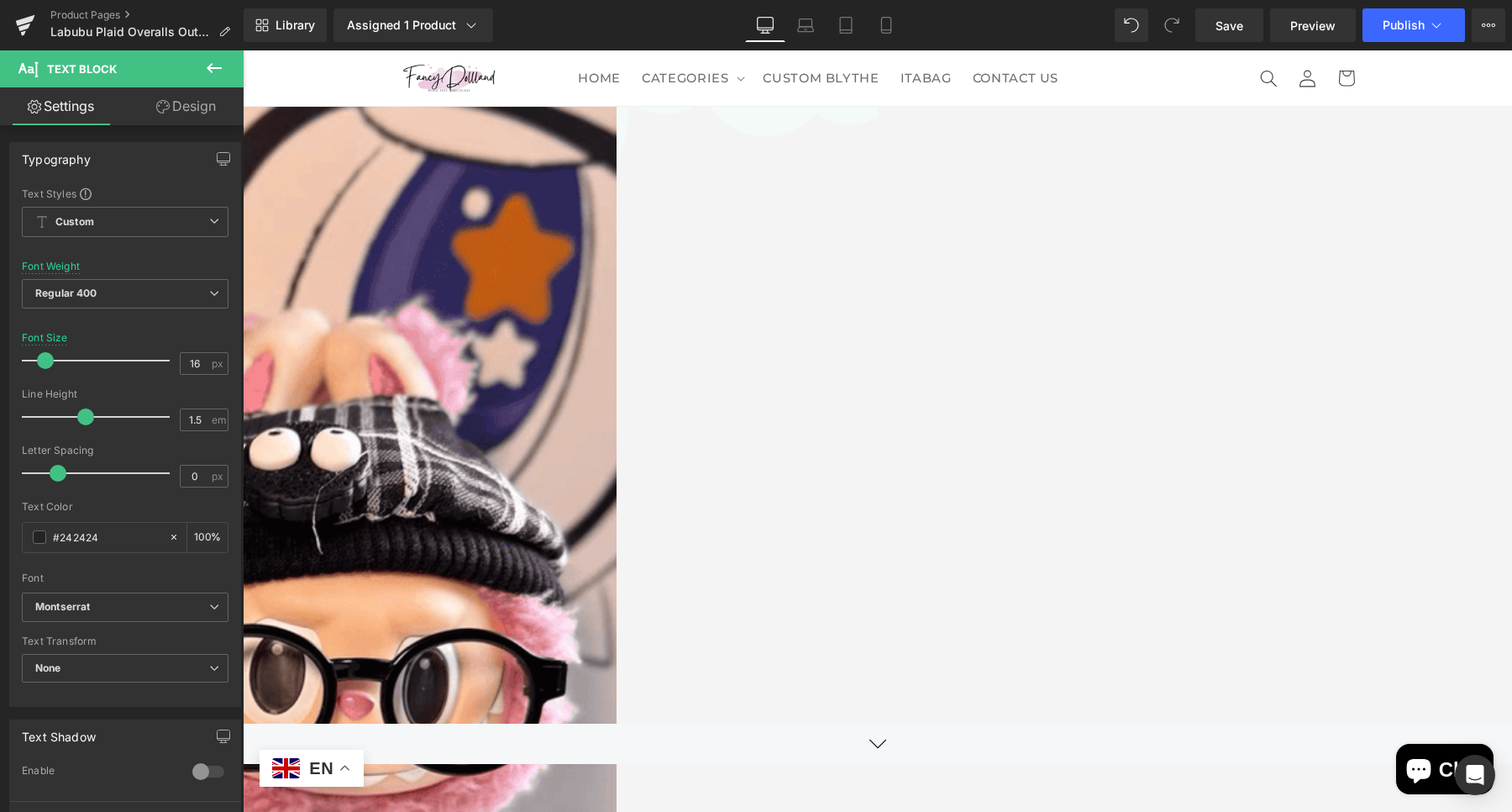
scroll to position [76, 0]
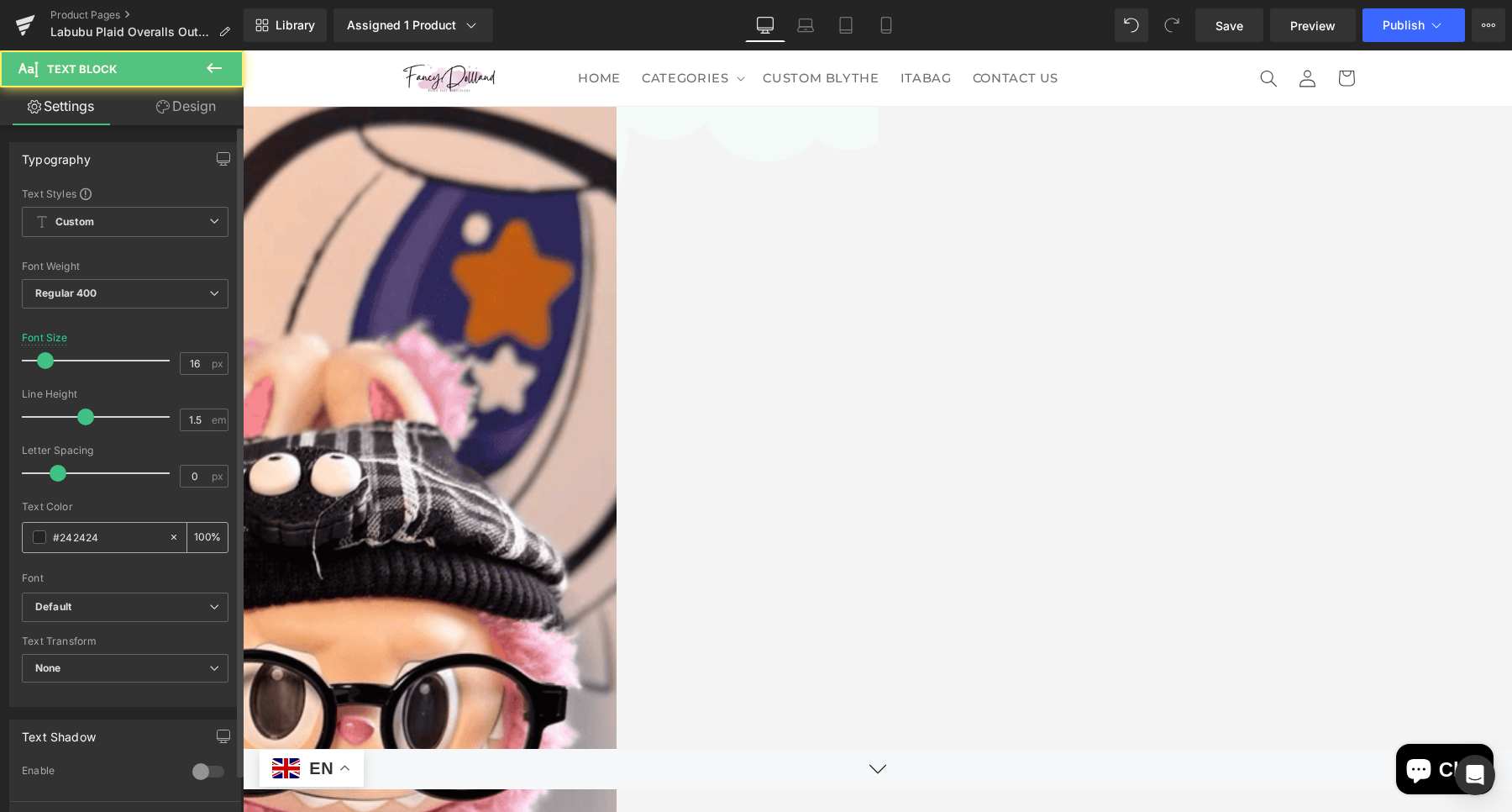
click at [120, 538] on input "#242424" at bounding box center [107, 537] width 108 height 18
click at [104, 612] on b "Default" at bounding box center [122, 606] width 173 height 14
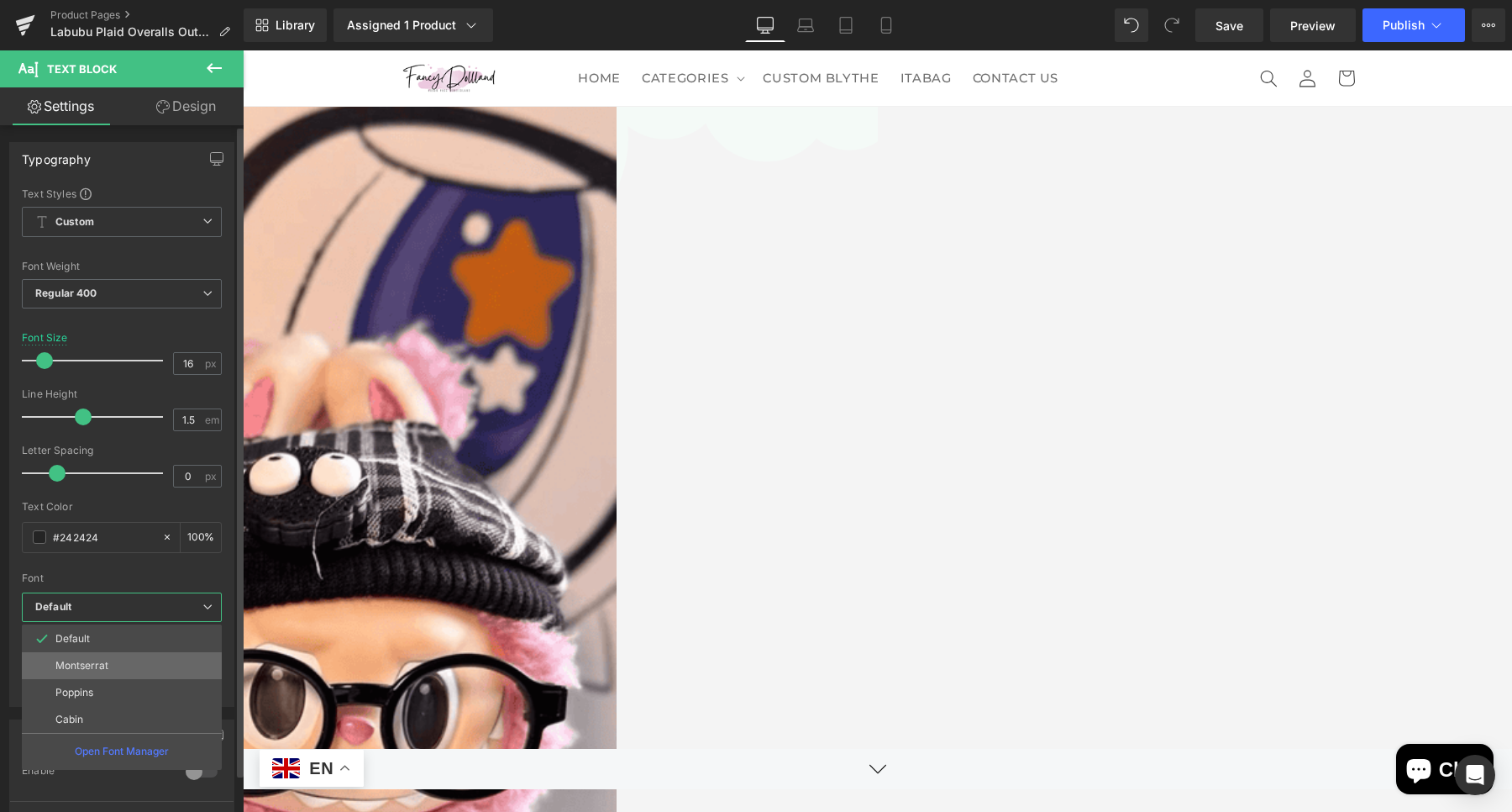
drag, startPoint x: 111, startPoint y: 663, endPoint x: 713, endPoint y: 439, distance: 642.3
click at [111, 663] on li "Montserrat" at bounding box center [122, 665] width 200 height 27
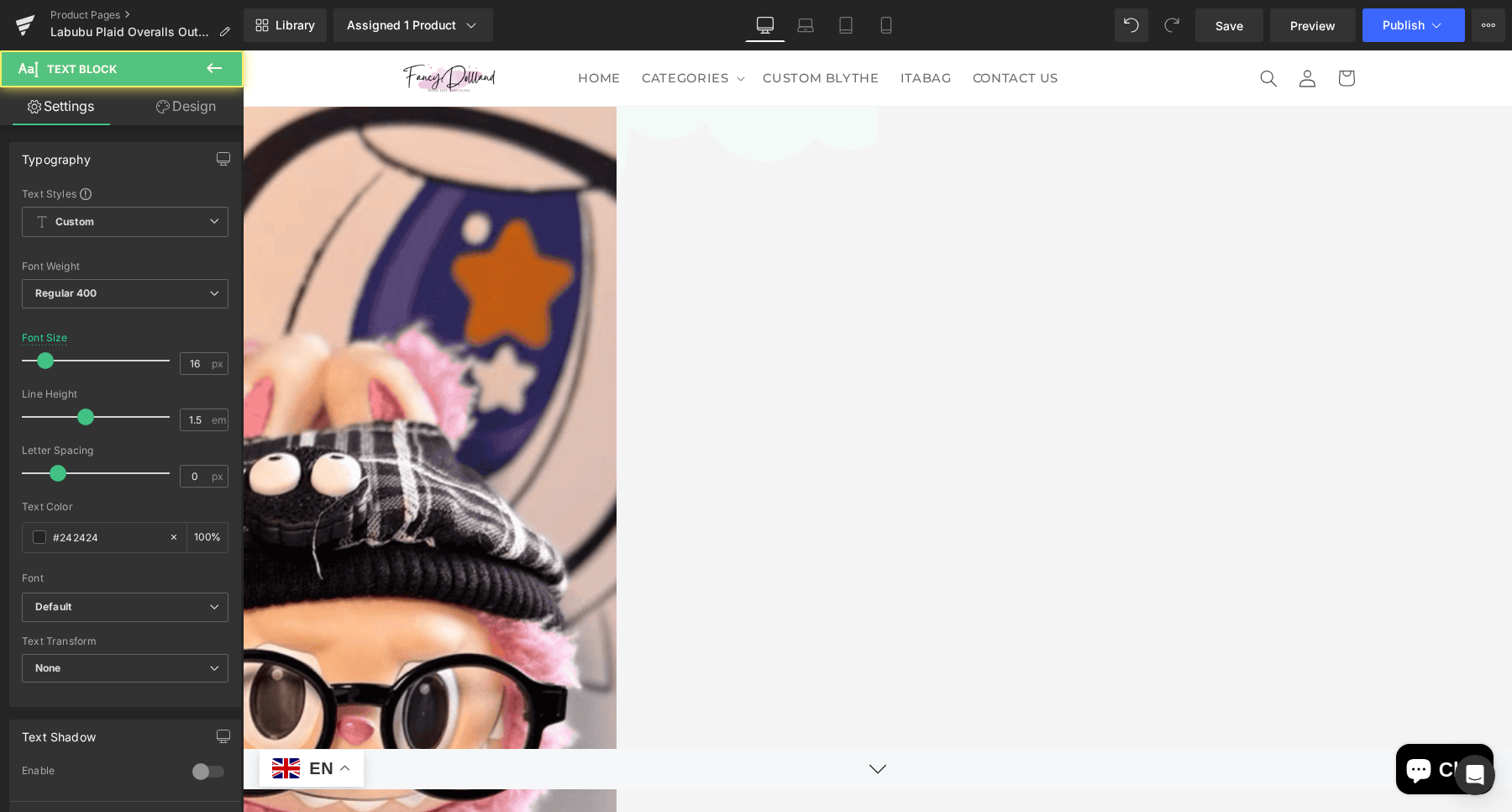
drag, startPoint x: 142, startPoint y: 608, endPoint x: 120, endPoint y: 666, distance: 62.0
click at [142, 608] on b "Default" at bounding box center [122, 606] width 173 height 14
click at [0, 0] on li "Montserrat" at bounding box center [0, 0] width 0 height 0
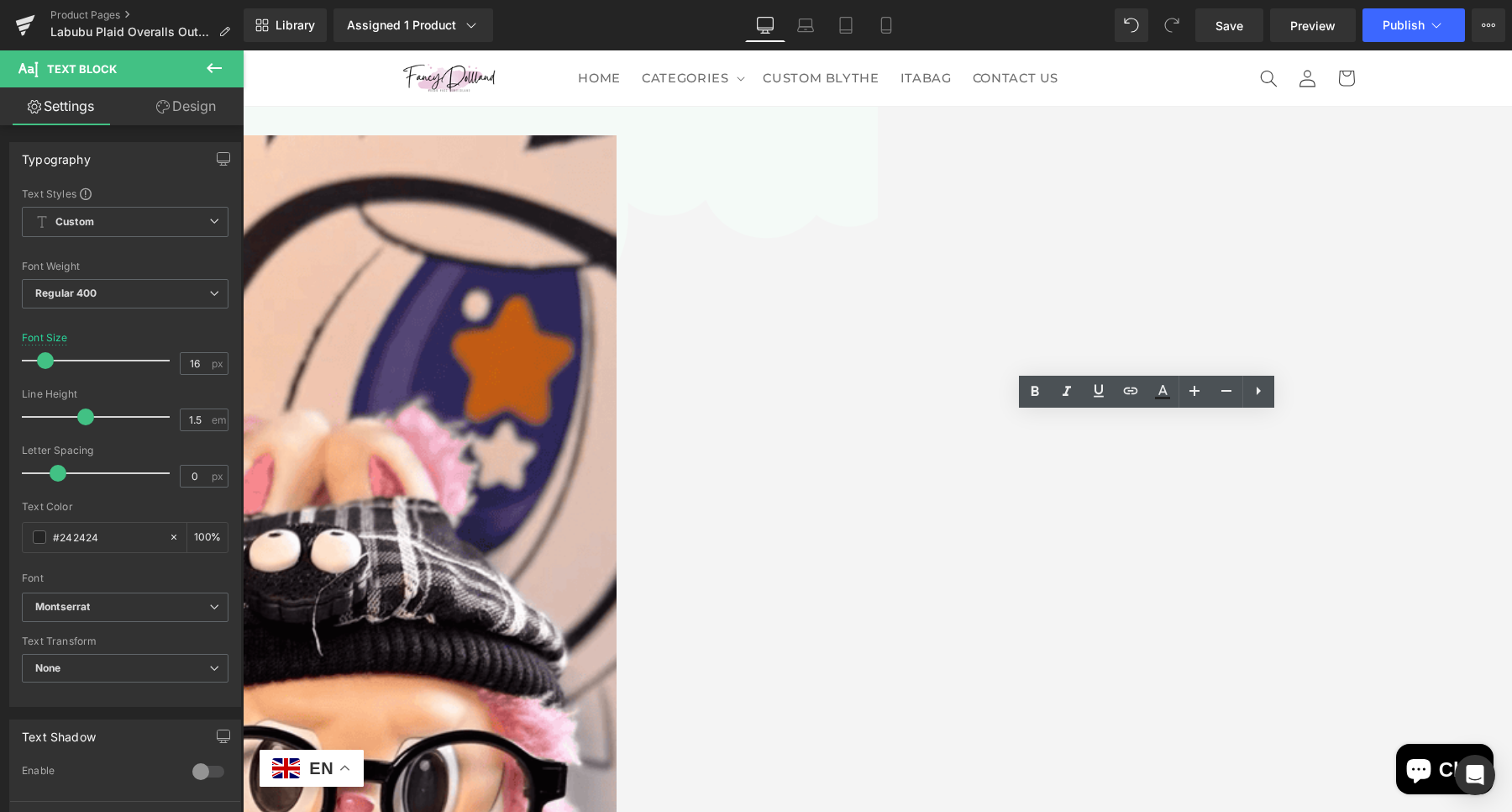
click at [243, 51] on span "Icon" at bounding box center [243, 51] width 0 height 0
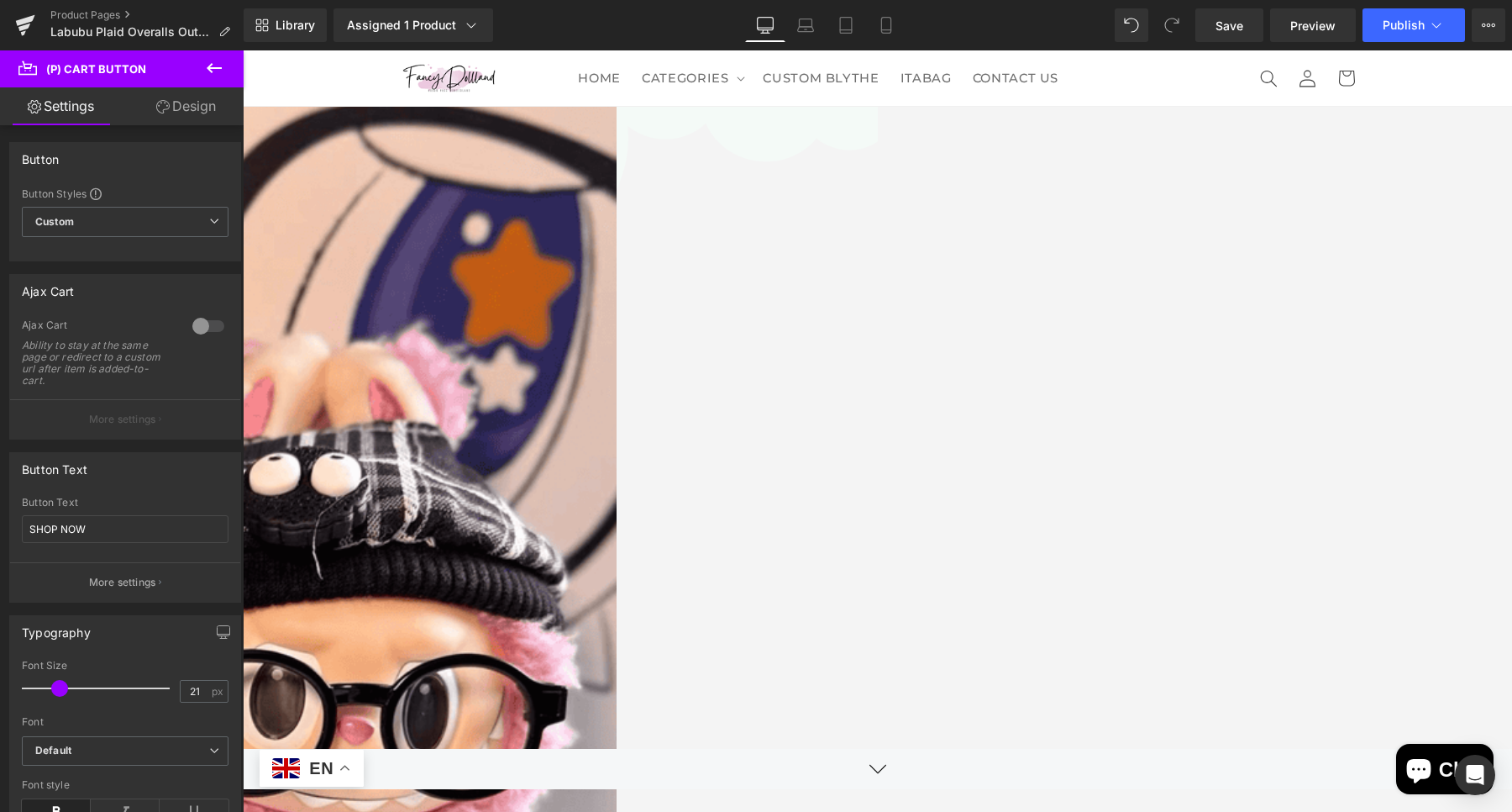
click at [243, 51] on span "(P) Cart Button" at bounding box center [243, 51] width 0 height 0
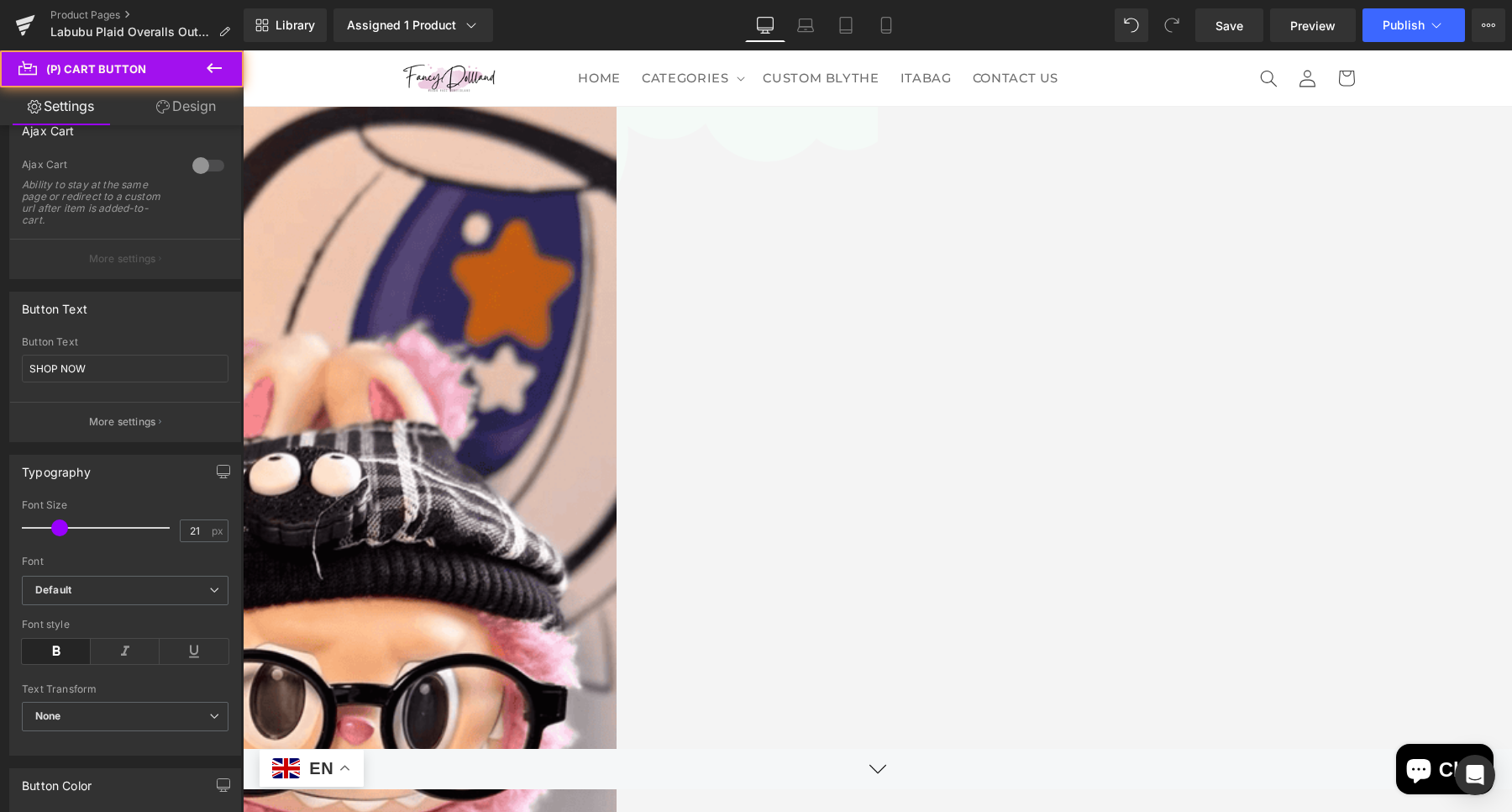
scroll to position [420, 0]
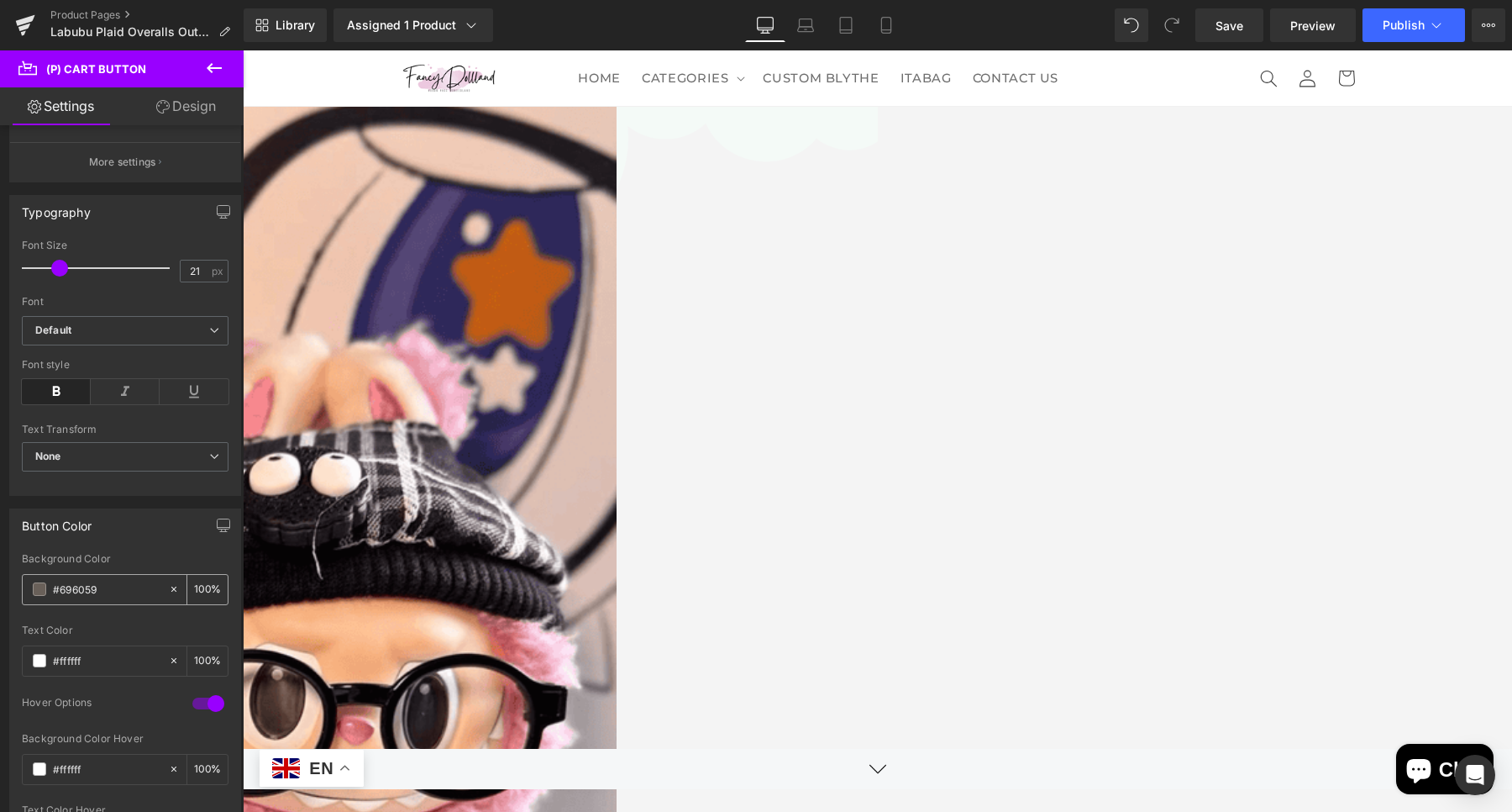
click at [36, 577] on div "#696059" at bounding box center [95, 589] width 146 height 30
click at [243, 51] on span "Icon" at bounding box center [243, 51] width 0 height 0
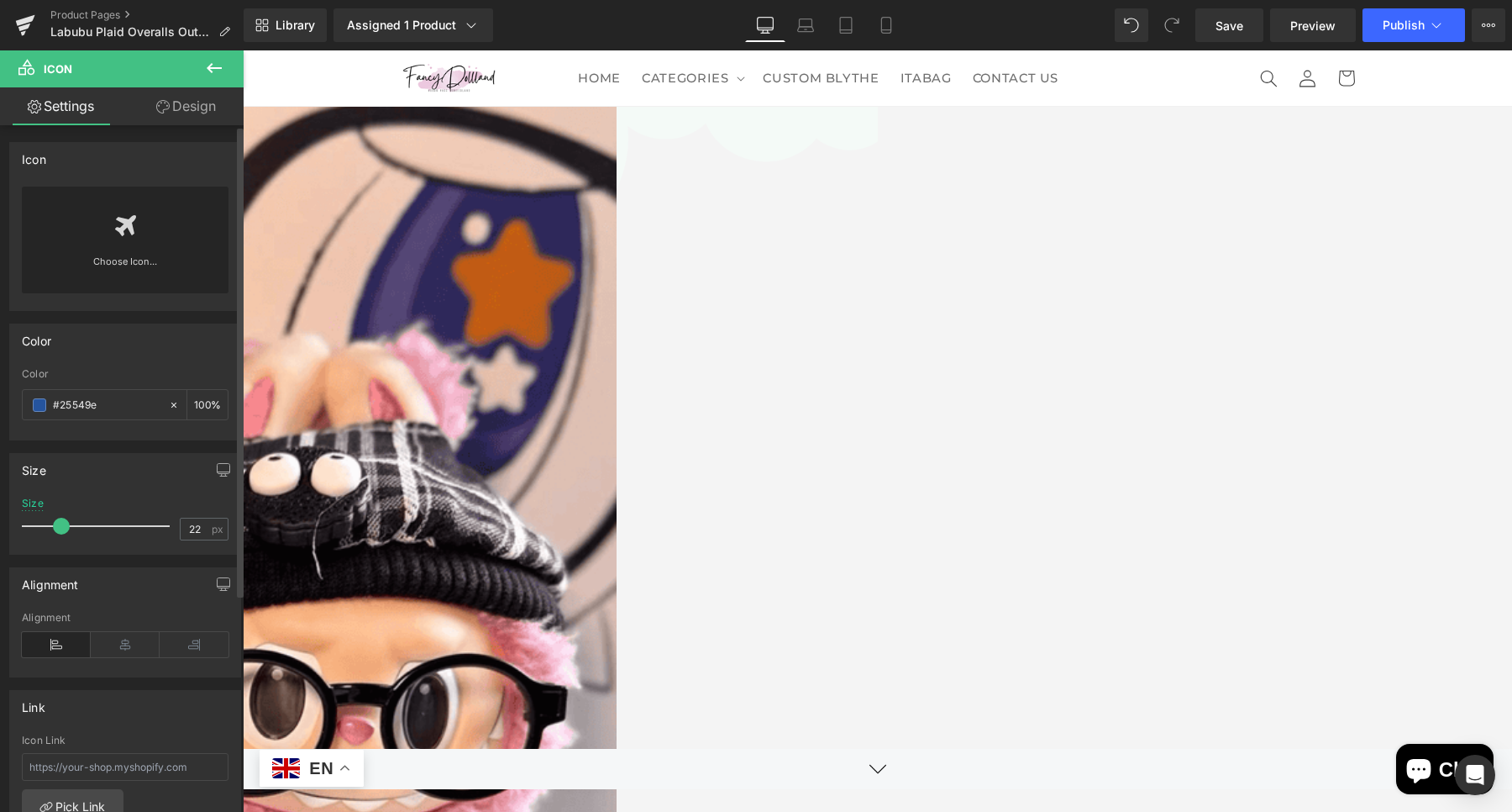
drag, startPoint x: 126, startPoint y: 399, endPoint x: 5, endPoint y: 399, distance: 121.0
click at [5, 399] on div "Color rgb(37, 84, 158) Color #25549e 100 %" at bounding box center [126, 376] width 252 height 130
paste input "696059"
type input "#696059"
drag, startPoint x: 1049, startPoint y: 416, endPoint x: 893, endPoint y: 474, distance: 166.4
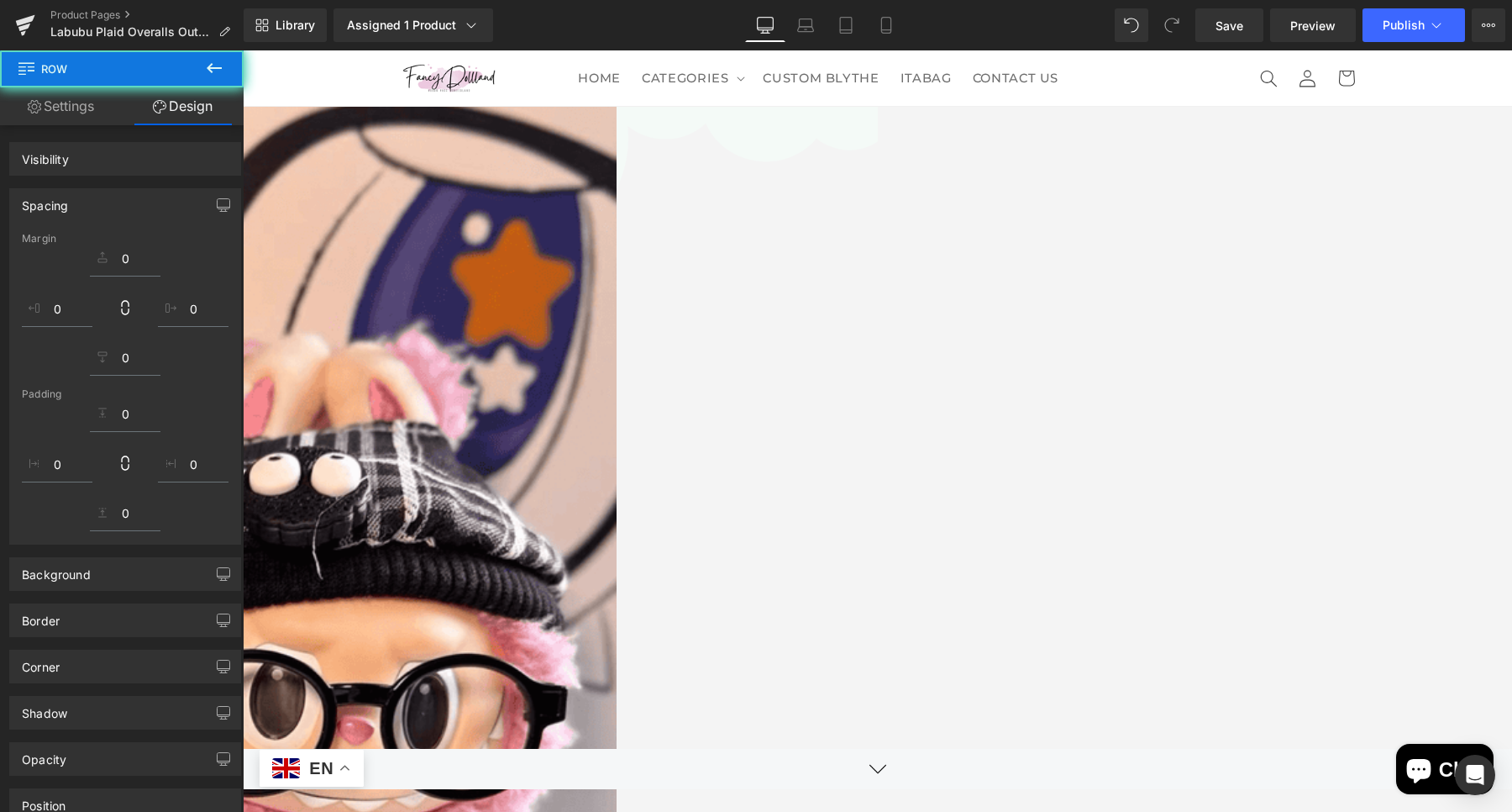
click at [243, 51] on span "Icon" at bounding box center [243, 51] width 0 height 0
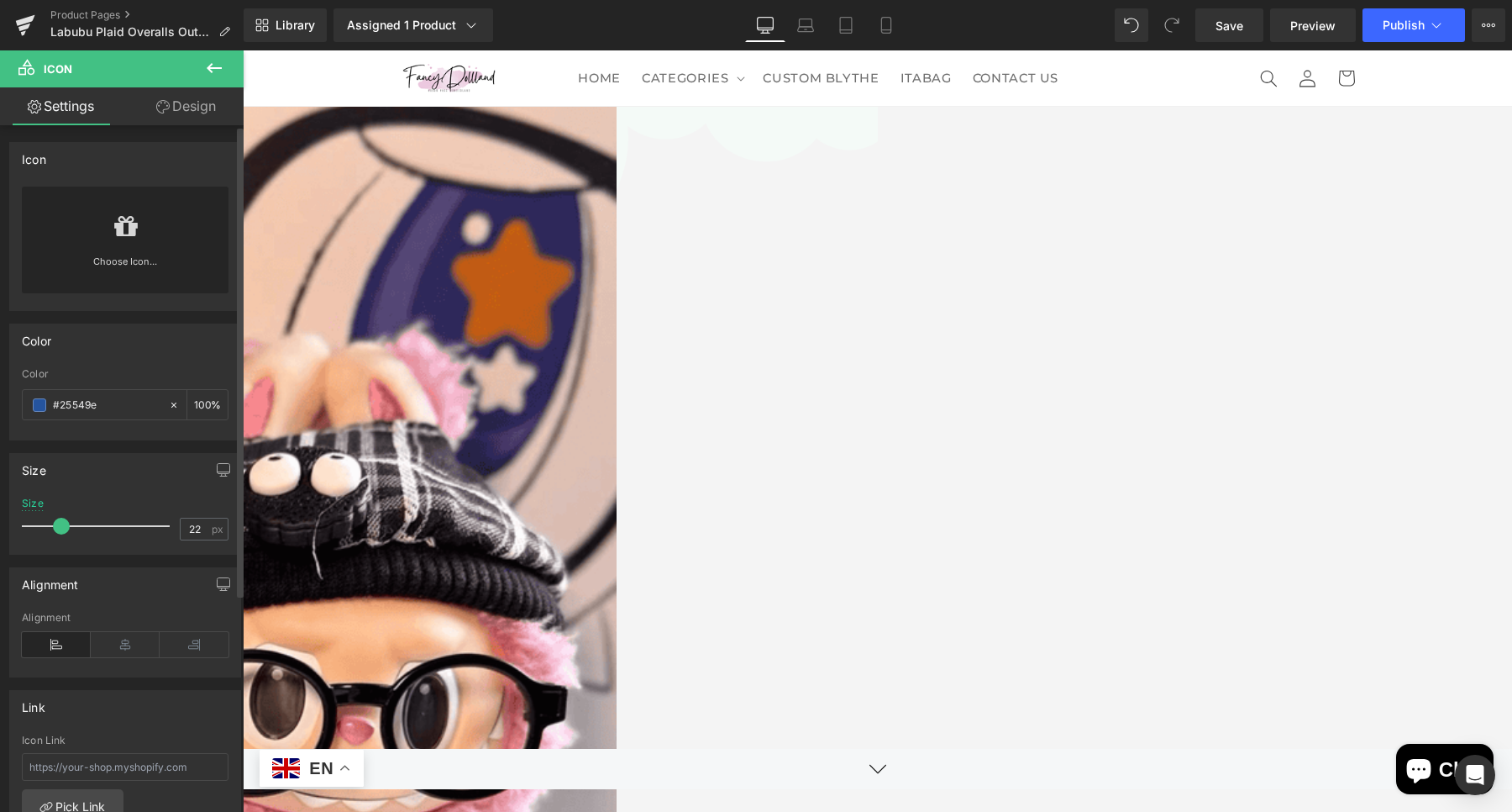
drag, startPoint x: 101, startPoint y: 400, endPoint x: 3, endPoint y: 392, distance: 98.3
click at [3, 392] on div "Color rgb(37, 84, 158) Color #25549e 100 %" at bounding box center [126, 376] width 252 height 130
type input "#696059"
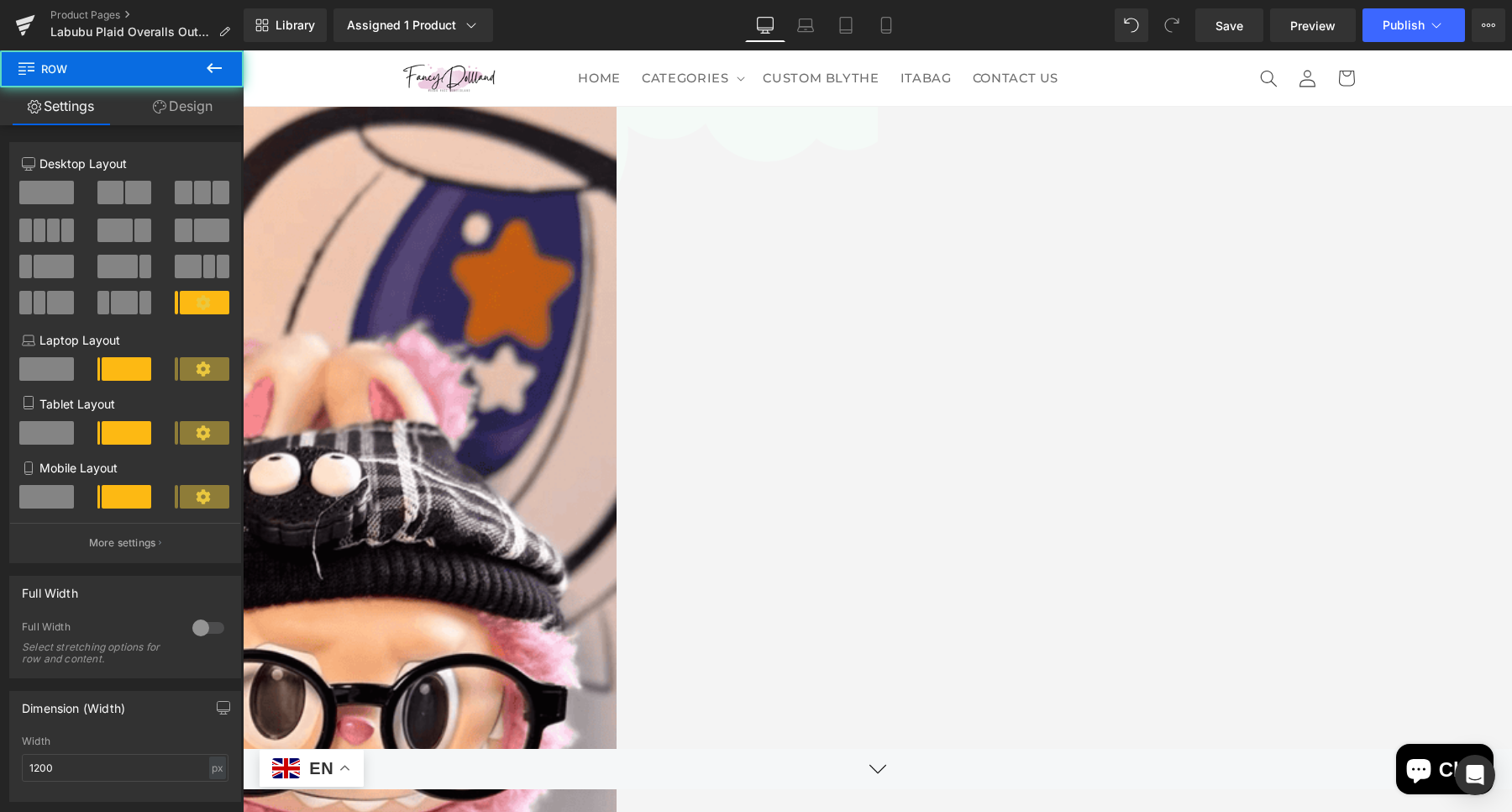
drag, startPoint x: 1076, startPoint y: 433, endPoint x: 1065, endPoint y: 391, distance: 43.4
drag, startPoint x: 1067, startPoint y: 360, endPoint x: 1072, endPoint y: 327, distance: 33.4
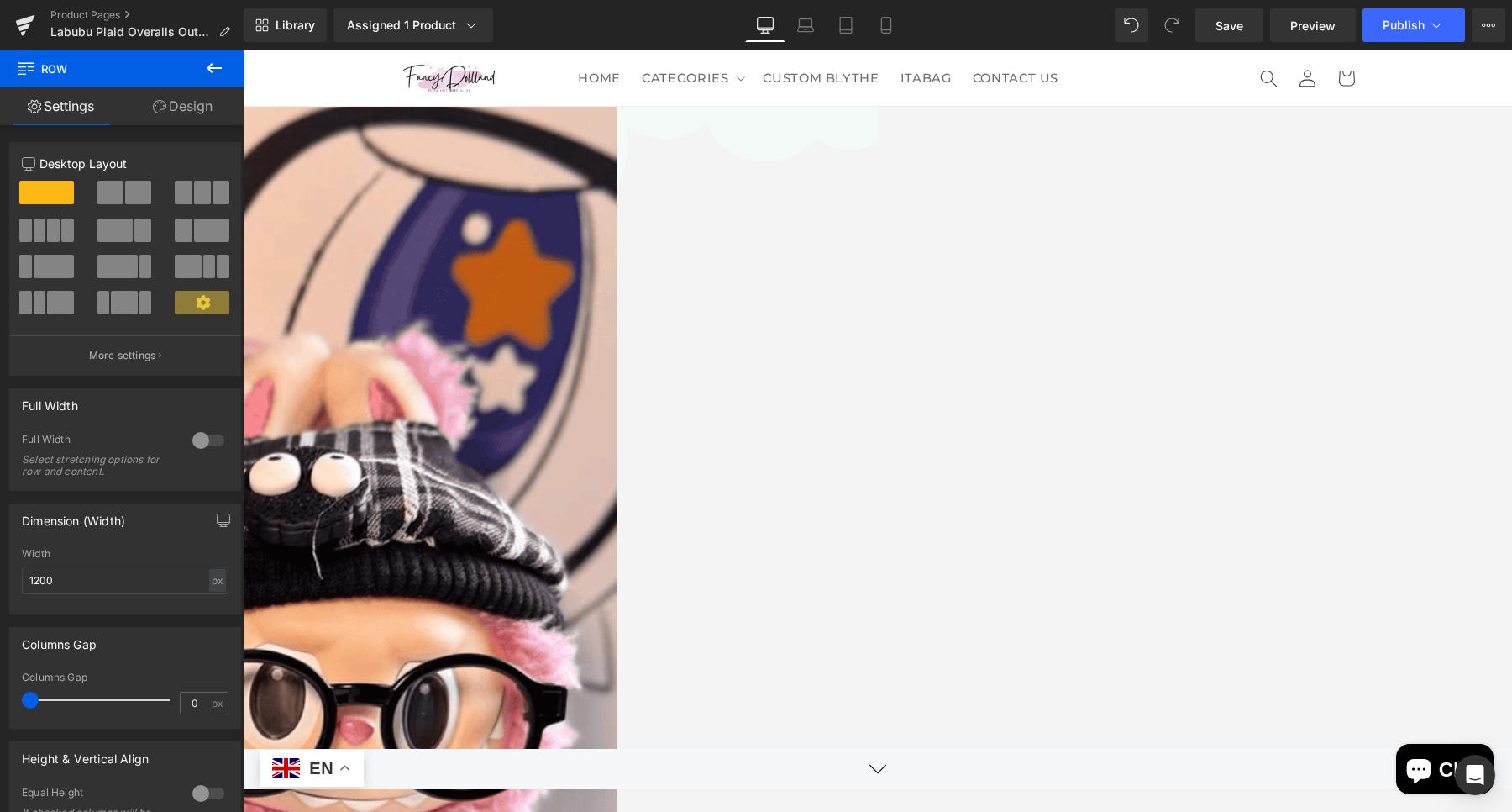
drag, startPoint x: 1079, startPoint y: 326, endPoint x: 1074, endPoint y: 303, distance: 23.5
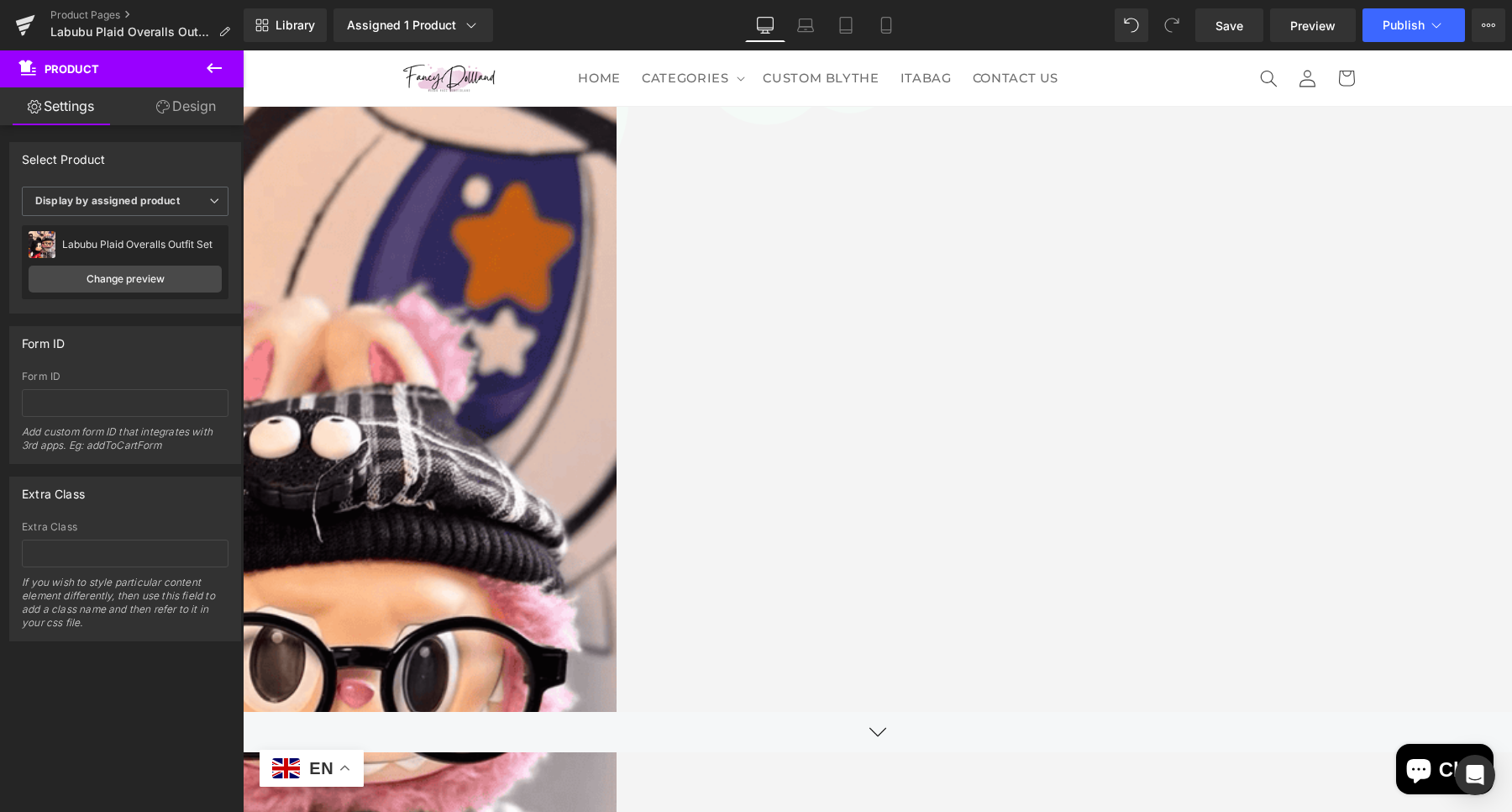
scroll to position [76, 0]
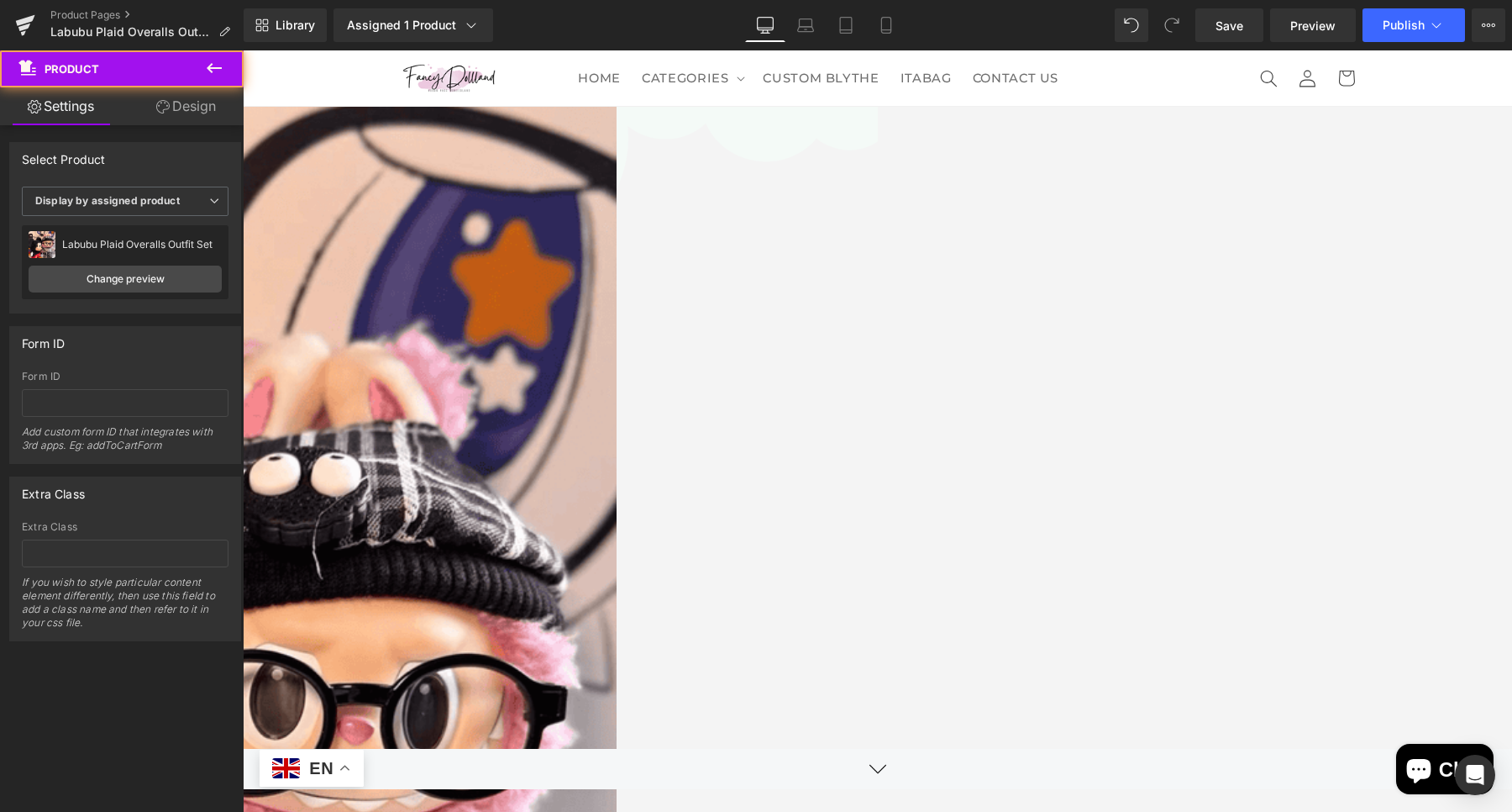
click at [243, 51] on link at bounding box center [243, 51] width 0 height 0
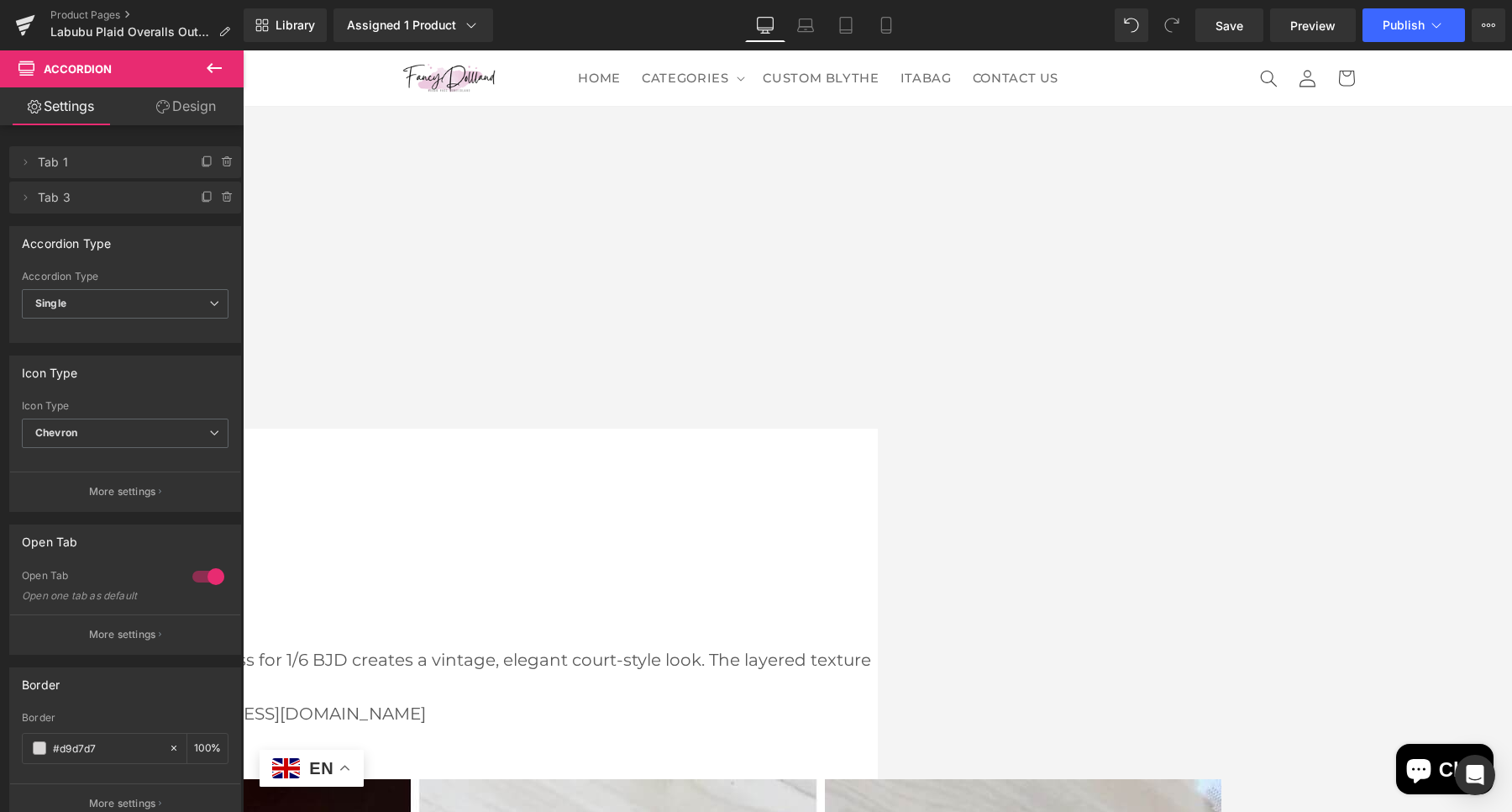
scroll to position [2807, 0]
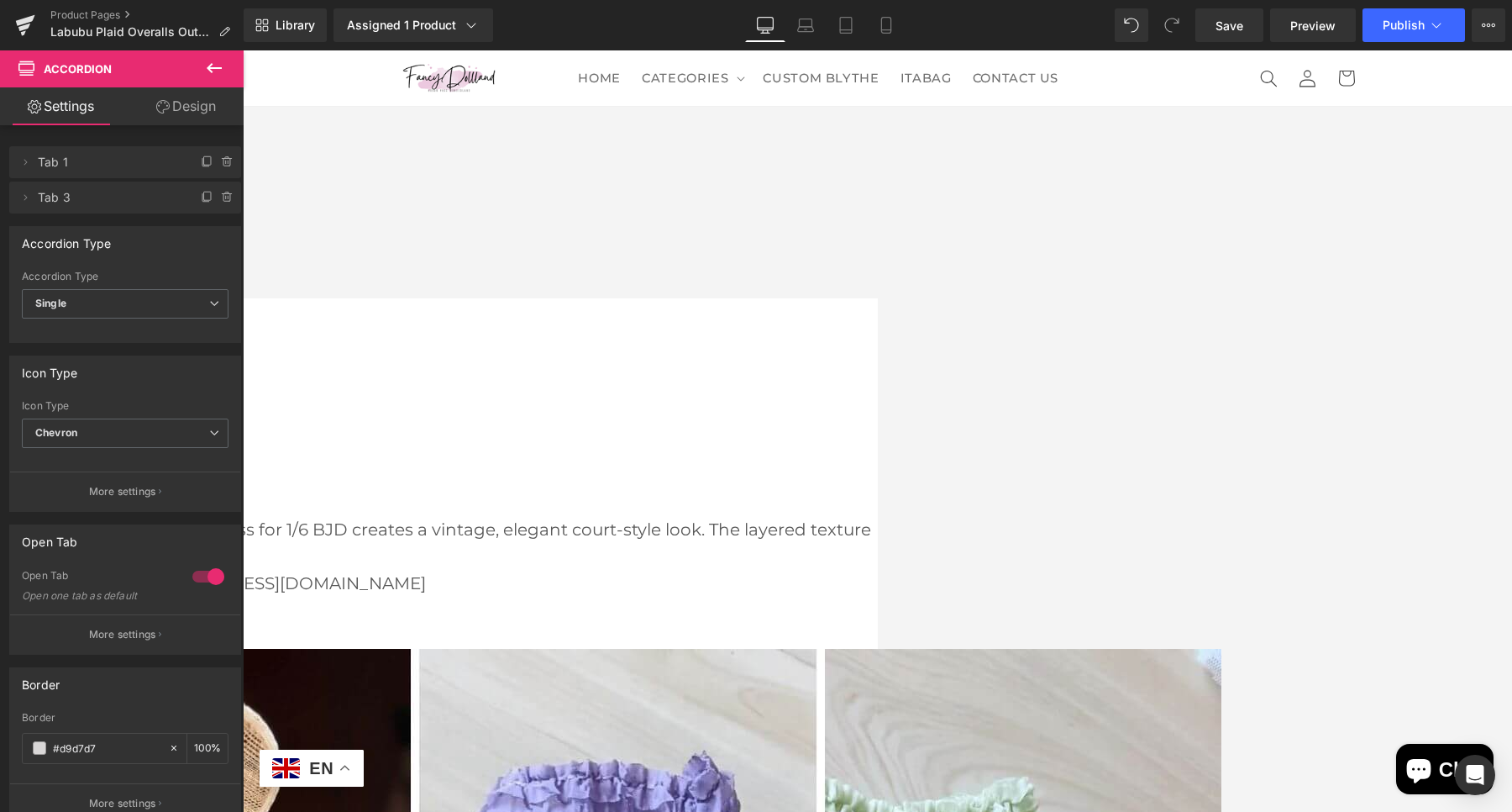
click at [243, 51] on icon at bounding box center [243, 51] width 0 height 0
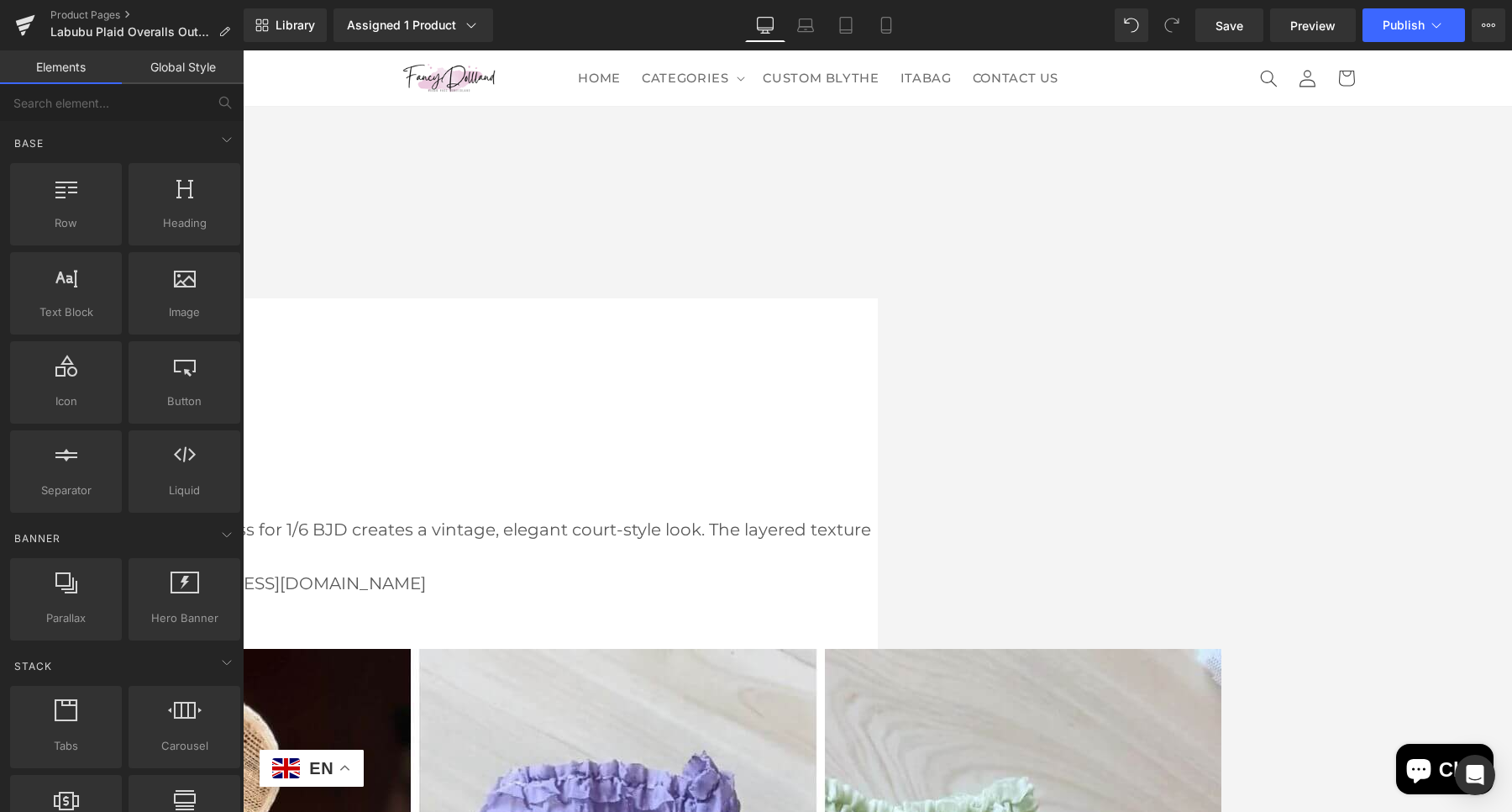
click at [243, 51] on icon at bounding box center [243, 51] width 0 height 0
click at [243, 51] on link at bounding box center [243, 51] width 0 height 0
click at [243, 51] on icon at bounding box center [243, 51] width 0 height 0
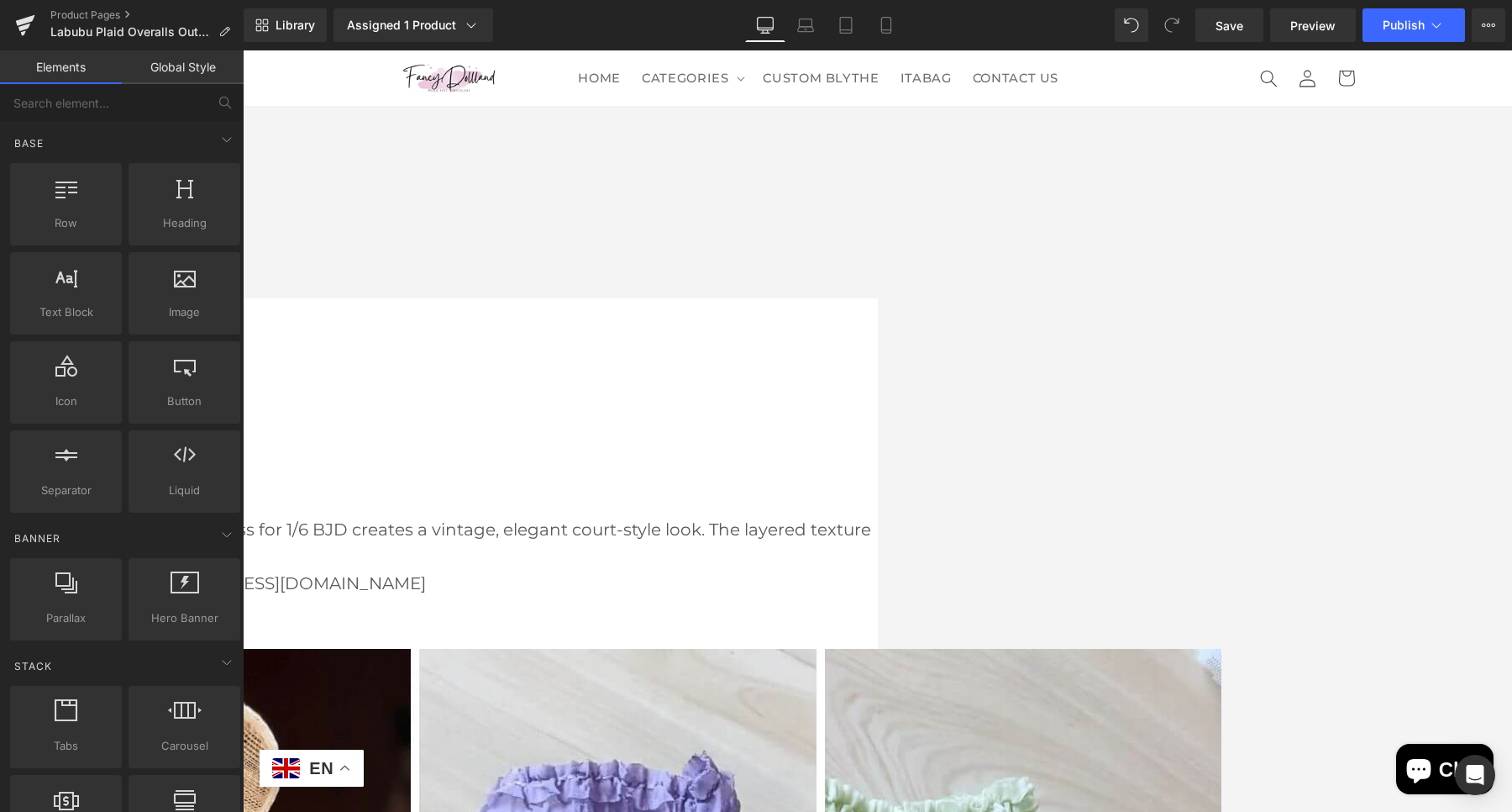
click at [243, 51] on link at bounding box center [243, 51] width 0 height 0
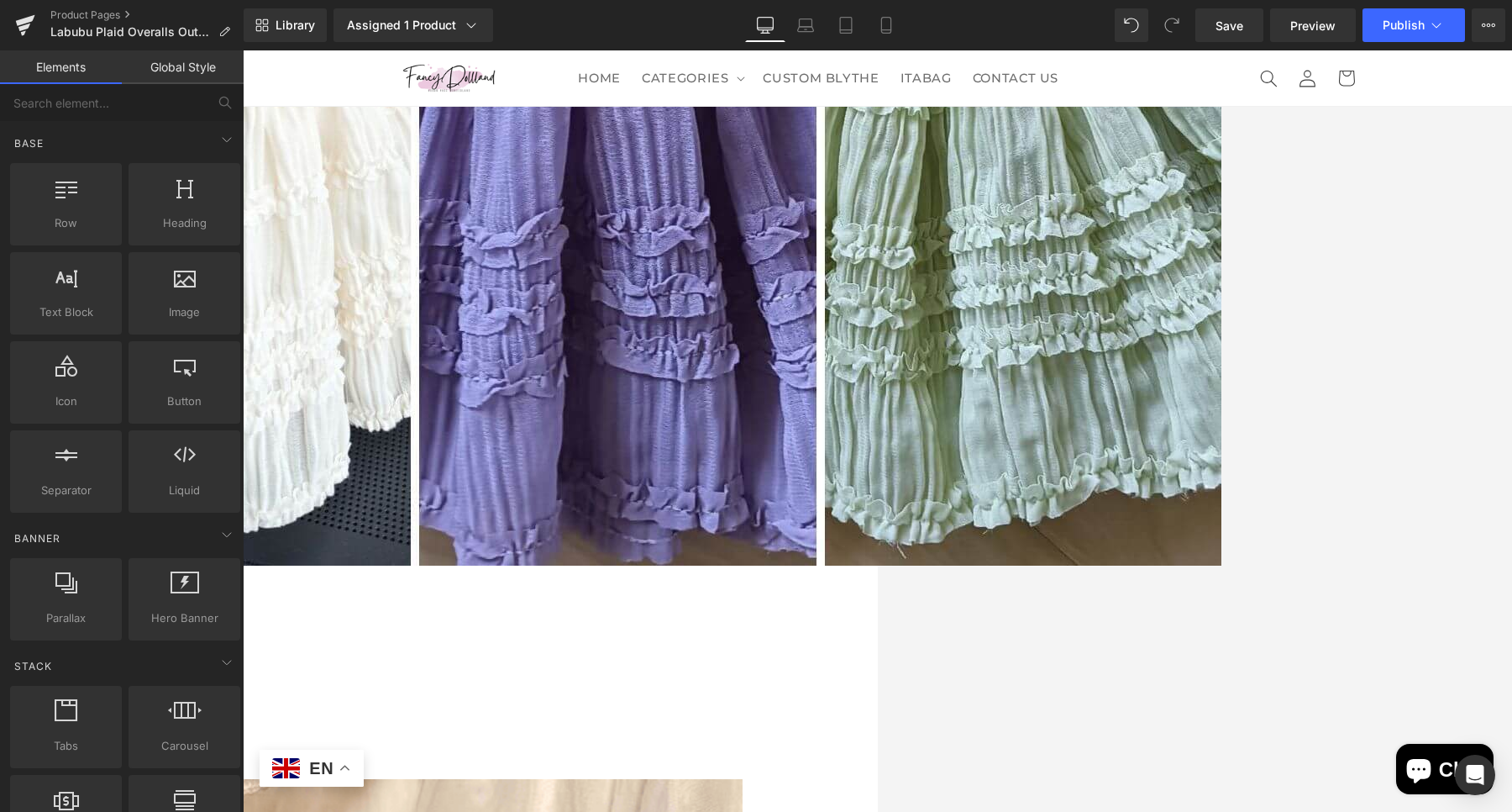
scroll to position [3752, 0]
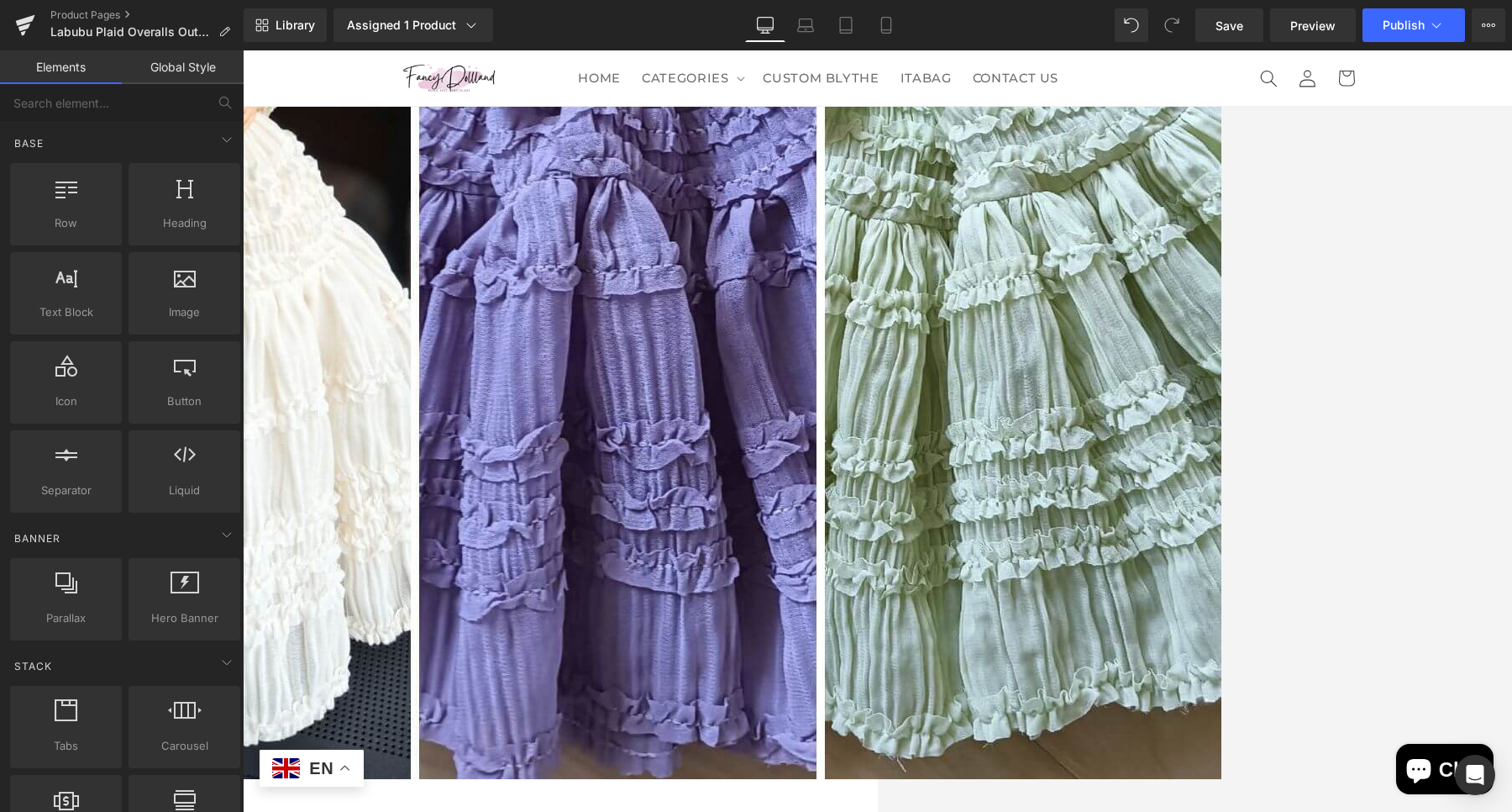
click at [243, 51] on icon at bounding box center [243, 51] width 0 height 0
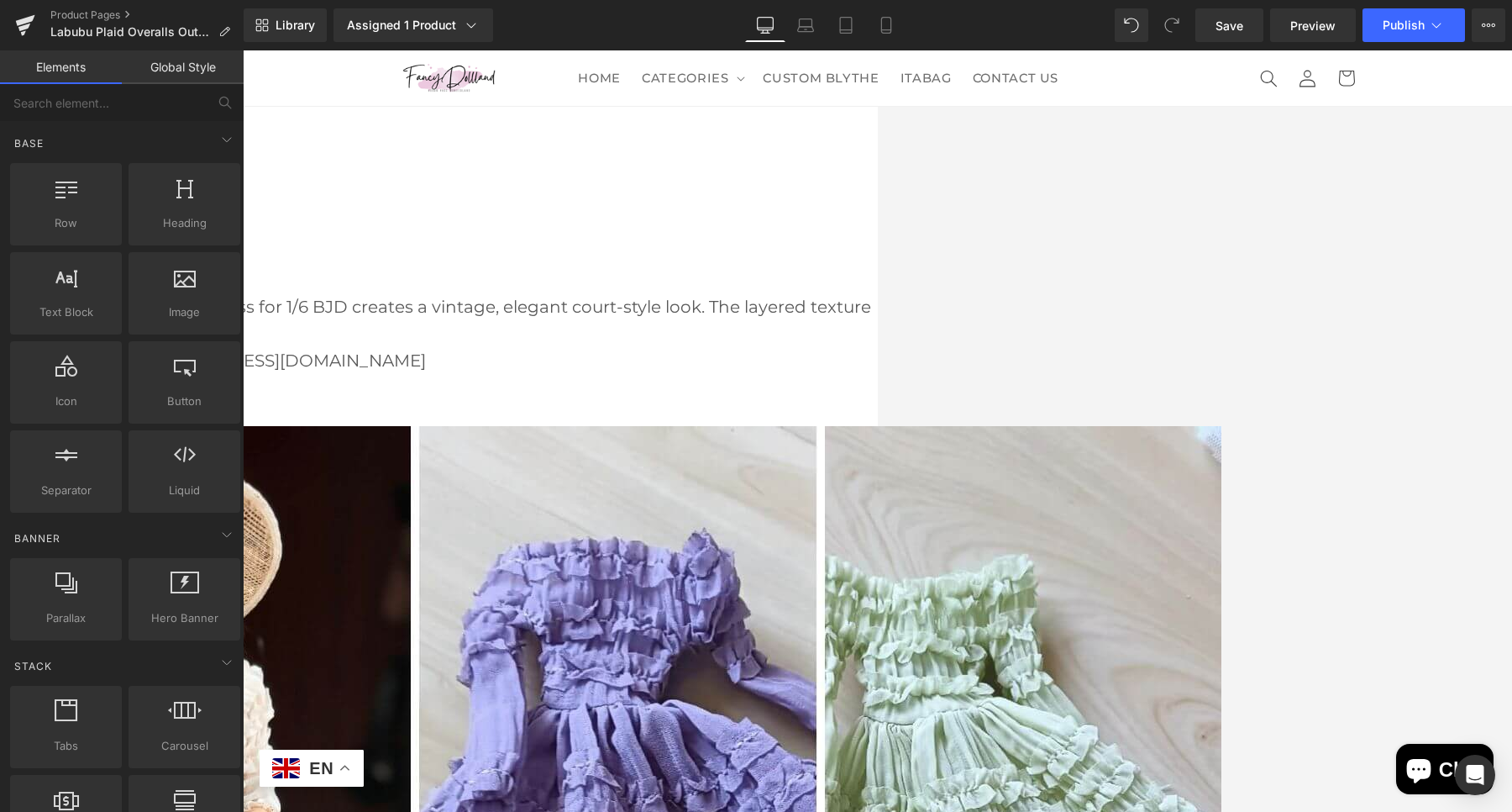
scroll to position [3002, 0]
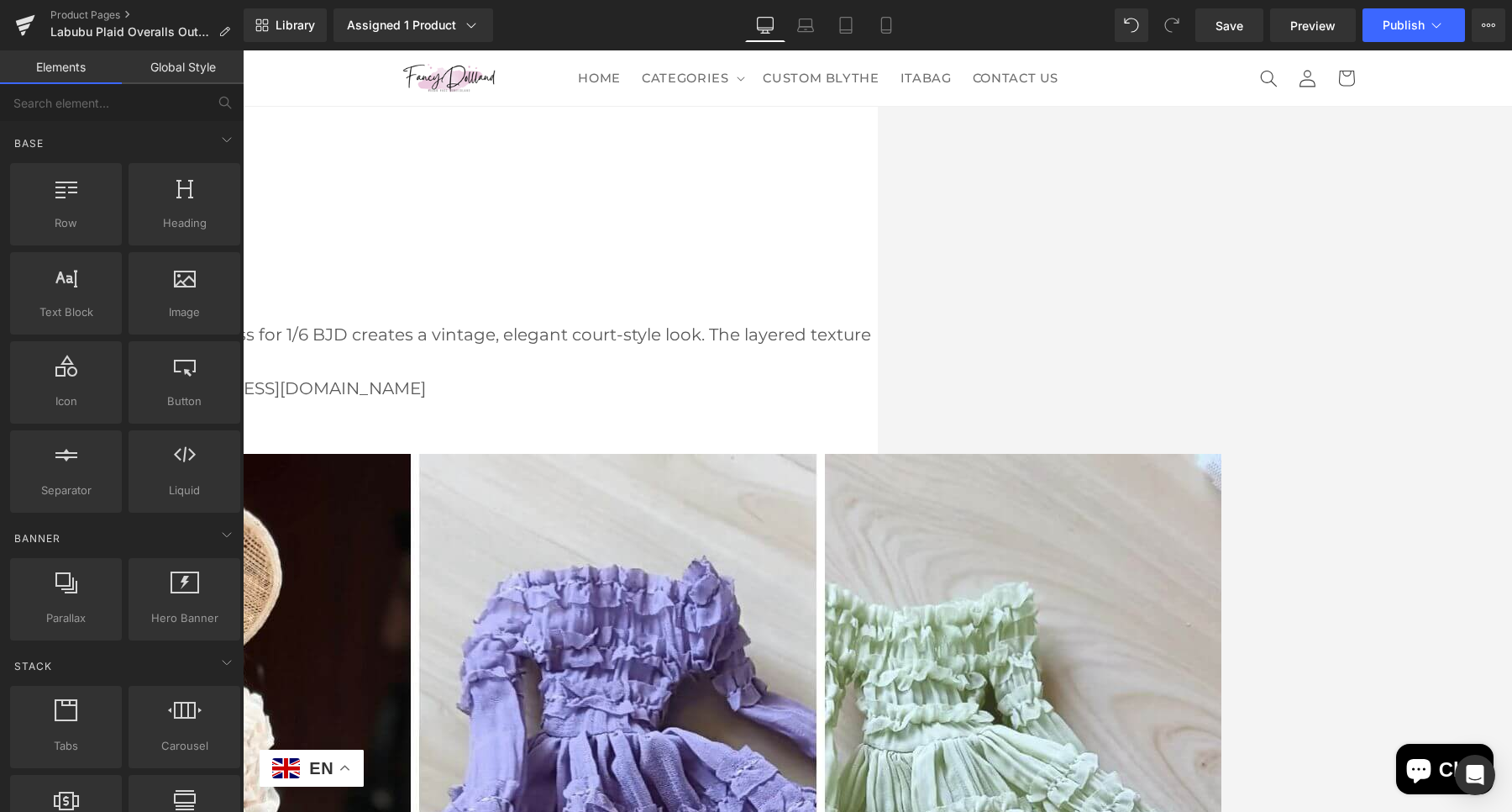
click at [294, 47] on div "Library Assigned 1 Product Product Preview Labubu Plaid Overalls Outfit Set Man…" at bounding box center [877, 25] width 1268 height 51
click at [287, 30] on span "Library" at bounding box center [294, 26] width 39 height 15
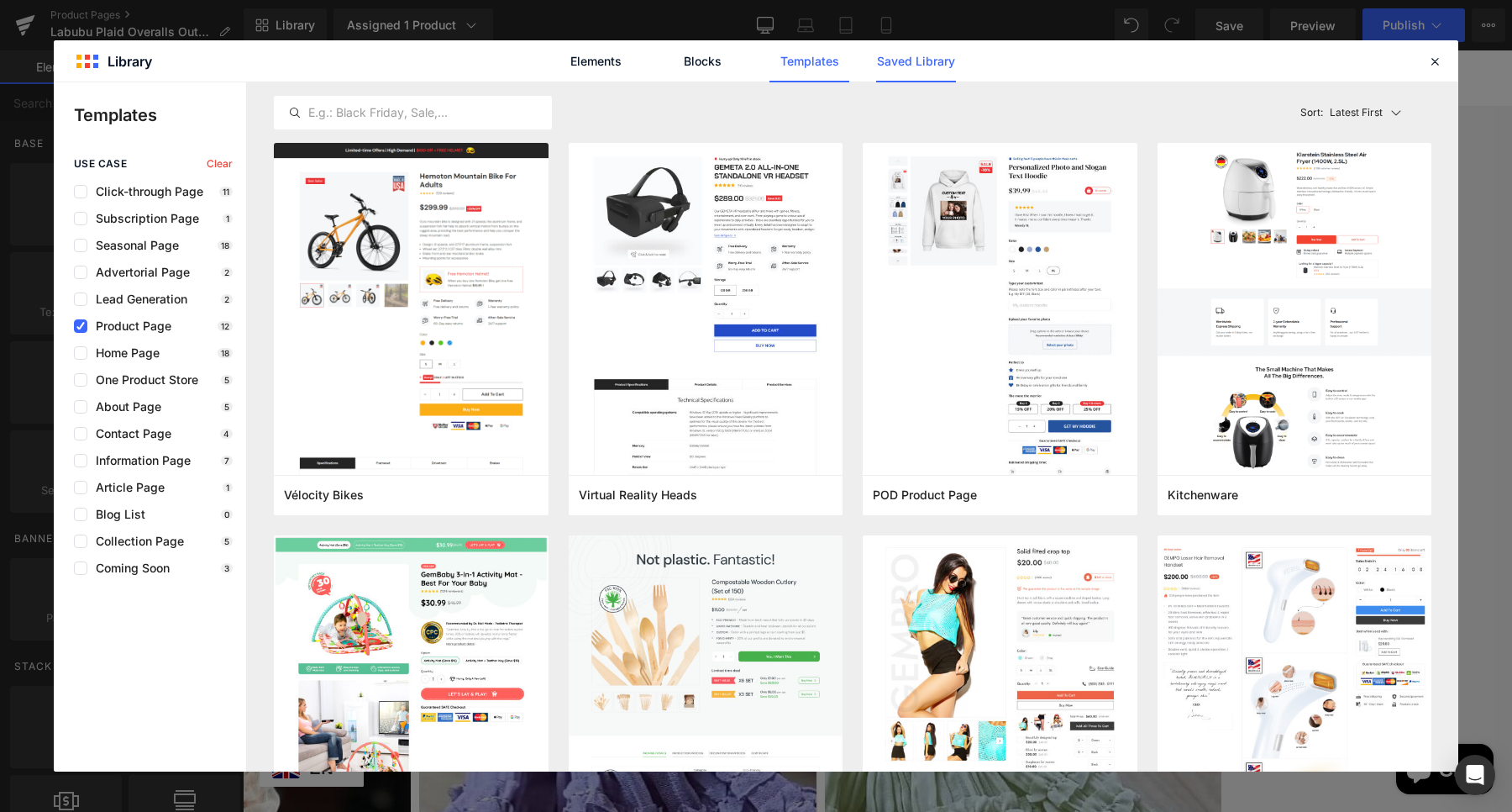
click at [947, 66] on link "Saved Library" at bounding box center [916, 61] width 80 height 42
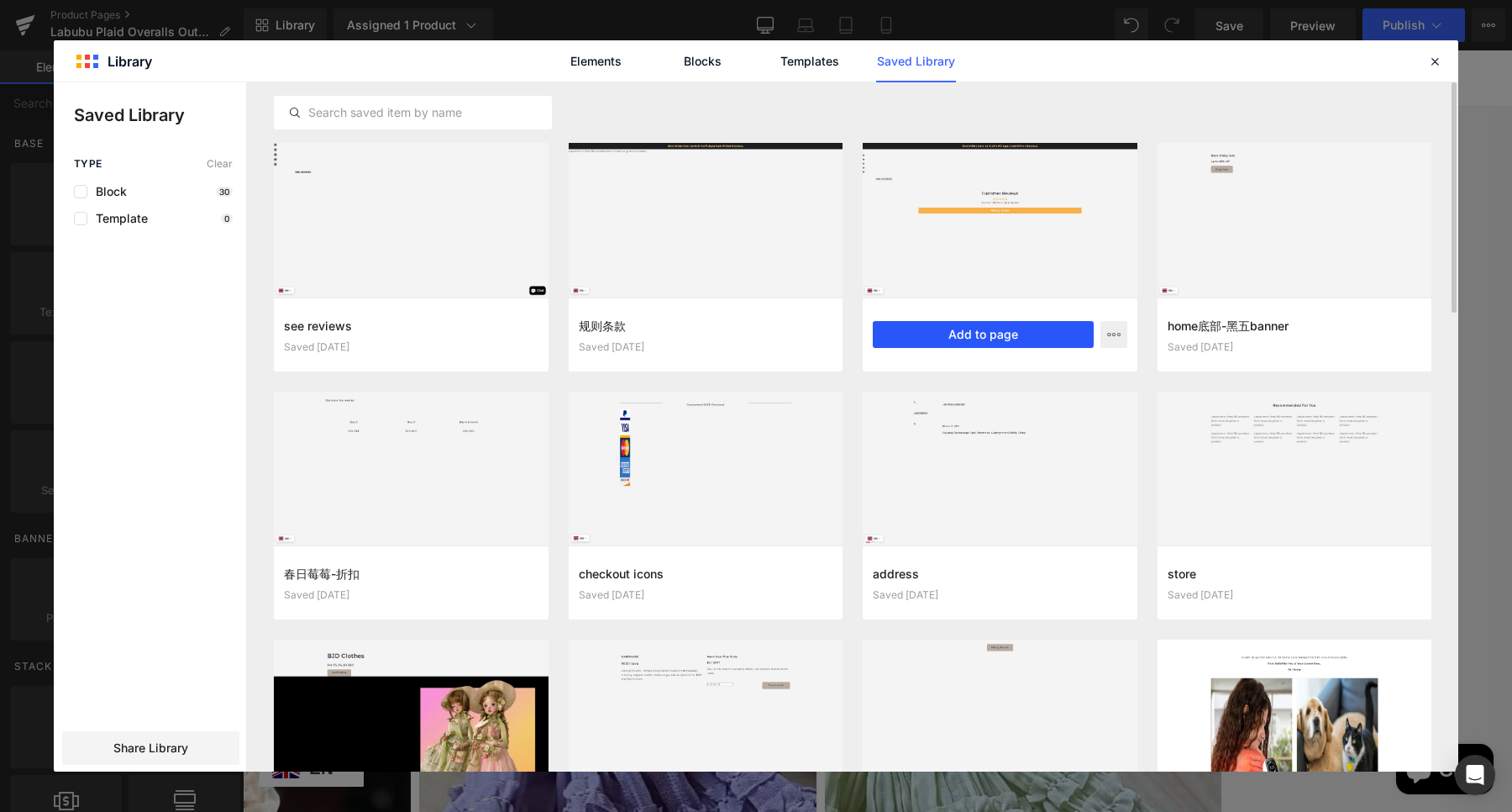
click at [0, 0] on button "Add to page" at bounding box center [0, 0] width 0 height 0
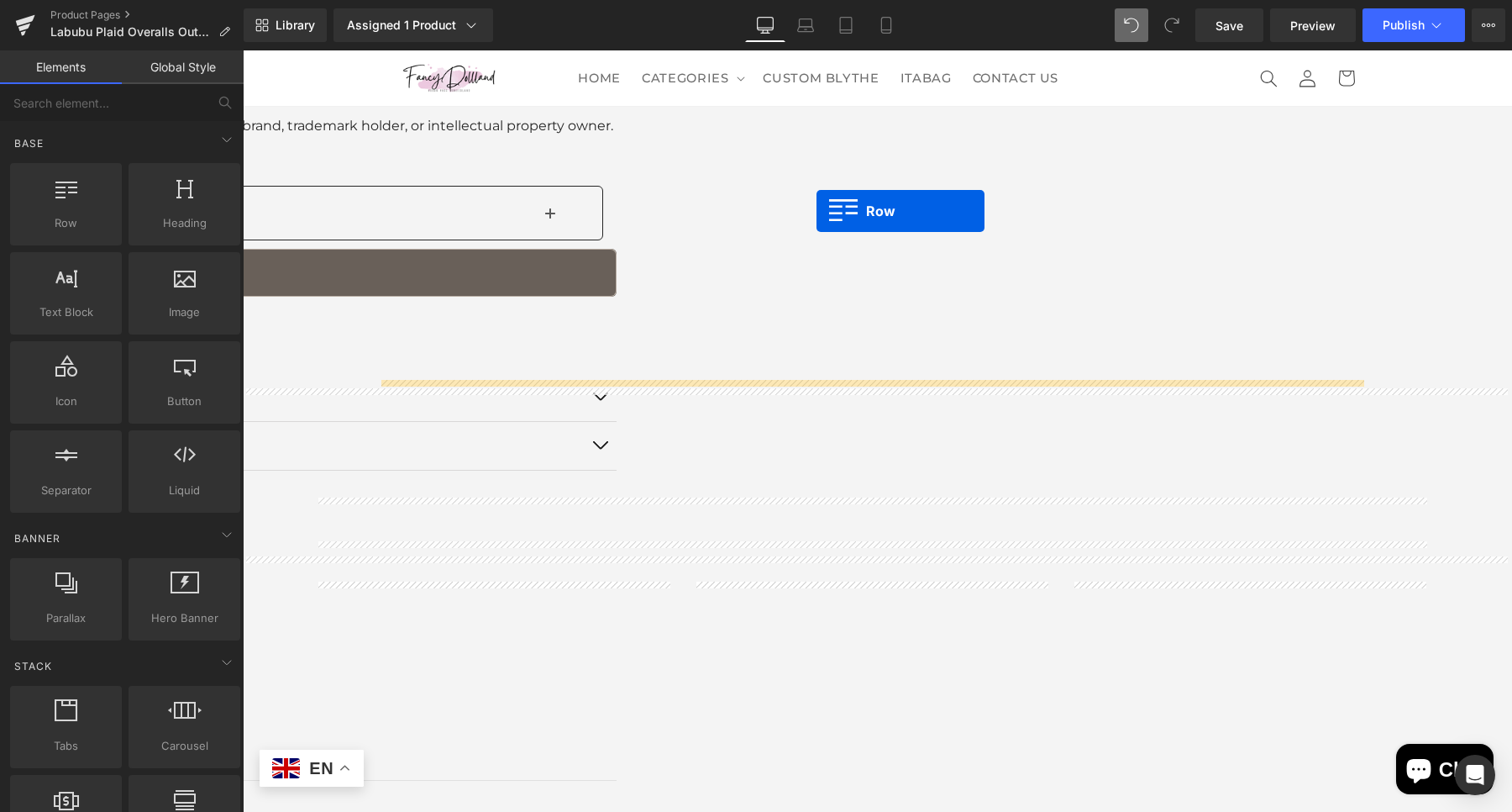
scroll to position [1807, 0]
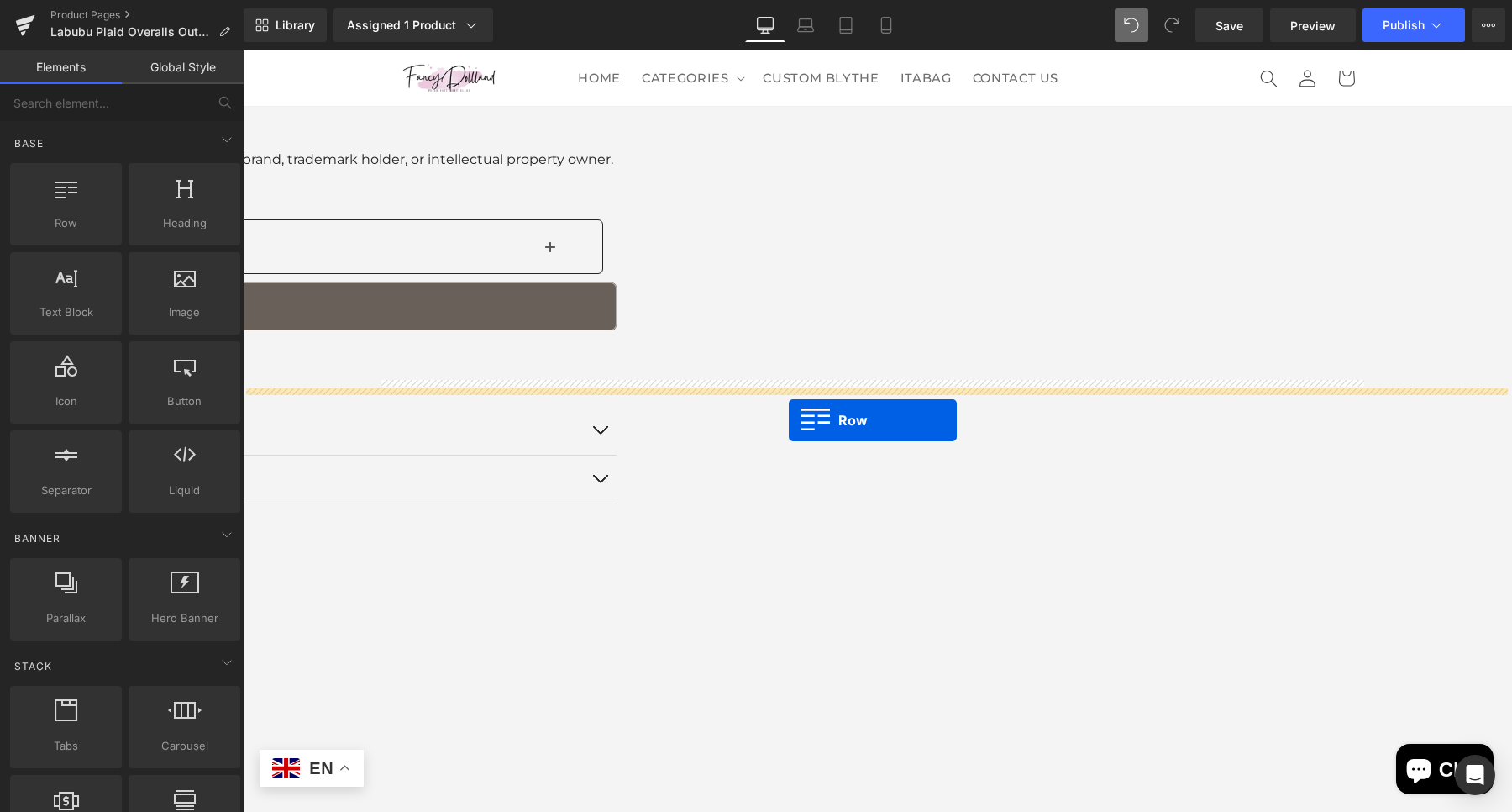
drag, startPoint x: 272, startPoint y: 395, endPoint x: 805, endPoint y: 421, distance: 533.6
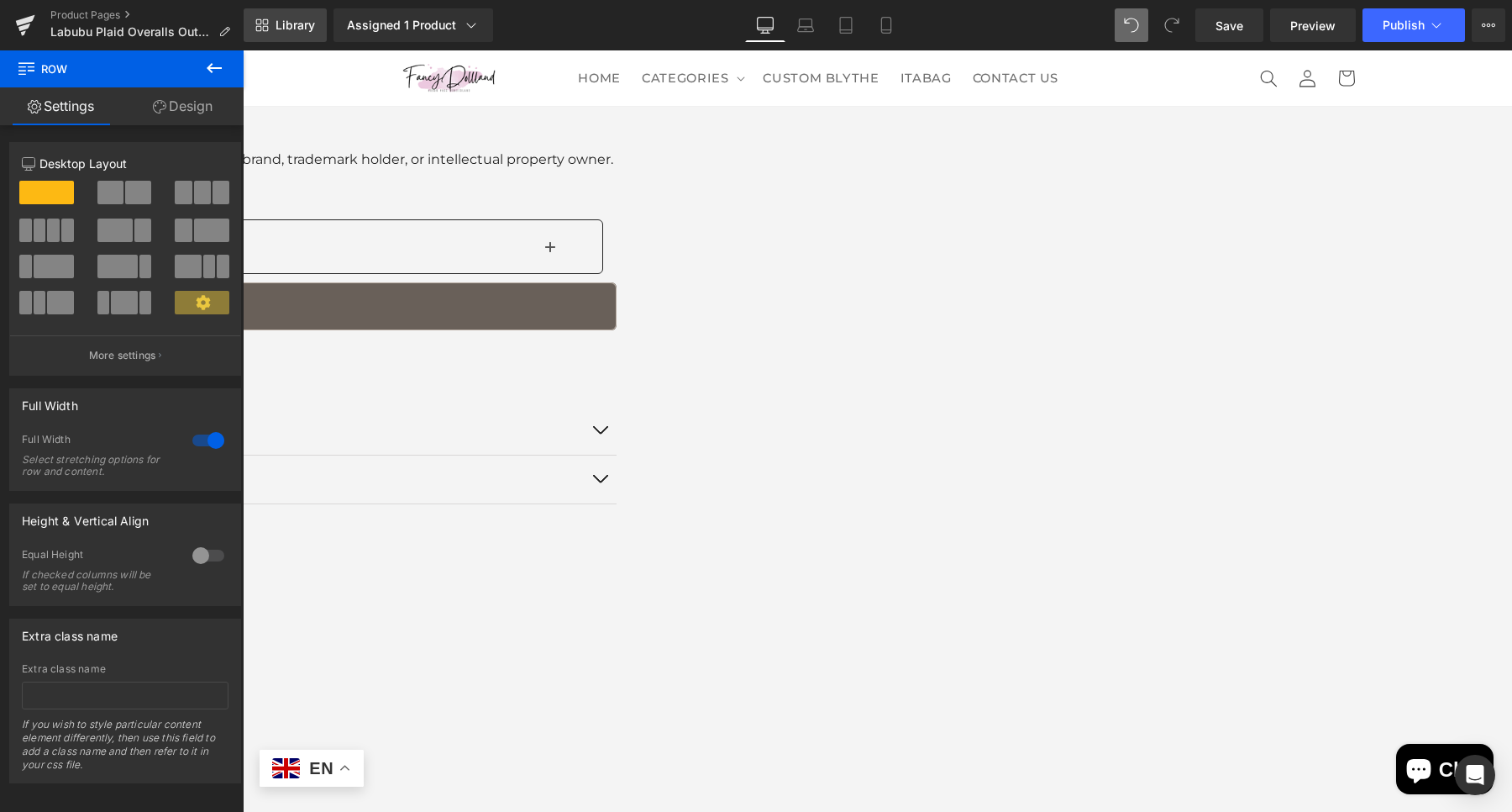
click at [301, 23] on span "Library" at bounding box center [294, 26] width 39 height 15
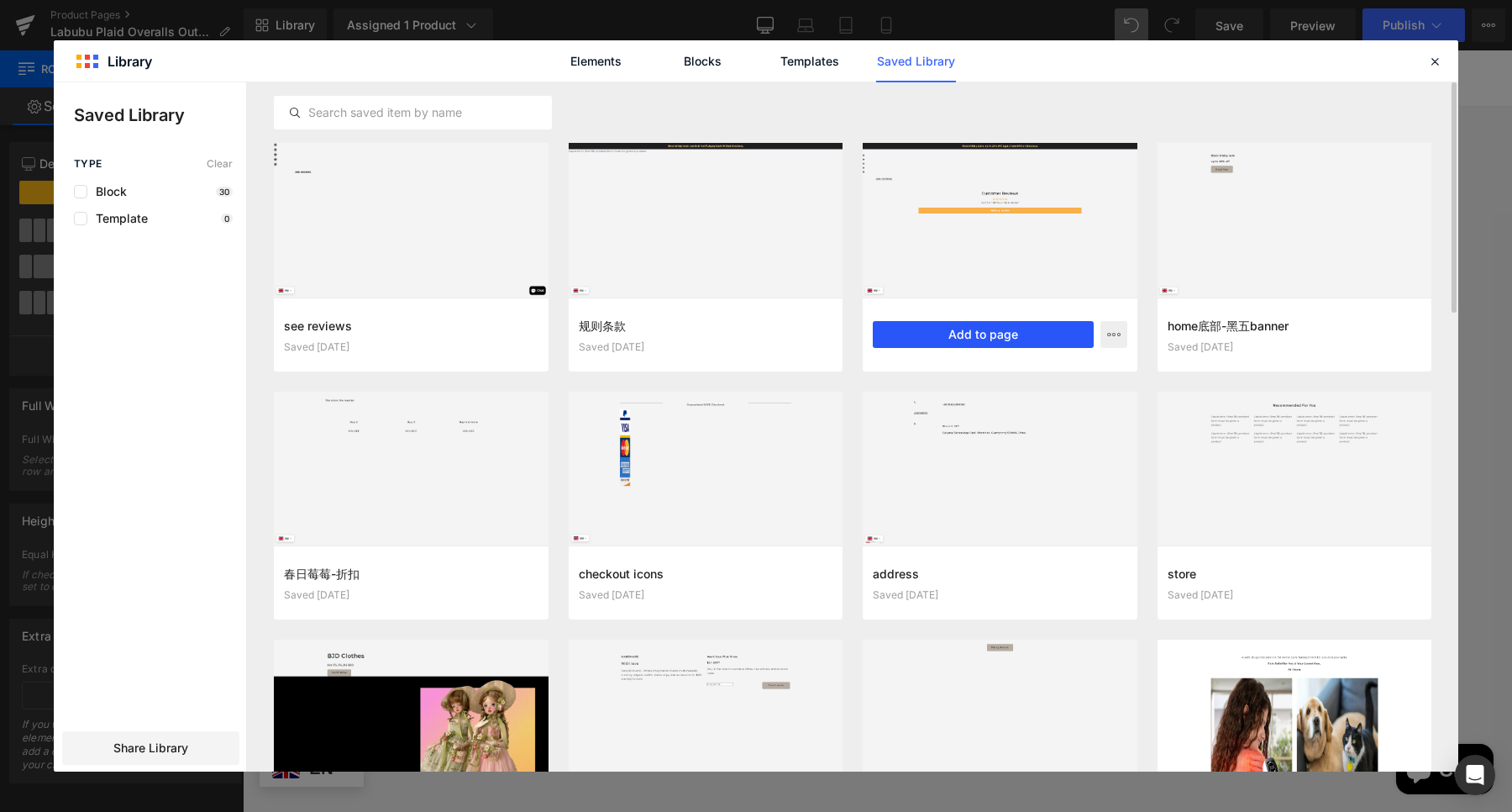
click at [962, 329] on button "Add to page" at bounding box center [983, 335] width 221 height 27
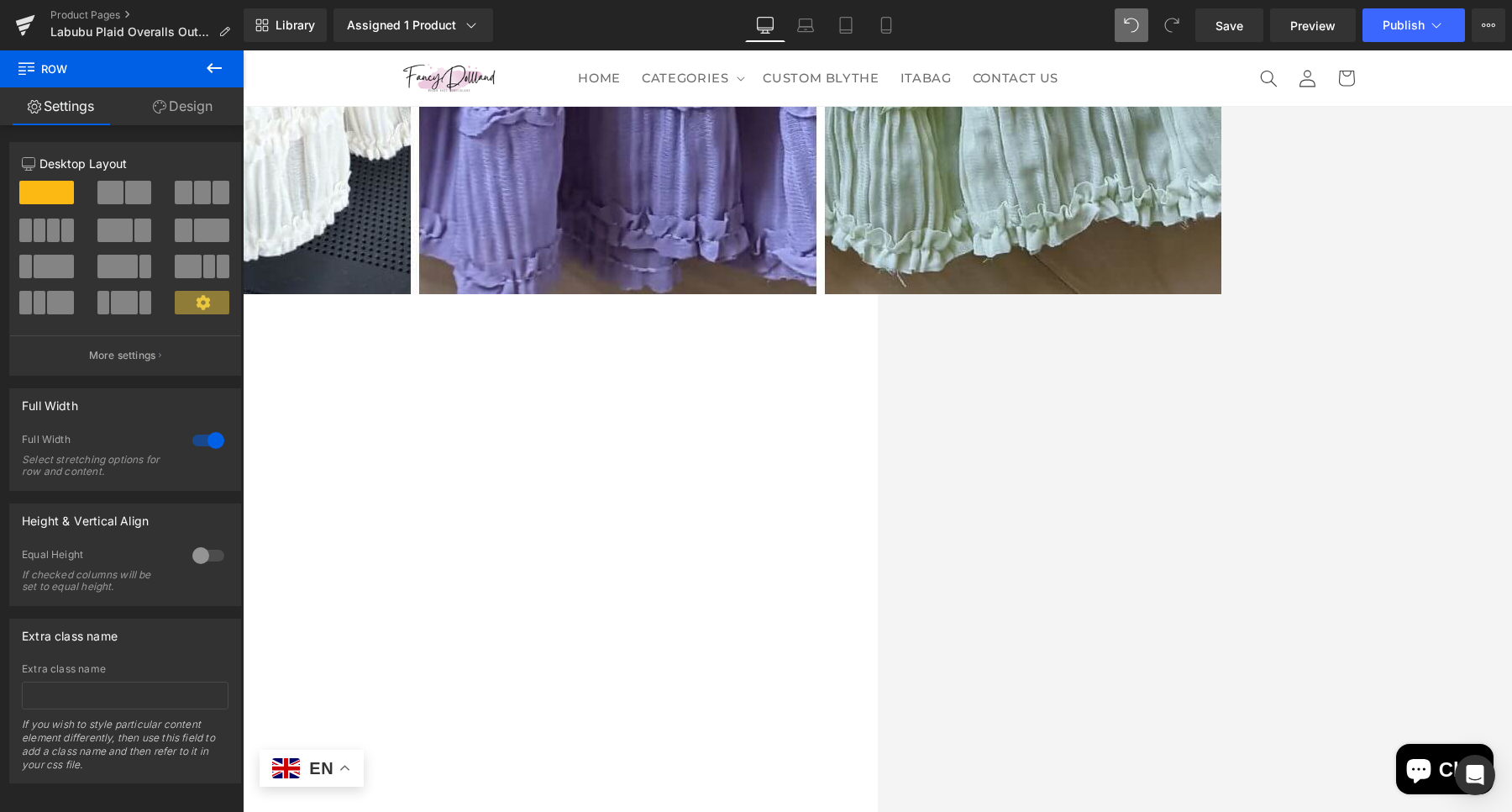
scroll to position [4239, 0]
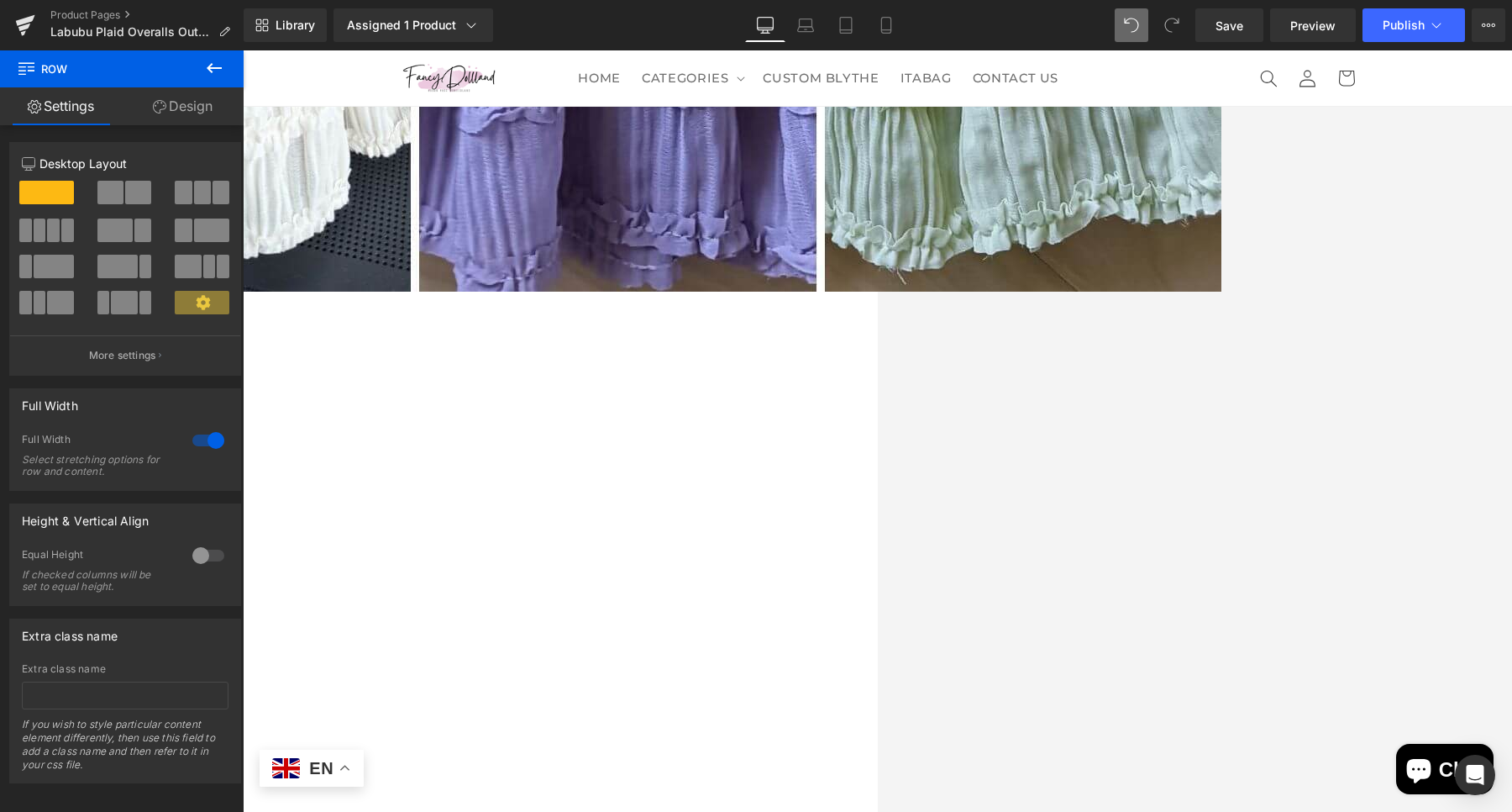
drag, startPoint x: 305, startPoint y: 190, endPoint x: 315, endPoint y: 189, distance: 10.0
click at [243, 51] on icon at bounding box center [243, 51] width 0 height 0
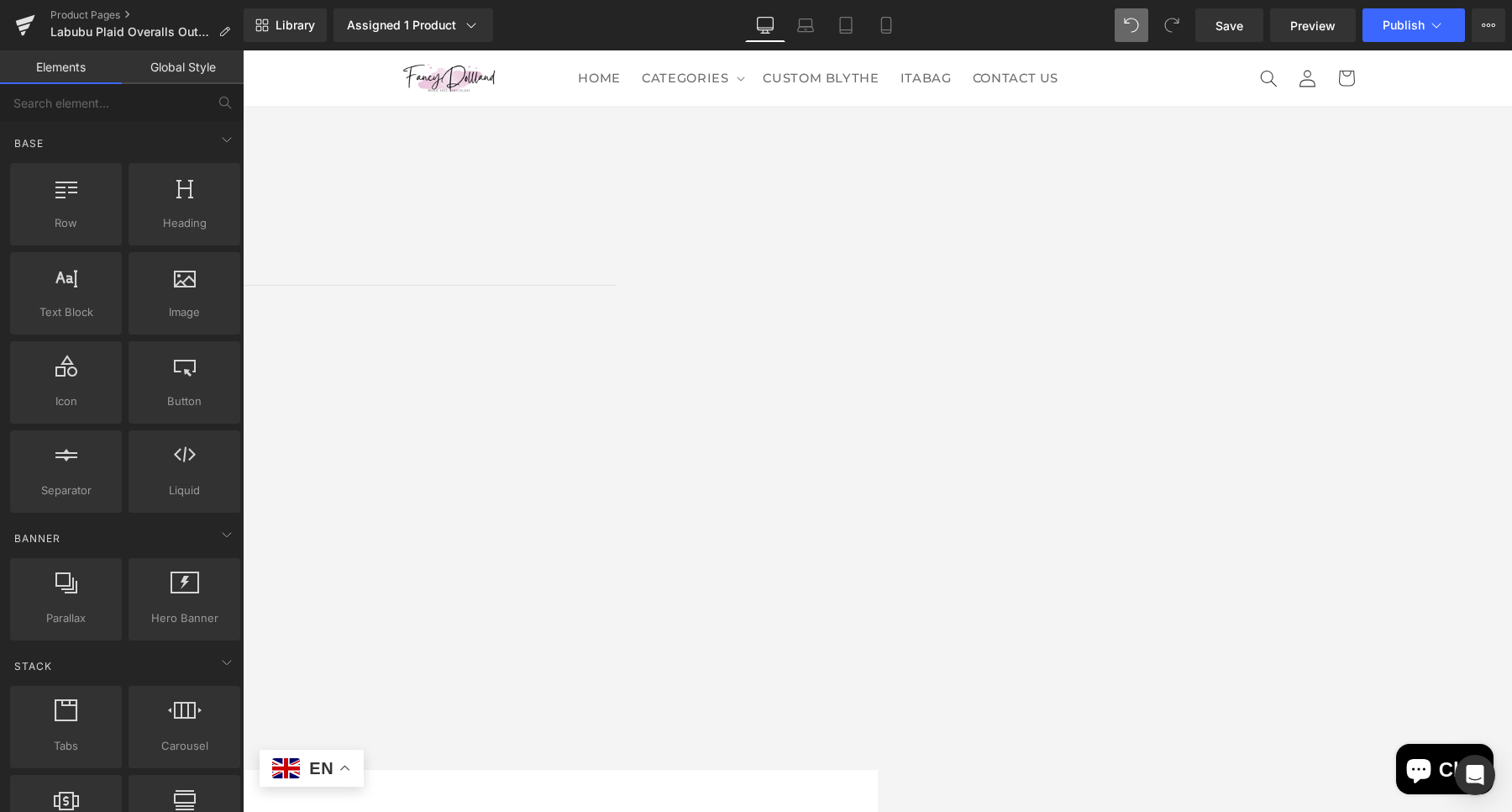
scroll to position [2034, 0]
click at [243, 51] on icon at bounding box center [243, 51] width 0 height 0
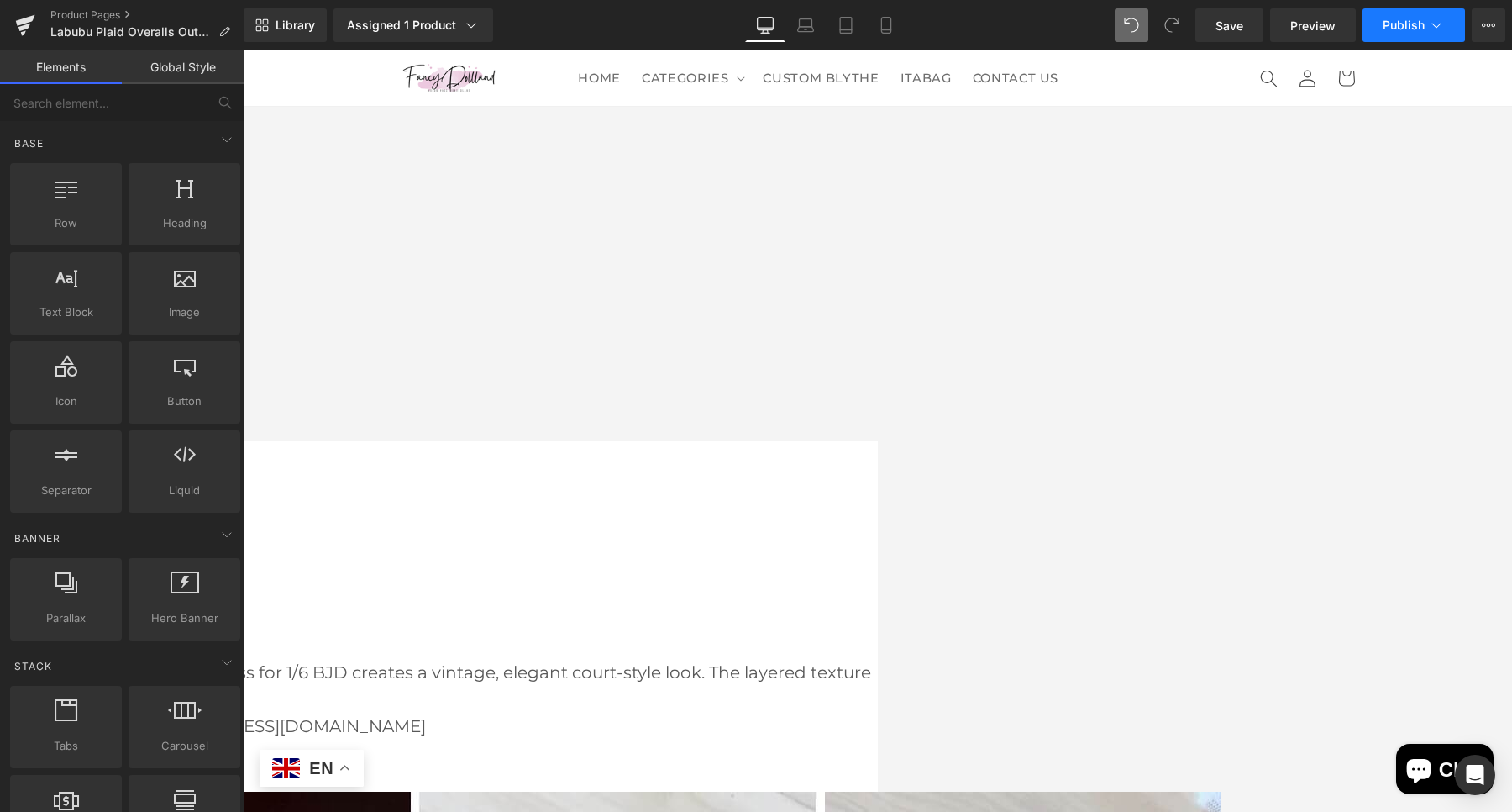
click at [1409, 26] on span "Publish" at bounding box center [1403, 25] width 42 height 13
click at [1227, 31] on span "Save" at bounding box center [1229, 26] width 28 height 18
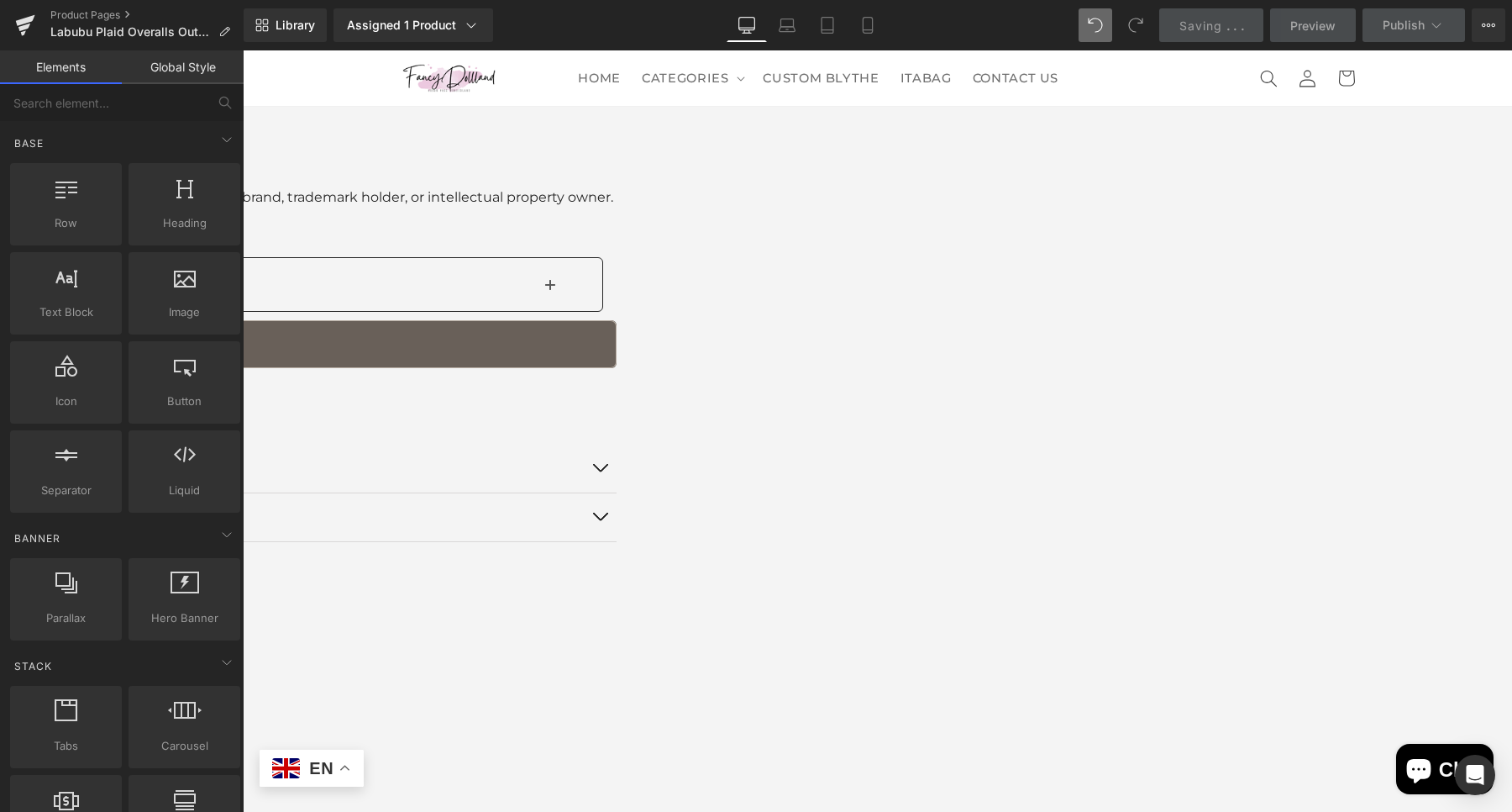
scroll to position [1929, 0]
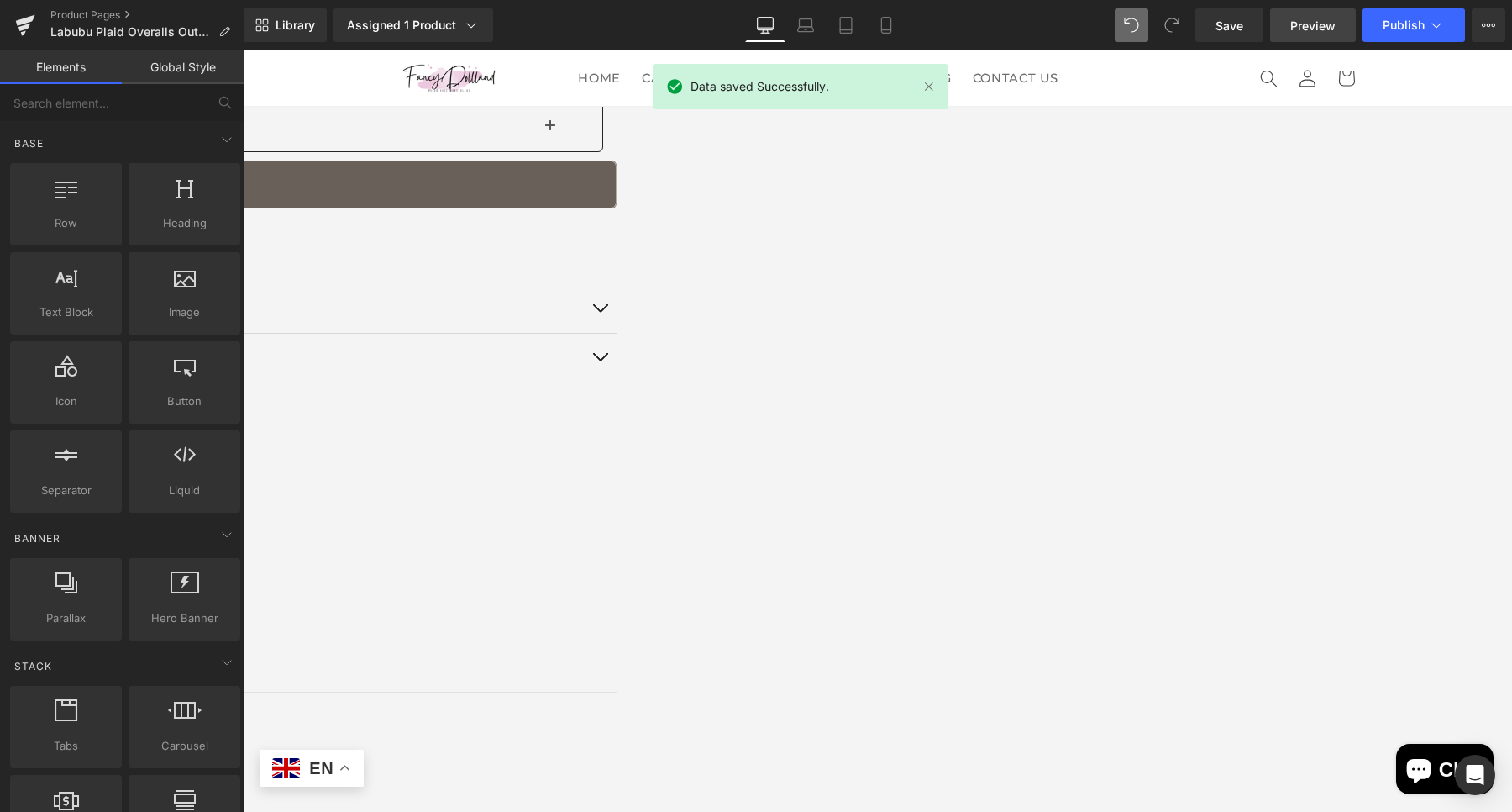
click at [1302, 29] on span "Preview" at bounding box center [1313, 26] width 46 height 18
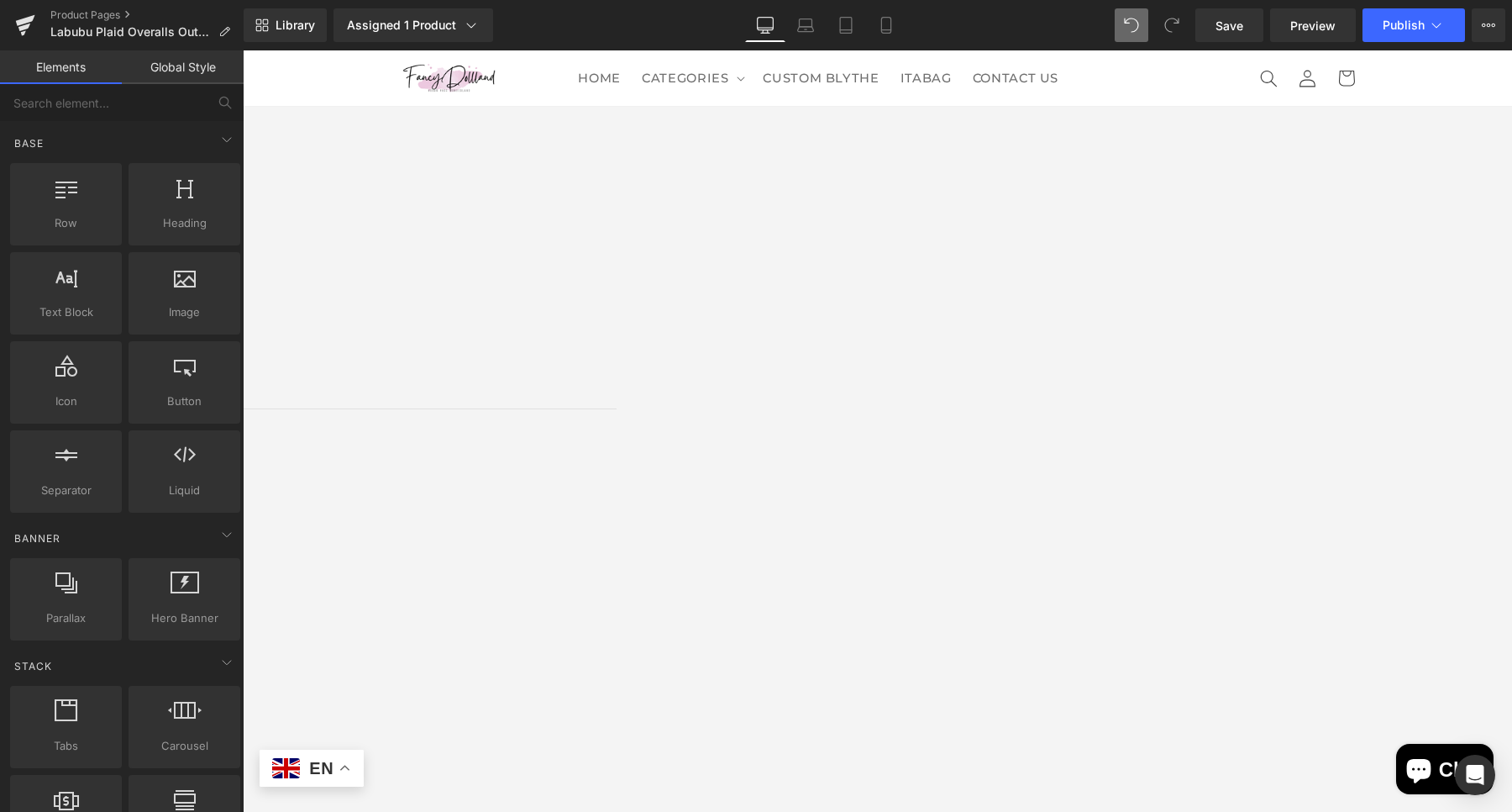
scroll to position [2034, 0]
click at [243, 51] on span "Row" at bounding box center [243, 51] width 0 height 0
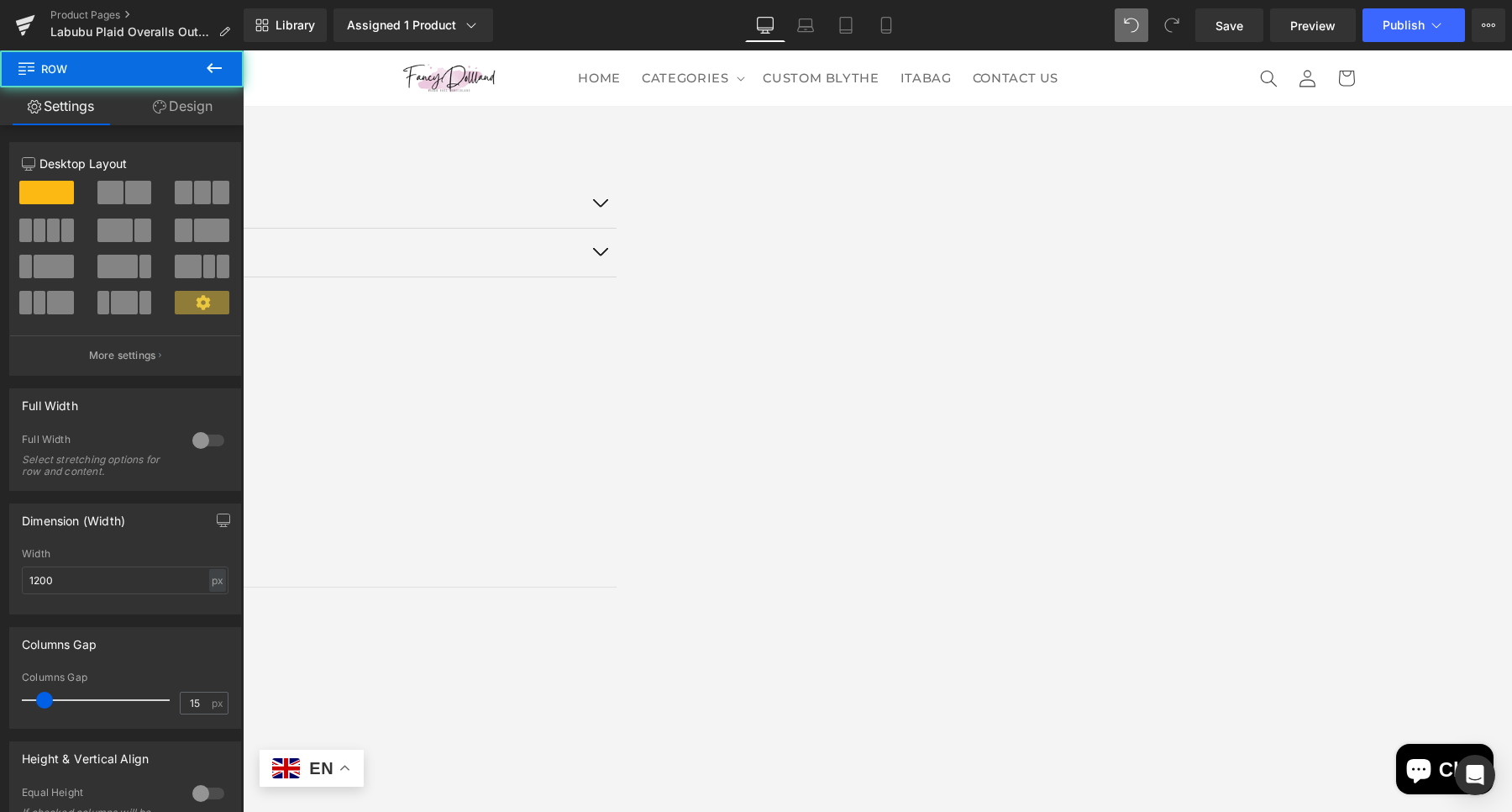
click at [177, 112] on link "Design" at bounding box center [183, 107] width 122 height 38
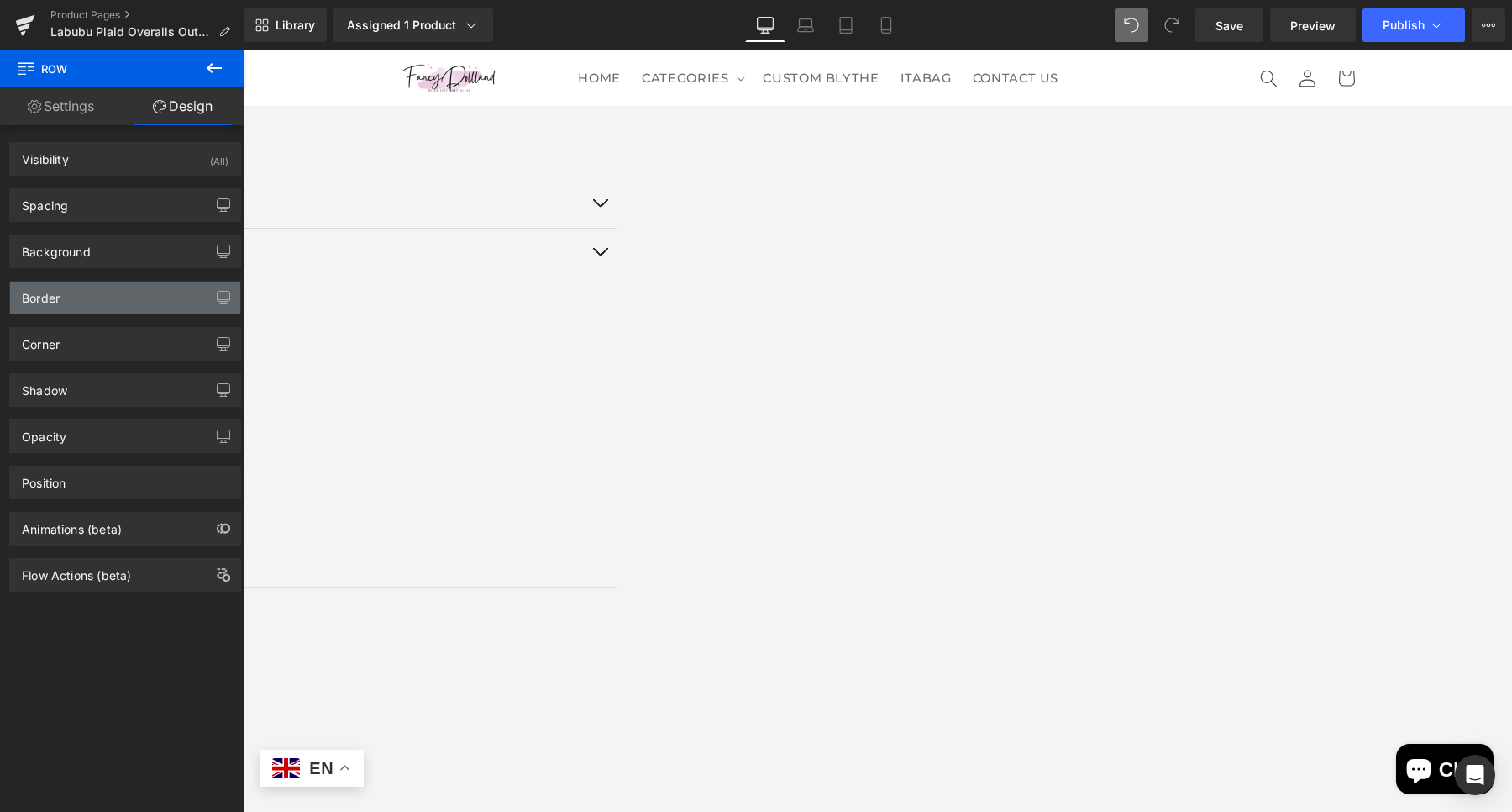
type input "#2b2c2d"
type input "75"
type input "0"
click at [76, 298] on div "Border" at bounding box center [126, 296] width 231 height 31
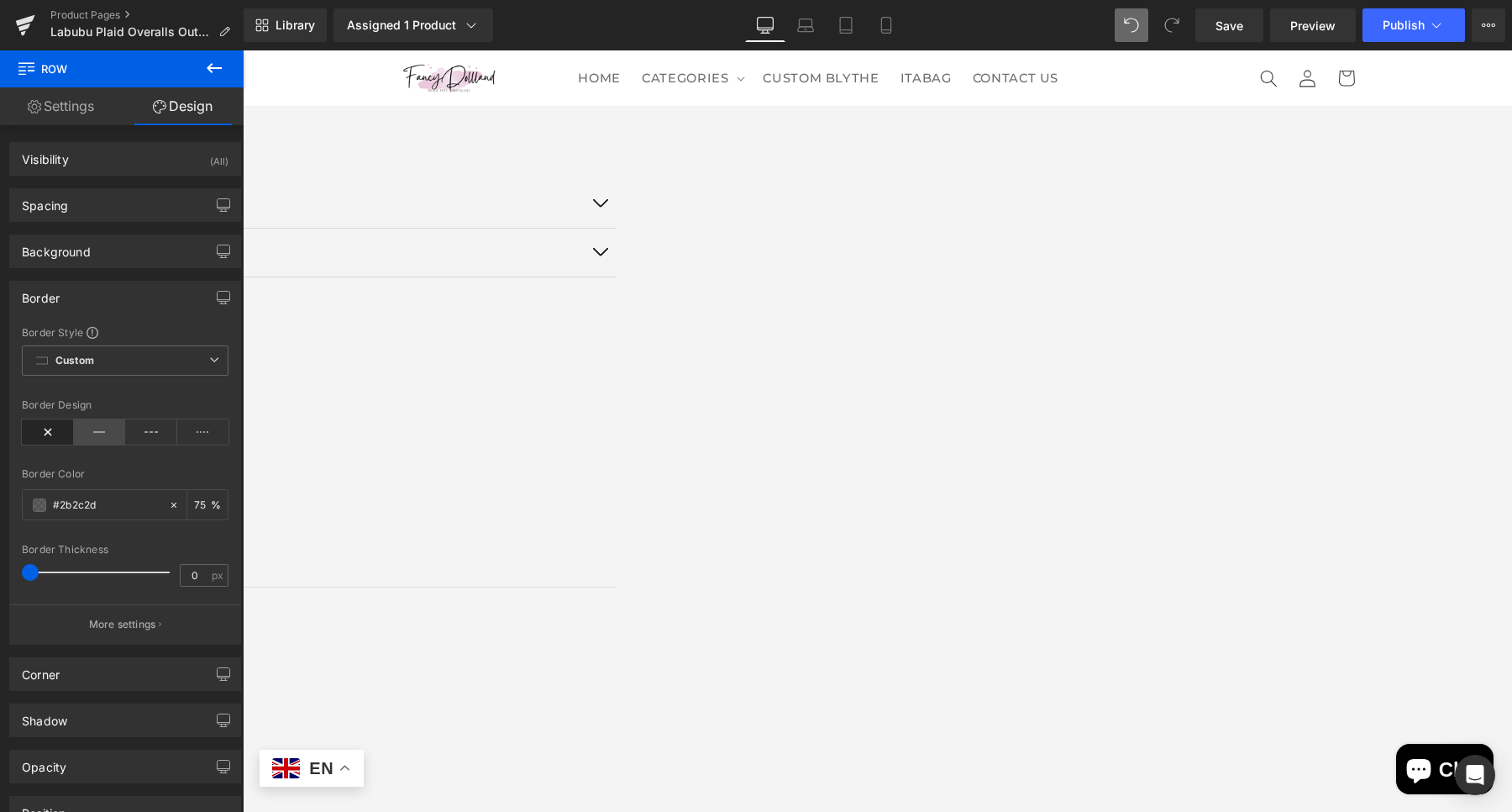
click at [76, 429] on icon at bounding box center [100, 432] width 52 height 25
click at [34, 501] on span at bounding box center [39, 505] width 13 height 13
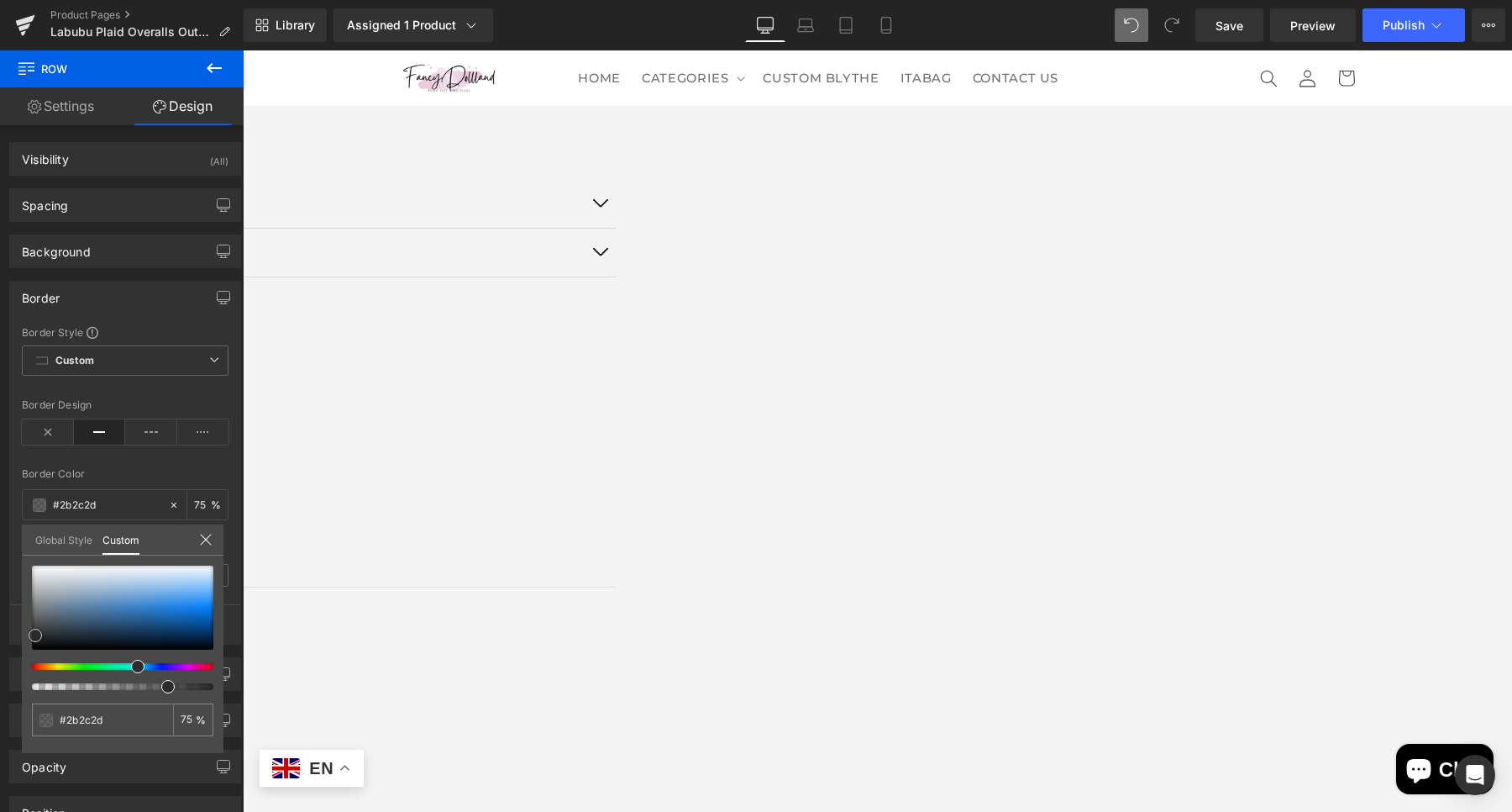
type input "#c2c6cb"
type input "#c0c3c8"
type input "#bbbec3"
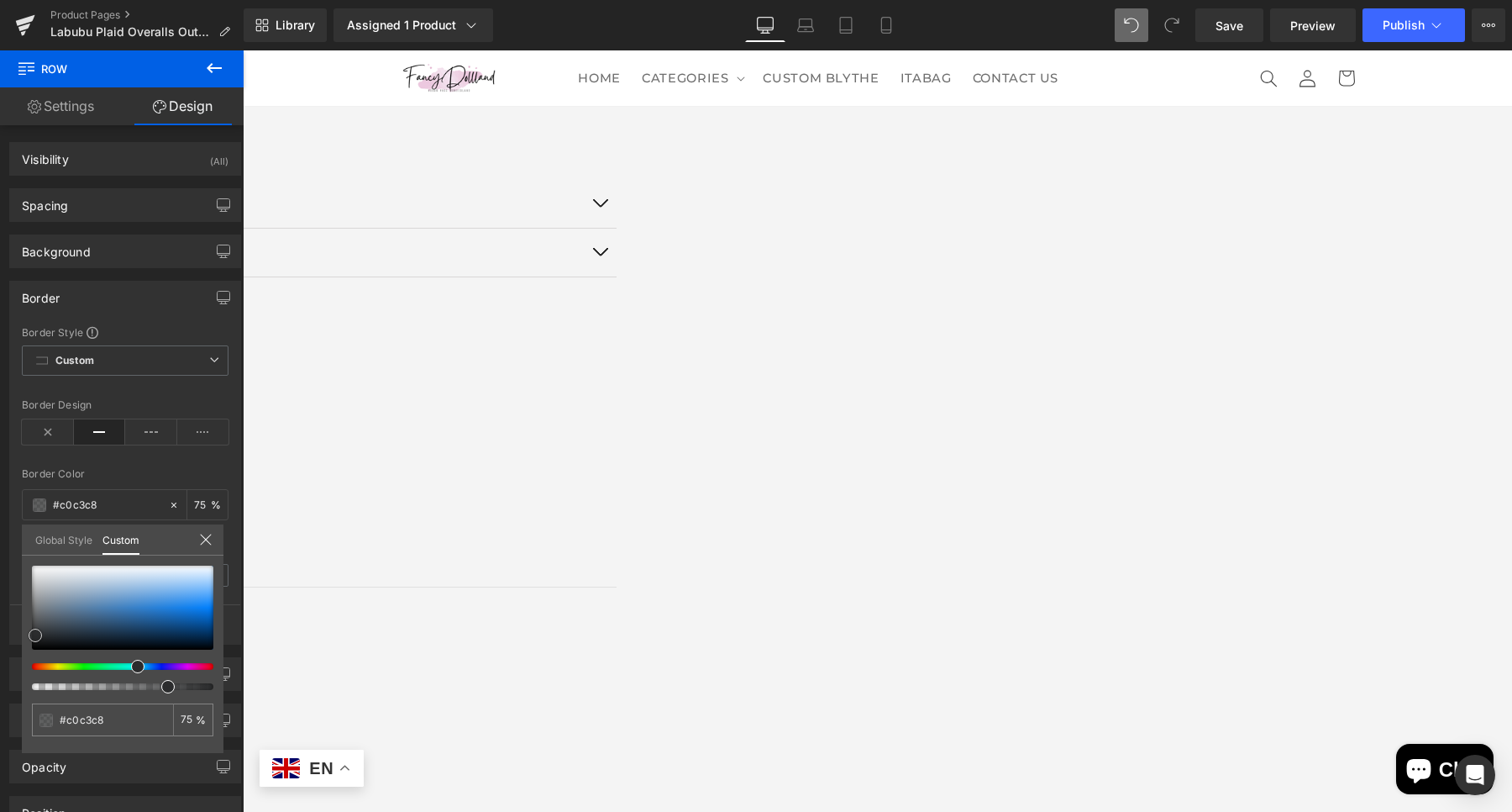
type input "#bbbec3"
type input "#bcbec2"
type input "#bdbec1"
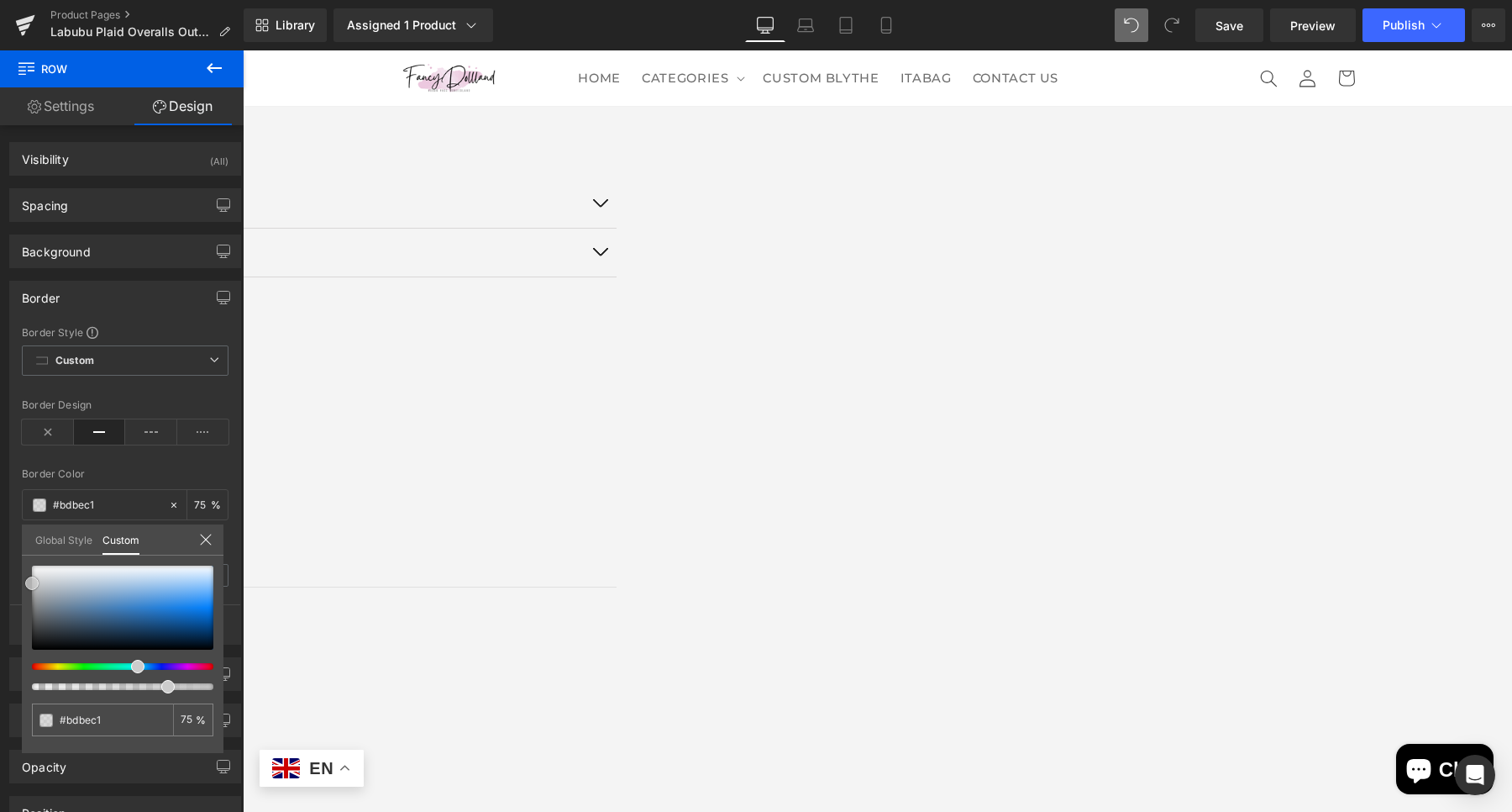
type input "#bdbec0"
type input "#cccccc"
drag, startPoint x: 47, startPoint y: 584, endPoint x: 18, endPoint y: 582, distance: 29.1
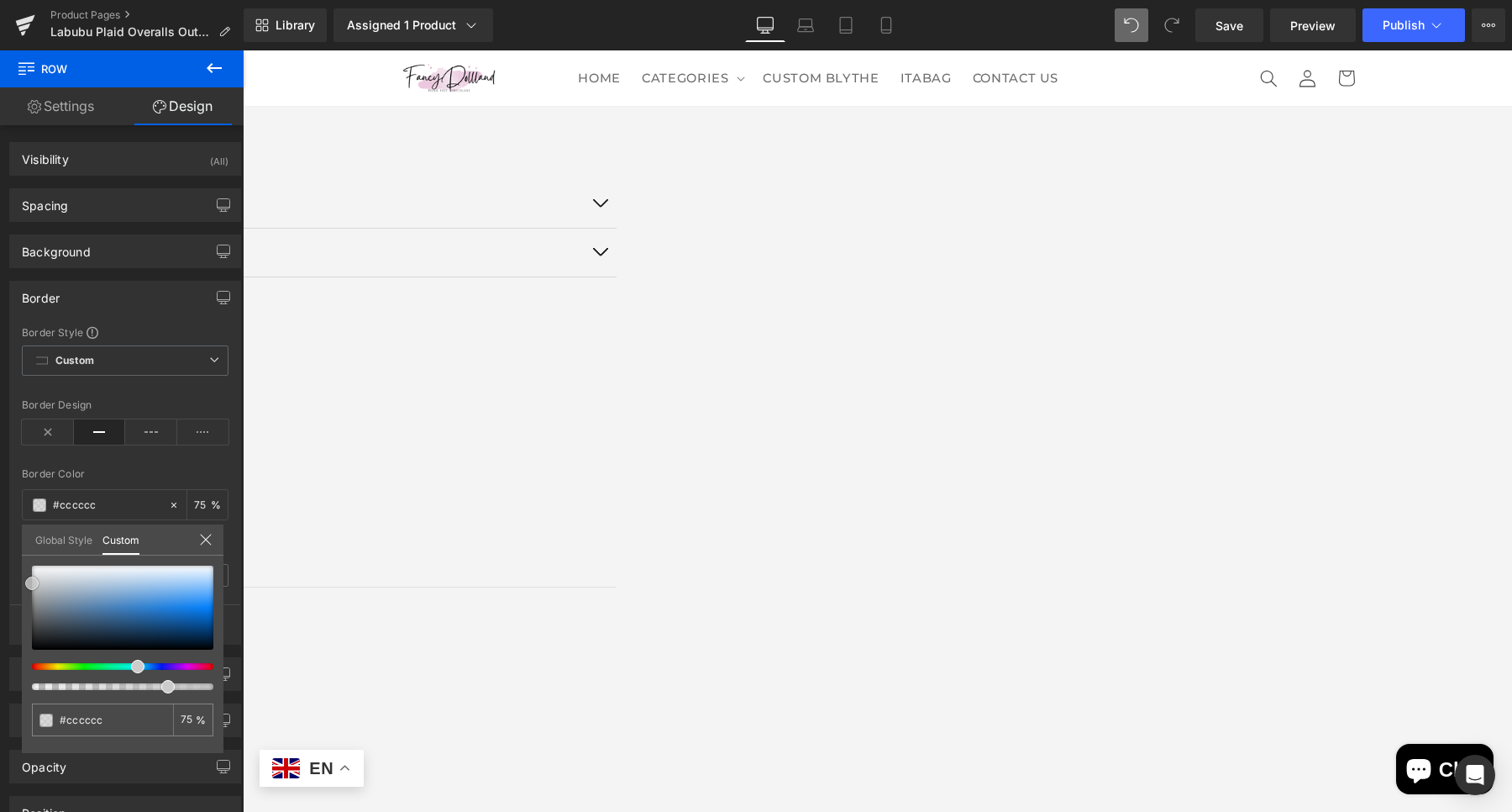
click at [18, 582] on div "Border Border Style Custom Custom Setup Global Style Custom Setup Global Style …" at bounding box center [126, 456] width 252 height 376
type input "#cecece"
type input "#d3d3d3"
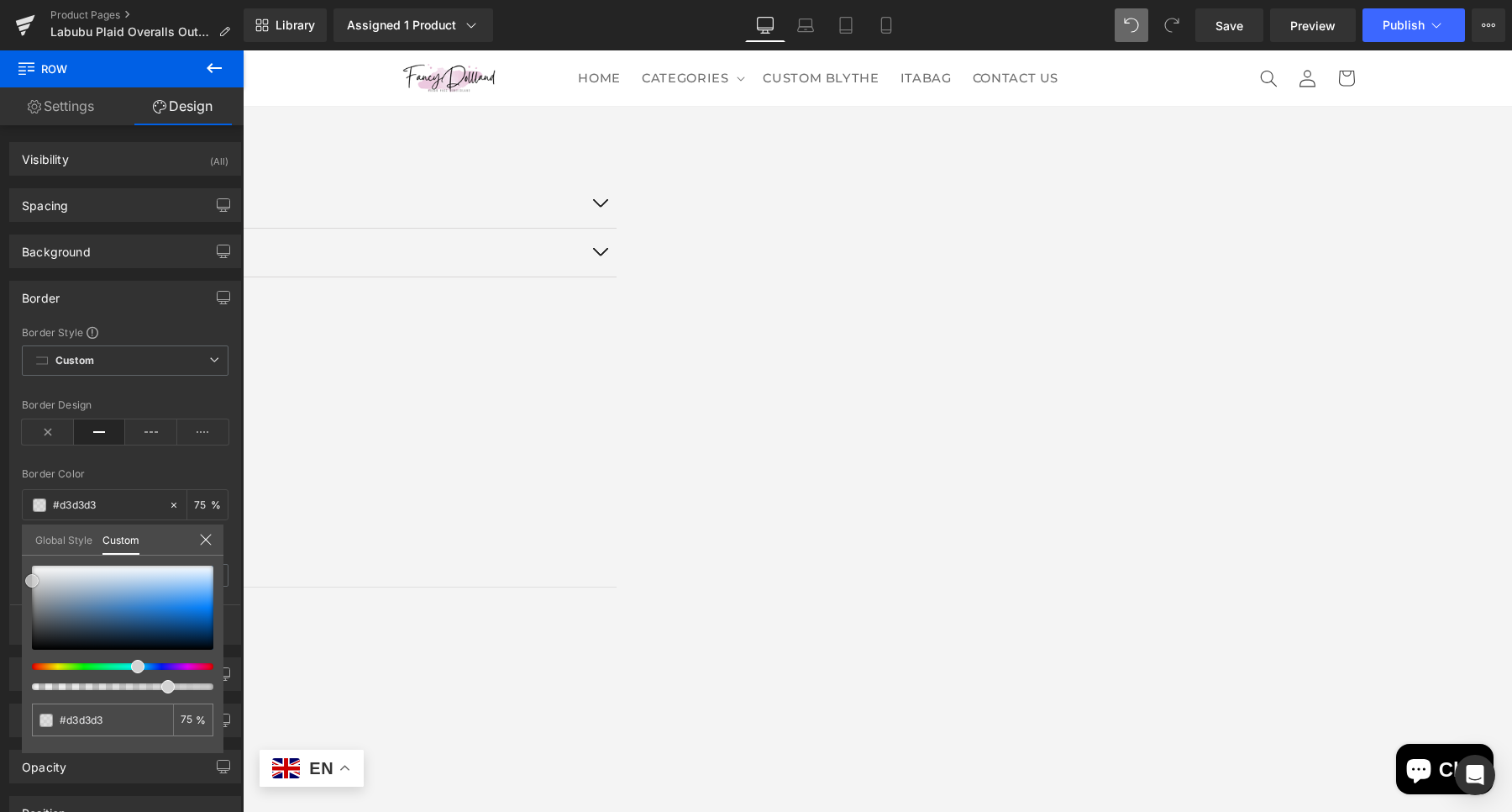
type input "#d8d8d8"
click at [27, 574] on span at bounding box center [31, 579] width 13 height 13
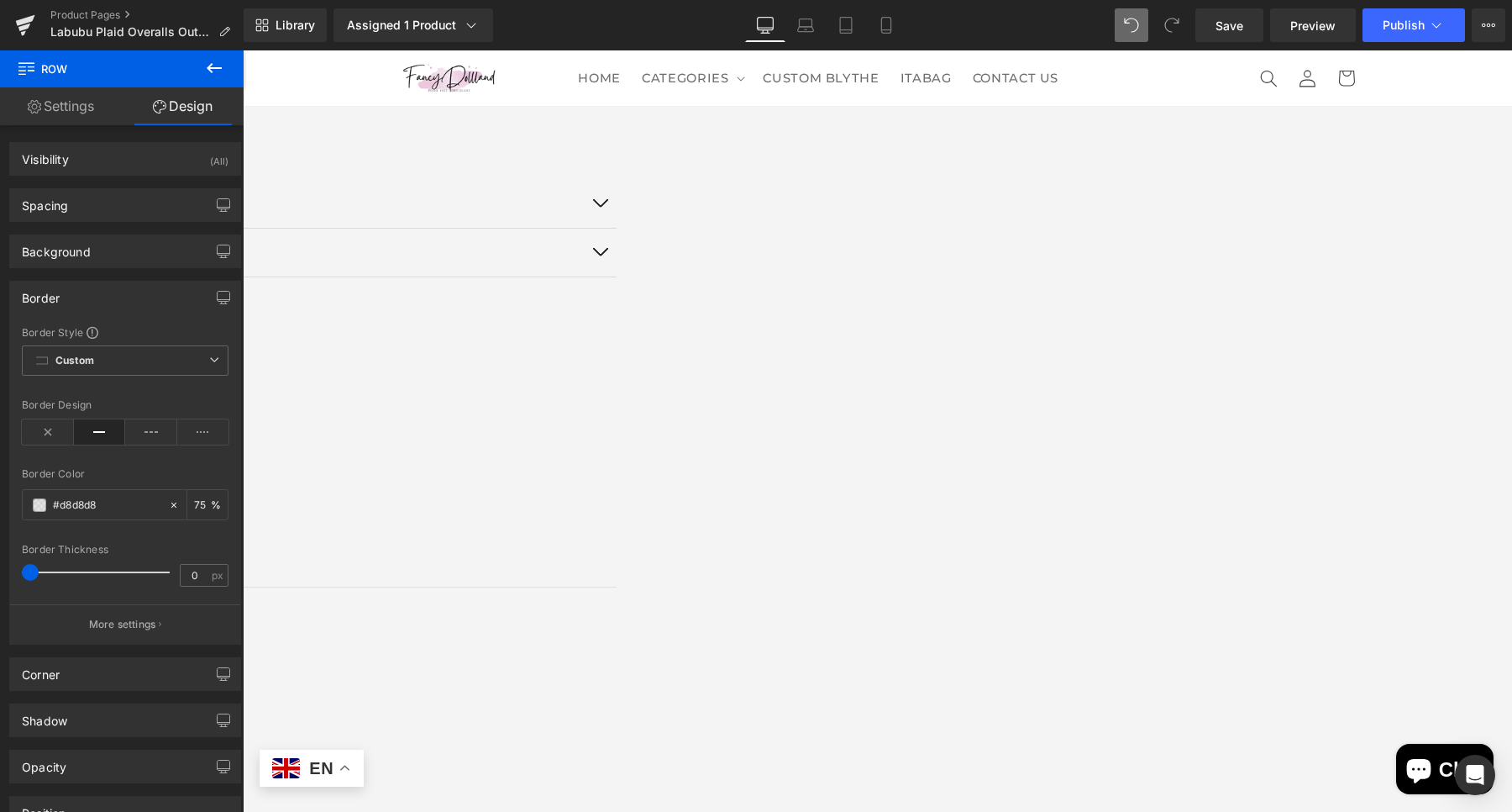
click at [243, 51] on span "Row" at bounding box center [243, 51] width 0 height 0
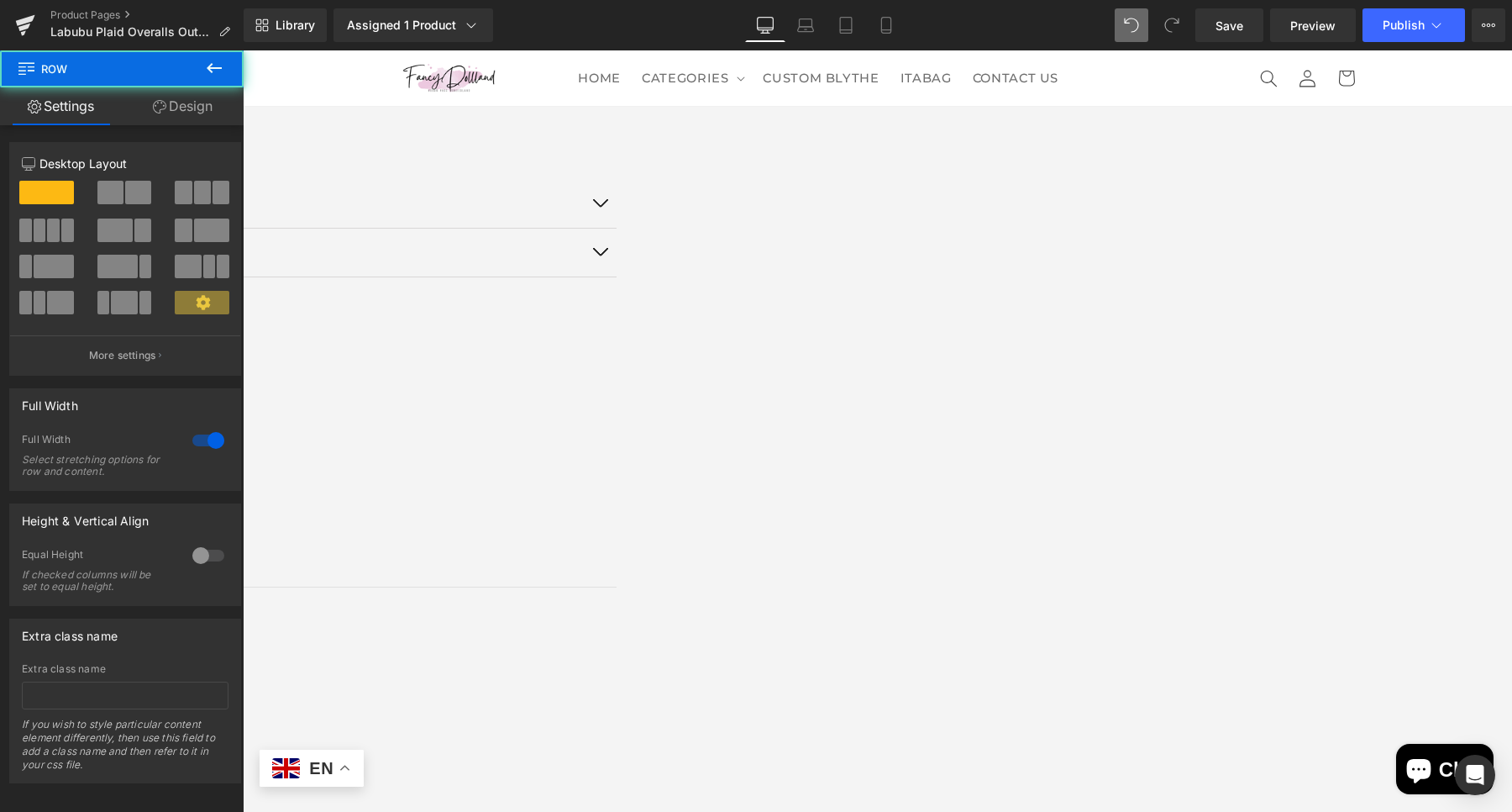
click at [171, 99] on link "Design" at bounding box center [183, 107] width 122 height 38
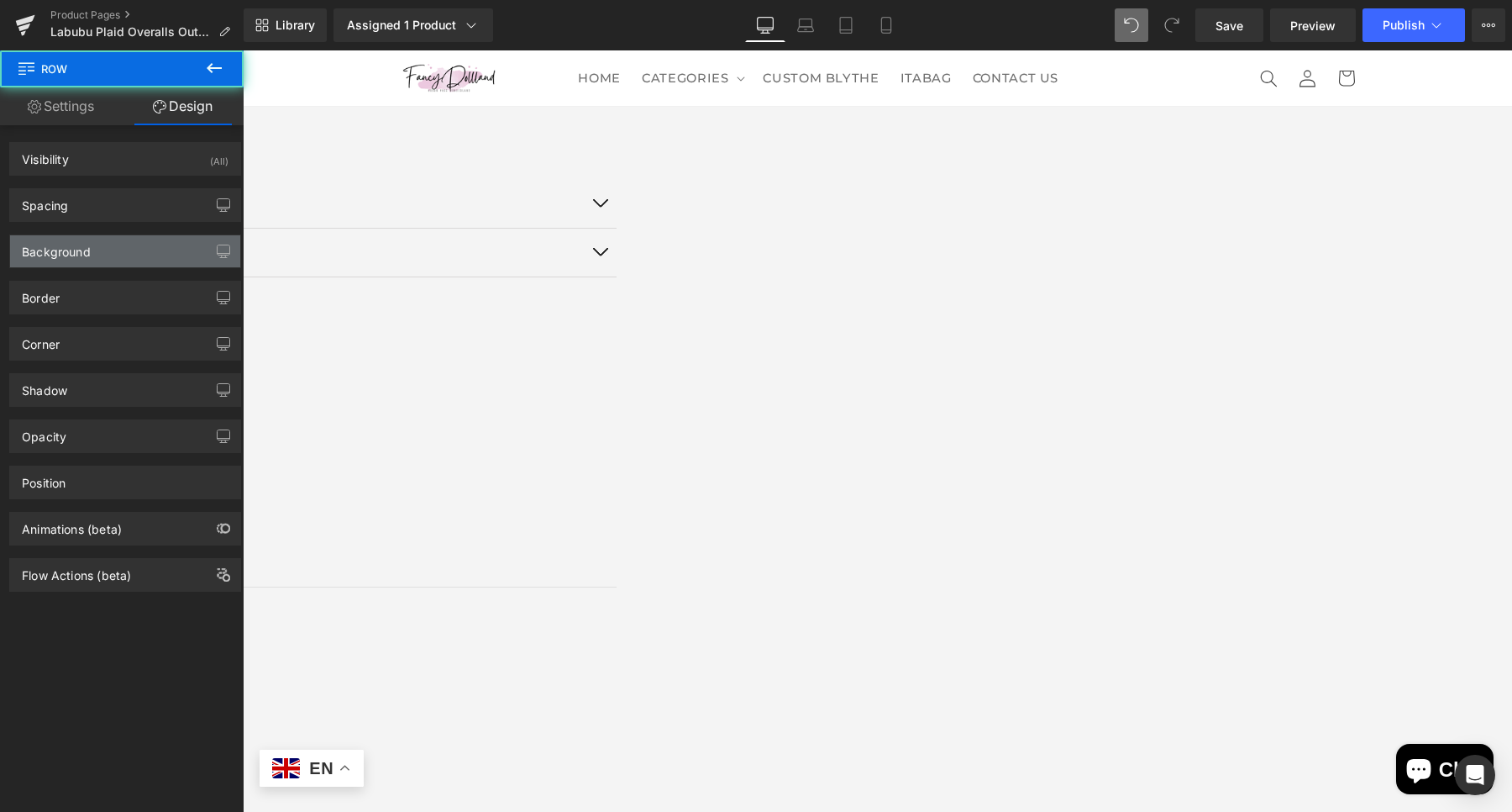
type input "#f2f3f4"
type input "100"
click at [161, 252] on div "Background" at bounding box center [126, 251] width 231 height 31
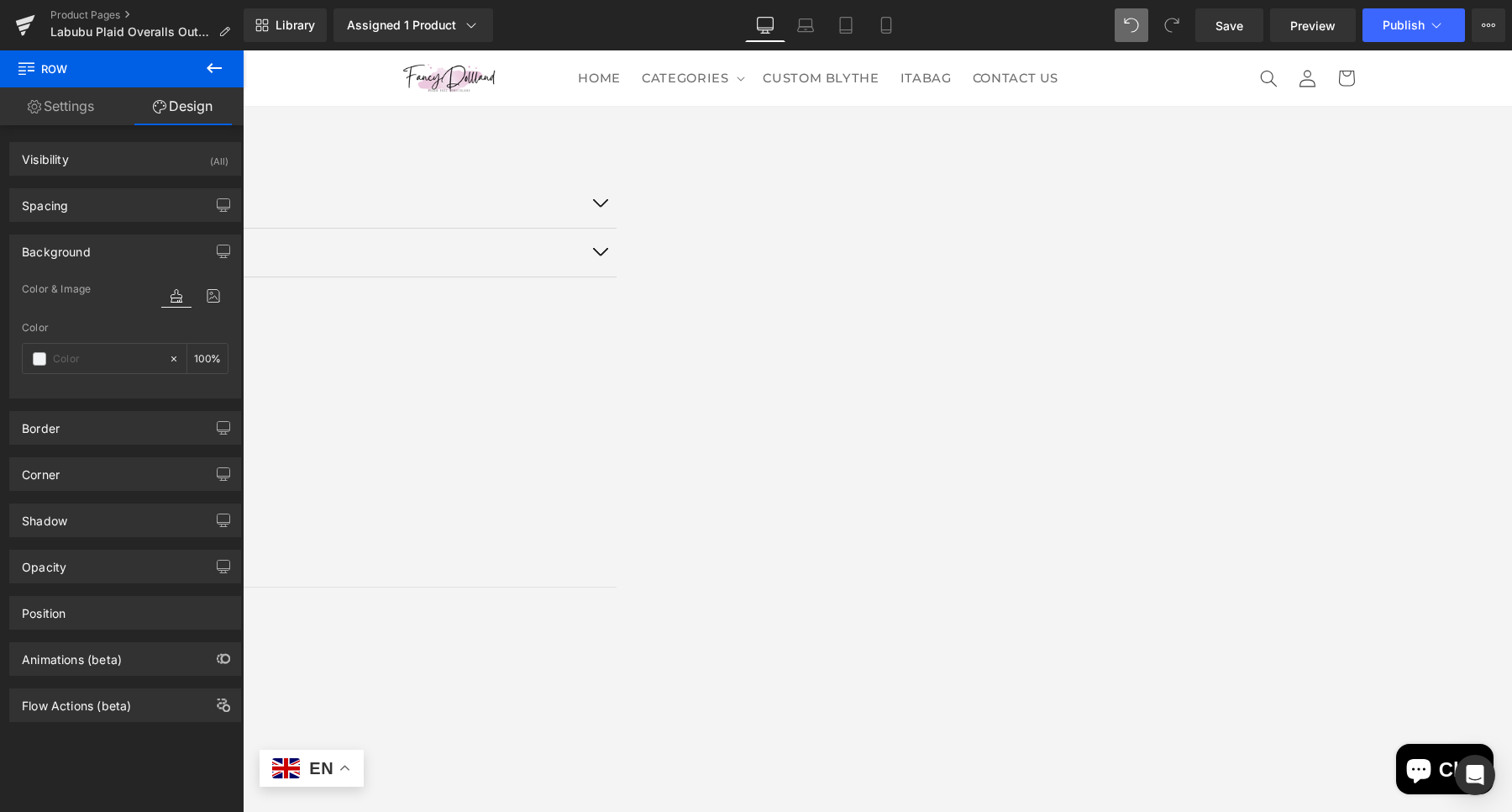
type input "0"
click at [1405, 21] on span "Publish" at bounding box center [1403, 25] width 42 height 13
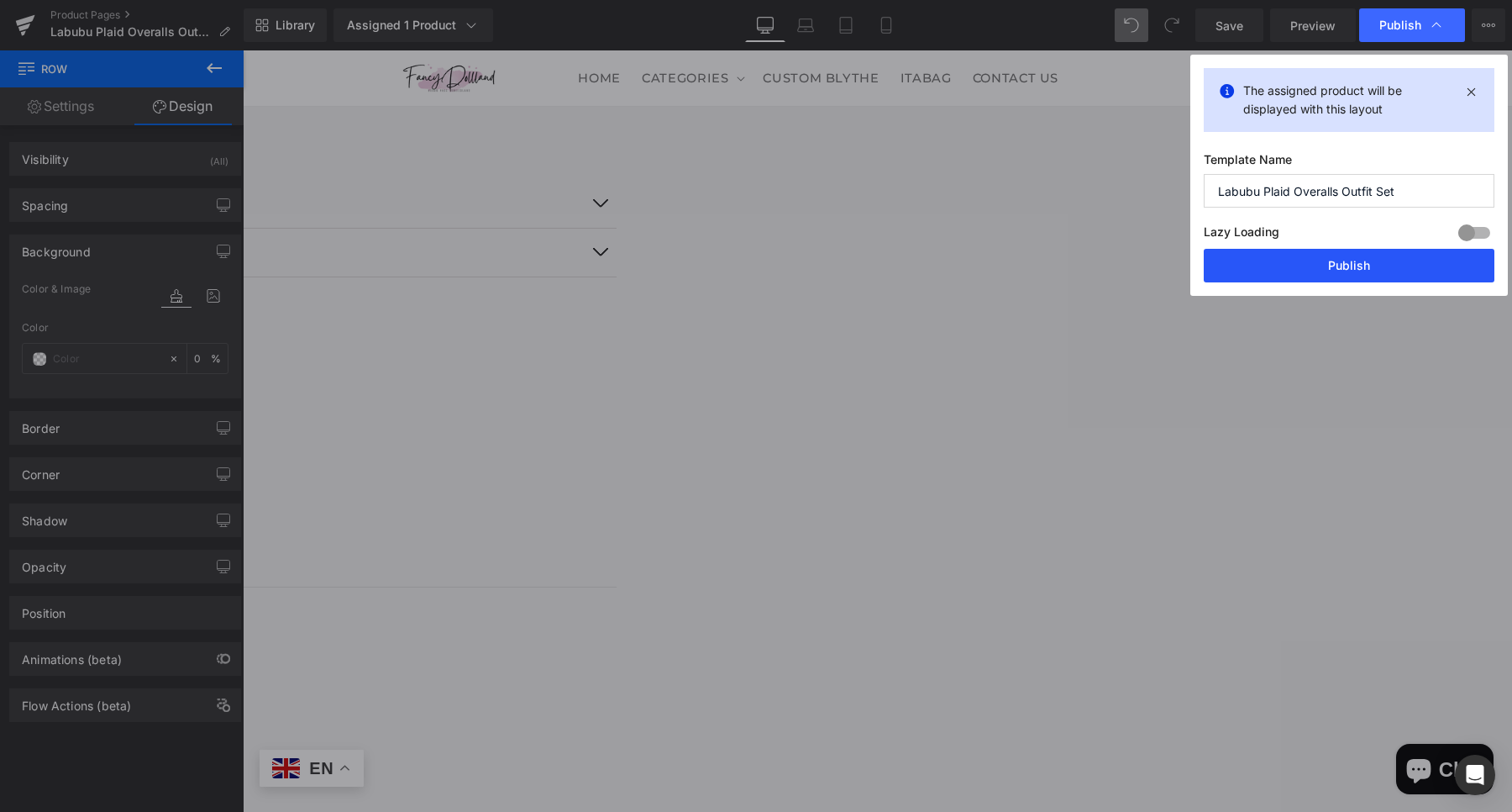
click at [1382, 271] on button "Publish" at bounding box center [1348, 265] width 291 height 33
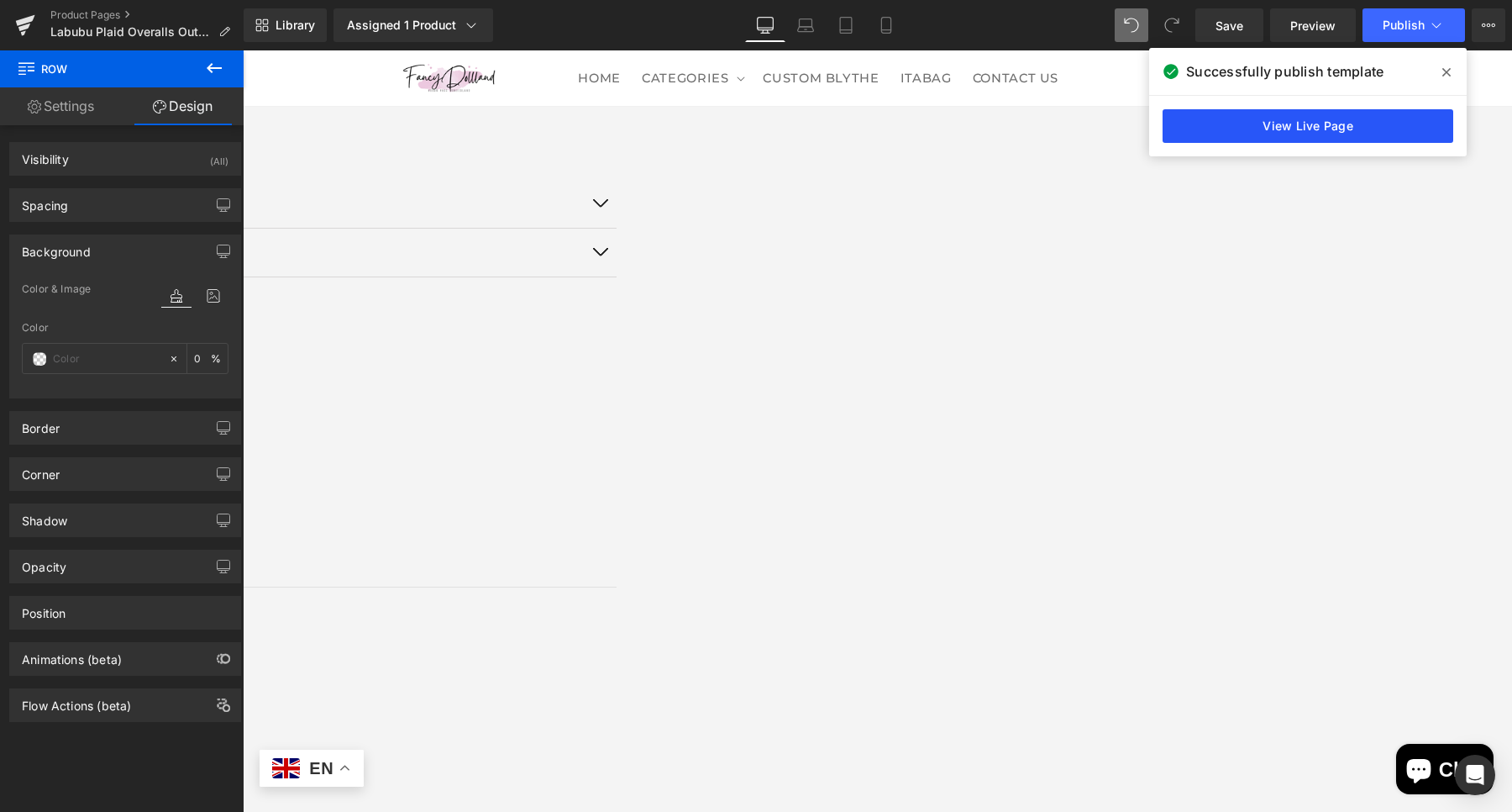
click at [1379, 124] on link "View Live Page" at bounding box center [1307, 126] width 291 height 33
